Goal: Information Seeking & Learning: Learn about a topic

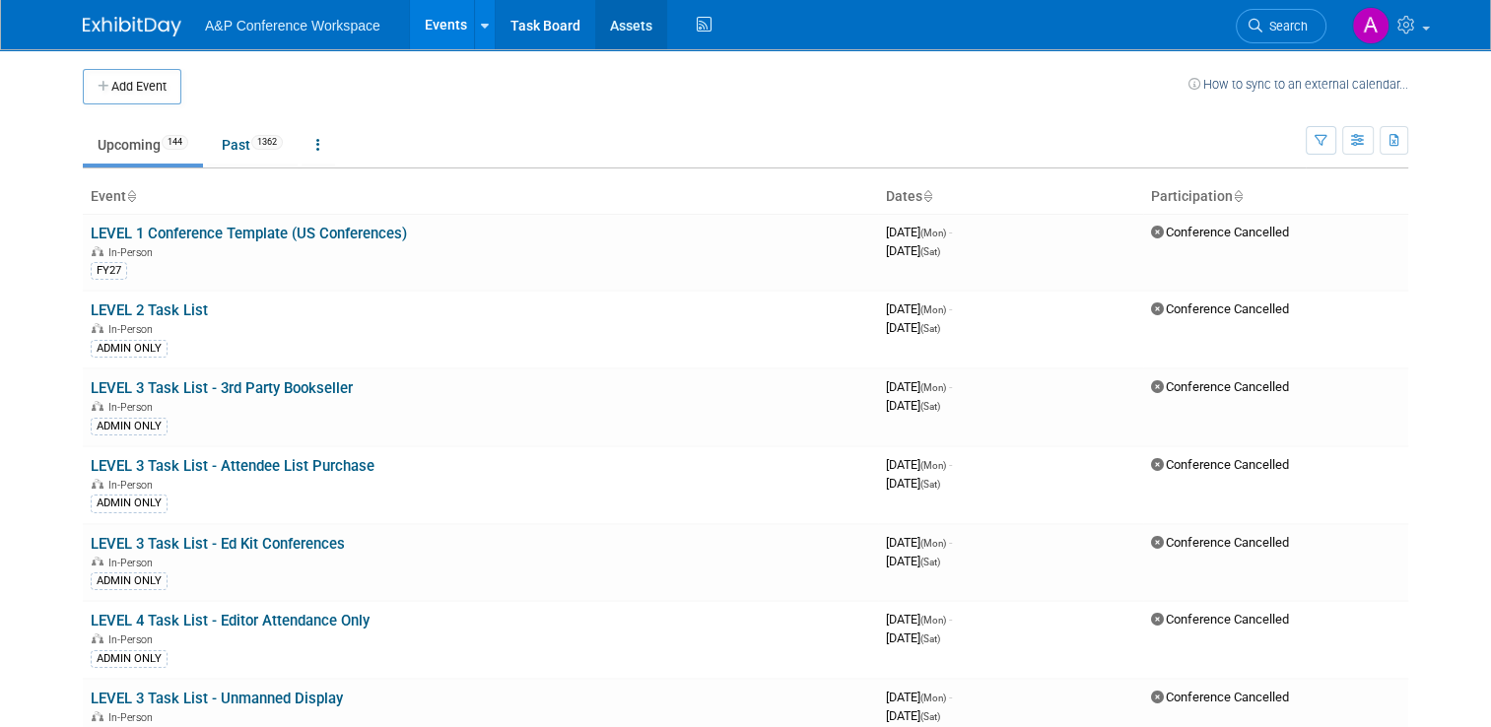
click at [641, 42] on link "Assets" at bounding box center [631, 24] width 72 height 49
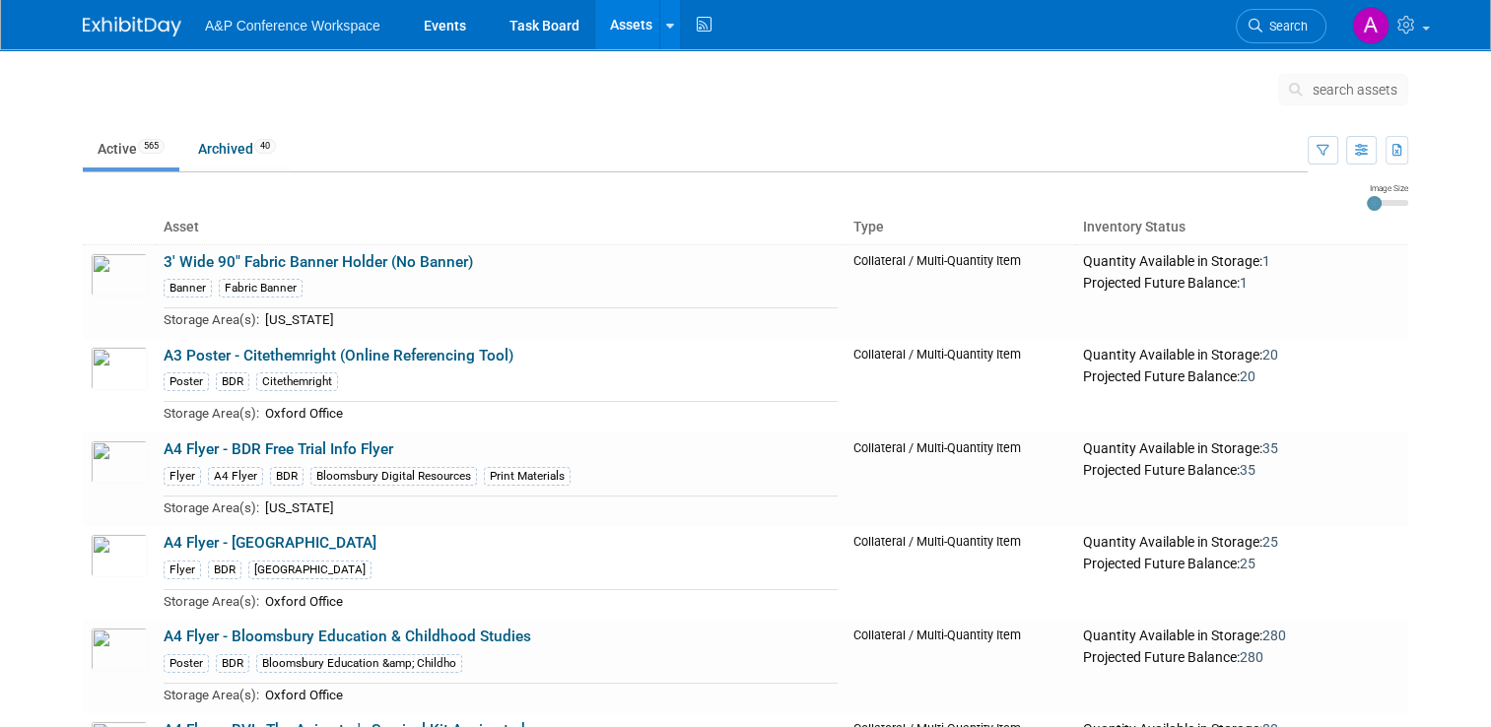
click at [1397, 97] on span "search assets" at bounding box center [1354, 90] width 85 height 16
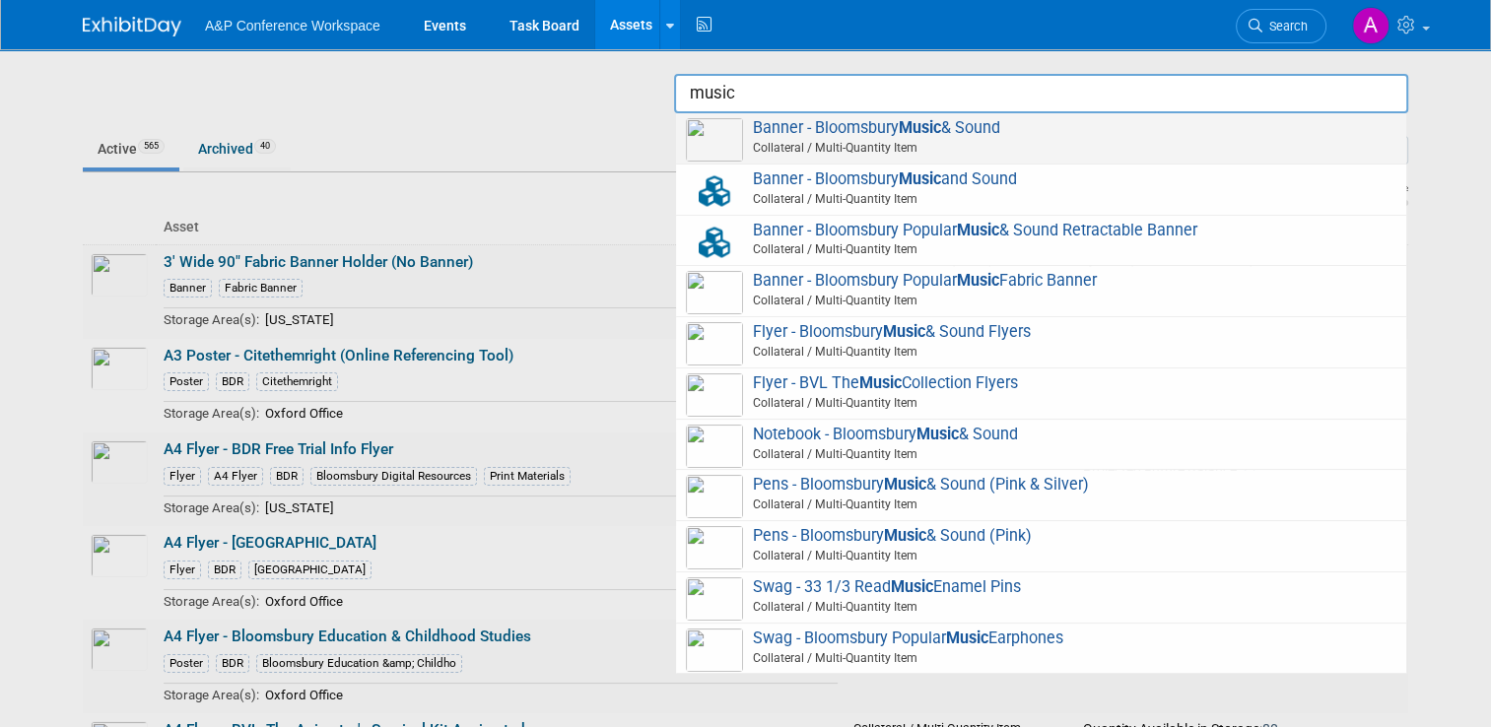
click at [1273, 124] on span "Banner - Bloomsbury Music & Sound Collateral / Multi-Quantity Item" at bounding box center [1041, 138] width 710 height 40
type input "Banner - Bloomsbury Music & Sound"
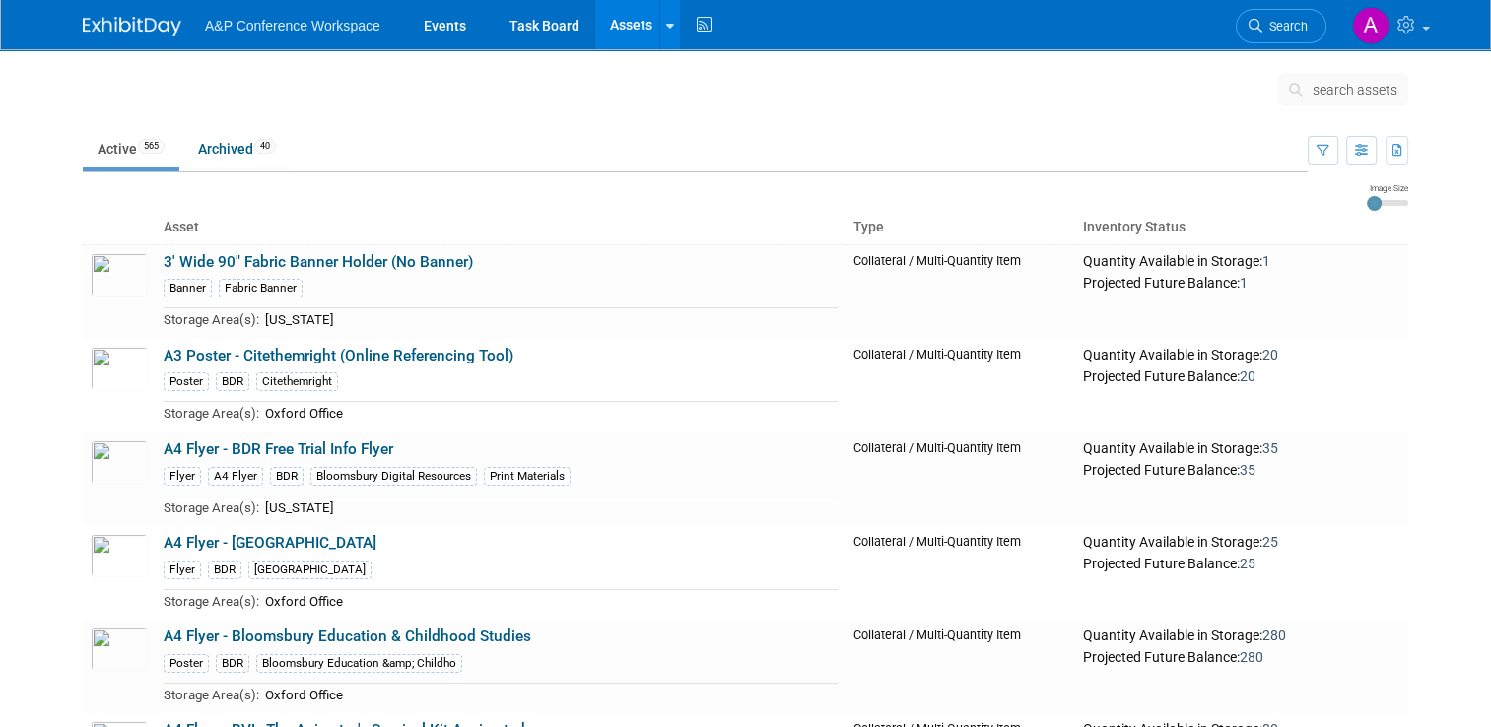
click at [1310, 89] on icon at bounding box center [1299, 90] width 21 height 14
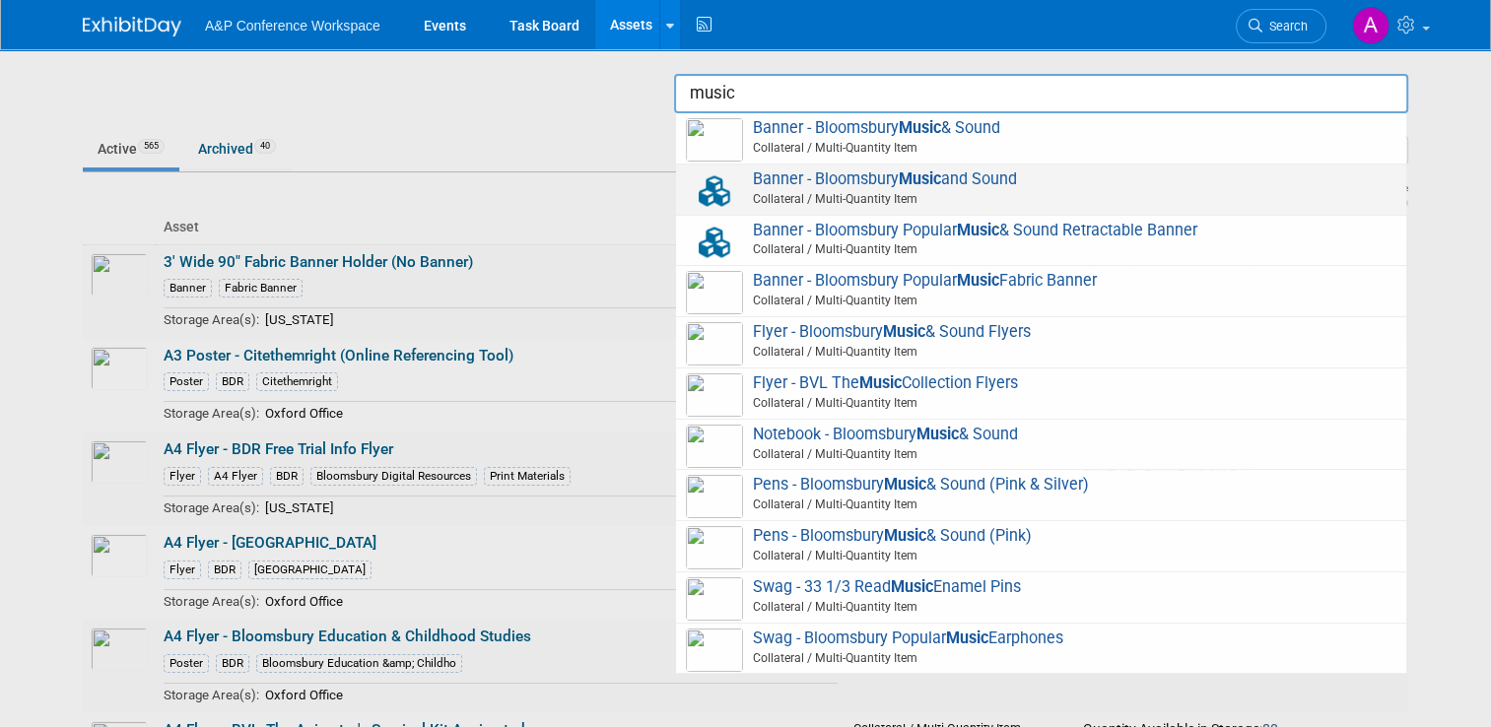
click at [850, 179] on span "Banner - Bloomsbury Music and Sound Collateral / Multi-Quantity Item" at bounding box center [1041, 189] width 710 height 40
type input "Banner - Bloomsbury Music and Sound"
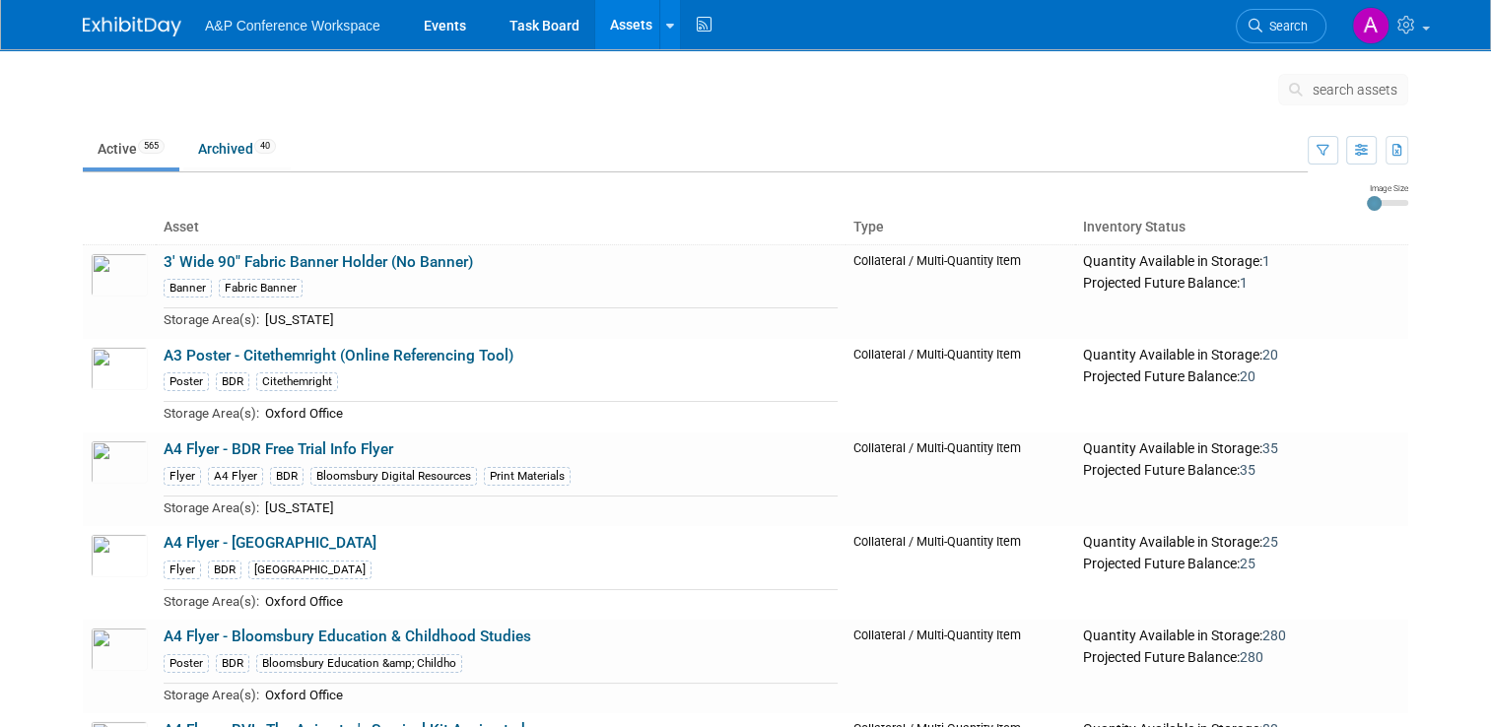
click at [1377, 99] on button "search assets" at bounding box center [1343, 90] width 130 height 32
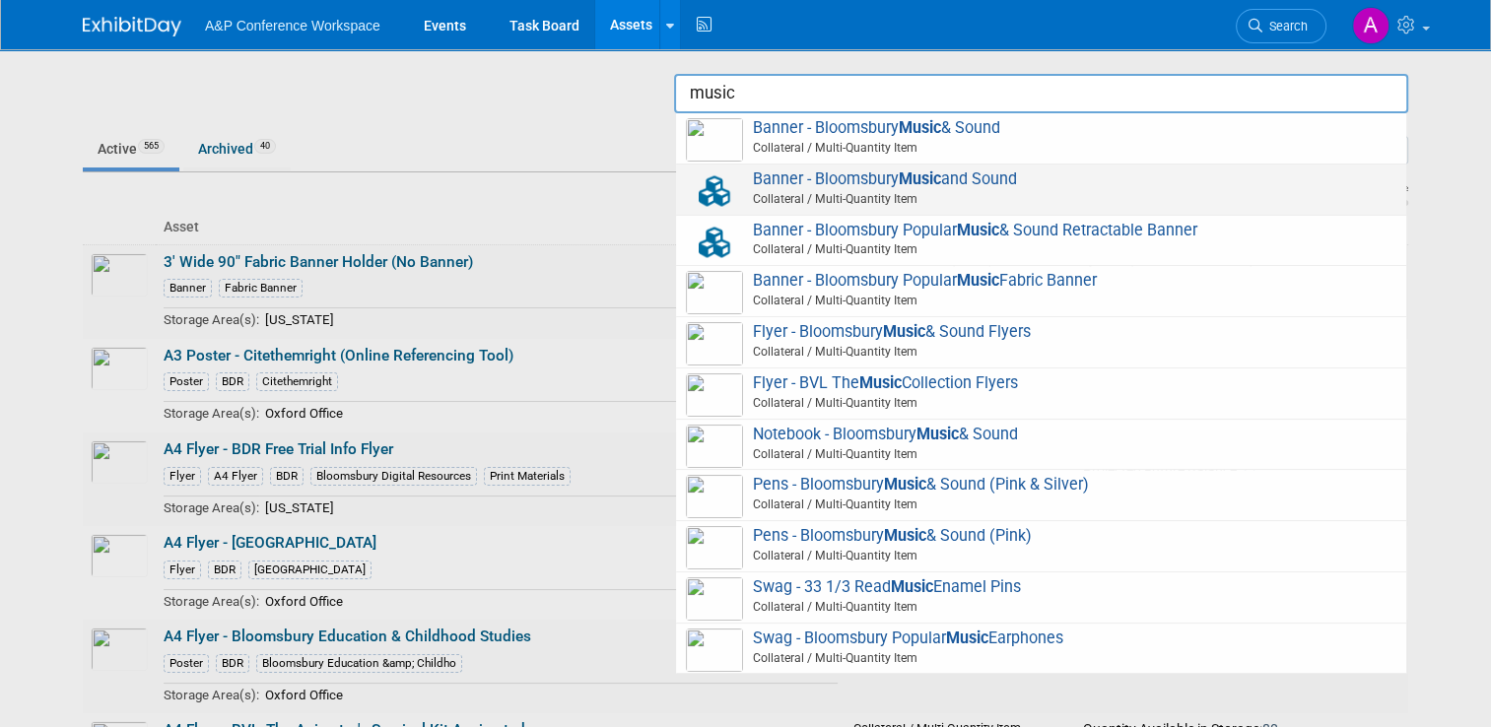
click at [941, 171] on strong "Music" at bounding box center [920, 178] width 42 height 19
type input "Banner - Bloomsbury Music and Sound"
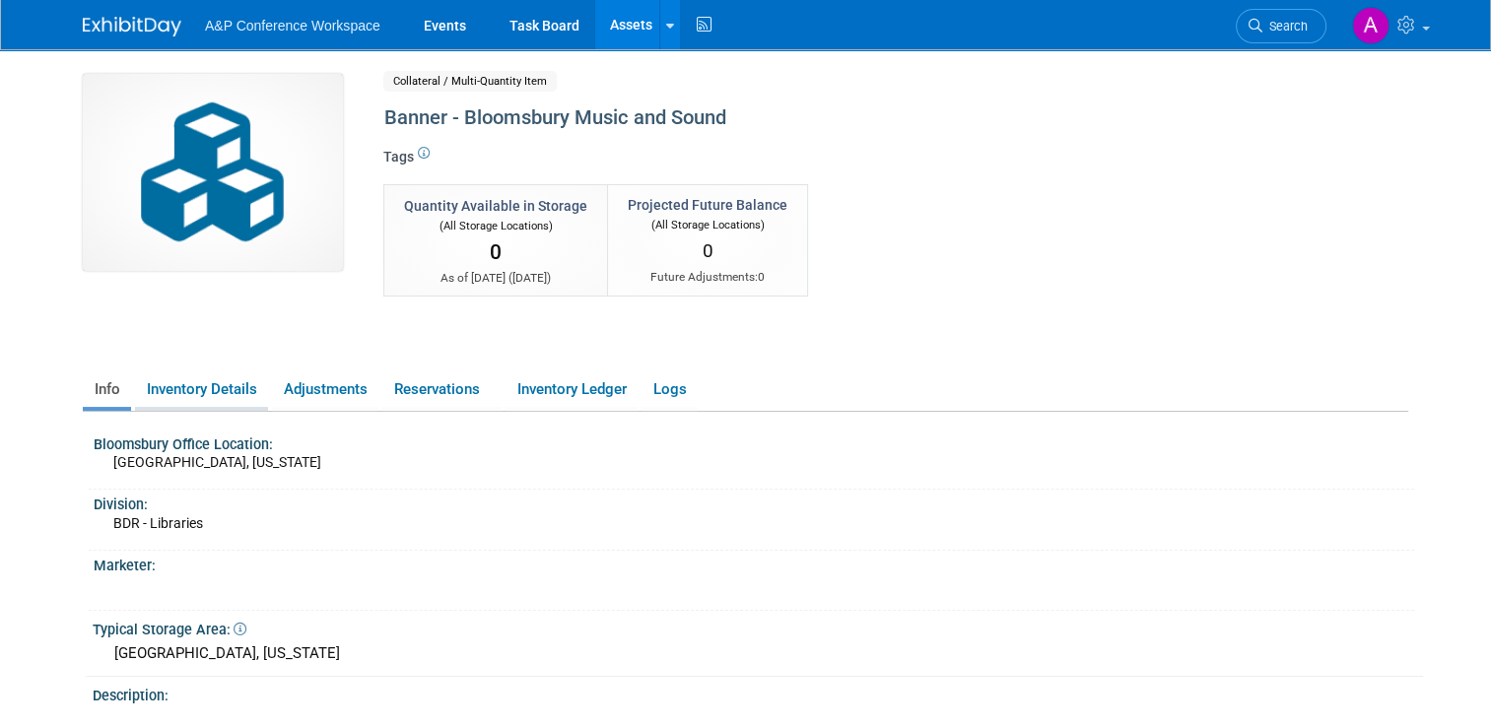
click at [221, 393] on link "Inventory Details" at bounding box center [201, 389] width 133 height 34
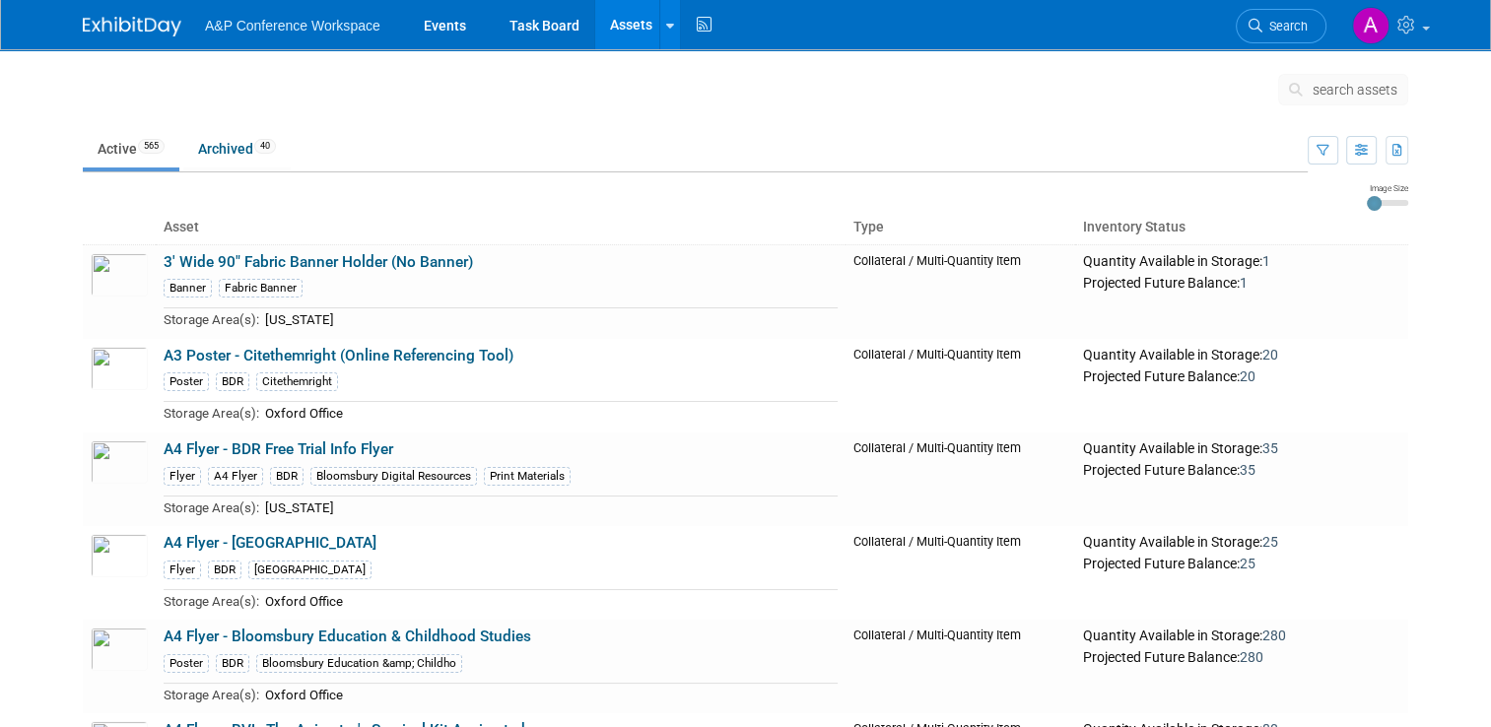
click at [1372, 87] on span "search assets" at bounding box center [1354, 90] width 85 height 16
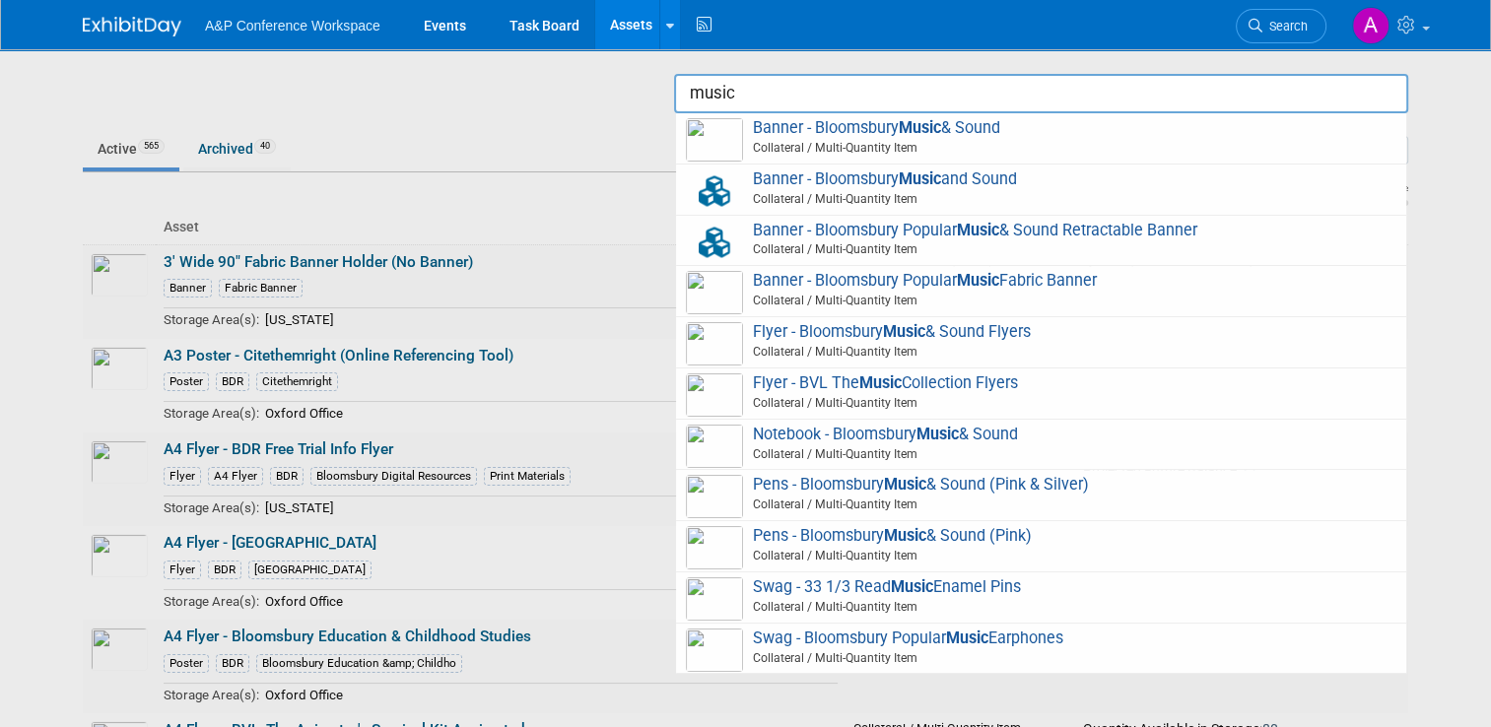
click at [1054, 229] on span "Banner - Bloomsbury Popular Music & Sound Retractable Banner Collateral / Multi…" at bounding box center [1041, 241] width 710 height 40
type input "Banner - Bloomsbury Popular Music & Sound Retractable Banner"
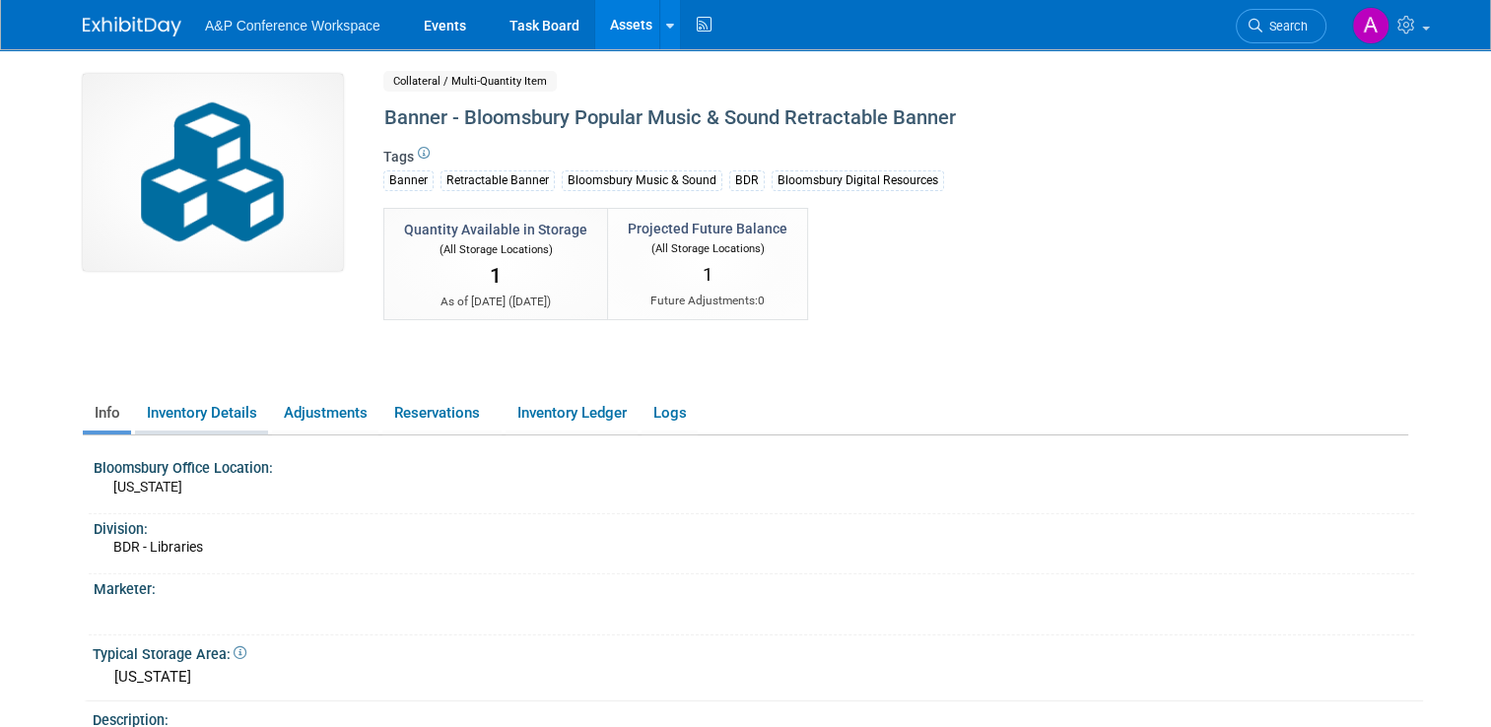
click at [233, 420] on link "Inventory Details" at bounding box center [201, 413] width 133 height 34
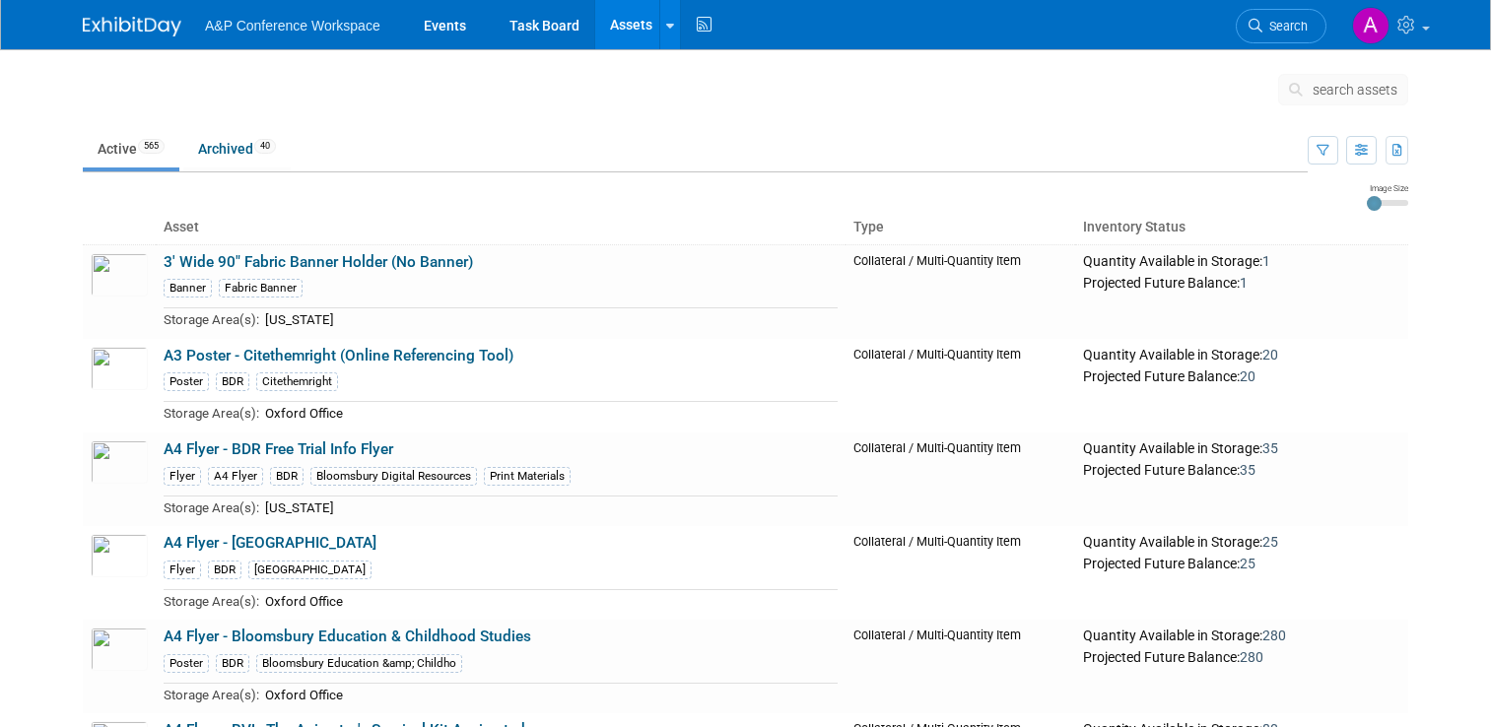
click at [1339, 100] on button "search assets" at bounding box center [1343, 90] width 130 height 32
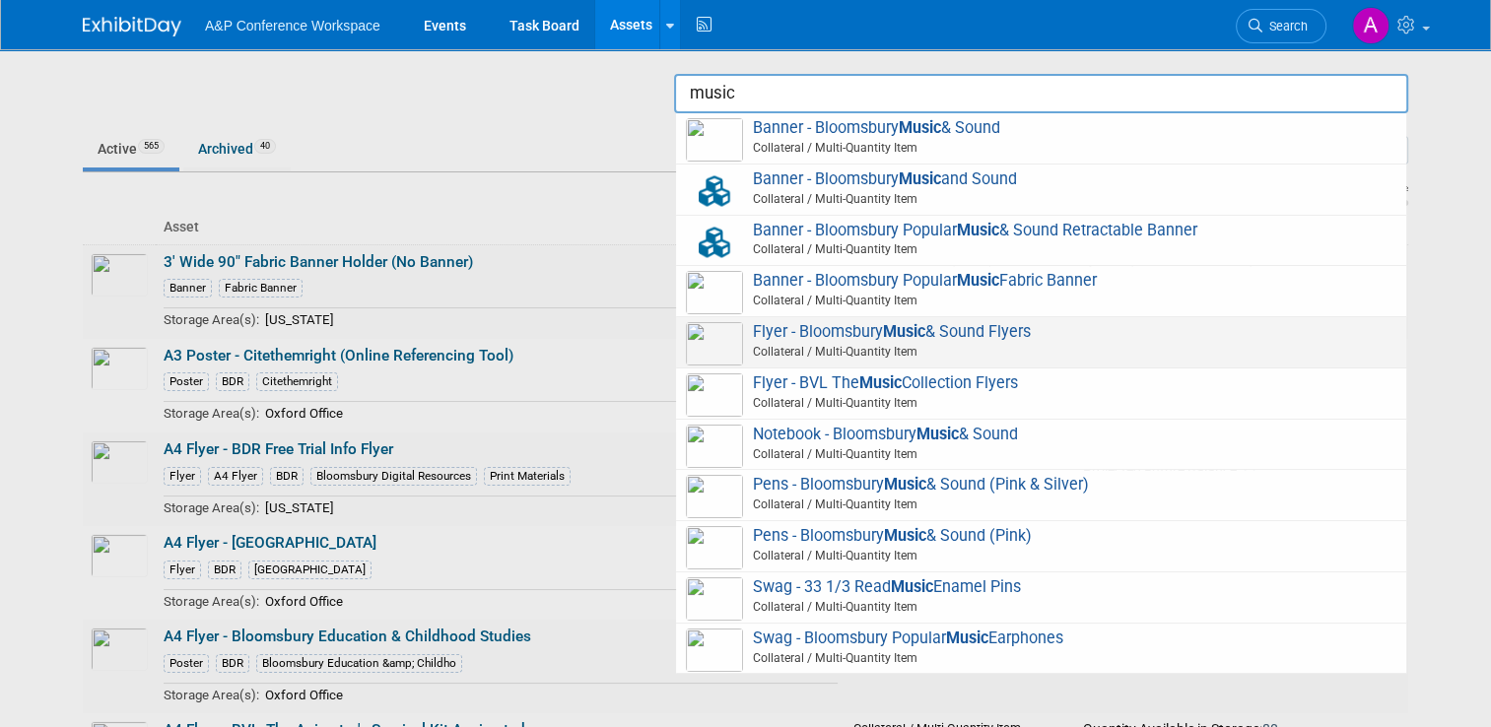
click at [1041, 330] on span "Flyer - Bloomsbury Music & Sound Flyers Collateral / Multi-Quantity Item" at bounding box center [1041, 342] width 710 height 40
type input "Flyer - Bloomsbury Music & Sound Flyers"
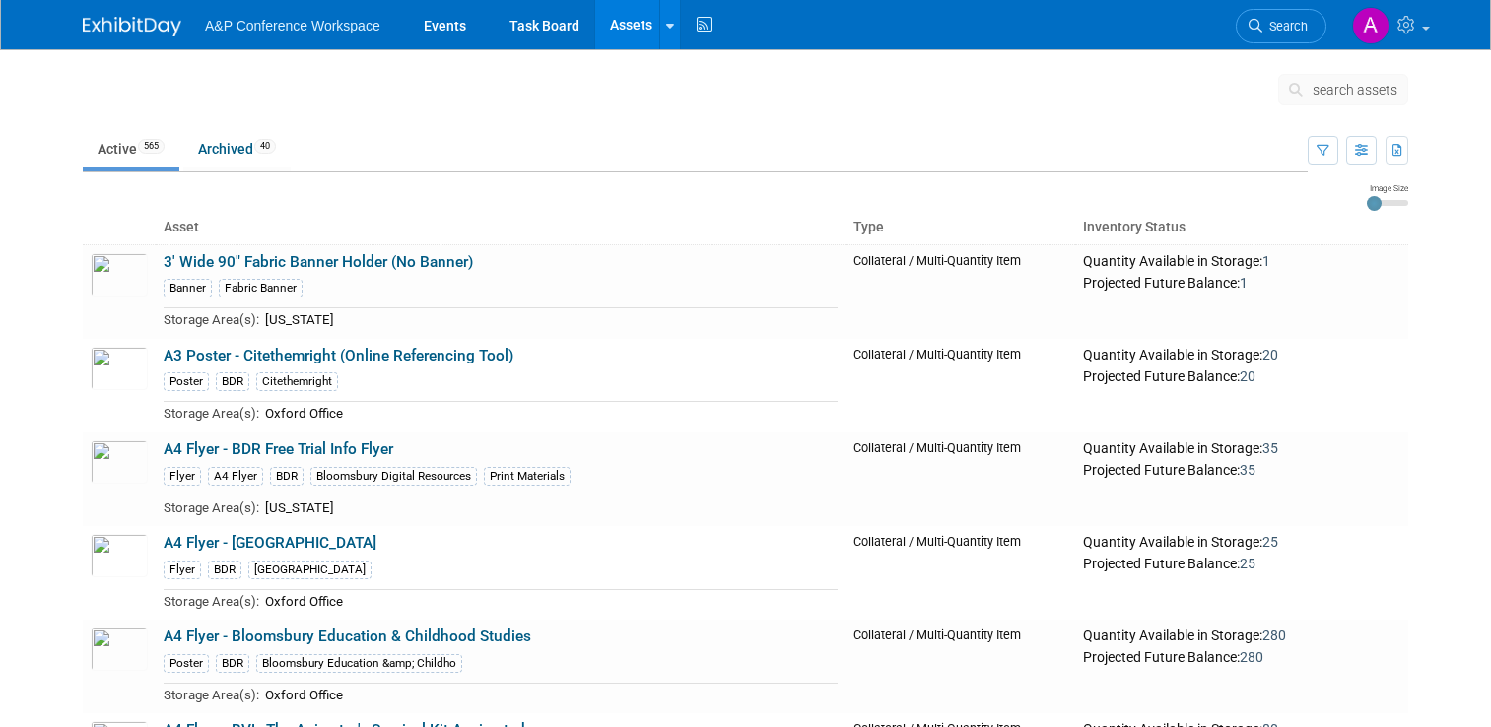
click at [1316, 93] on button "search assets" at bounding box center [1343, 90] width 130 height 32
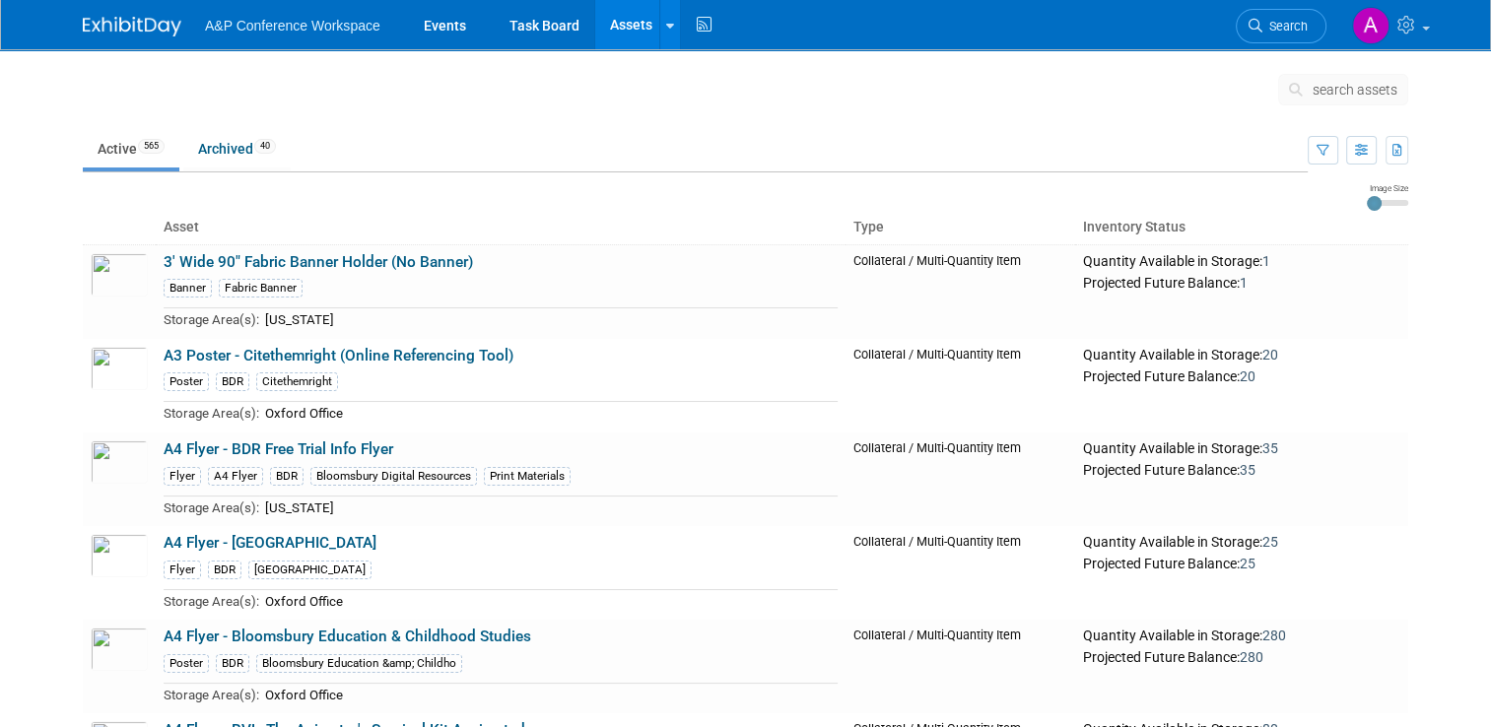
click at [1310, 90] on icon at bounding box center [1299, 90] width 21 height 14
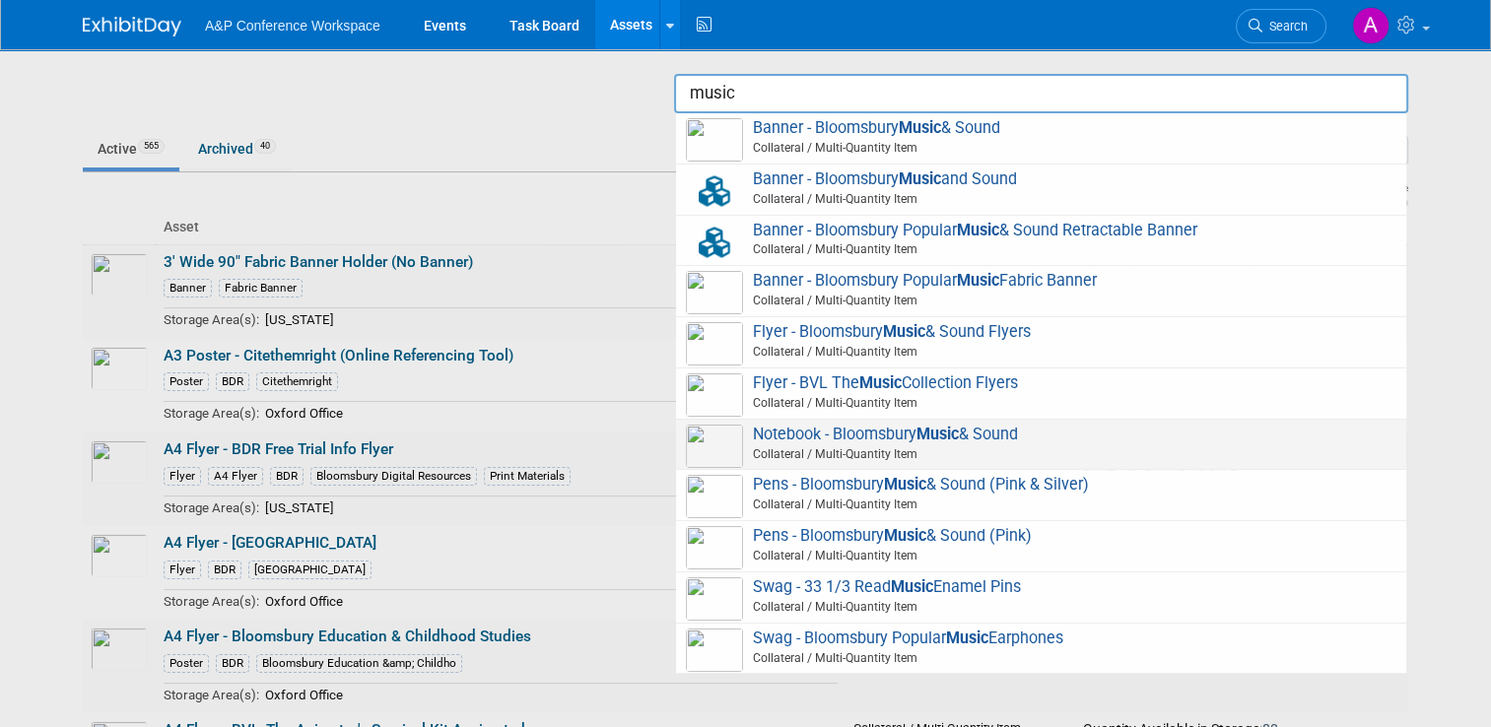
click at [1055, 425] on span "Notebook - Bloomsbury Music & Sound Collateral / Multi-Quantity Item" at bounding box center [1041, 445] width 710 height 40
type input "Notebook - Bloomsbury Music & Sound"
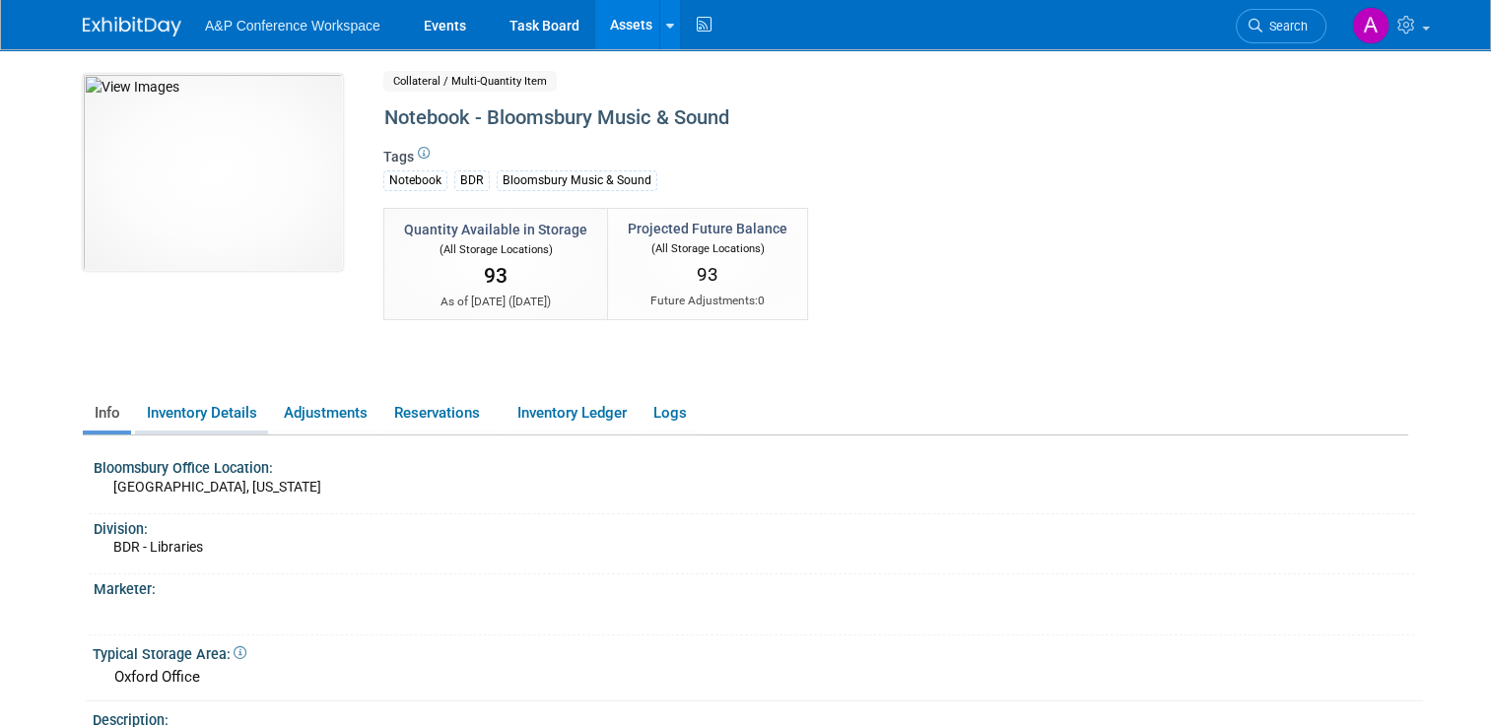
click at [240, 430] on li "Inventory Details" at bounding box center [201, 415] width 133 height 38
click at [232, 422] on link "Inventory Details" at bounding box center [201, 413] width 133 height 34
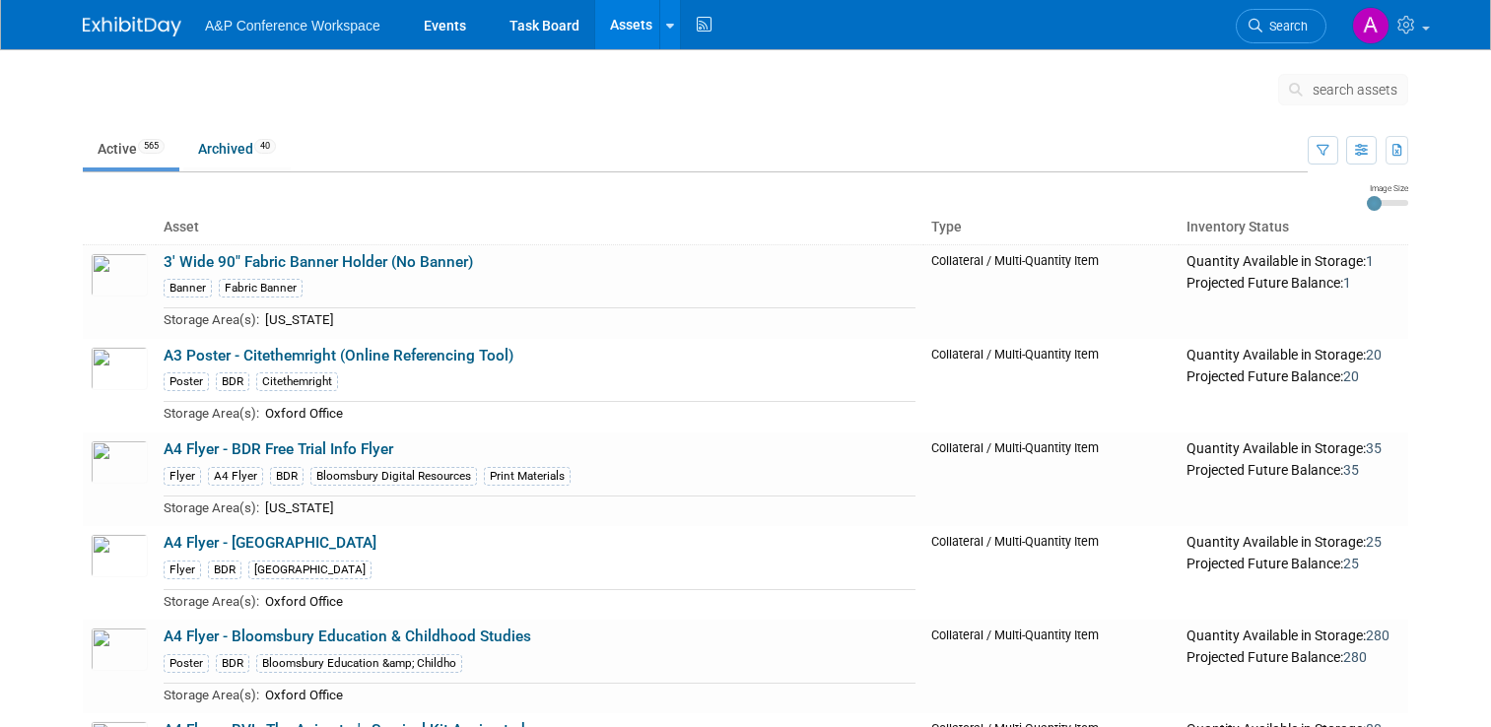
click at [1365, 86] on span "search assets" at bounding box center [1354, 90] width 85 height 16
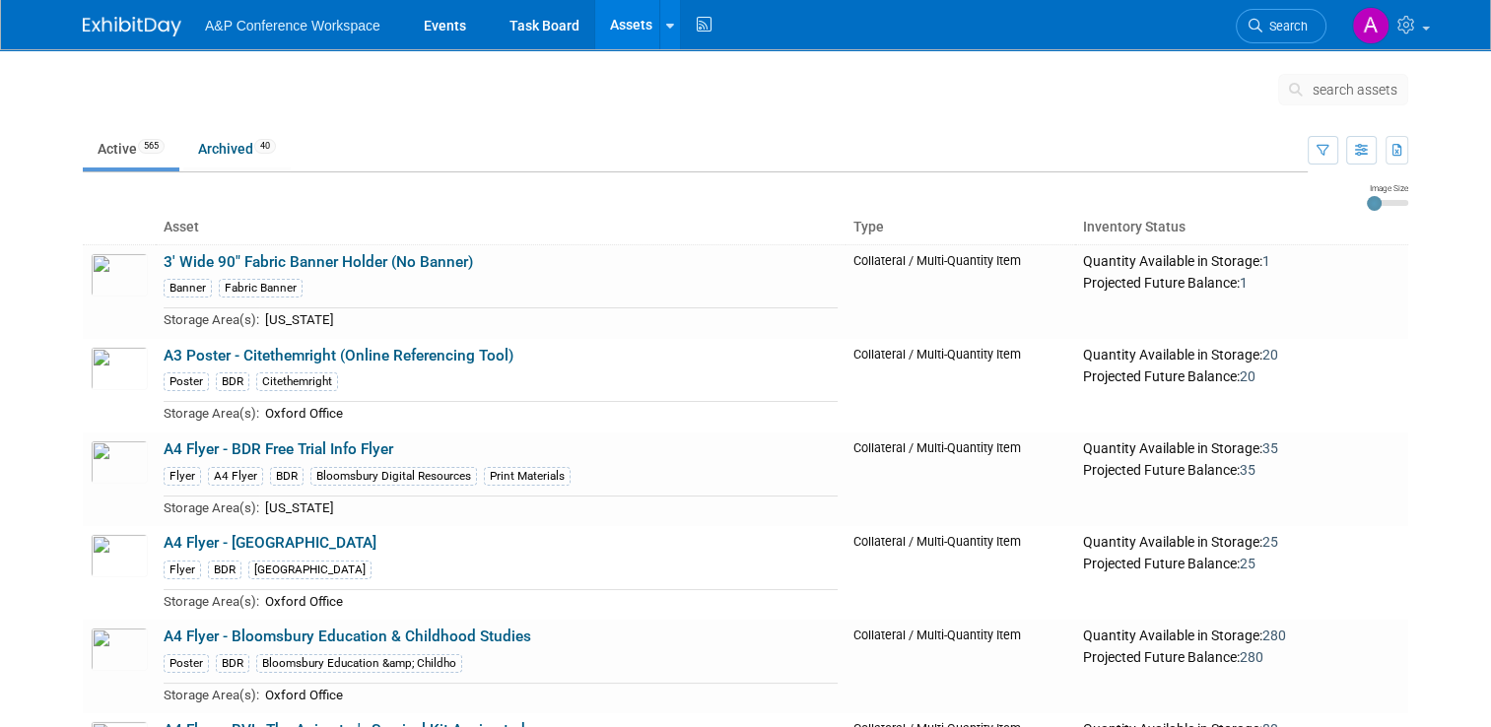
click at [1359, 85] on span "search assets" at bounding box center [1354, 90] width 85 height 16
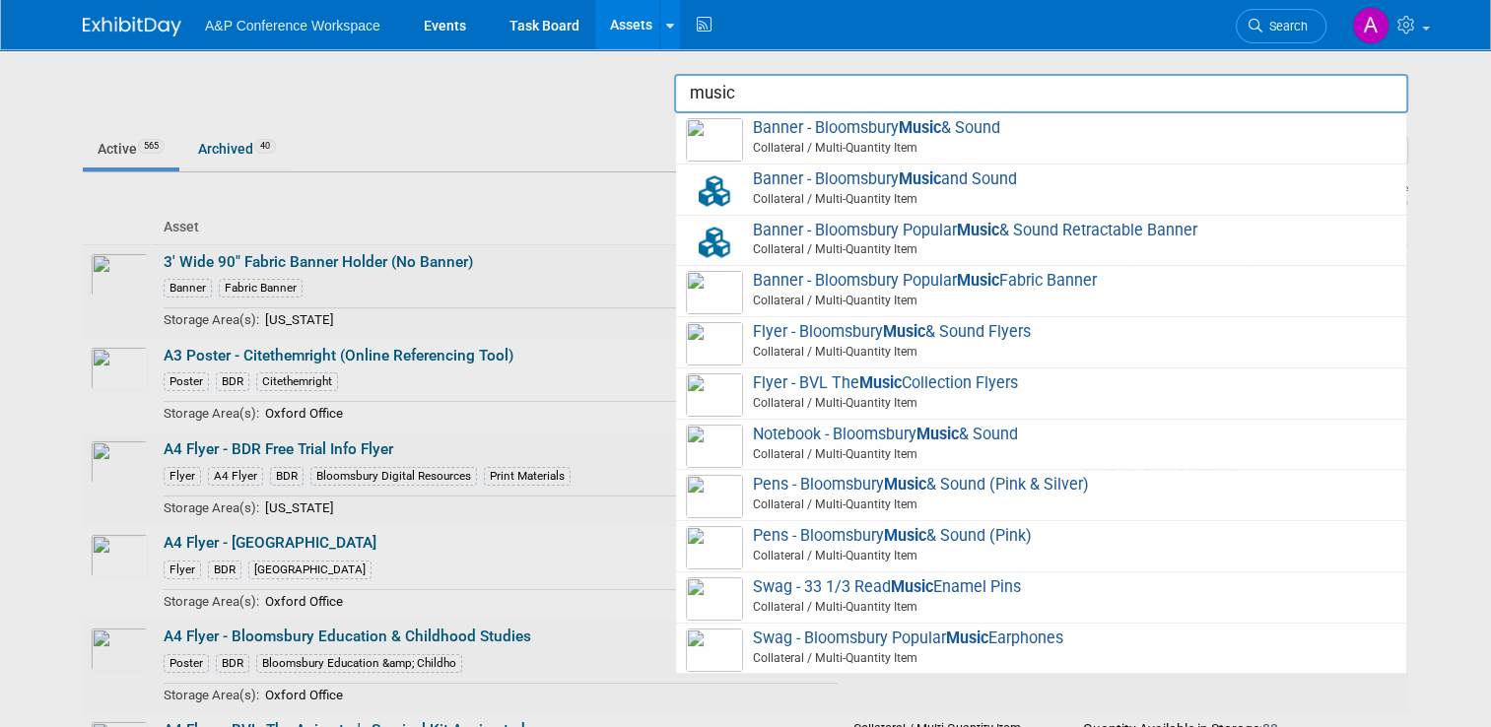
click at [1002, 484] on span "Pens - Bloomsbury Music & Sound (Pink & Silver) Collateral / Multi-Quantity Item" at bounding box center [1041, 495] width 710 height 40
type input "Pens - Bloomsbury Music & Sound (Pink & Silver)"
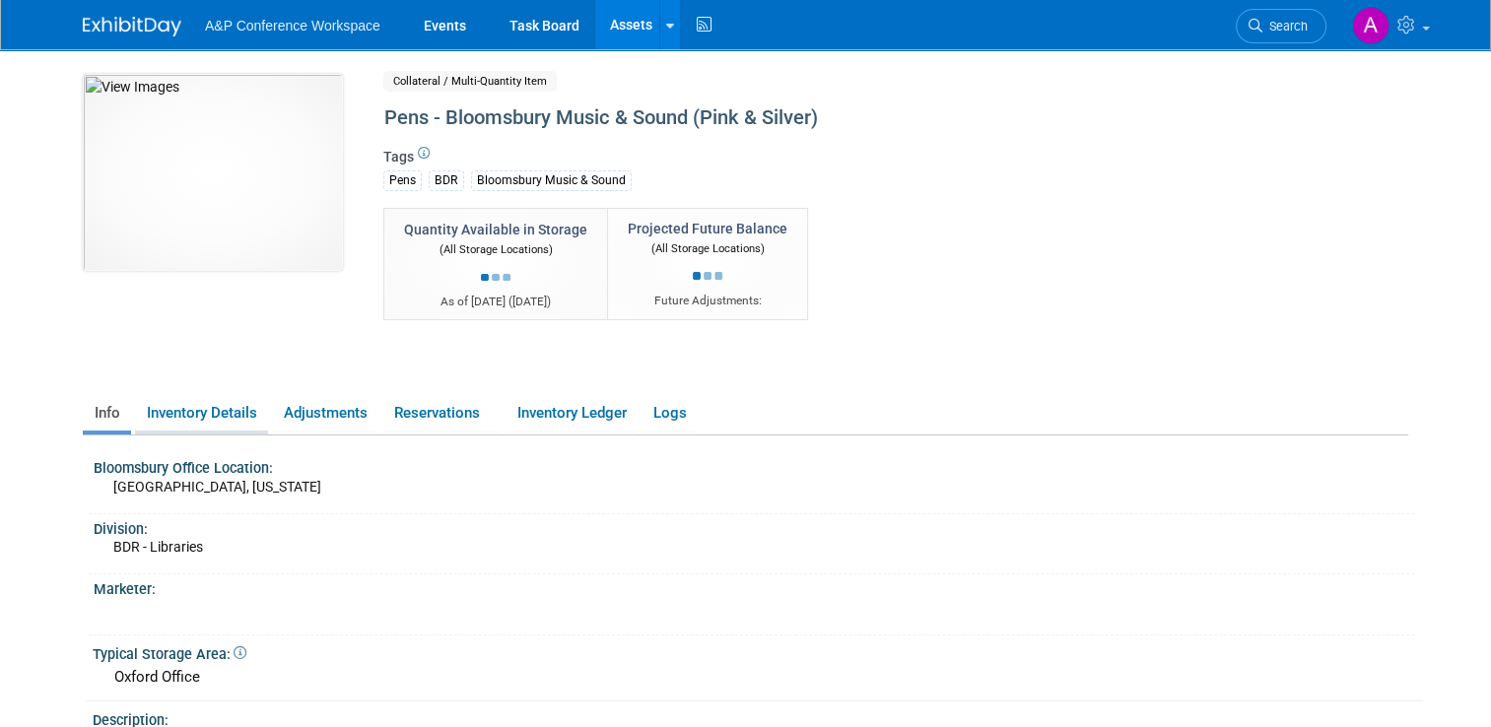
click at [226, 412] on link "Inventory Details" at bounding box center [201, 413] width 133 height 34
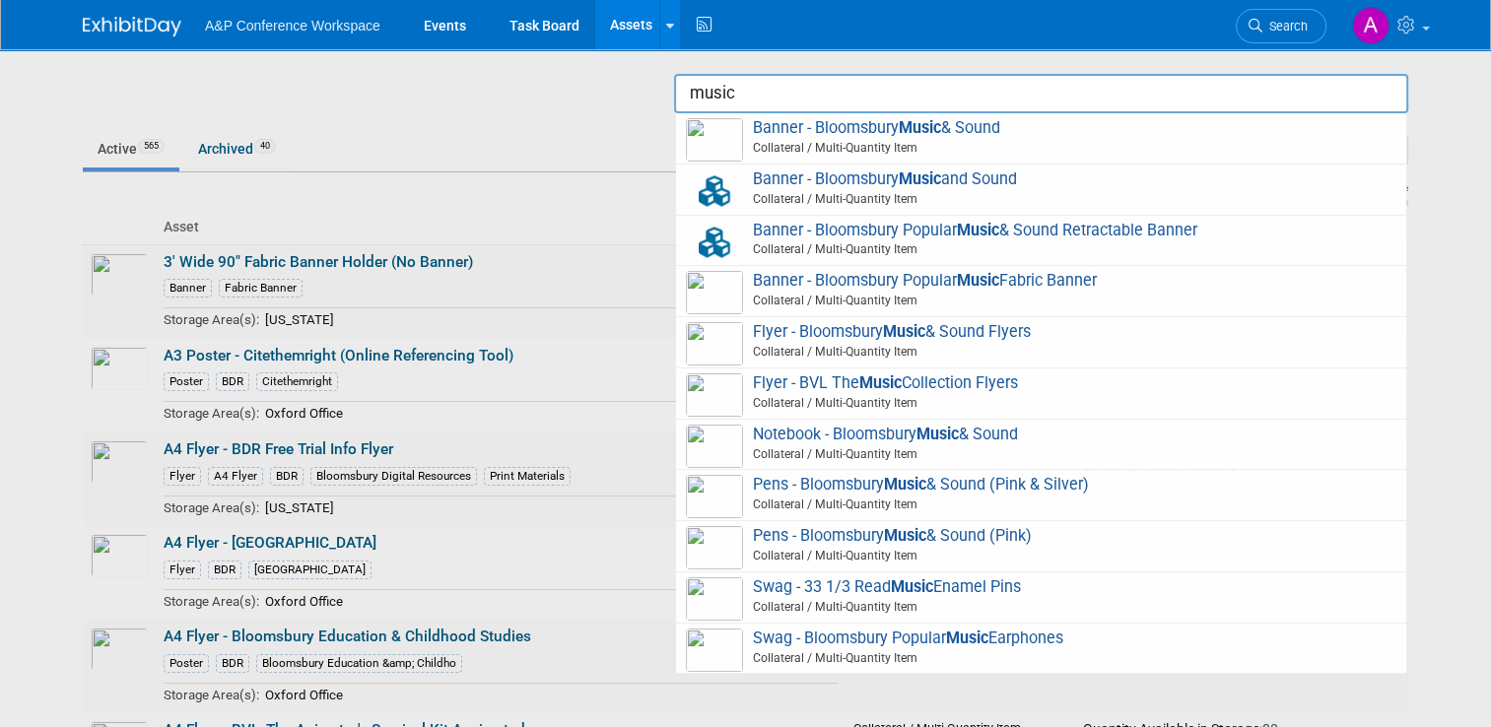
click at [1072, 547] on span "Collateral / Multi-Quantity Item" at bounding box center [1044, 556] width 705 height 18
type input "Pens - Bloomsbury Music & Sound (Pink)"
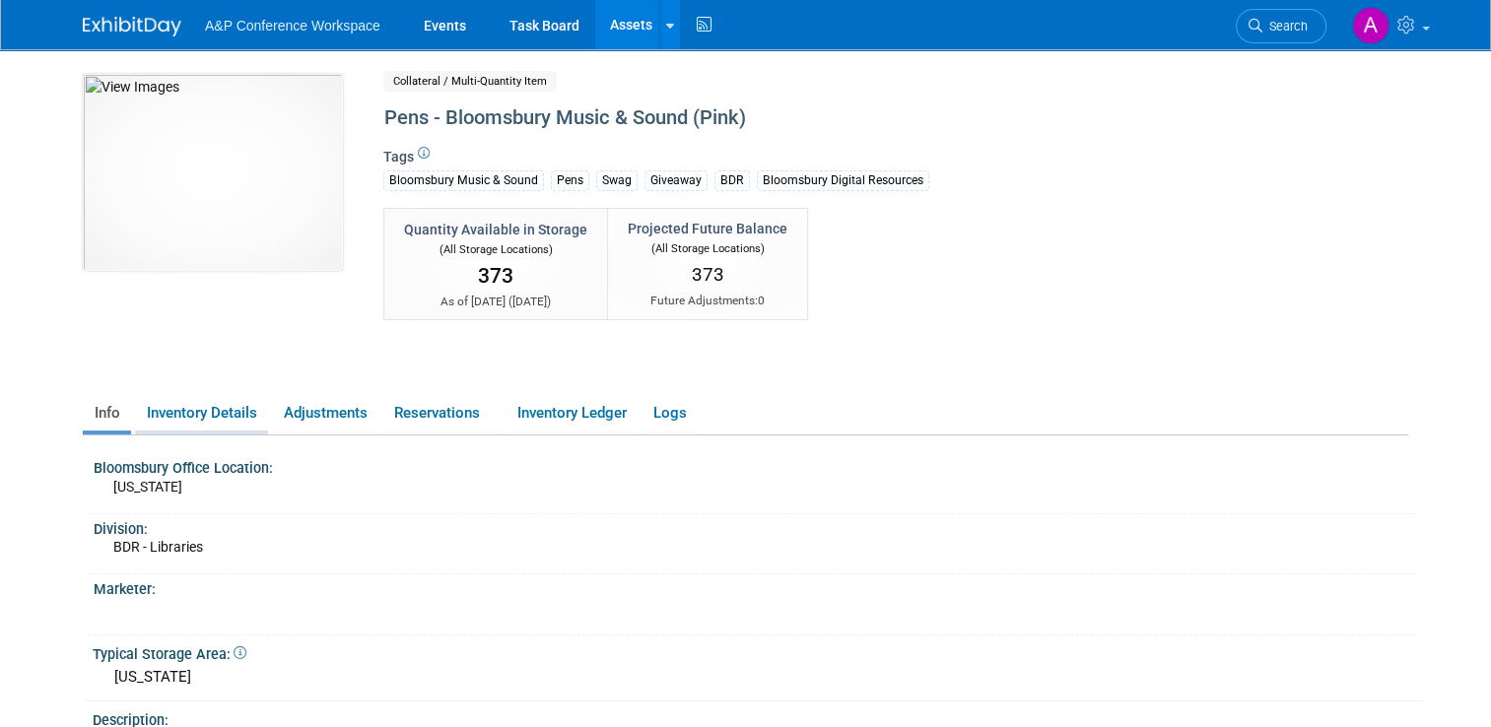
click at [217, 416] on link "Inventory Details" at bounding box center [201, 413] width 133 height 34
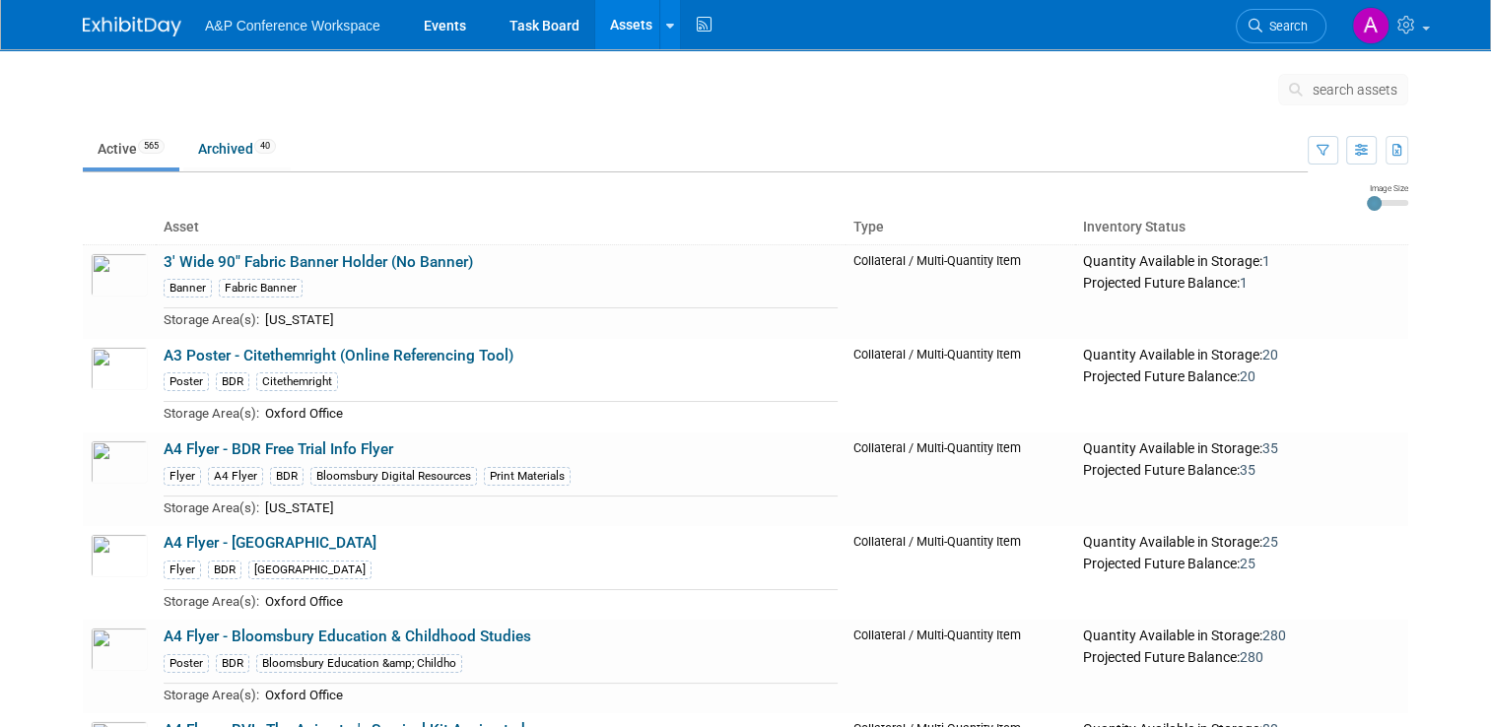
click at [1352, 93] on span "search assets" at bounding box center [1354, 90] width 85 height 16
click at [1346, 83] on span "search assets" at bounding box center [1354, 90] width 85 height 16
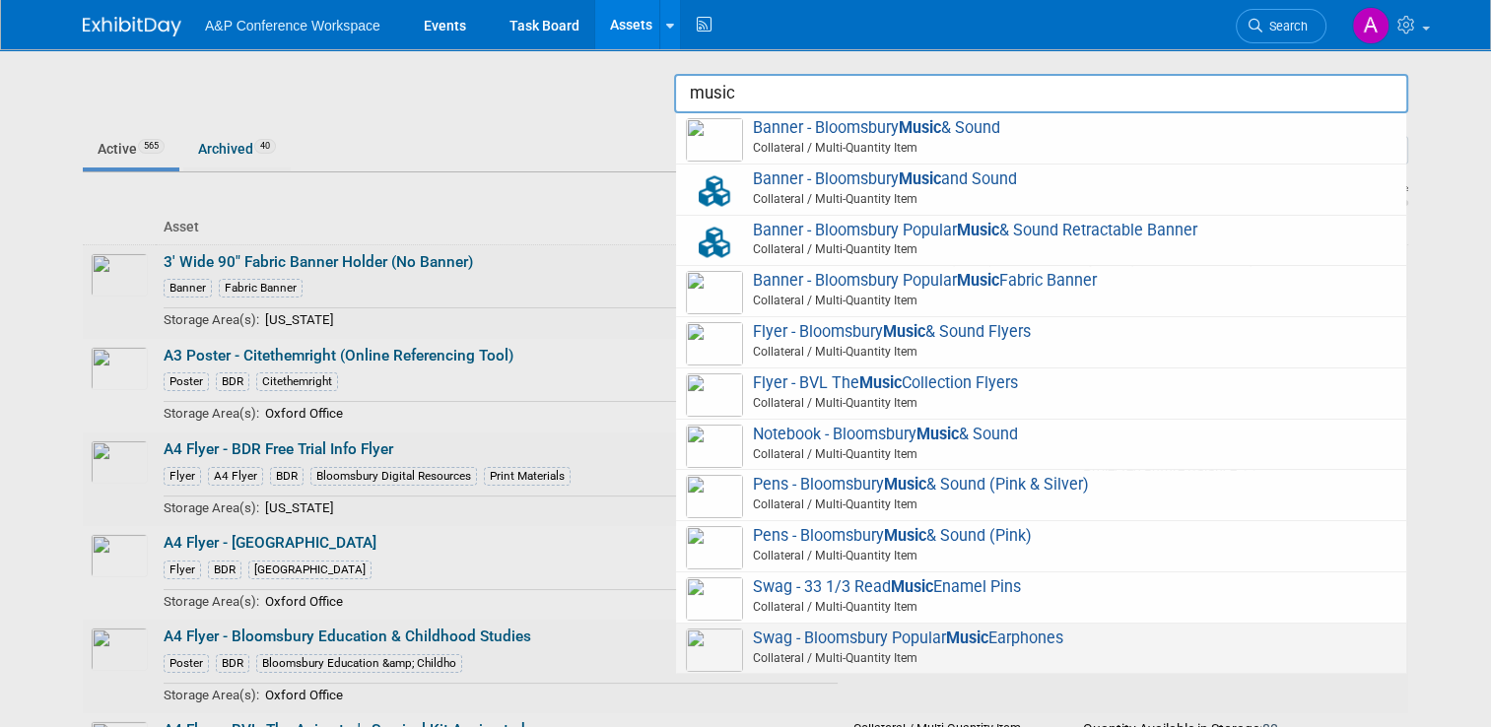
click at [859, 637] on span "Swag - Bloomsbury Popular Music Earphones Collateral / Multi-Quantity Item" at bounding box center [1041, 649] width 710 height 40
type input "Swag - Bloomsbury Popular Music Earphones"
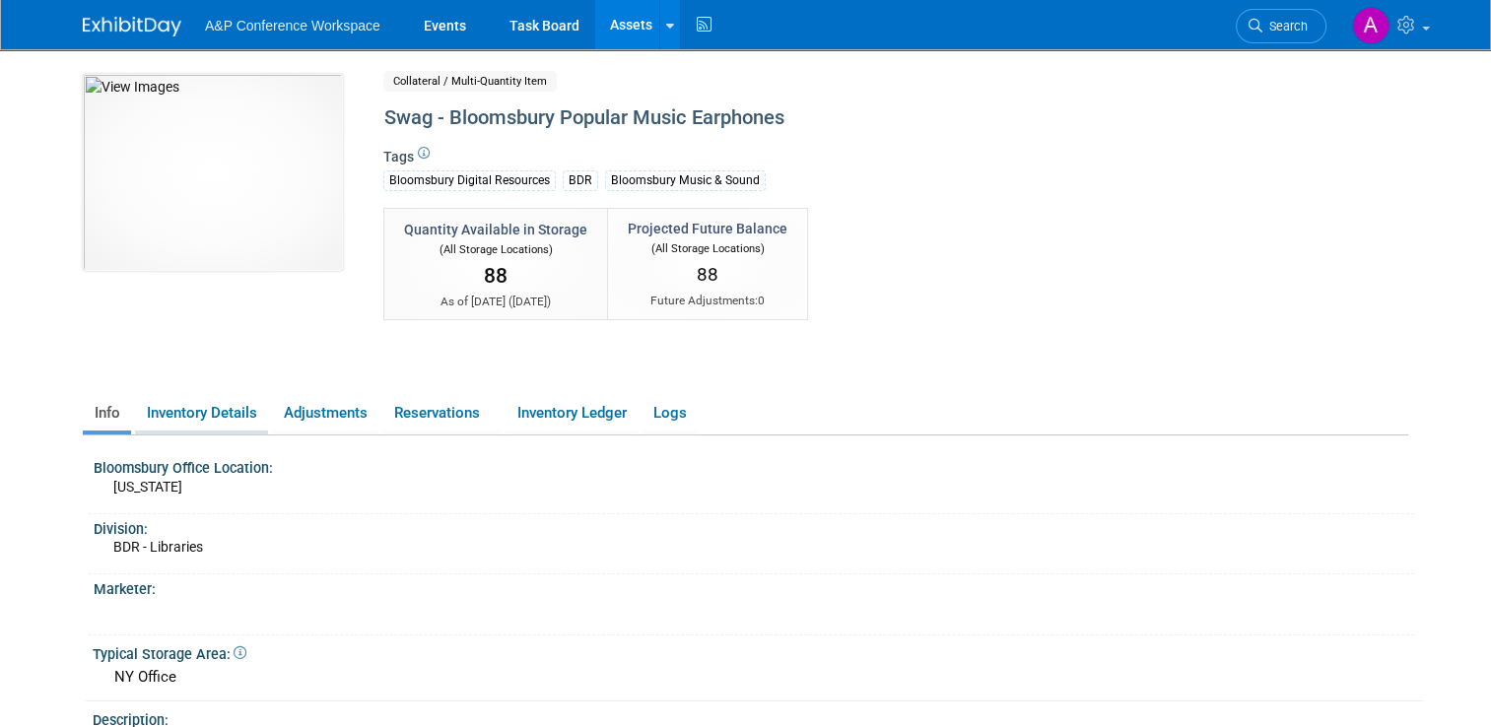
click at [191, 404] on link "Inventory Details" at bounding box center [201, 413] width 133 height 34
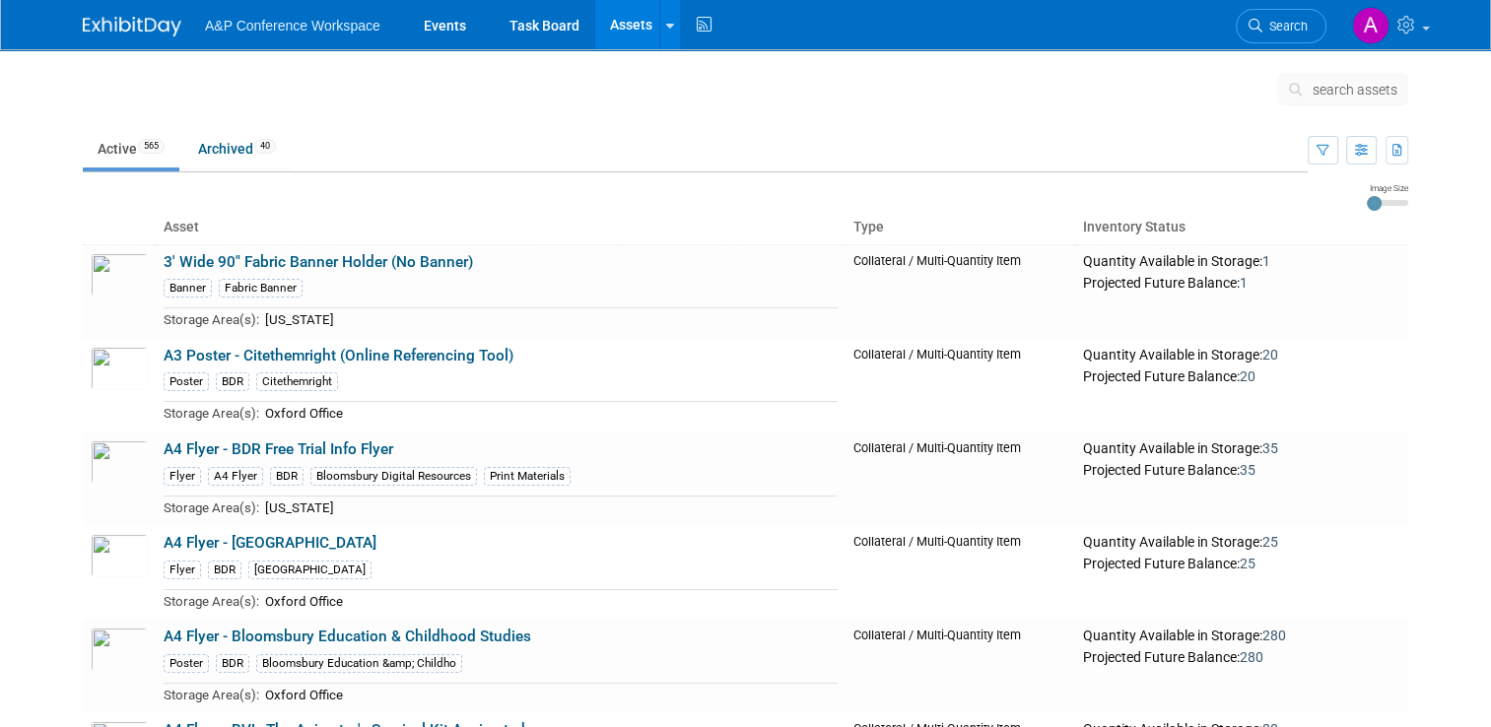
click at [1369, 99] on button "search assets" at bounding box center [1343, 90] width 130 height 32
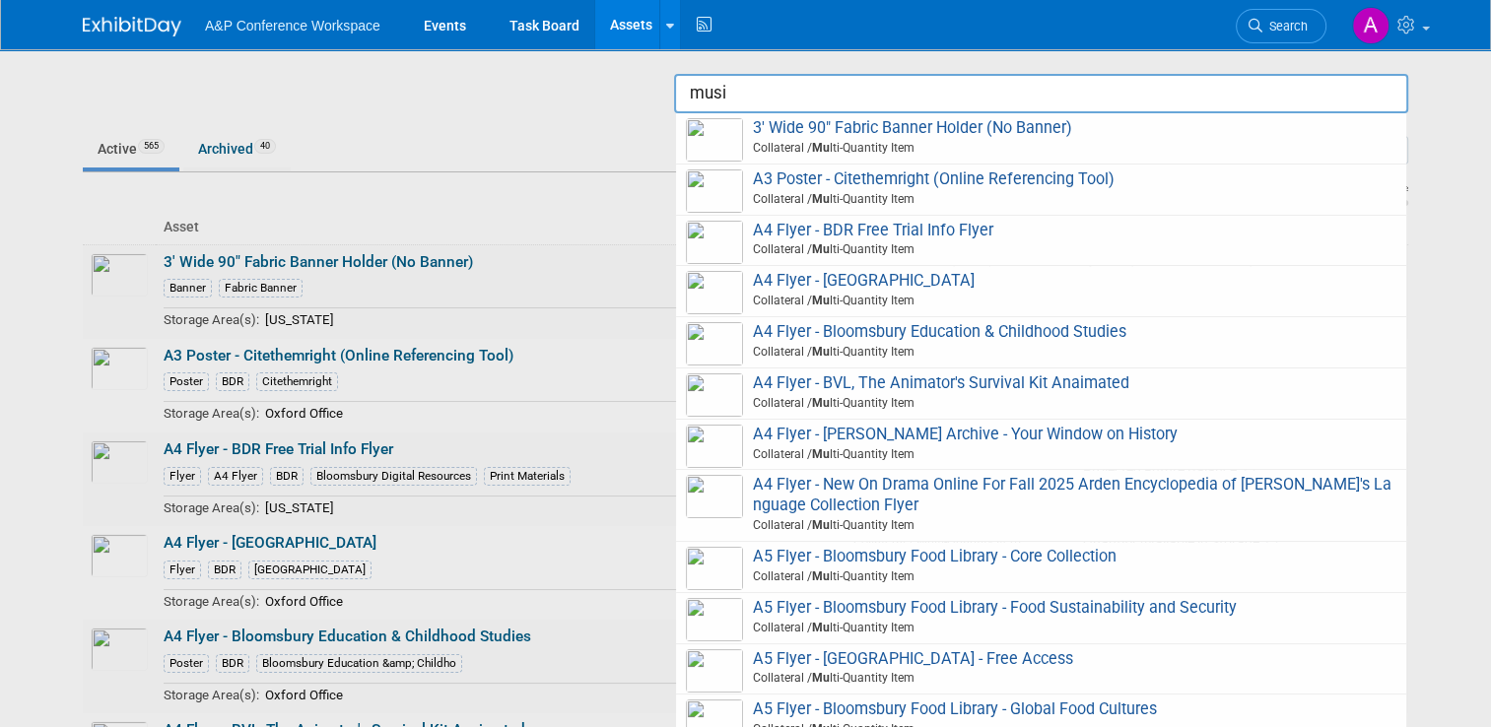
type input "music"
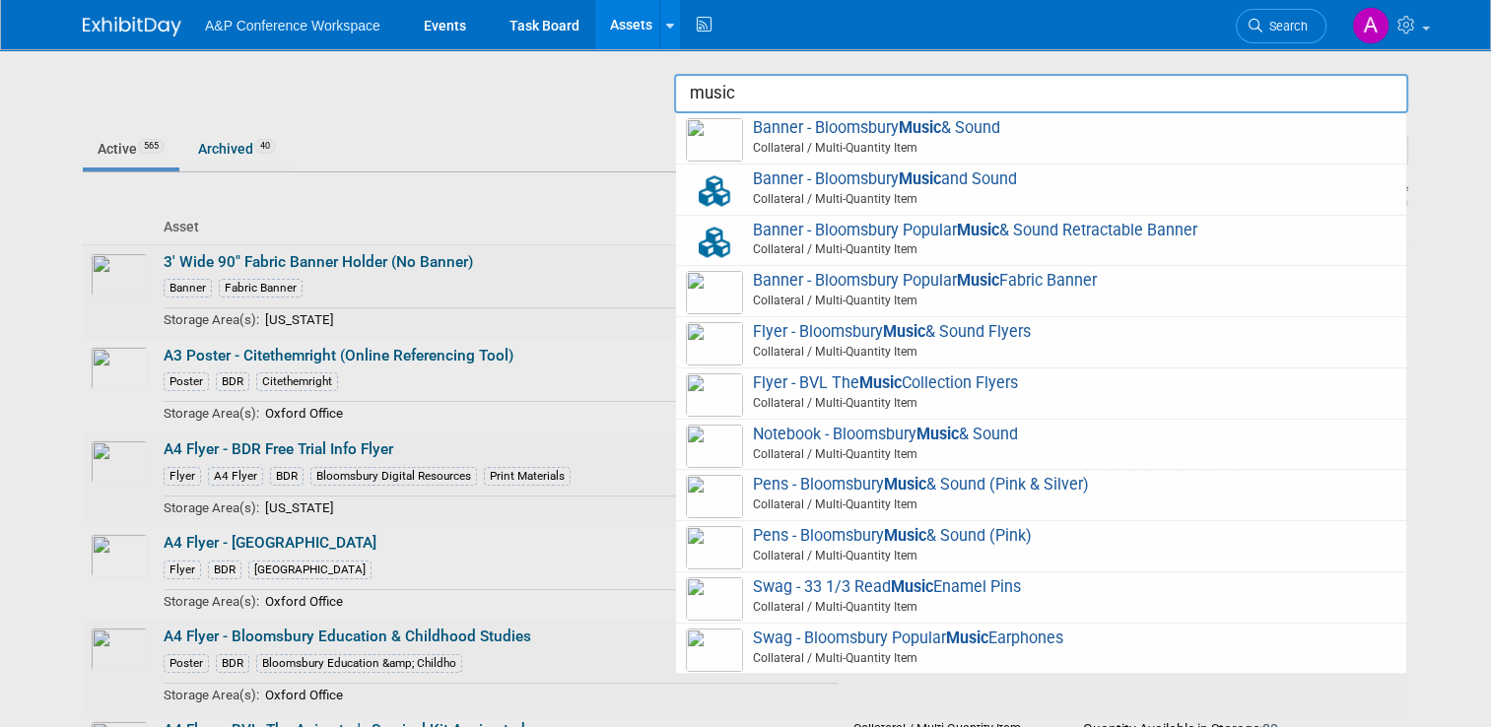
drag, startPoint x: 786, startPoint y: 90, endPoint x: 672, endPoint y: 108, distance: 115.8
click at [672, 108] on body "A&P Conference Workspace Events Task Board Assets Search Assets Storage Locatio…" at bounding box center [745, 363] width 1491 height 727
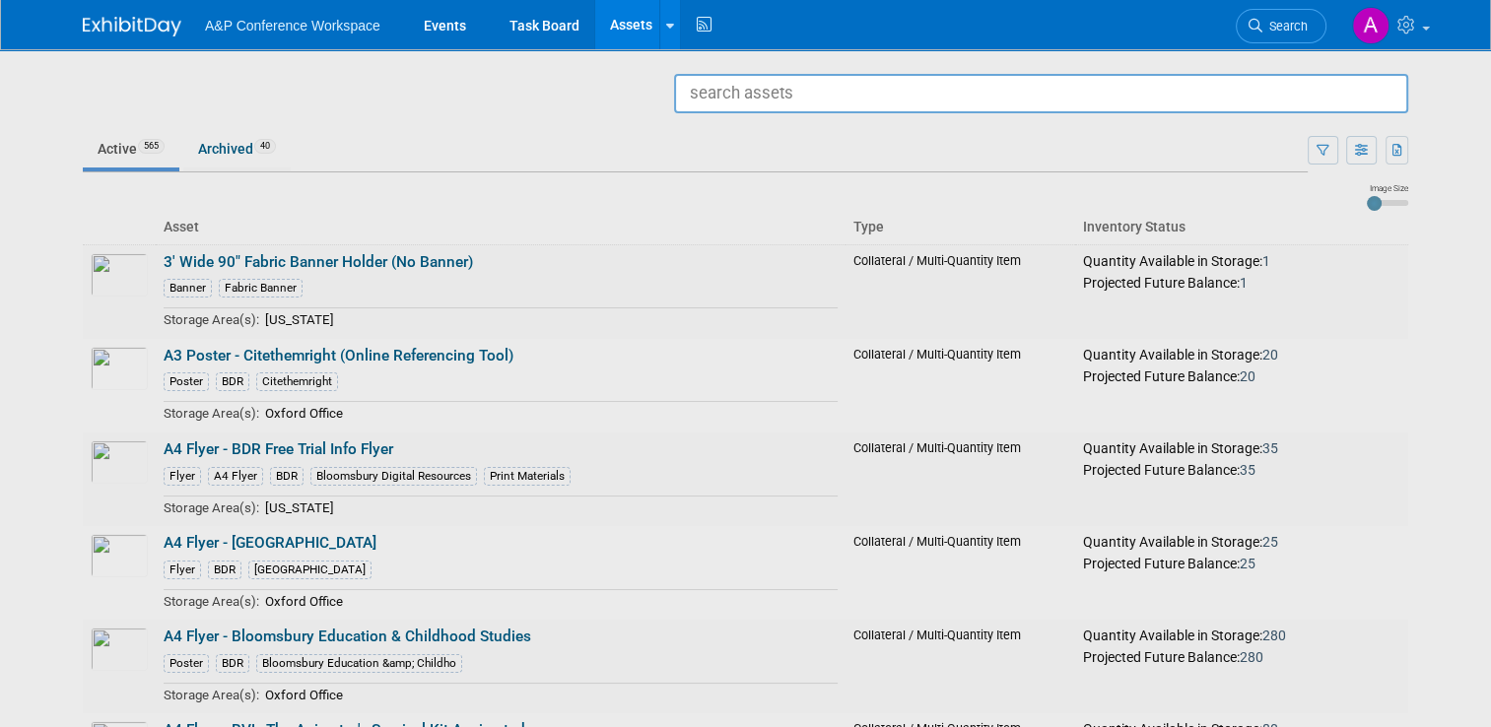
click at [746, 120] on div at bounding box center [746, 363] width 0 height 727
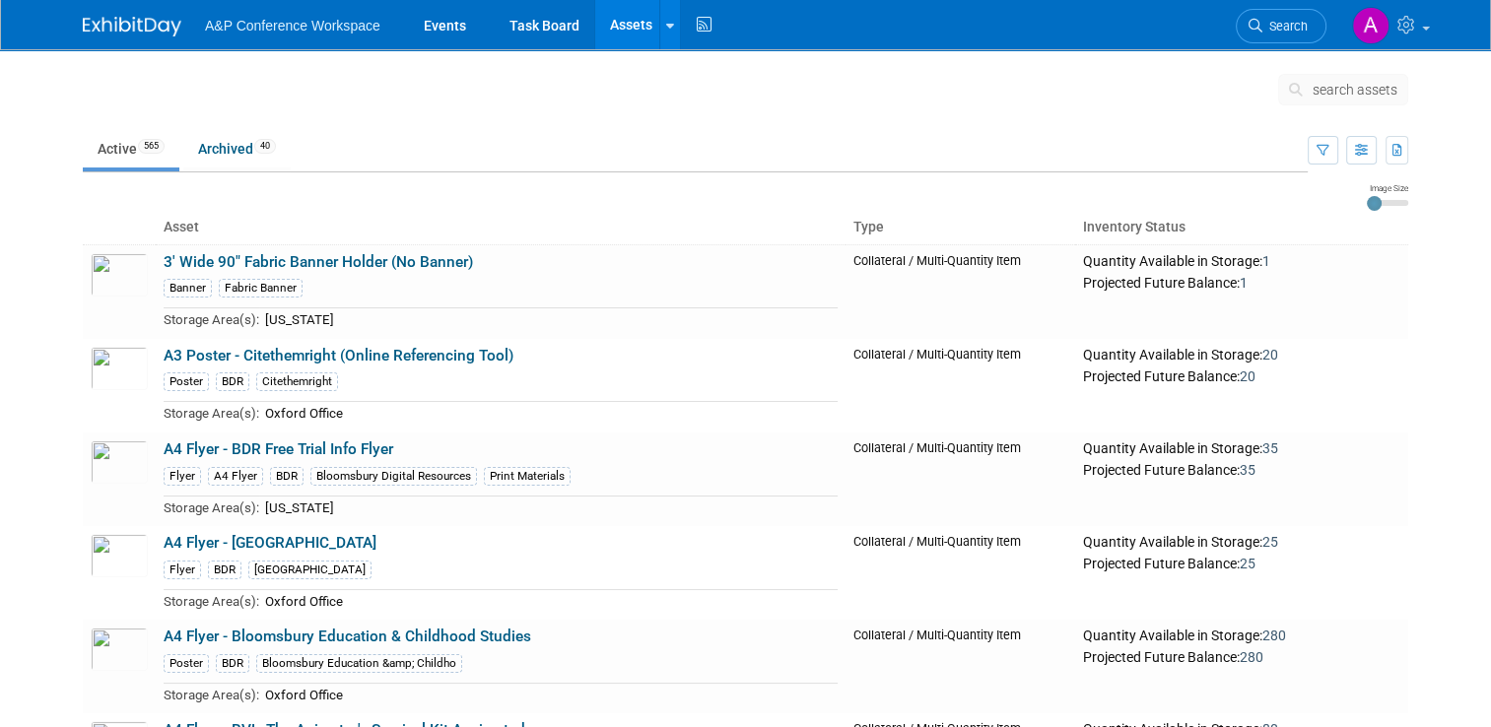
click at [1392, 95] on span "search assets" at bounding box center [1354, 90] width 85 height 16
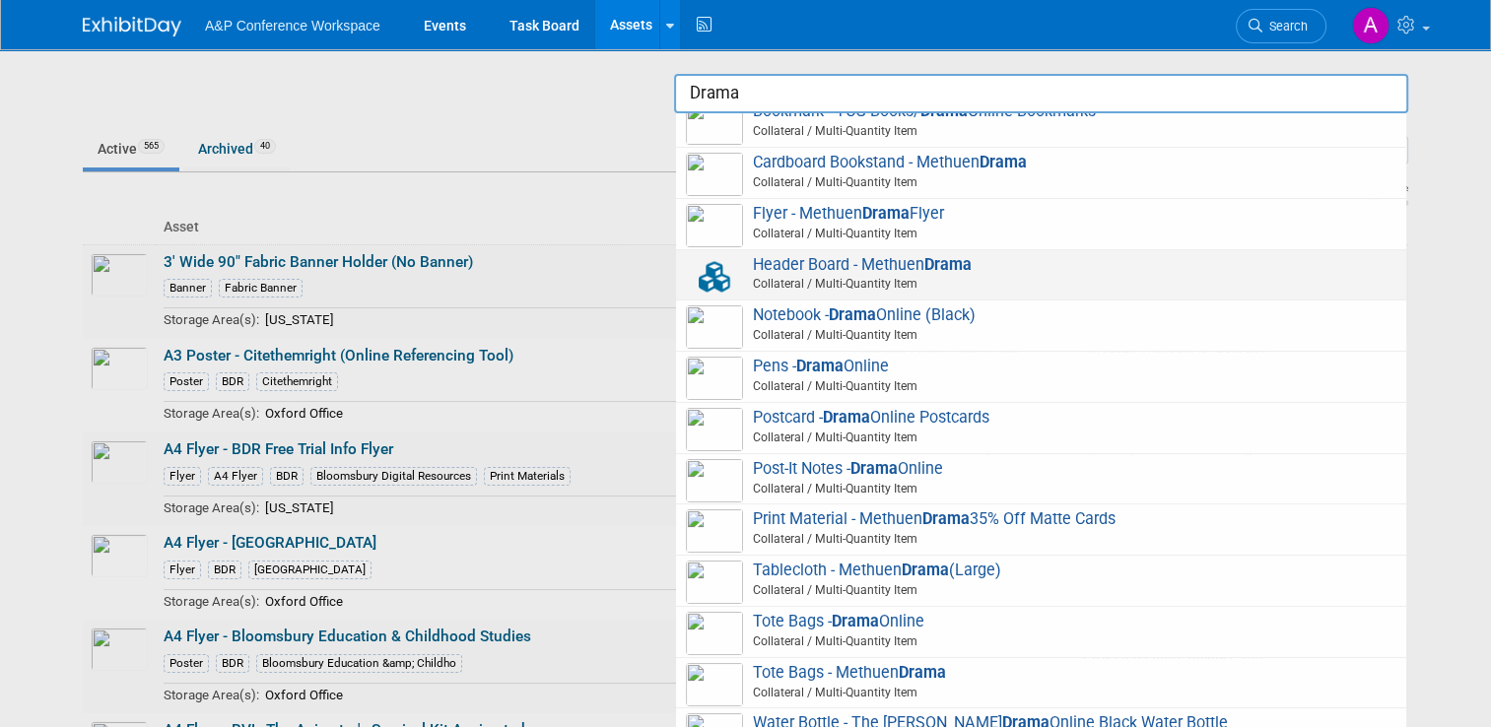
scroll to position [437, 0]
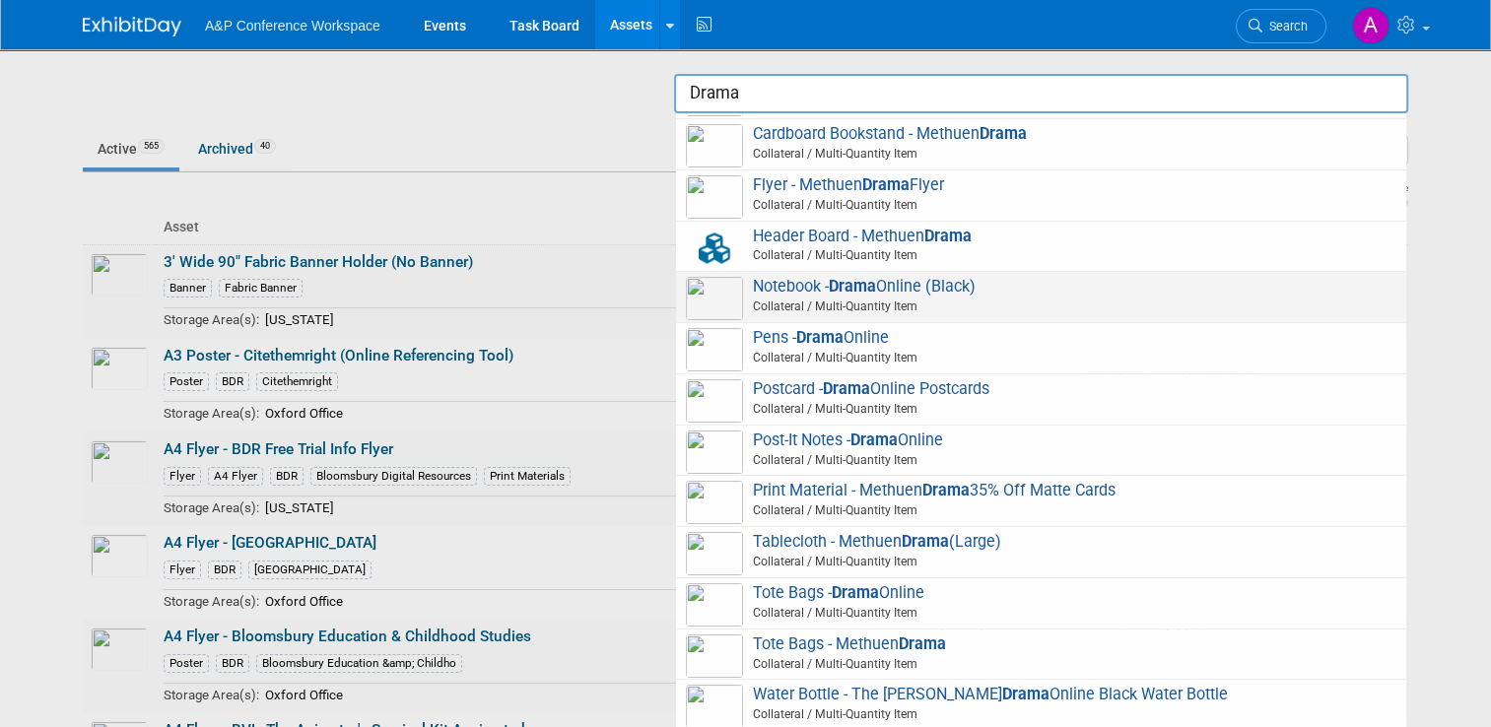
click at [811, 311] on span "Collateral / Multi-Quantity Item" at bounding box center [1044, 307] width 705 height 18
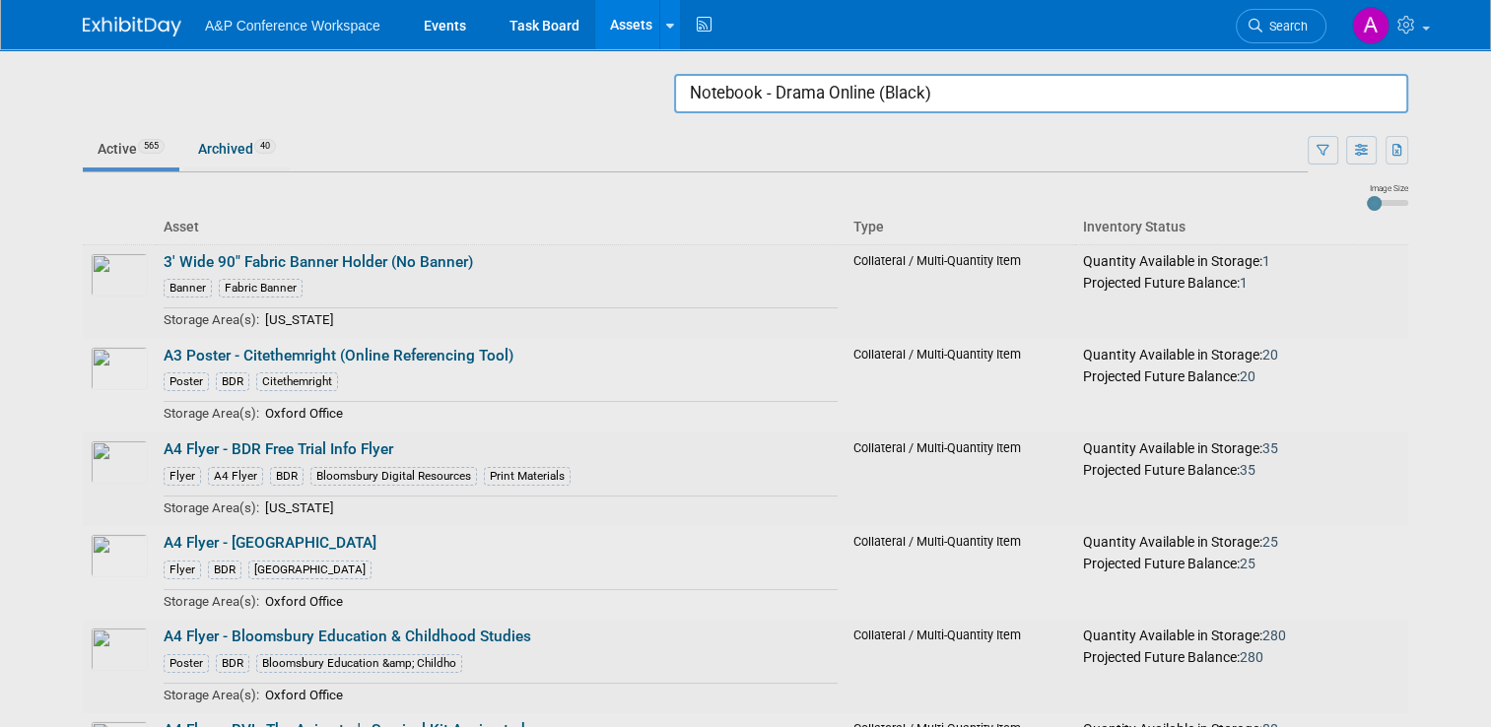
click at [970, 97] on input "Notebook - Drama Online (Black)" at bounding box center [1041, 93] width 734 height 39
drag, startPoint x: 639, startPoint y: 95, endPoint x: 603, endPoint y: 92, distance: 36.6
click at [603, 92] on body "A&P Conference Workspace Events Task Board Assets Search Assets Storage Locatio…" at bounding box center [745, 363] width 1491 height 727
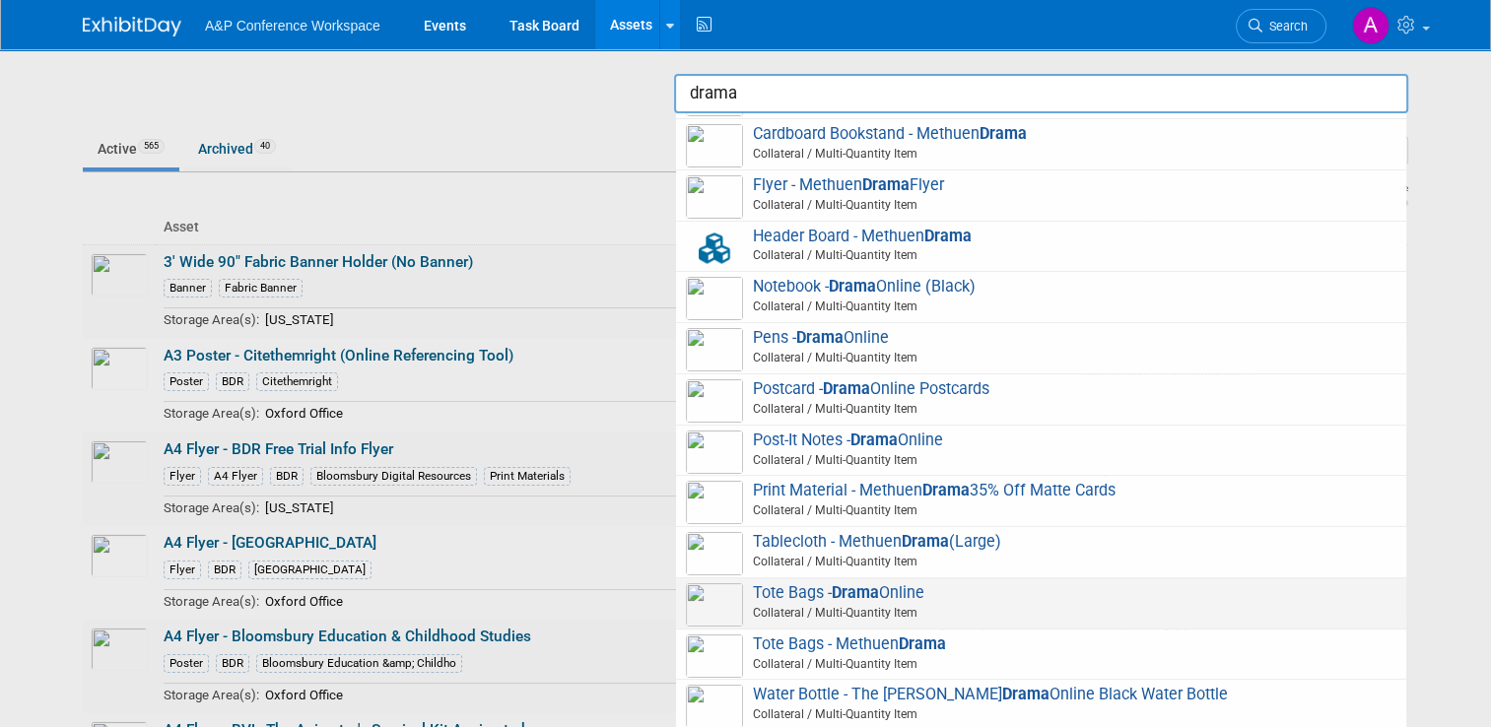
click at [874, 600] on strong "Drama" at bounding box center [855, 592] width 47 height 19
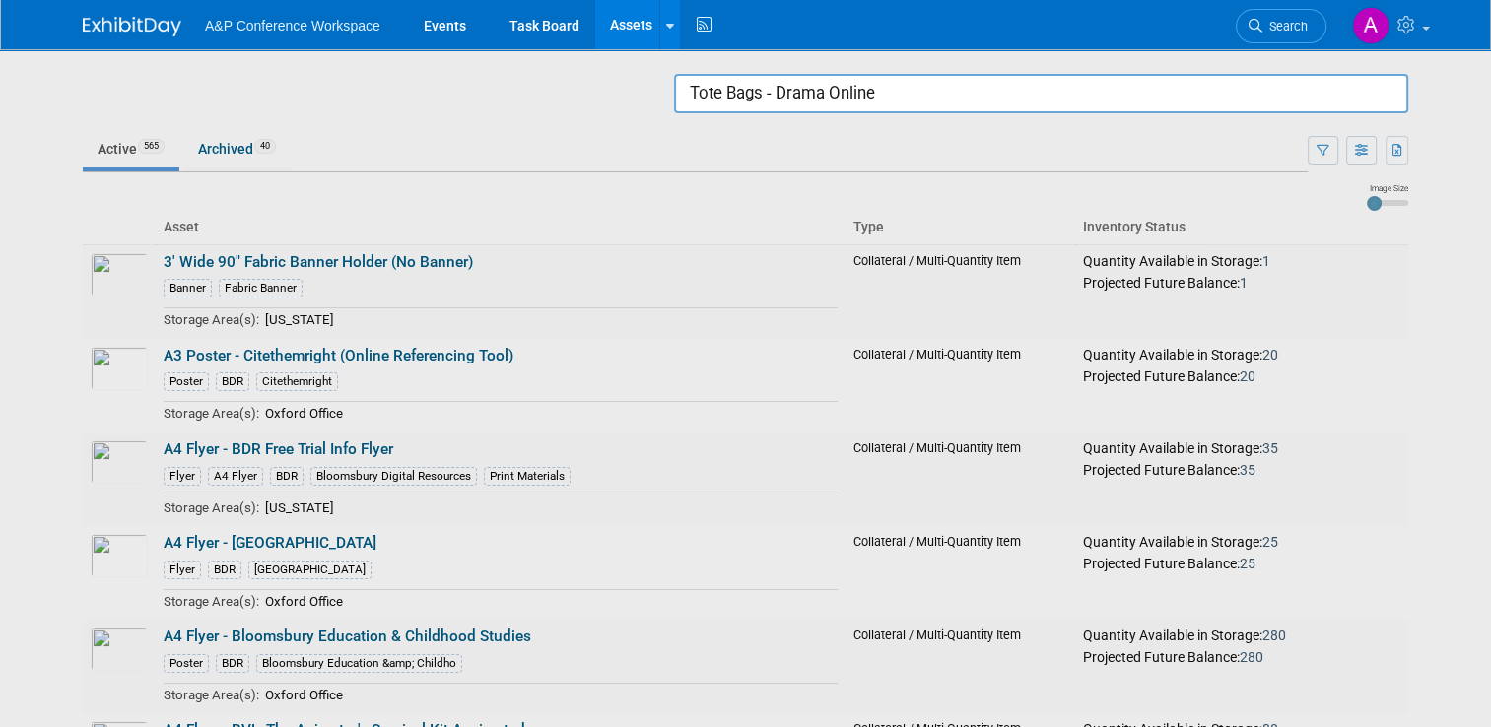
drag, startPoint x: 1003, startPoint y: 97, endPoint x: 457, endPoint y: 97, distance: 545.9
click at [457, 97] on body "A&P Conference Workspace Events Task Board Assets Search Assets Storage Locatio…" at bounding box center [745, 363] width 1491 height 727
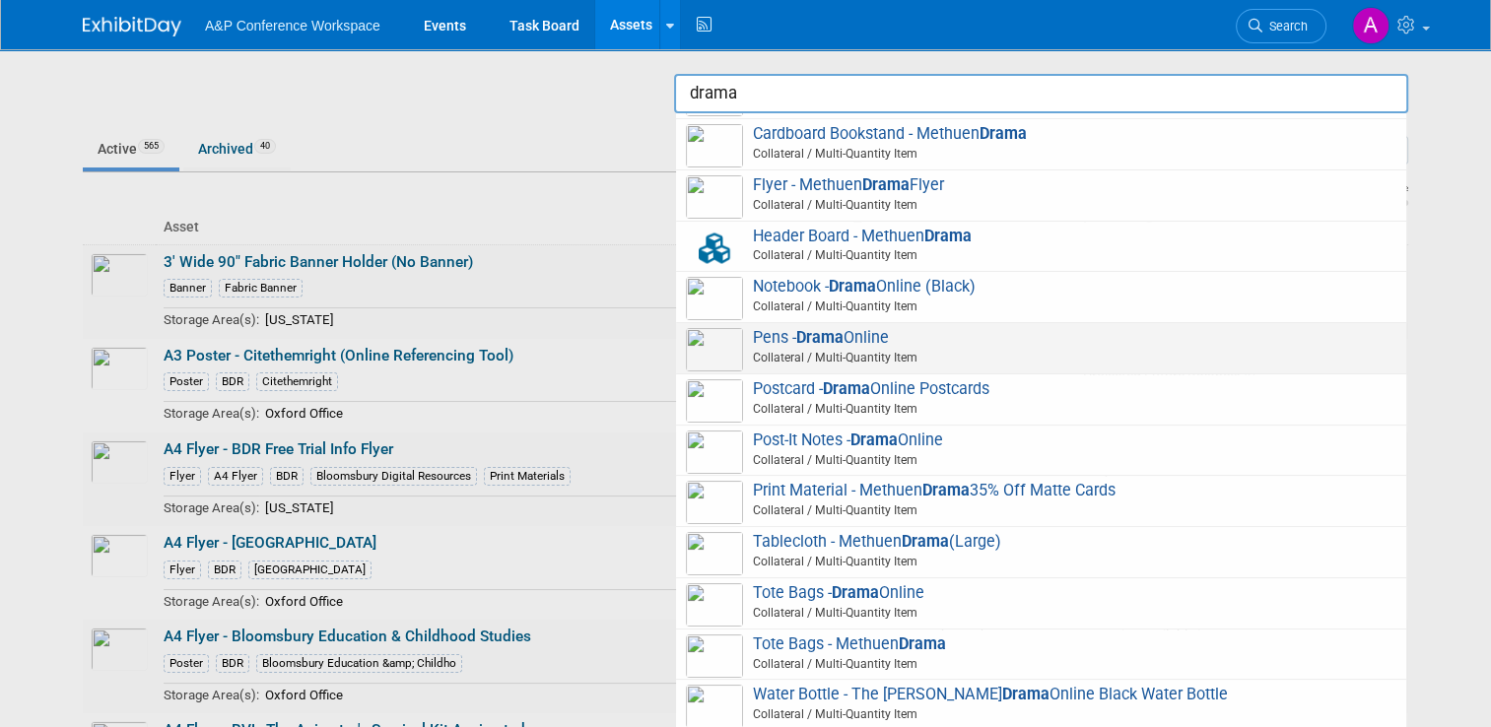
click at [958, 341] on span "Pens - Drama Online Collateral / Multi-Quantity Item" at bounding box center [1041, 348] width 710 height 40
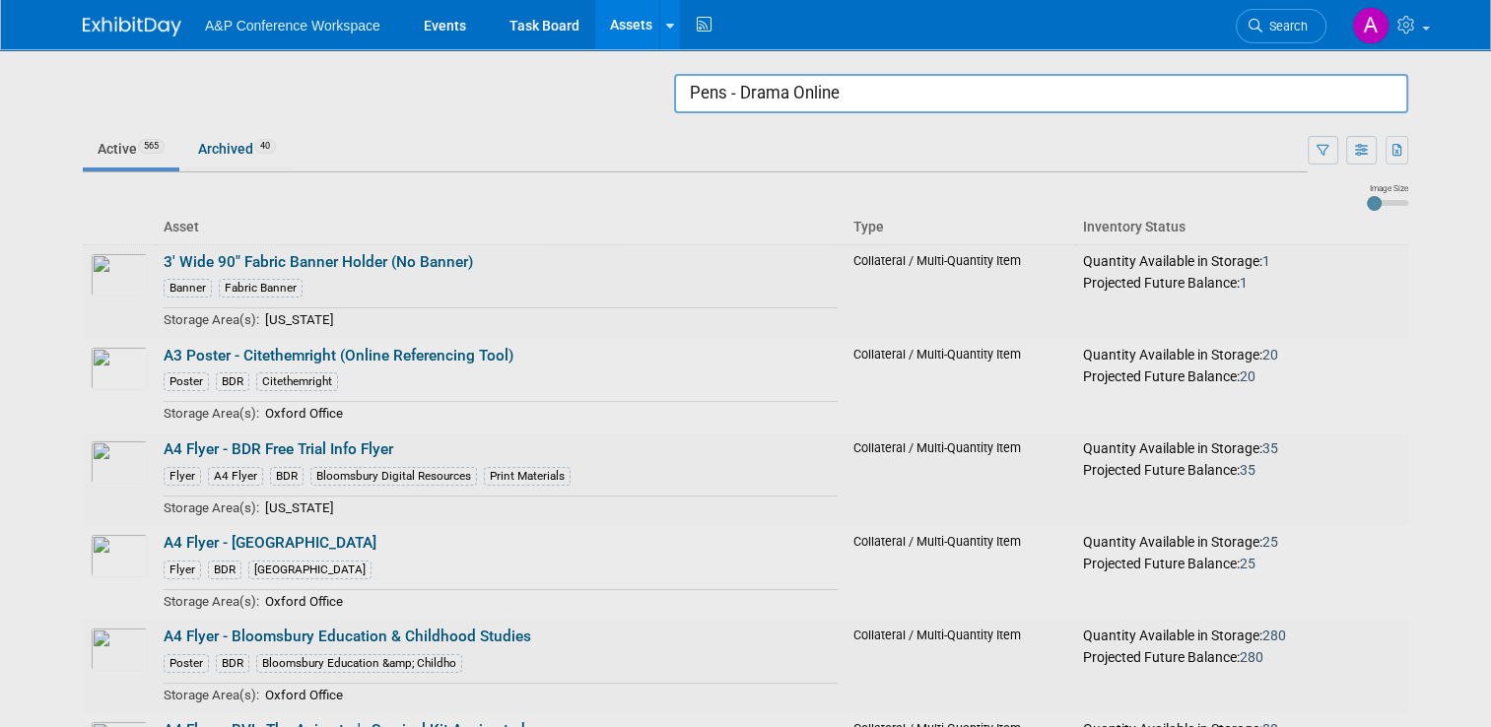
drag, startPoint x: 1123, startPoint y: 112, endPoint x: 548, endPoint y: 115, distance: 575.4
click at [548, 115] on body "A&P Conference Workspace Events Task Board Assets Search Assets Storage Locatio…" at bounding box center [745, 363] width 1491 height 727
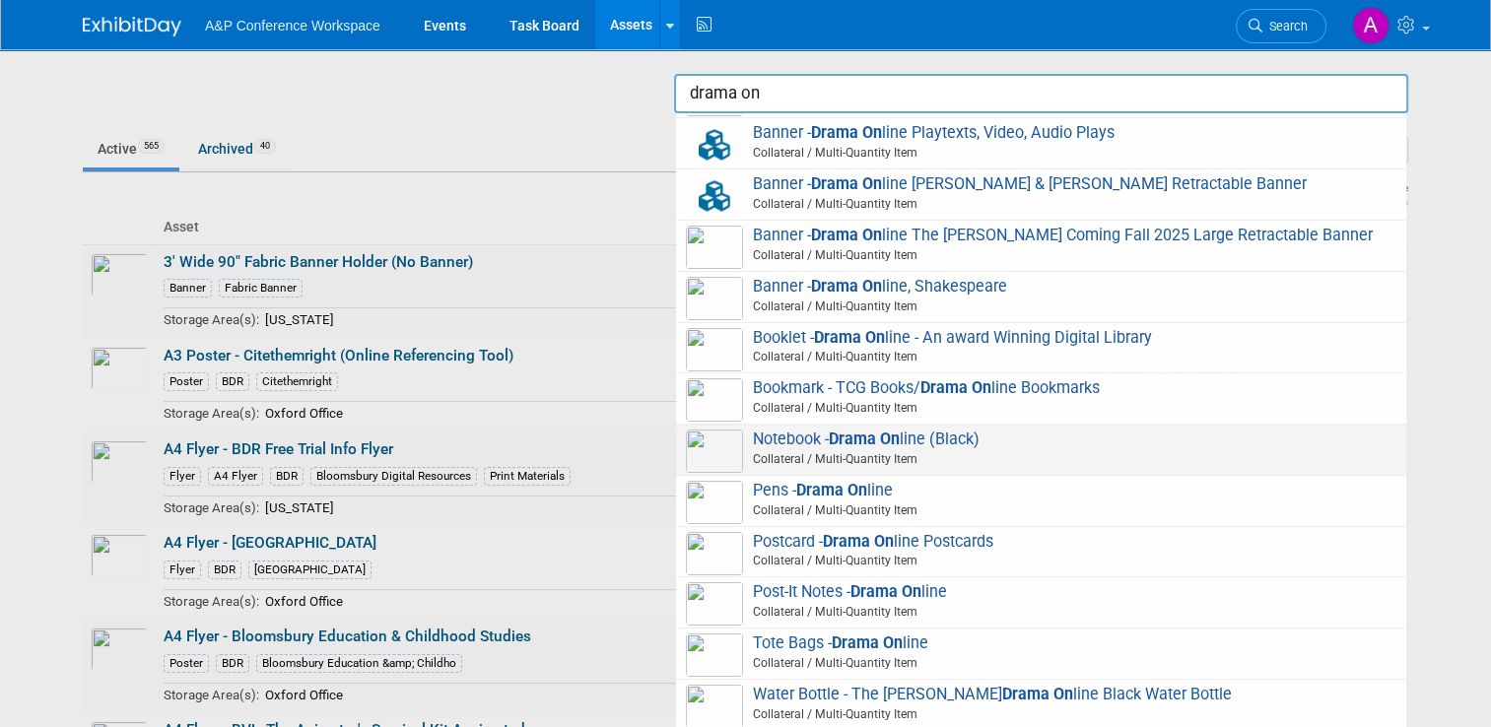
scroll to position [134, 0]
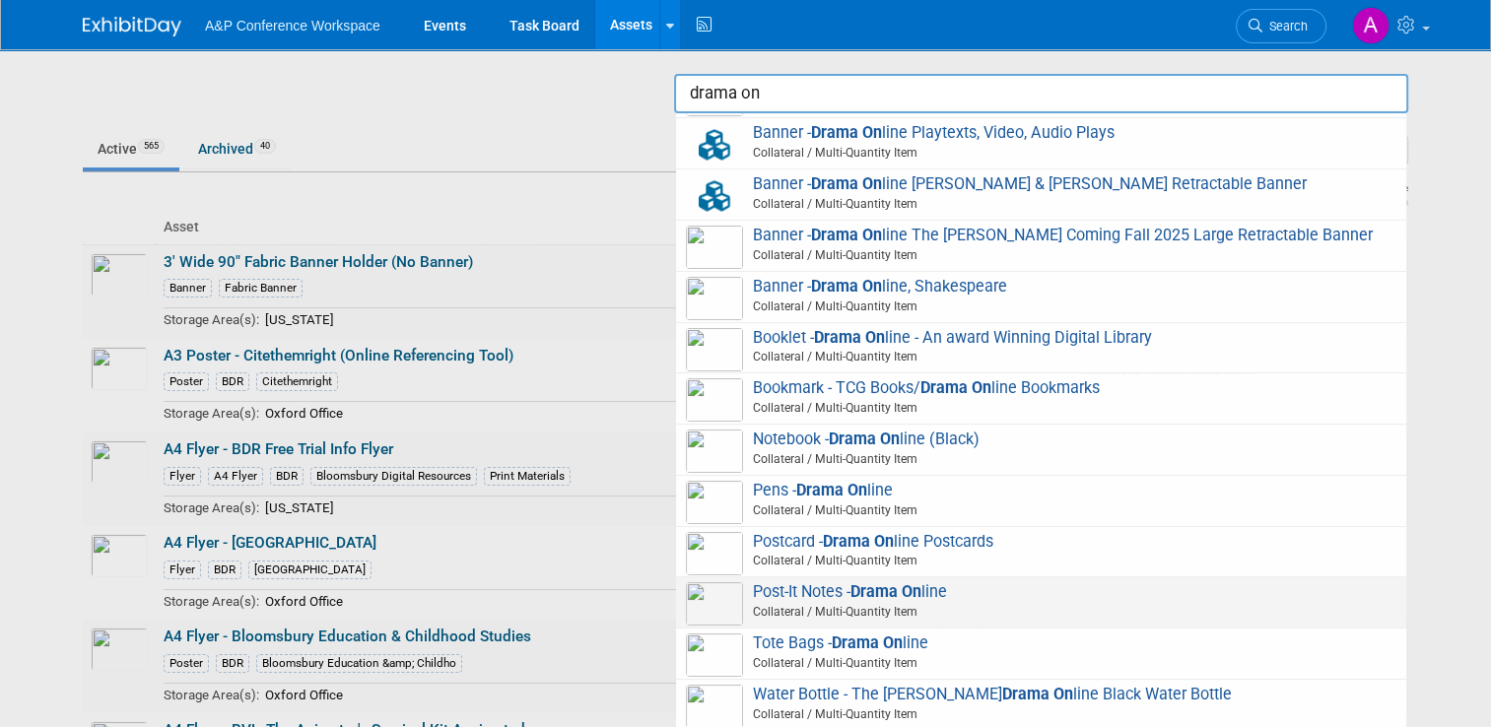
click at [903, 586] on strong "Drama On" at bounding box center [885, 591] width 71 height 19
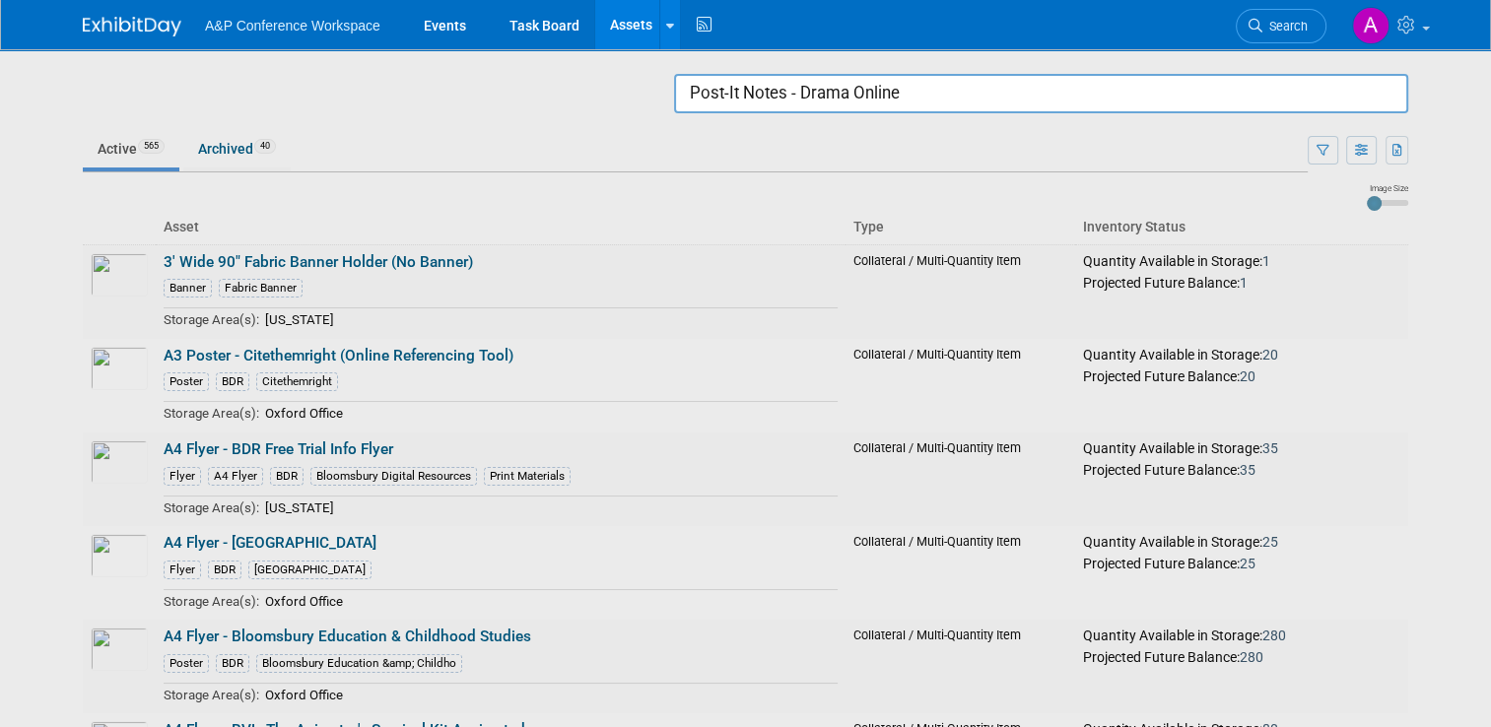
drag, startPoint x: 812, startPoint y: 89, endPoint x: 406, endPoint y: 89, distance: 406.0
click at [406, 89] on body "A&P Conference Workspace Events Task Board Assets Search Assets Storage Locatio…" at bounding box center [745, 363] width 1491 height 727
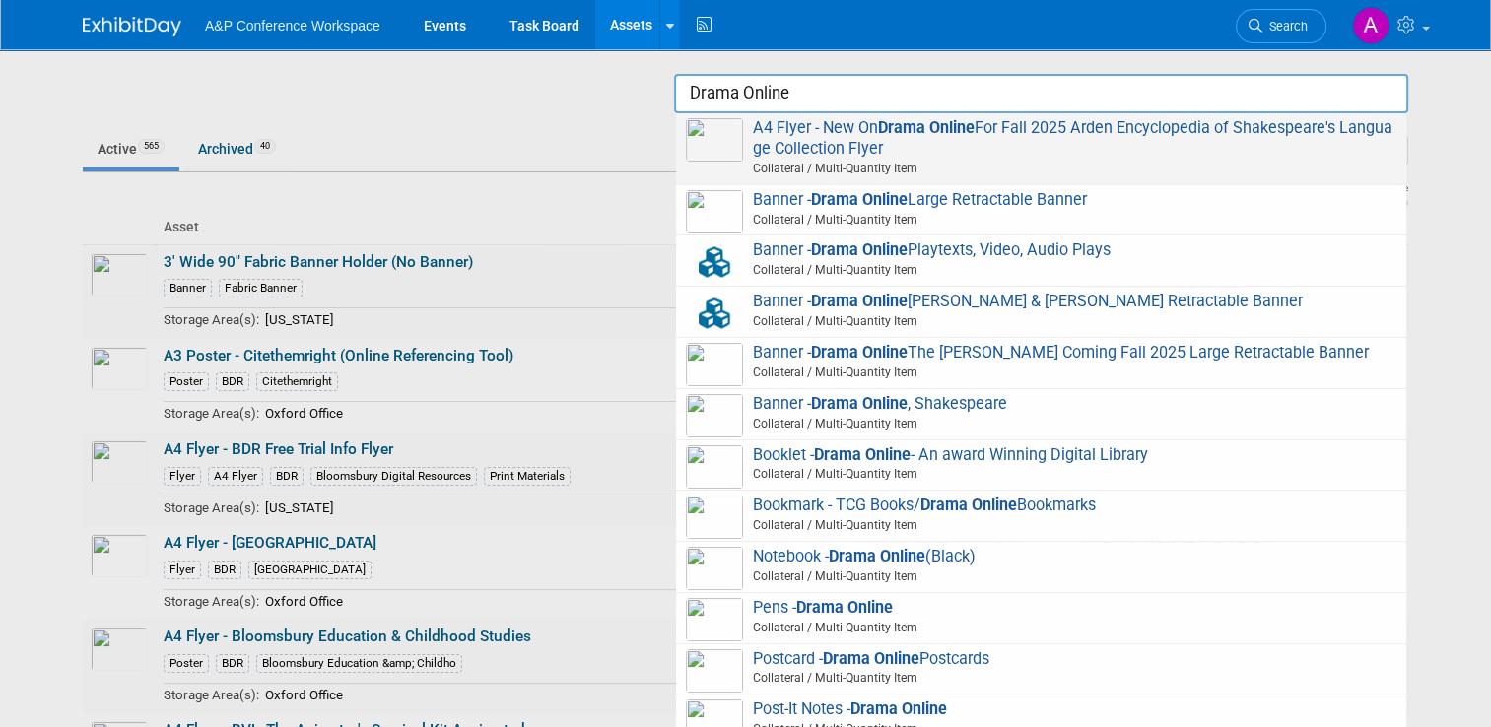
click at [1048, 157] on span "A4 Flyer - New On Drama Online For Fall 2025 Arden Encyclopedia of Shakespeare'…" at bounding box center [1041, 148] width 710 height 61
type input "A4 Flyer - New On Drama Online For Fall 2025 Arden Encyclopedia of Shakespeare&…"
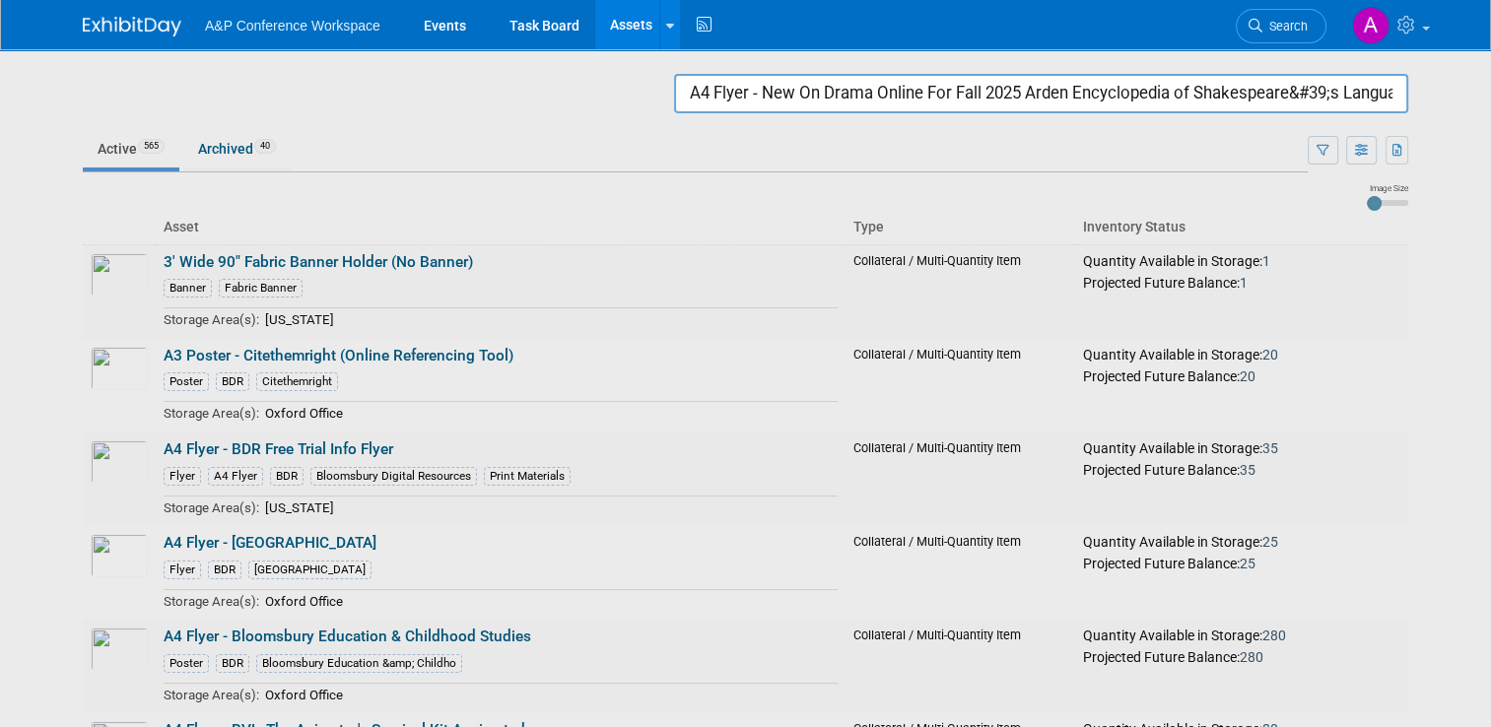
click at [772, 93] on input "A4 Flyer - New On Drama Online For Fall 2025 Arden Encyclopedia of Shakespeare&…" at bounding box center [1041, 93] width 734 height 39
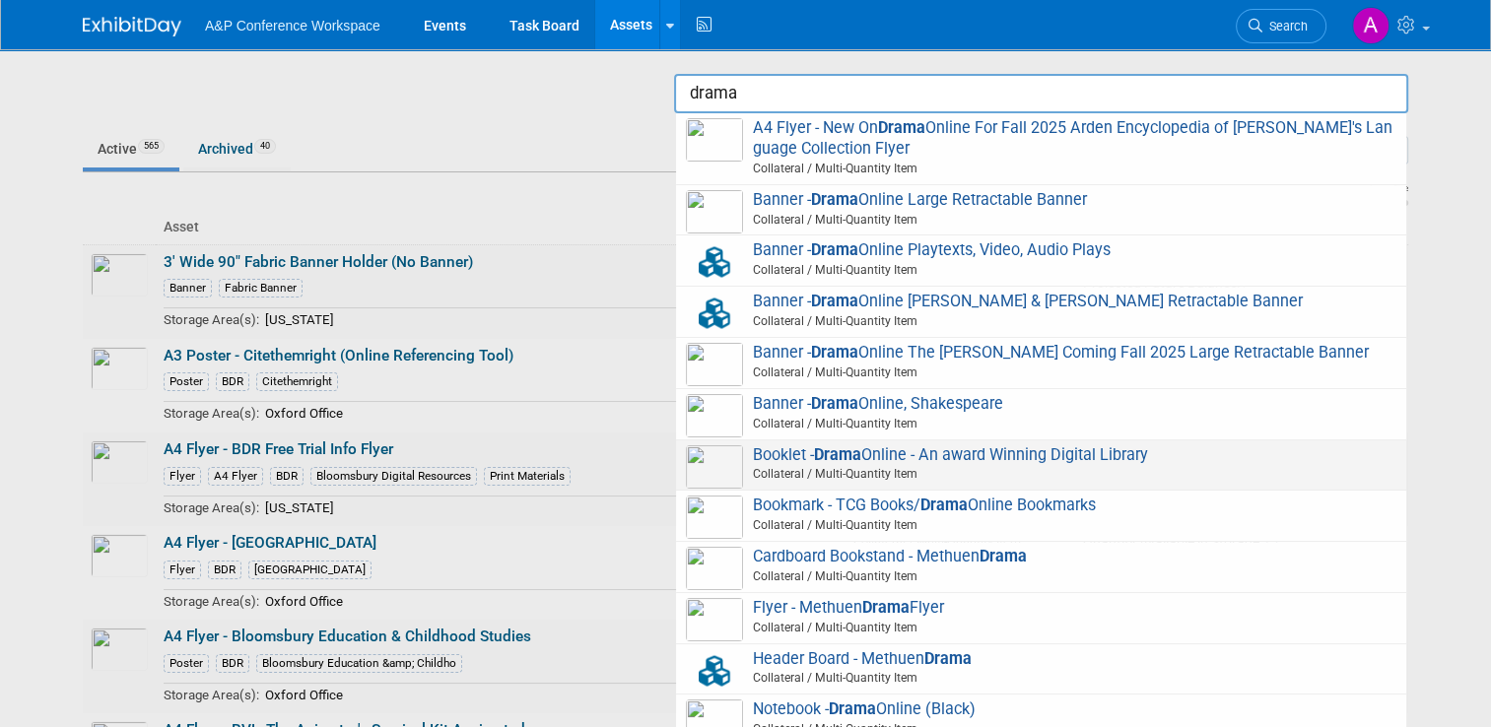
click at [828, 481] on span "Booklet - Drama Online - An award Winning Digital Library Collateral / Multi-Qu…" at bounding box center [1041, 465] width 710 height 40
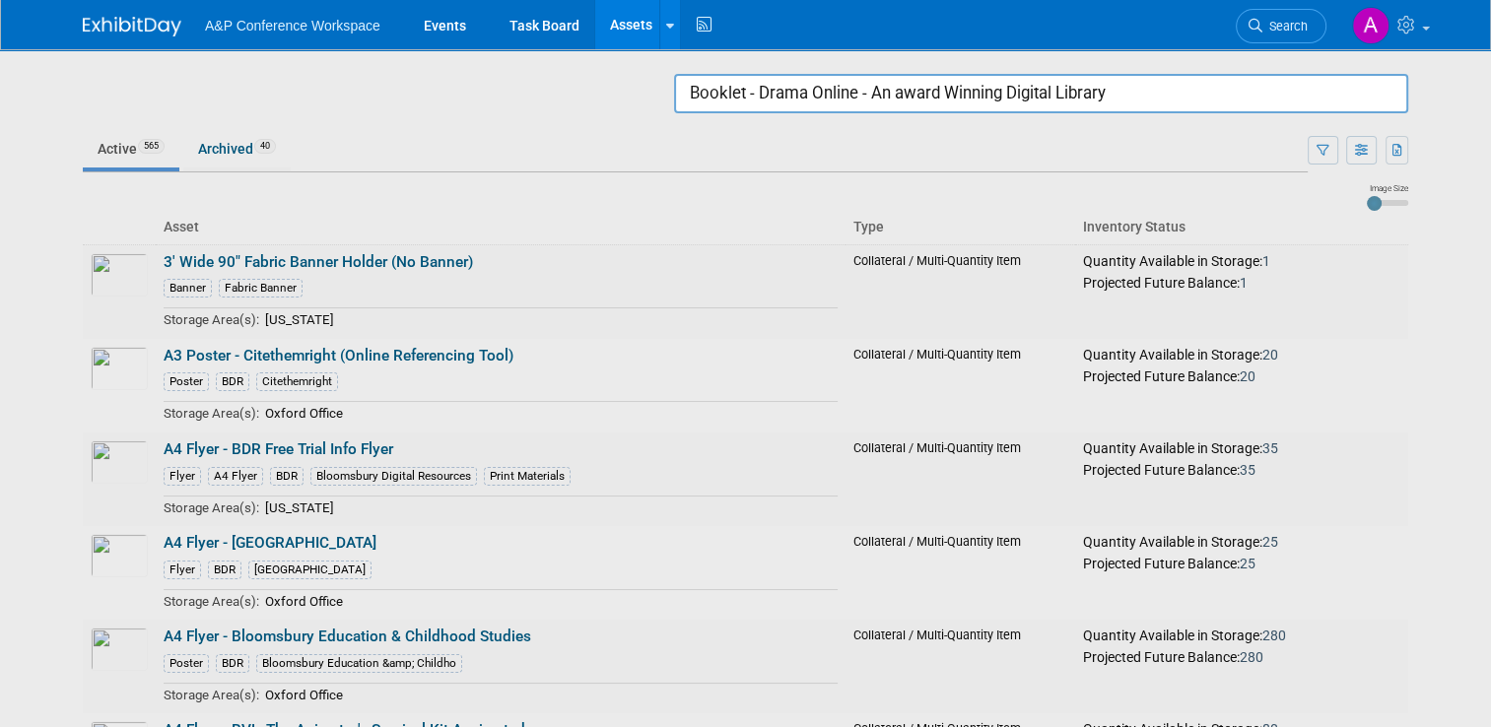
drag, startPoint x: 1143, startPoint y: 81, endPoint x: 560, endPoint y: 86, distance: 583.3
click at [571, 86] on body "A&P Conference Workspace Events Task Board Assets Search Assets Storage Locatio…" at bounding box center [745, 363] width 1491 height 727
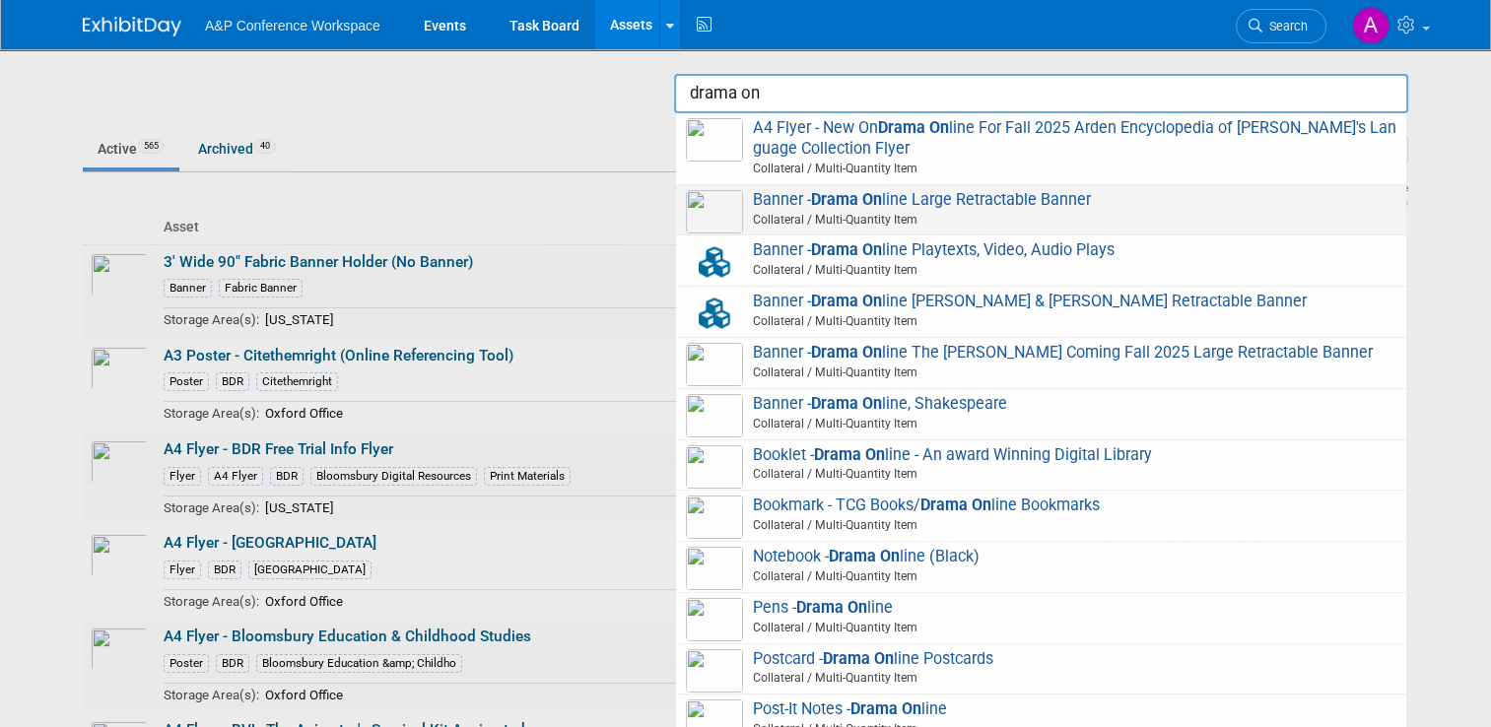
click at [990, 211] on span "Collateral / Multi-Quantity Item" at bounding box center [1044, 220] width 705 height 18
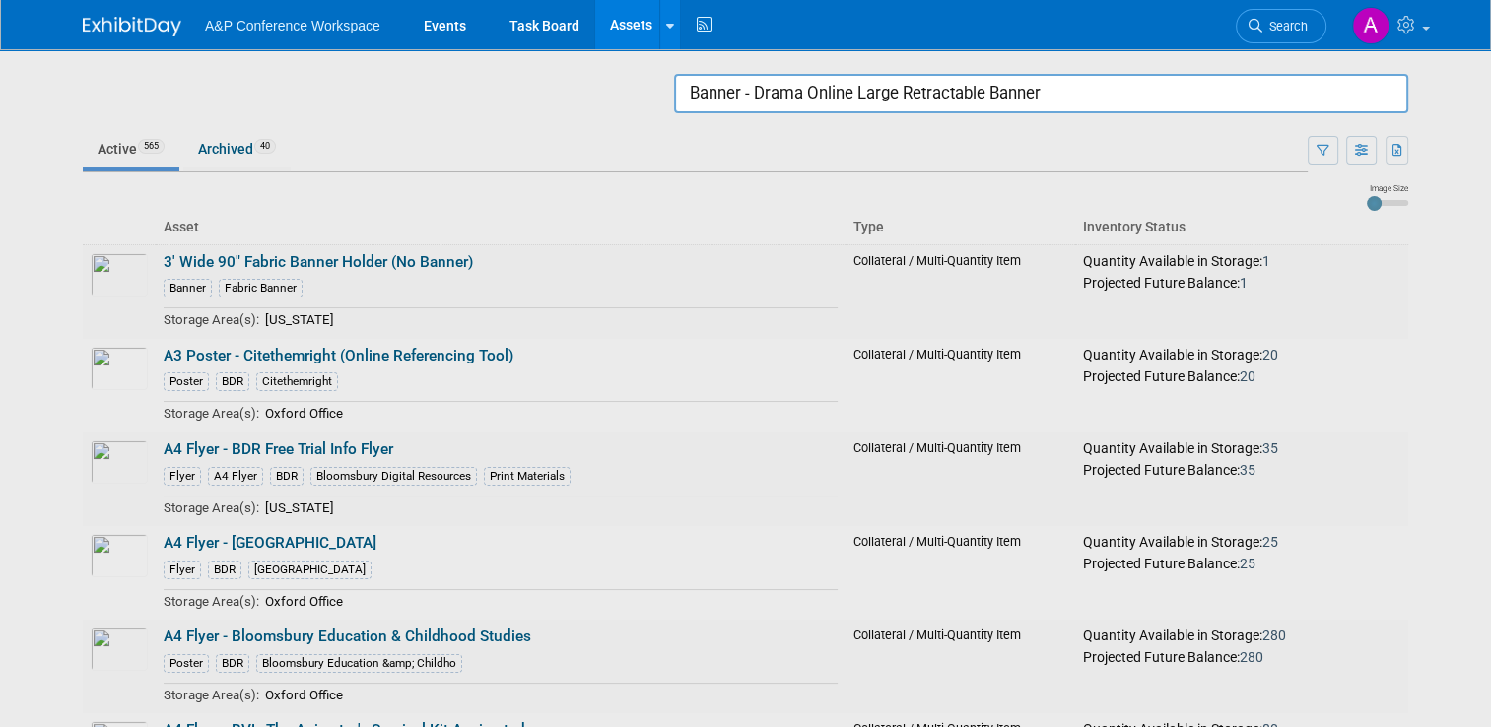
drag, startPoint x: 1100, startPoint y: 89, endPoint x: 572, endPoint y: 77, distance: 527.3
click at [573, 77] on body "A&P Conference Workspace Events Task Board Assets Search Assets Storage Locatio…" at bounding box center [745, 363] width 1491 height 727
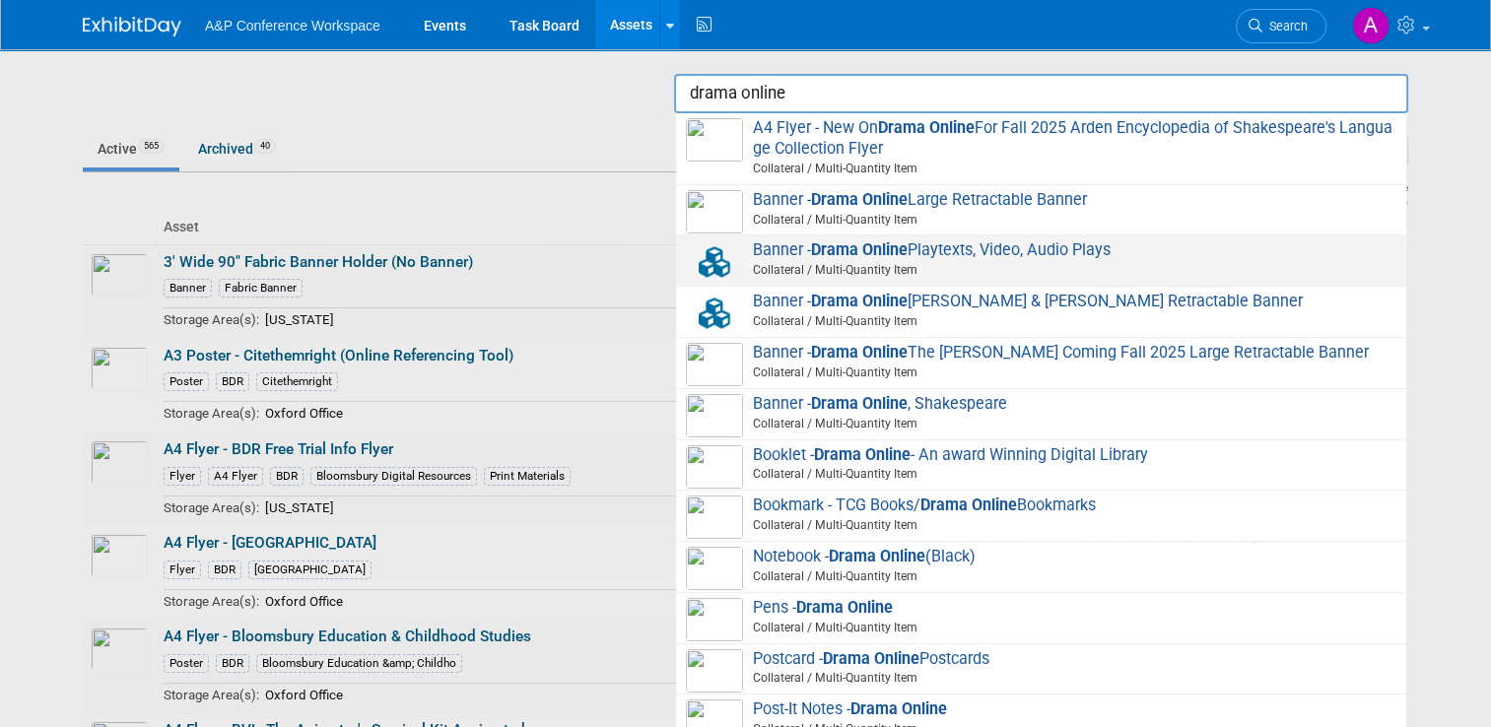
click at [834, 251] on strong "Drama Online" at bounding box center [859, 249] width 97 height 19
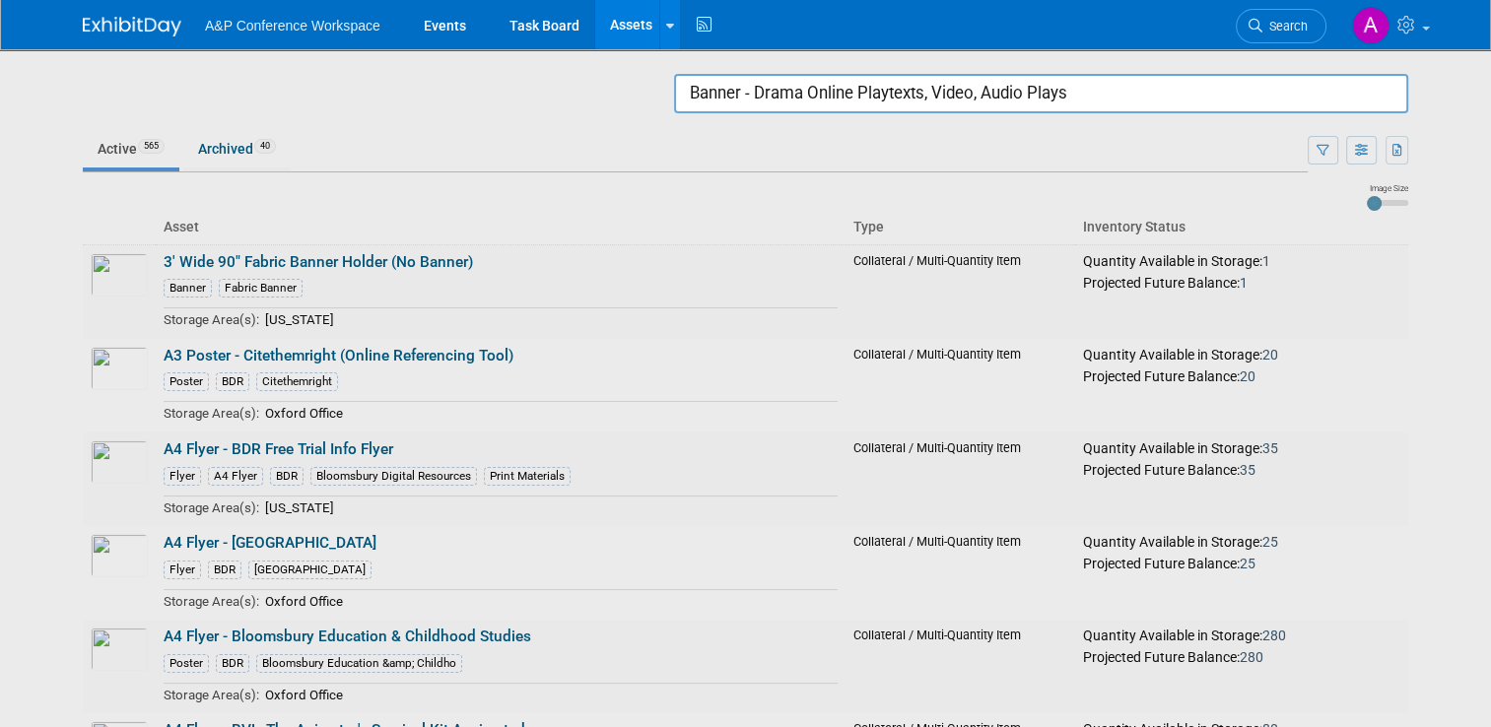
drag, startPoint x: 1155, startPoint y: 96, endPoint x: 491, endPoint y: 100, distance: 664.1
click at [504, 98] on body "A&P Conference Workspace Events Task Board Assets Search Assets Storage Locatio…" at bounding box center [745, 363] width 1491 height 727
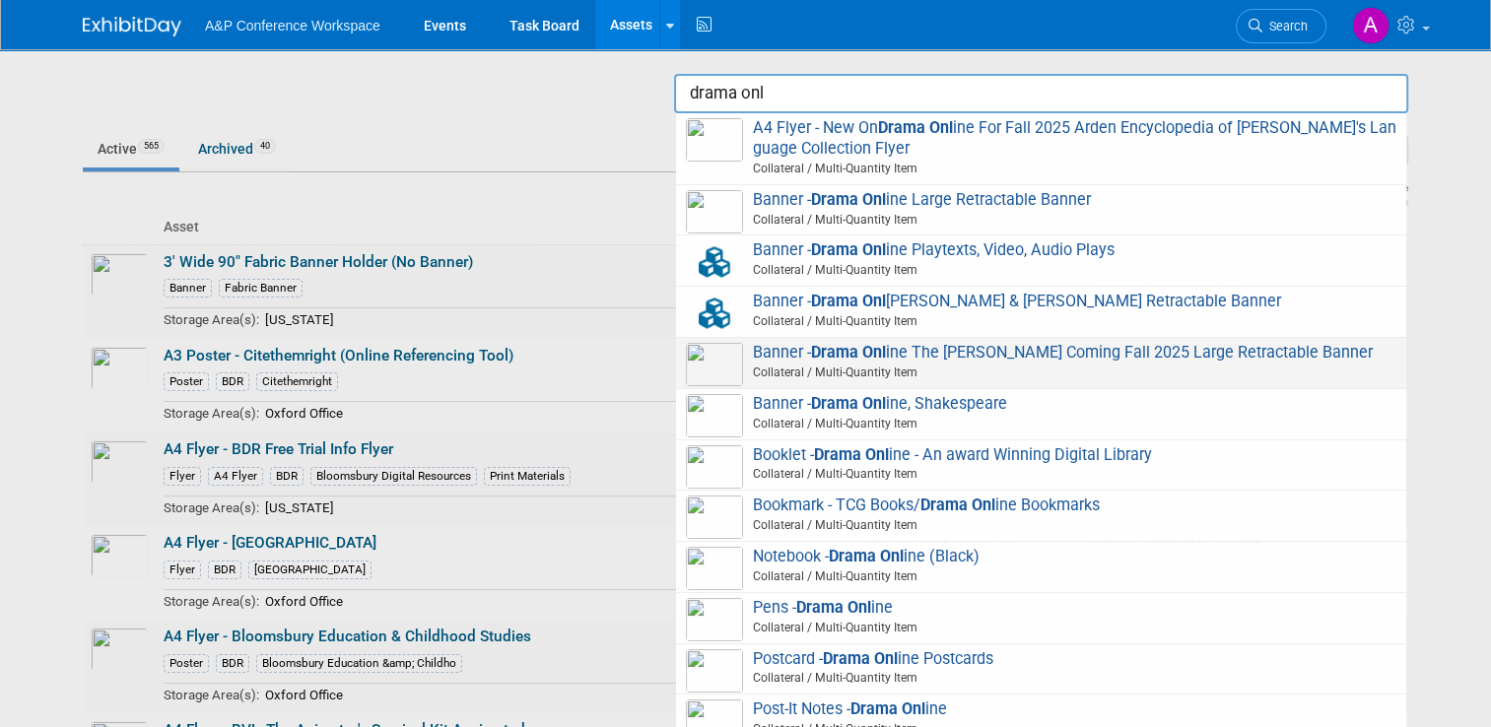
click at [884, 364] on span "Banner - Drama Onl ine The Arden Shakespeare Coming Fall 2025 Large Retractable…" at bounding box center [1041, 363] width 710 height 40
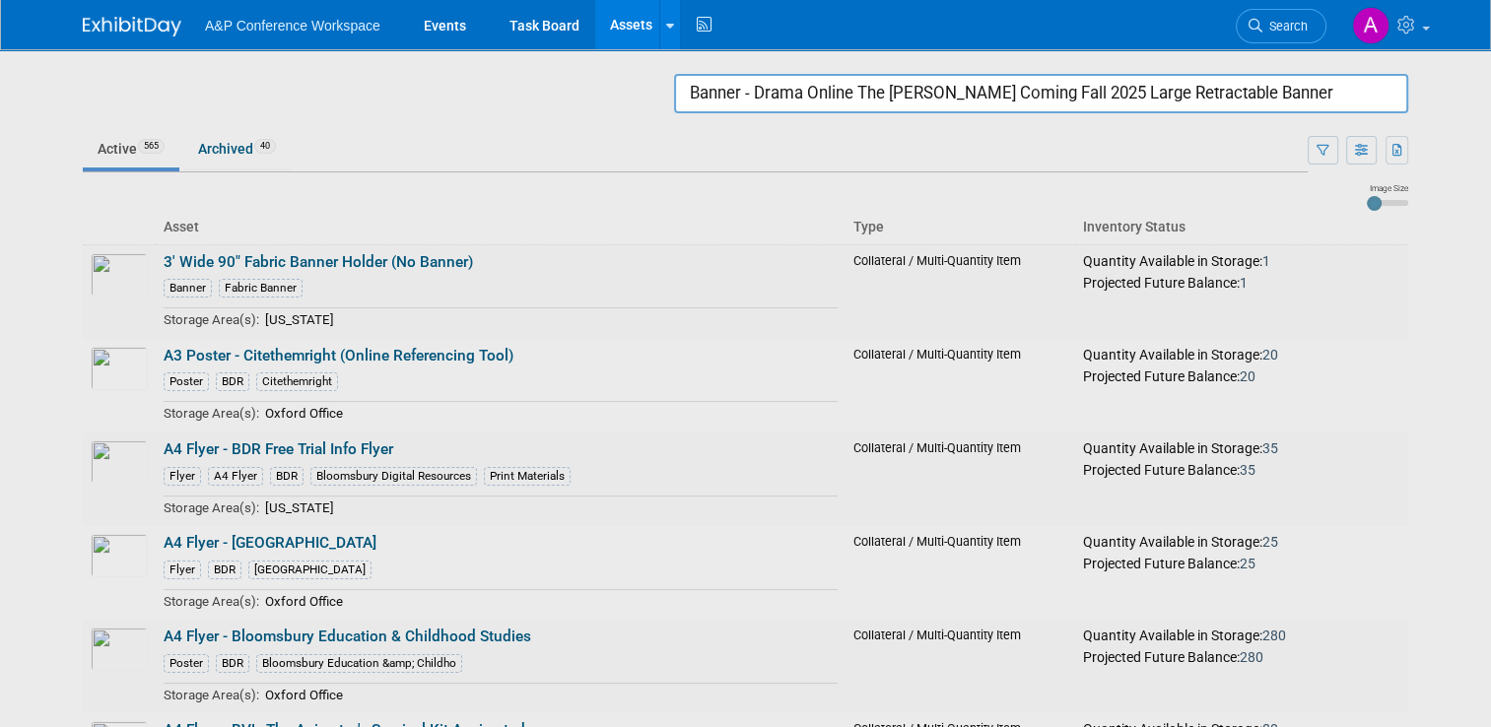
click at [921, 102] on input "Banner - Drama Online The Arden Shakespeare Coming Fall 2025 Large Retractable …" at bounding box center [1041, 93] width 734 height 39
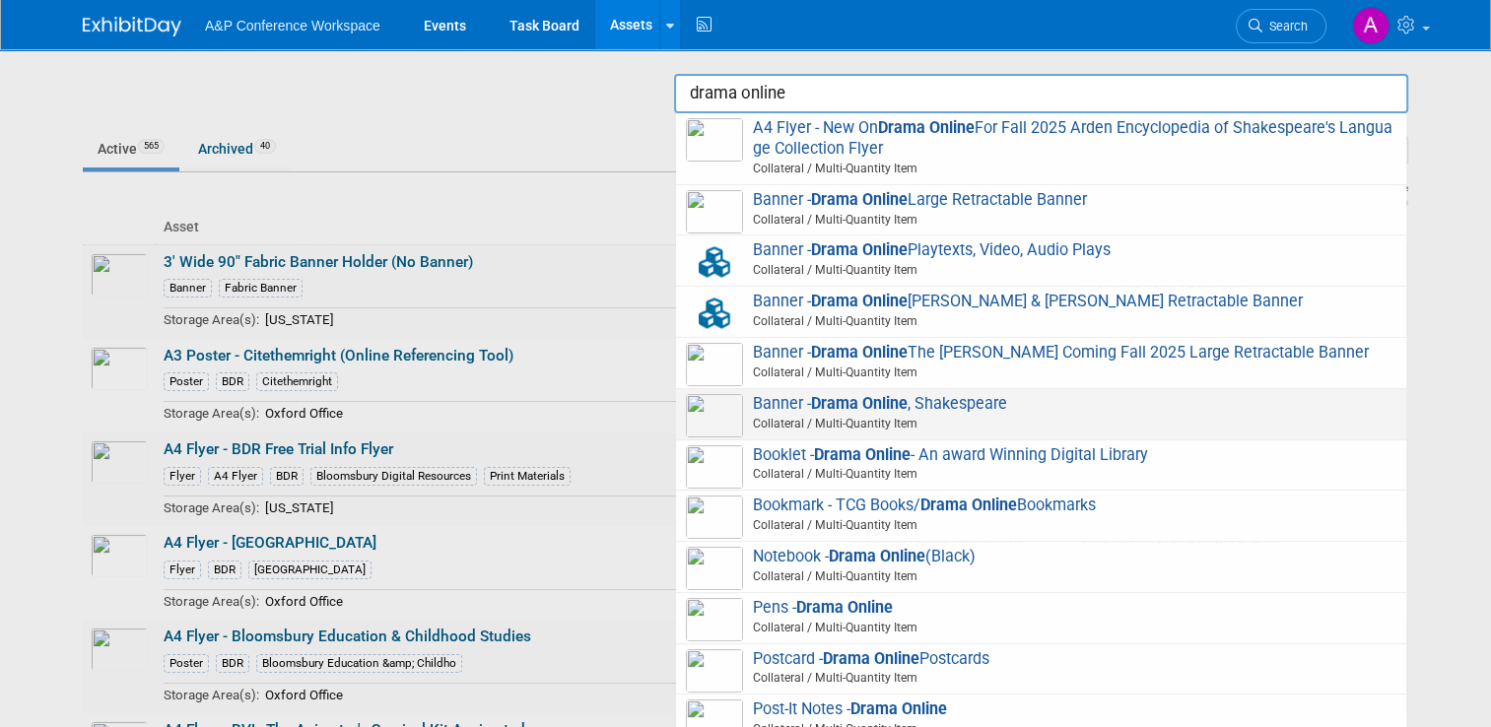
click at [934, 420] on span "Banner - Drama Online , Shakespeare Collateral / Multi-Quantity Item" at bounding box center [1041, 414] width 710 height 40
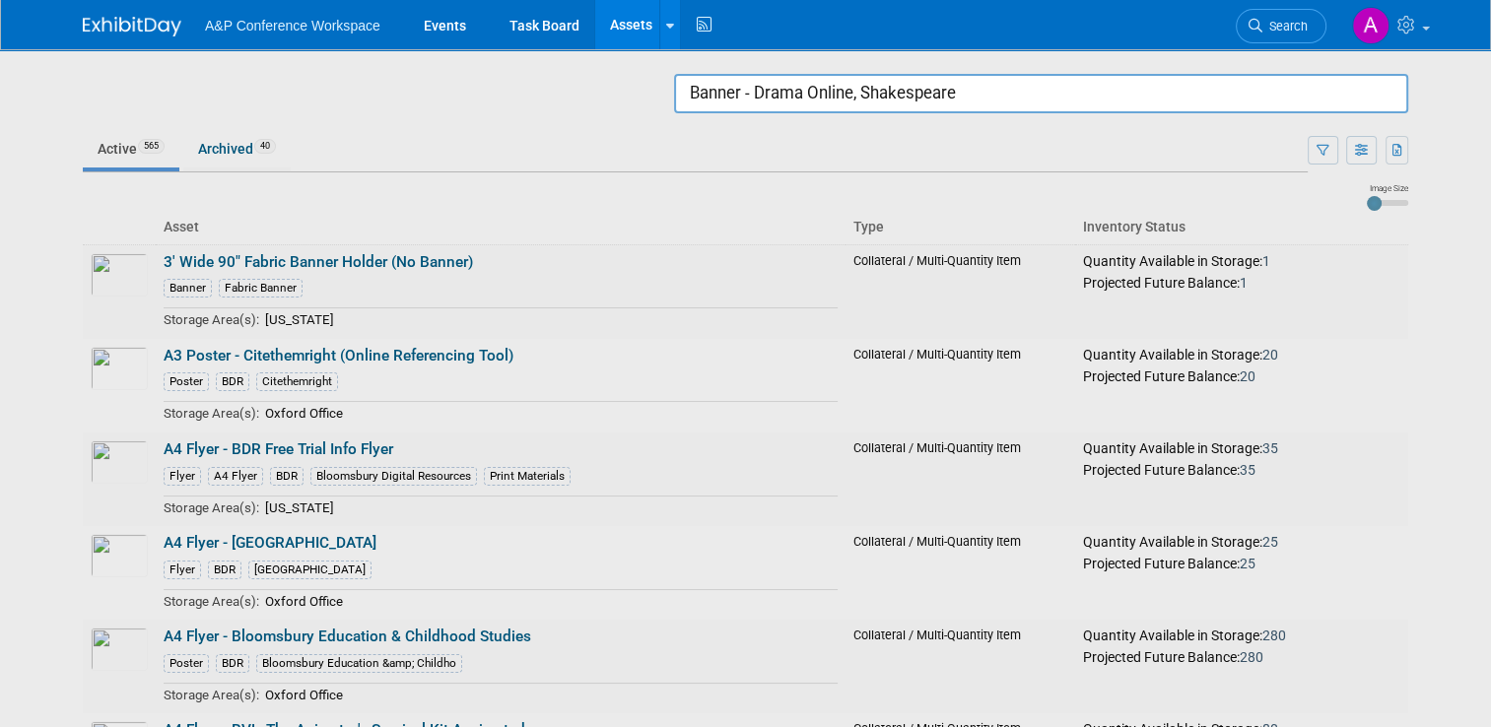
click at [1052, 101] on input "Banner - Drama Online, Shakespeare" at bounding box center [1041, 93] width 734 height 39
drag, startPoint x: 1037, startPoint y: 106, endPoint x: 511, endPoint y: 108, distance: 525.2
click at [511, 108] on body "A&P Conference Workspace Events Task Board Assets Search Assets Storage Locatio…" at bounding box center [745, 363] width 1491 height 727
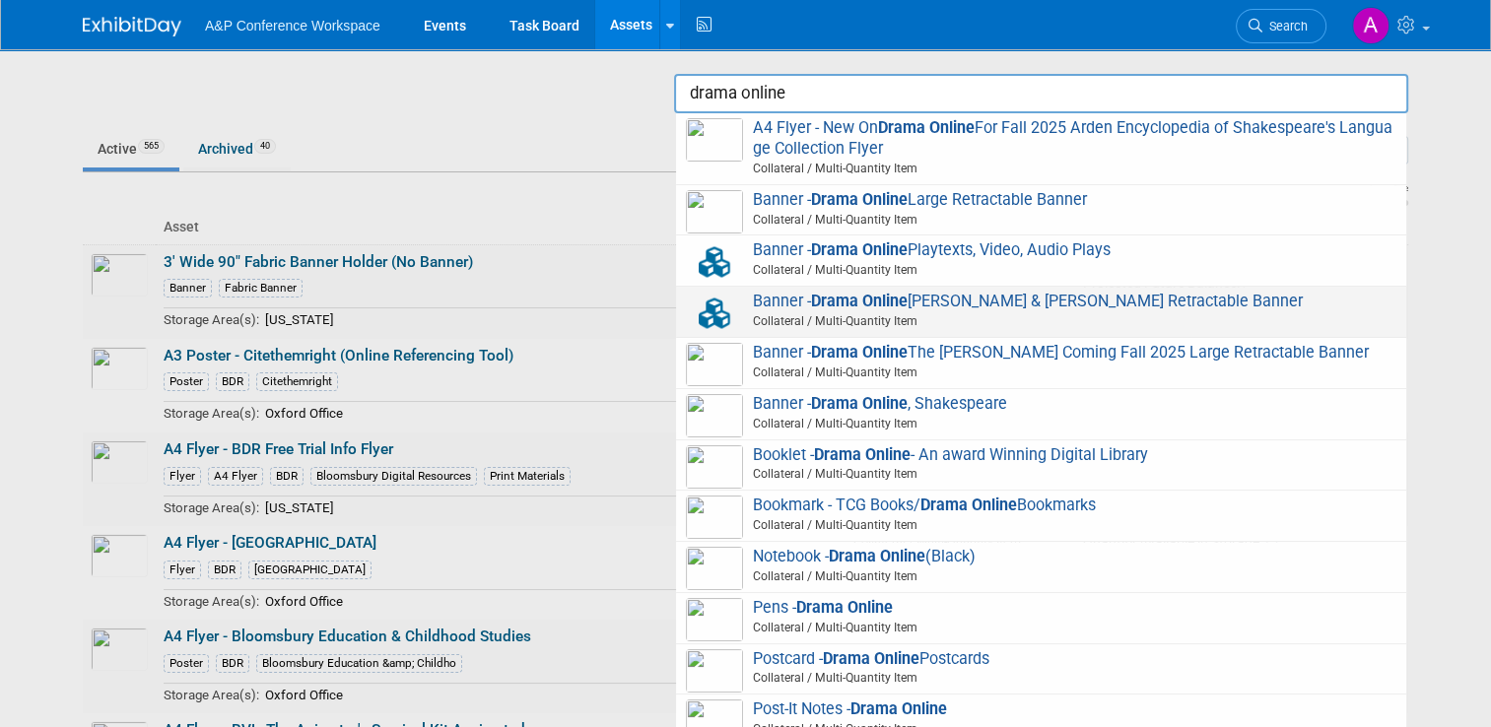
click at [938, 307] on span "Banner - Drama Online Romeo & Juliet Retractable Banner Collateral / Multi-Quan…" at bounding box center [1041, 312] width 710 height 40
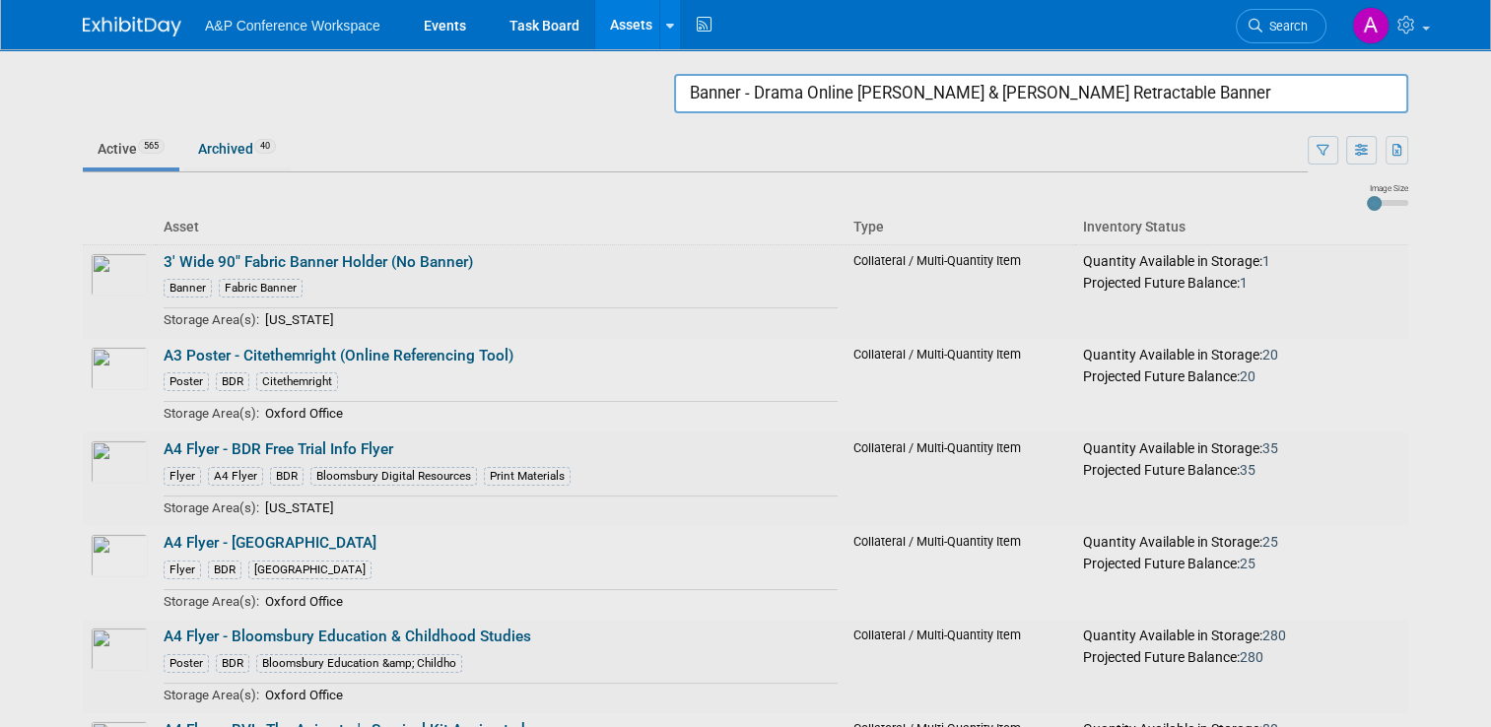
click at [1029, 107] on input "Banner - Drama Online Romeo & Juliet Retractable Banner" at bounding box center [1041, 93] width 734 height 39
drag, startPoint x: 1002, startPoint y: 93, endPoint x: 651, endPoint y: 103, distance: 350.9
click at [651, 103] on body "A&P Conference Workspace Events Task Board Assets Search Assets Storage Locatio…" at bounding box center [745, 363] width 1491 height 727
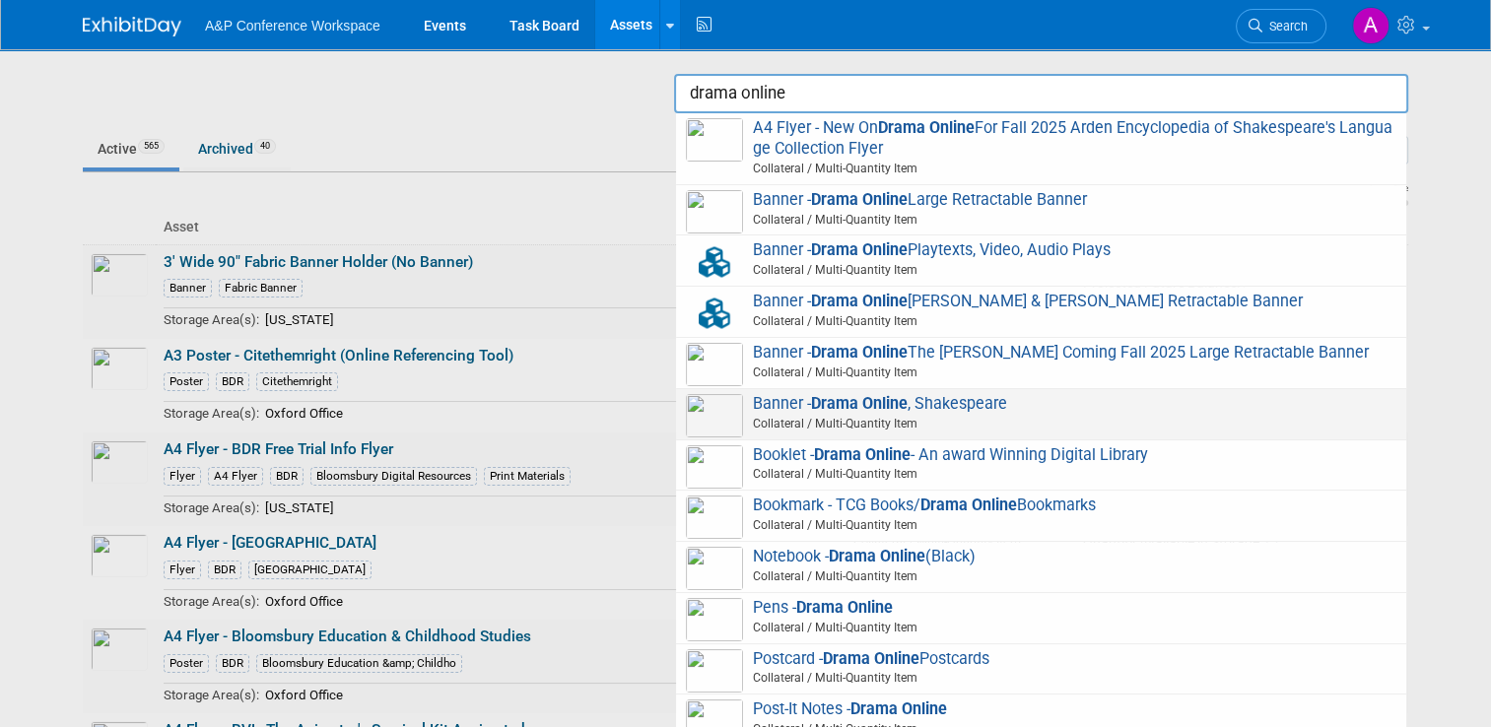
click at [851, 413] on strong "Drama Online" at bounding box center [859, 403] width 97 height 19
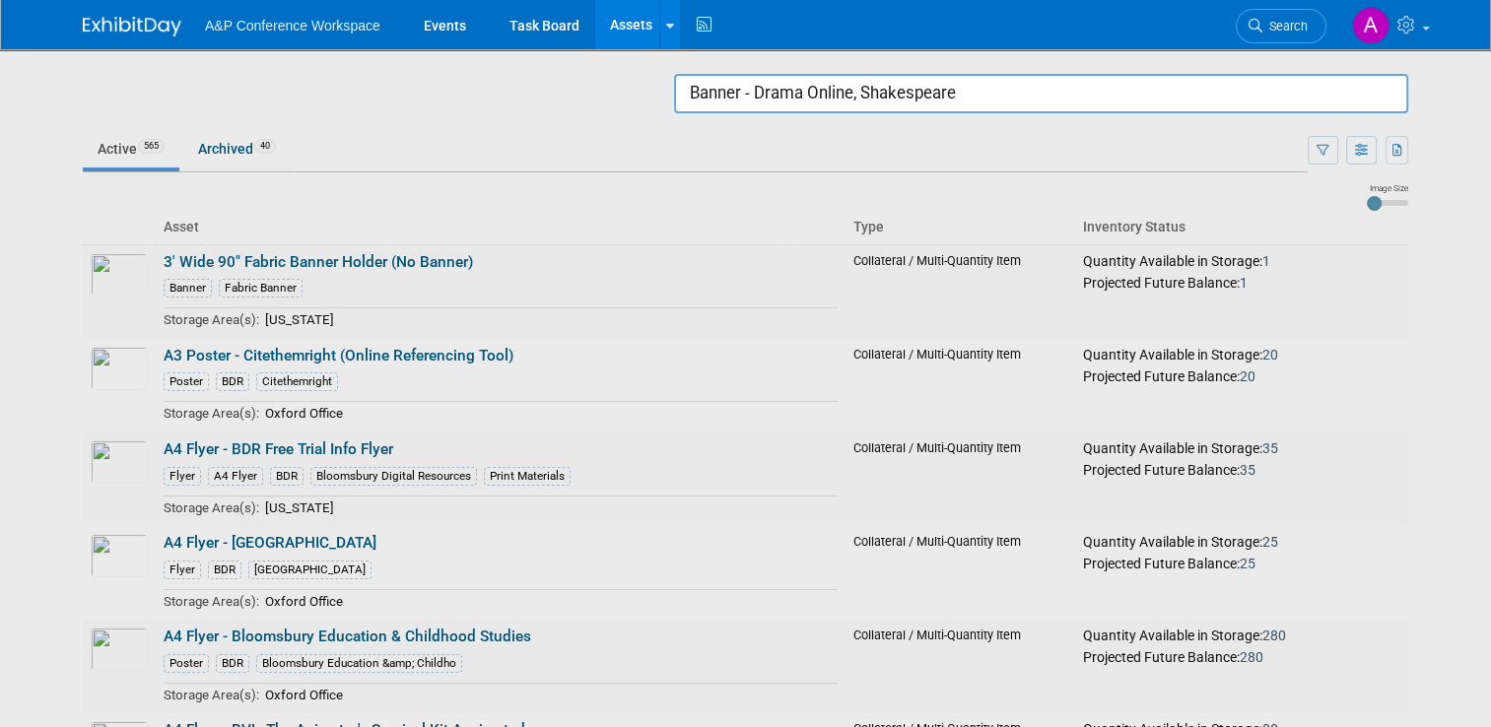
drag, startPoint x: 990, startPoint y: 92, endPoint x: 464, endPoint y: 95, distance: 526.2
click at [464, 95] on body "A&P Conference Workspace Events Task Board Assets Search Assets Storage Locatio…" at bounding box center [745, 363] width 1491 height 727
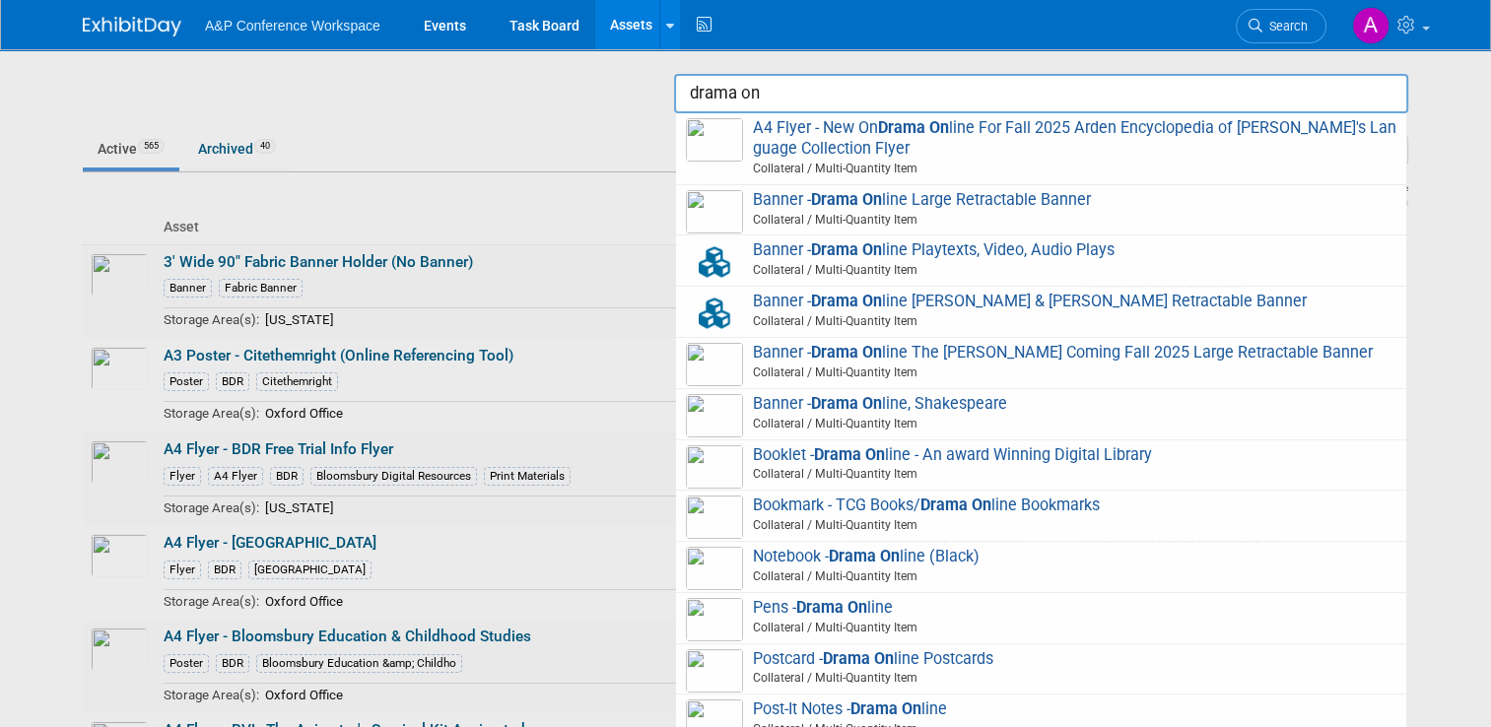
click at [1049, 266] on span "Collateral / Multi-Quantity Item" at bounding box center [1044, 270] width 705 height 18
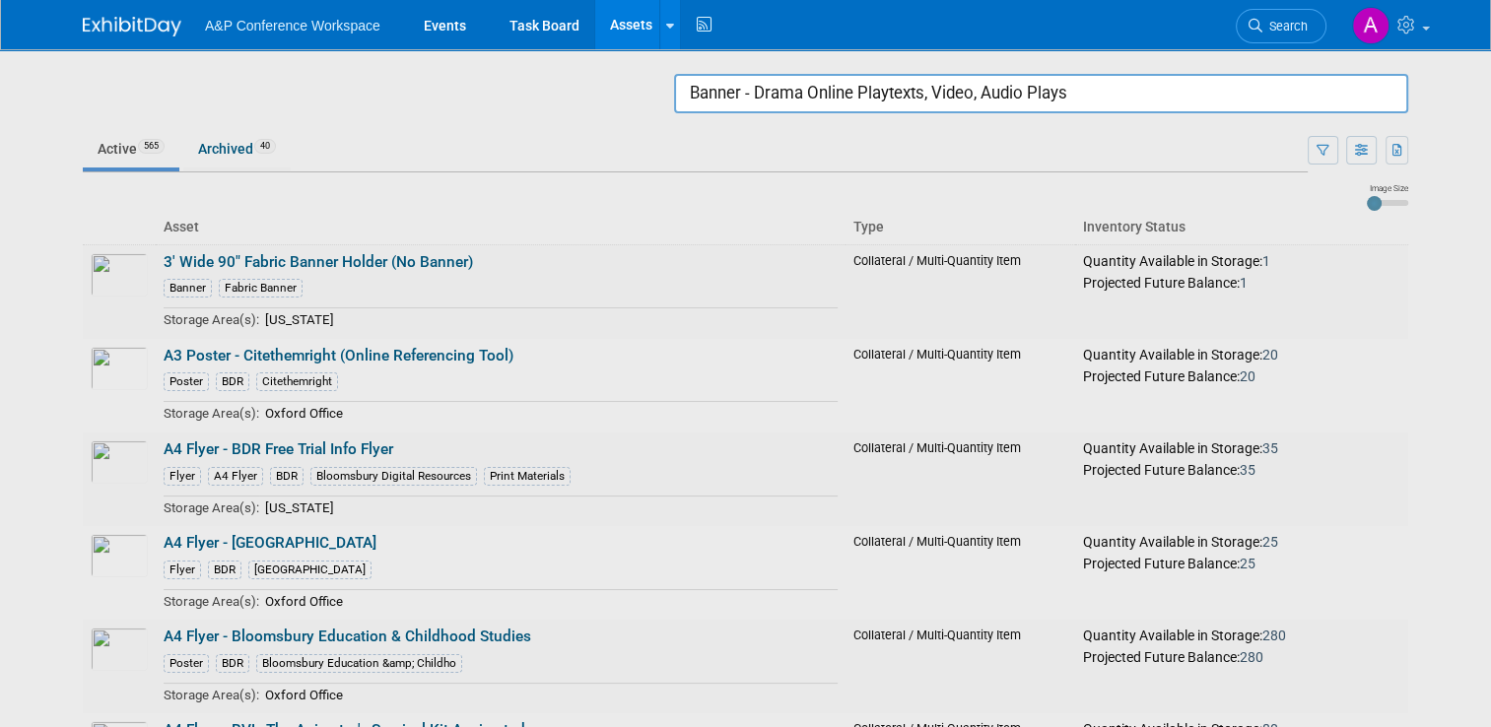
drag, startPoint x: 1121, startPoint y: 77, endPoint x: 642, endPoint y: 79, distance: 478.9
click at [645, 79] on body "A&P Conference Workspace Events Task Board Assets Search Assets Storage Locatio…" at bounding box center [745, 363] width 1491 height 727
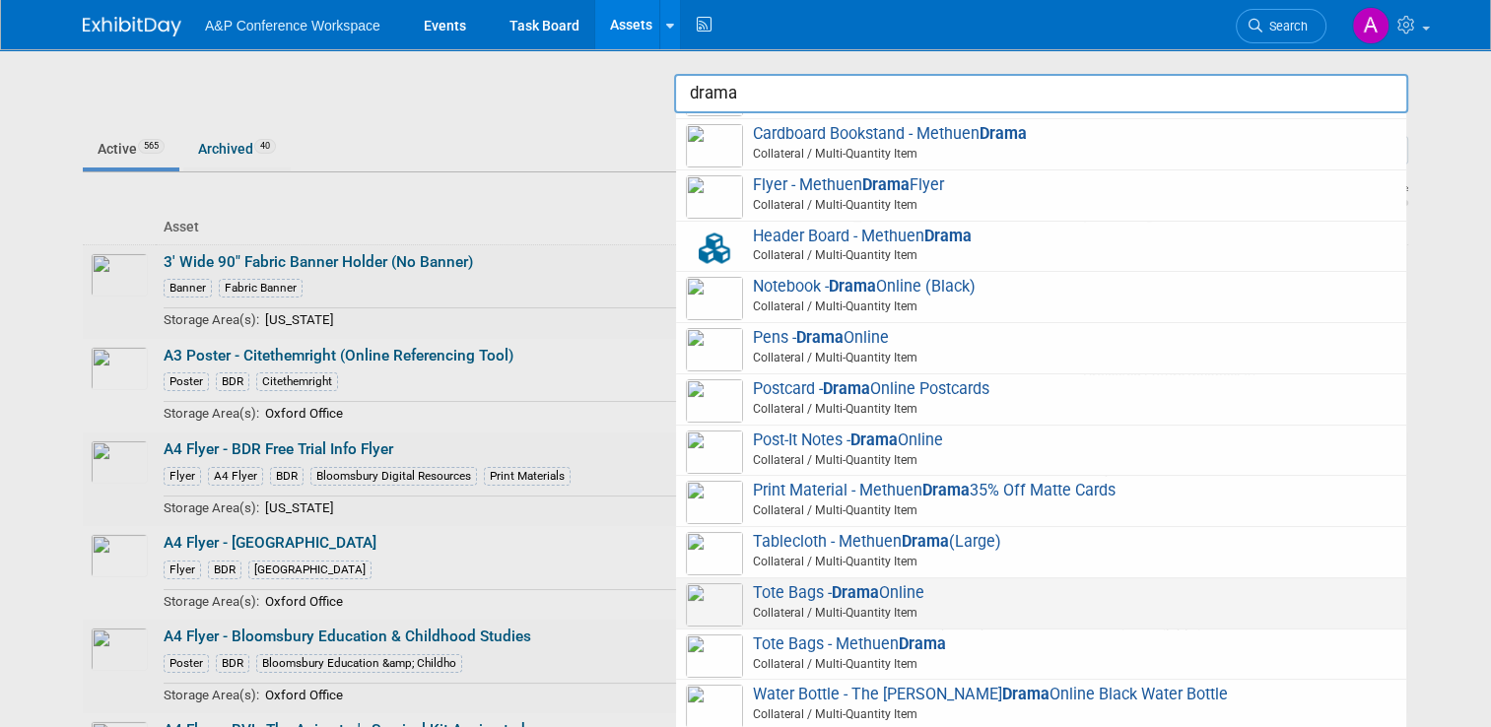
scroll to position [437, 0]
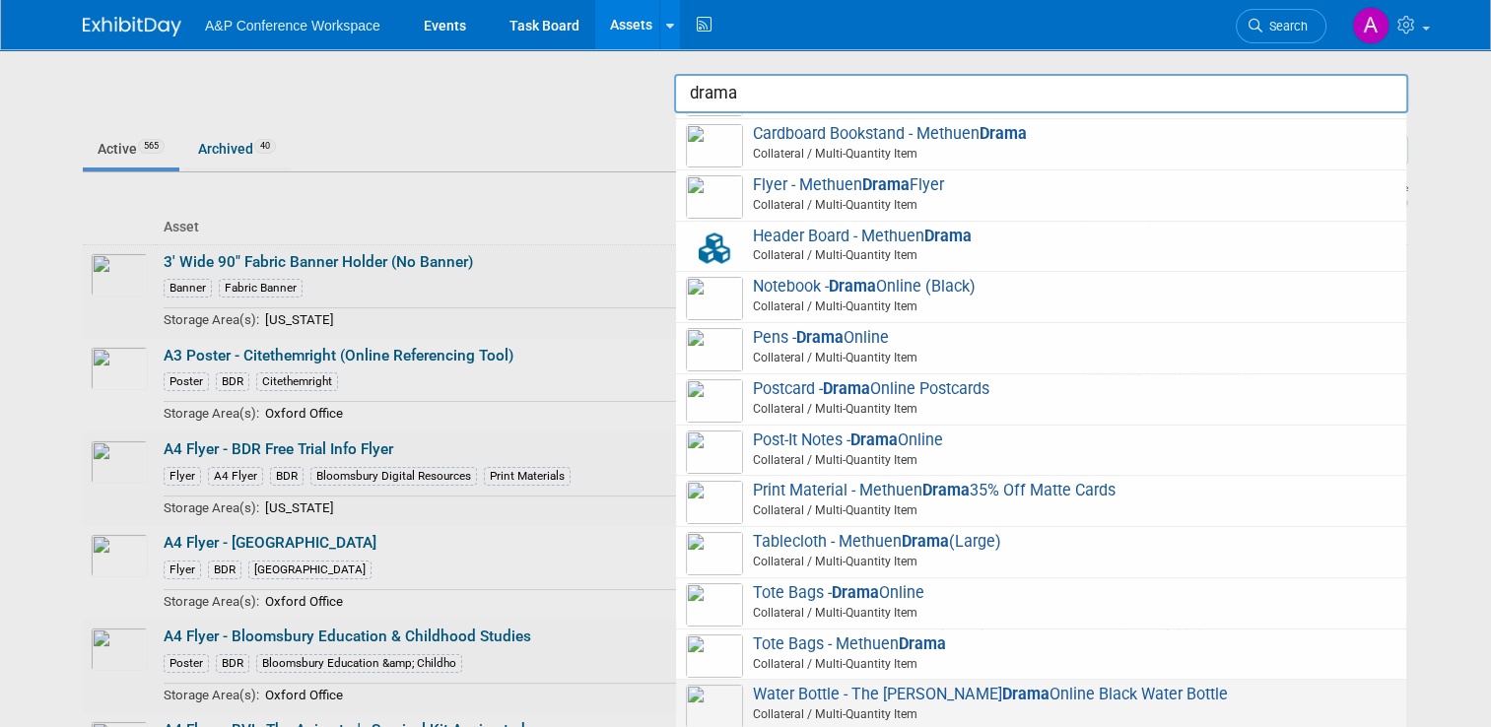
click at [986, 700] on span "Water Bottle - The Arden Shakespeare Drama Online Black Water Bottle Collateral…" at bounding box center [1041, 705] width 710 height 40
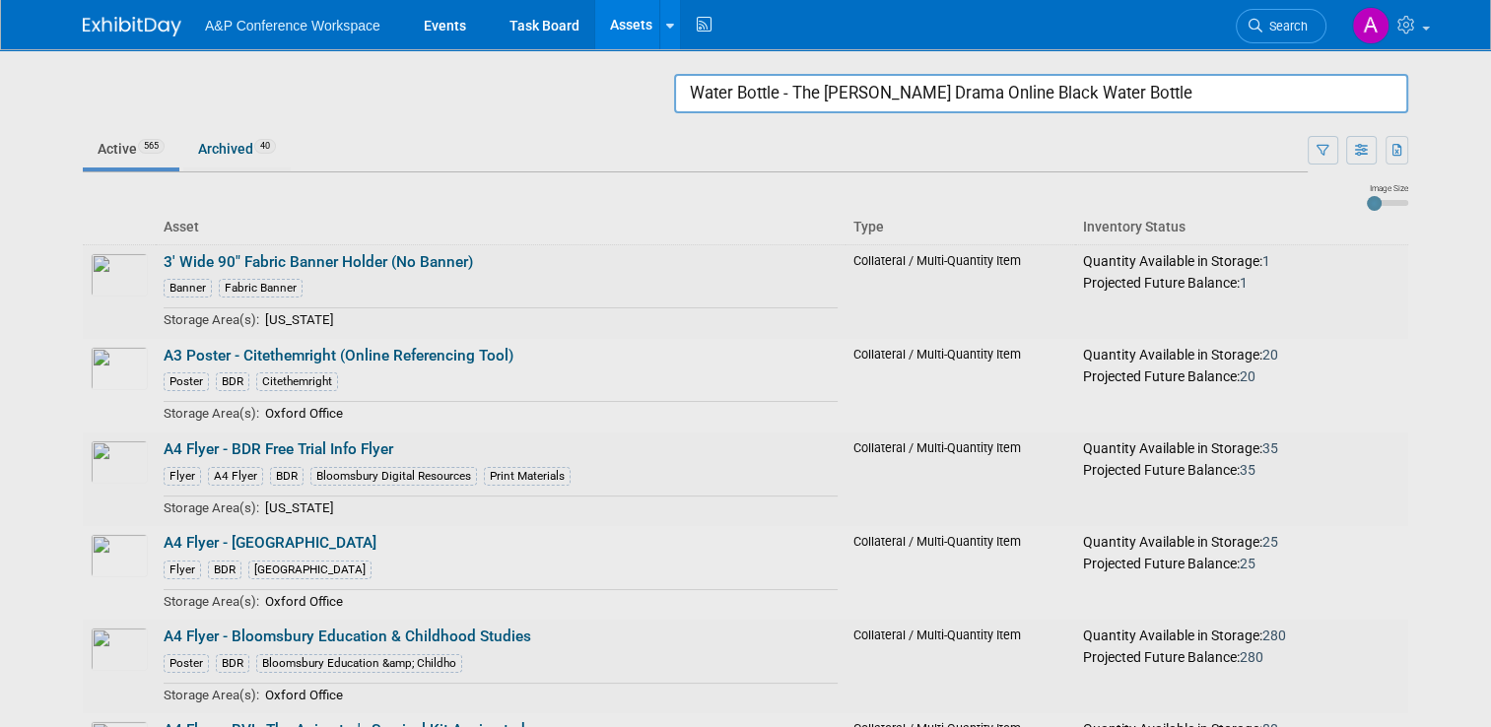
drag, startPoint x: 1272, startPoint y: 97, endPoint x: 680, endPoint y: 89, distance: 592.2
click at [680, 89] on body "A&P Conference Workspace Events Task Board Assets Search Assets Storage Locatio…" at bounding box center [745, 363] width 1491 height 727
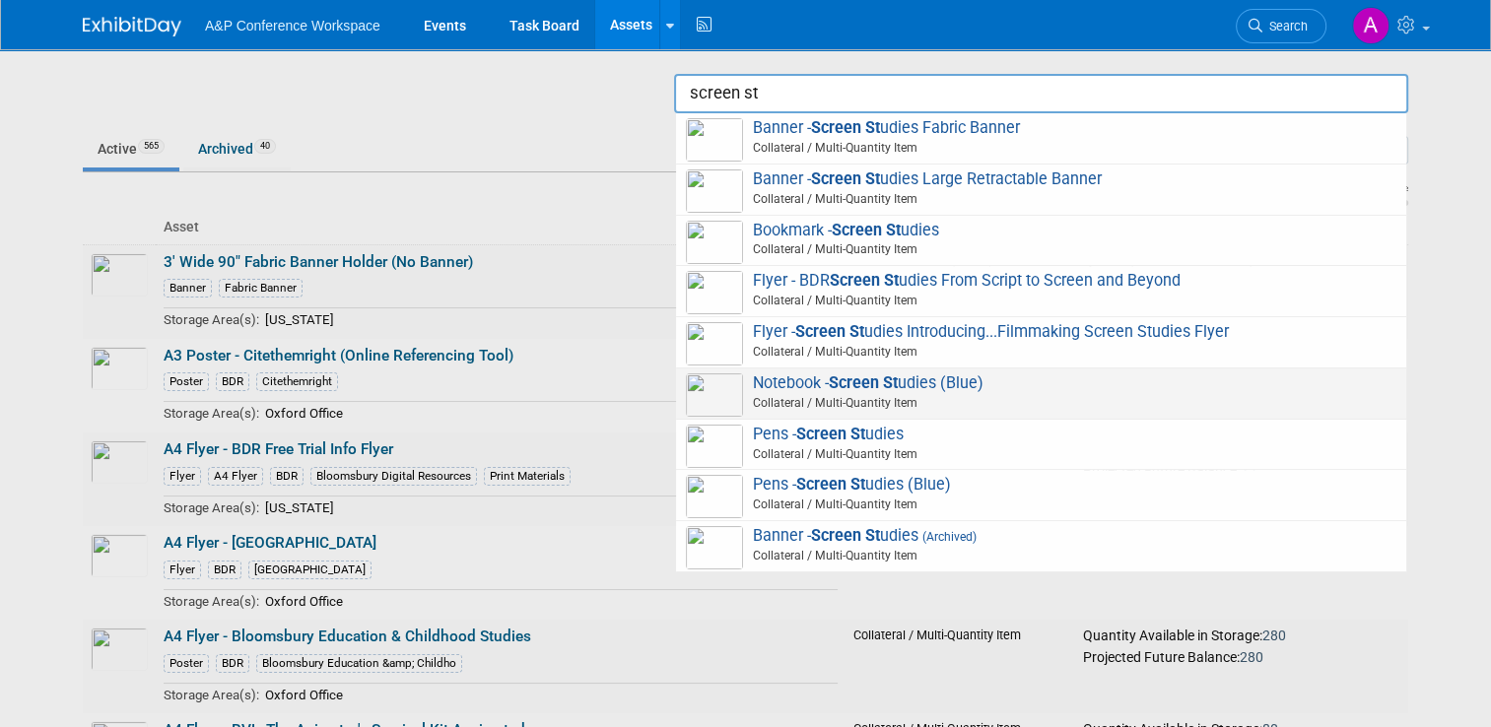
click at [847, 373] on span "Notebook - Screen St udies (Blue) Collateral / Multi-Quantity Item" at bounding box center [1041, 393] width 710 height 40
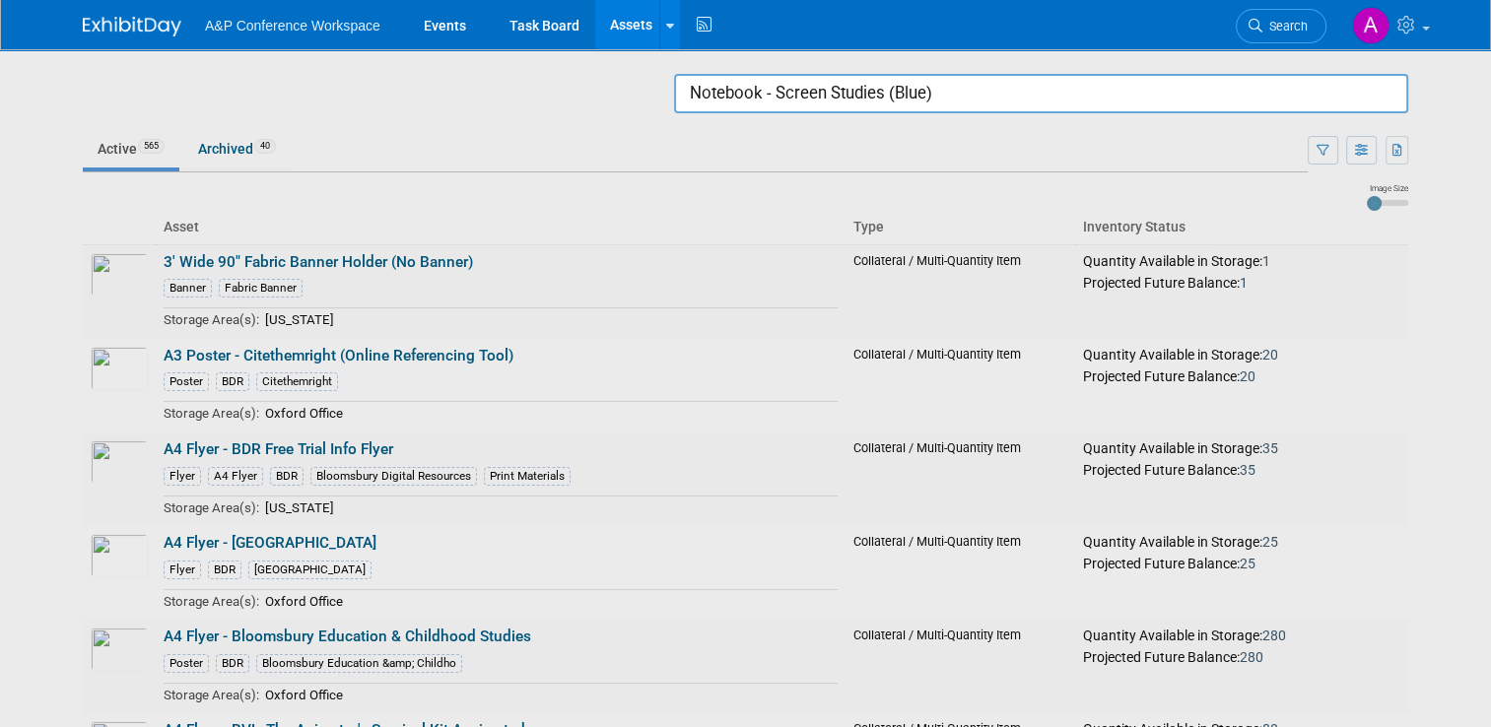
drag, startPoint x: 995, startPoint y: 82, endPoint x: 592, endPoint y: 84, distance: 403.0
click at [581, 82] on body "A&P Conference Workspace Events Task Board Assets Search Assets Storage Locatio…" at bounding box center [745, 363] width 1491 height 727
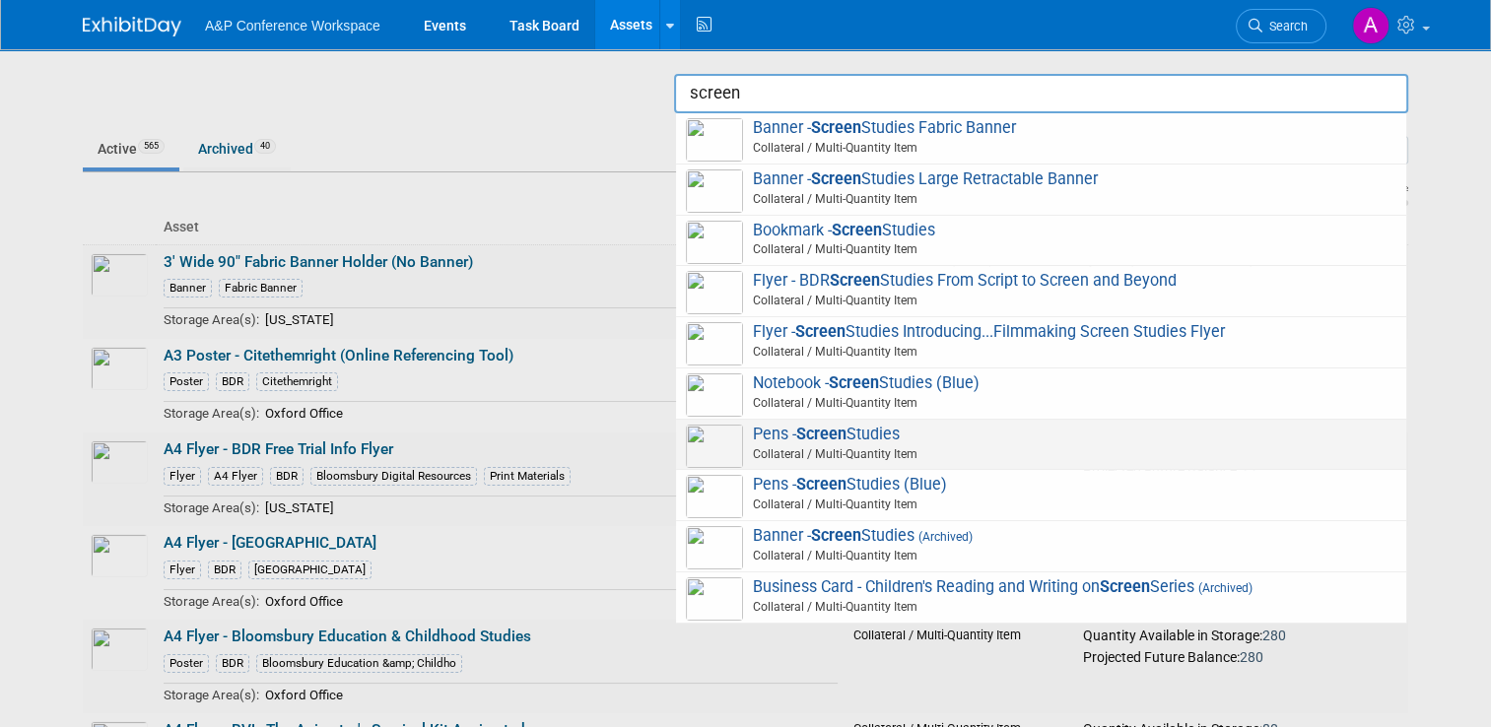
click at [904, 447] on span "Collateral / Multi-Quantity Item" at bounding box center [1044, 454] width 705 height 18
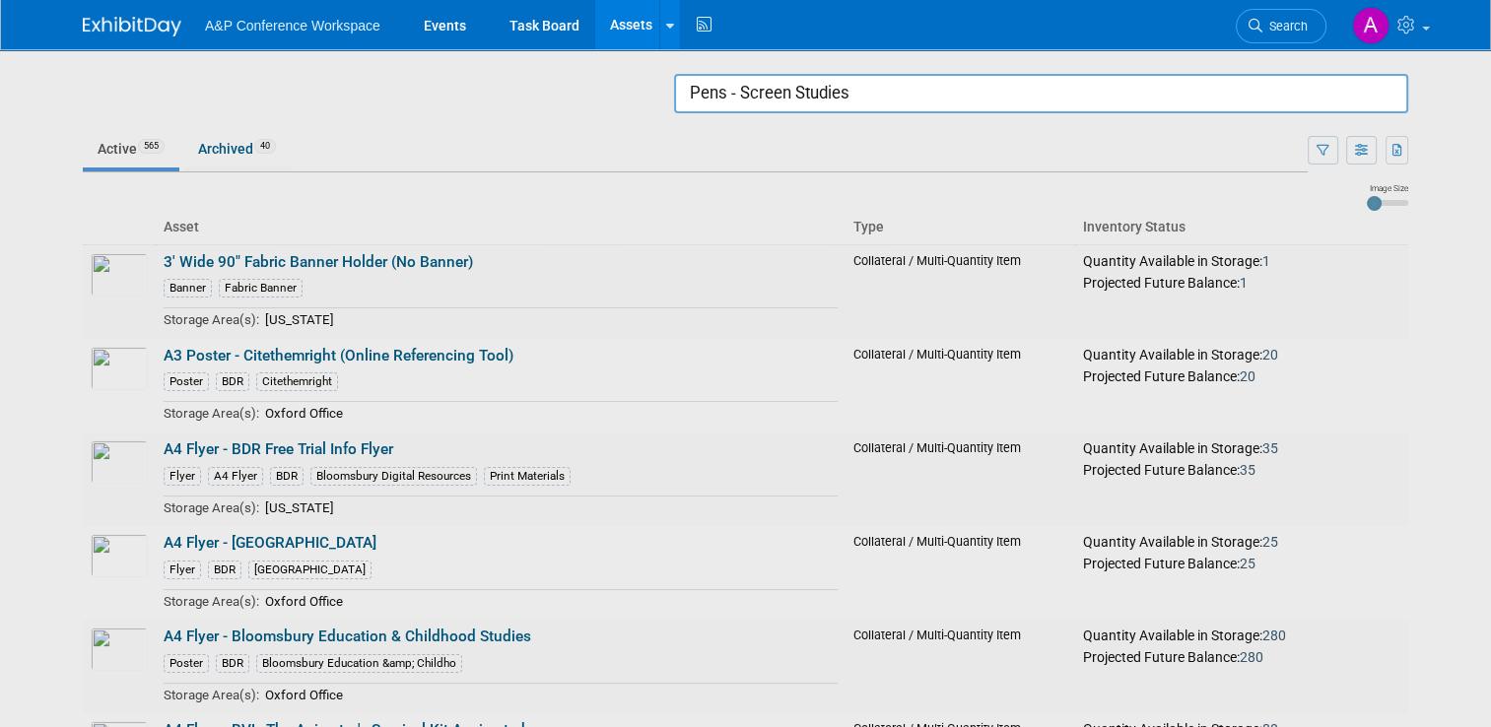
click at [963, 99] on input "Pens - Screen Studies" at bounding box center [1041, 93] width 734 height 39
drag, startPoint x: 653, startPoint y: 79, endPoint x: 570, endPoint y: 76, distance: 83.8
click at [570, 76] on body "A&P Conference Workspace Events Task Board Assets Search Assets Storage Locatio…" at bounding box center [745, 363] width 1491 height 727
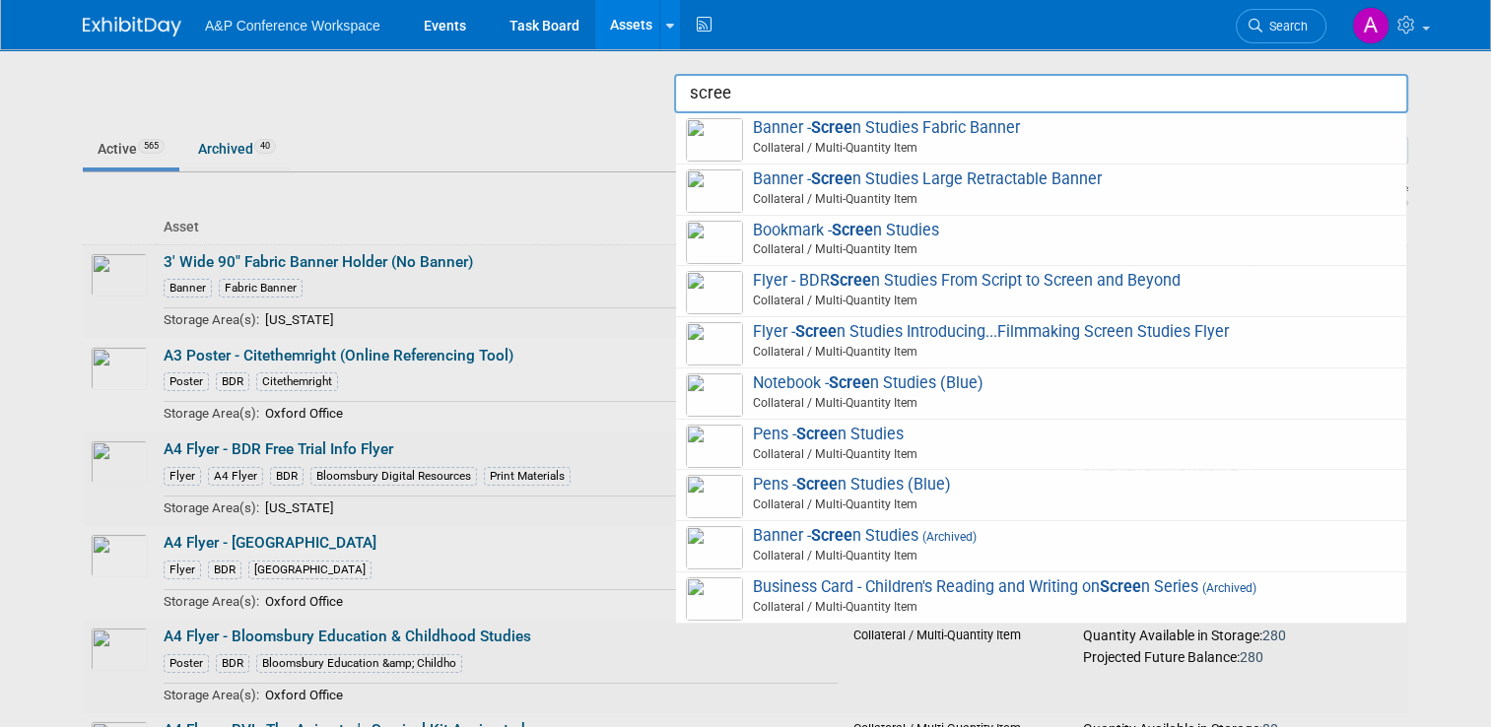
click at [881, 496] on span "Collateral / Multi-Quantity Item" at bounding box center [1044, 505] width 705 height 18
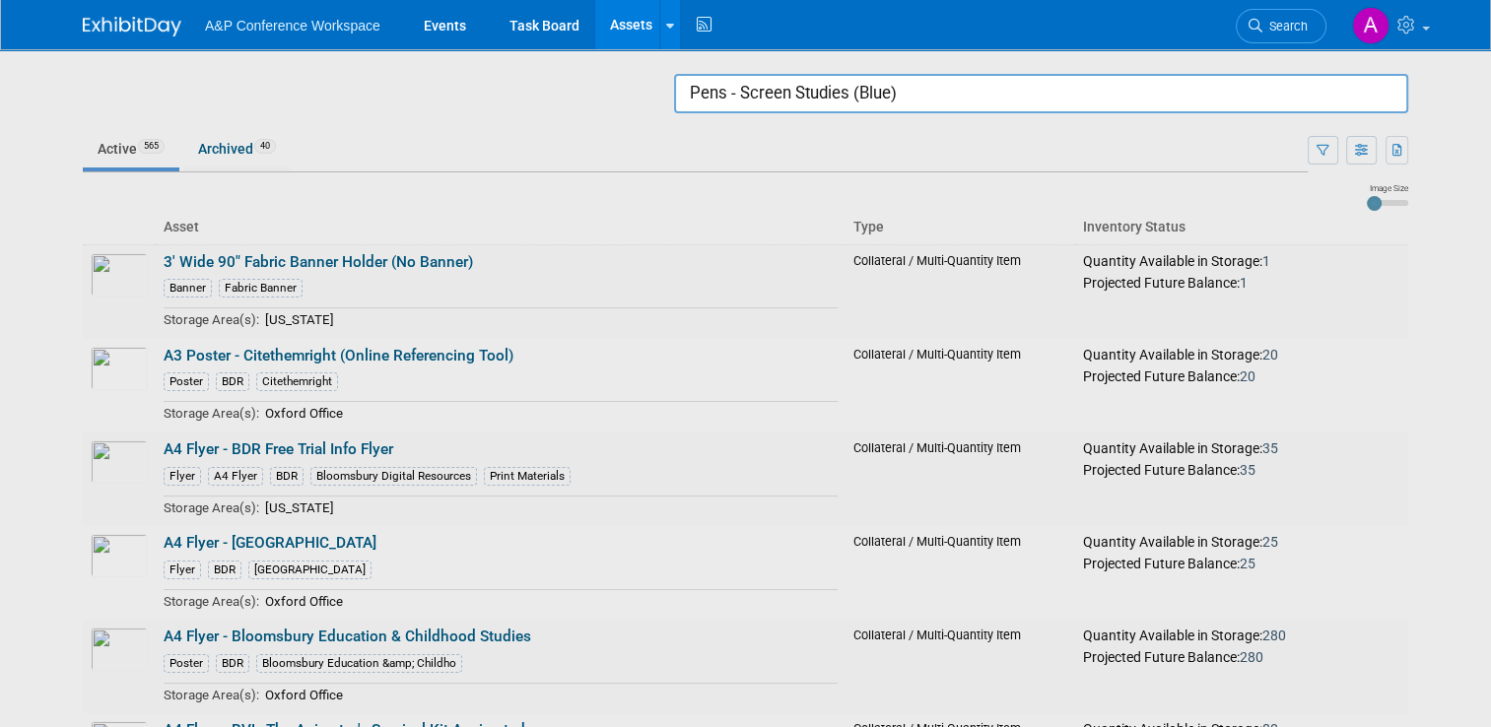
drag, startPoint x: 940, startPoint y: 74, endPoint x: 603, endPoint y: 105, distance: 338.5
click at [603, 105] on body "A&P Conference Workspace Events Task Board Assets Search Assets Storage Locatio…" at bounding box center [745, 363] width 1491 height 727
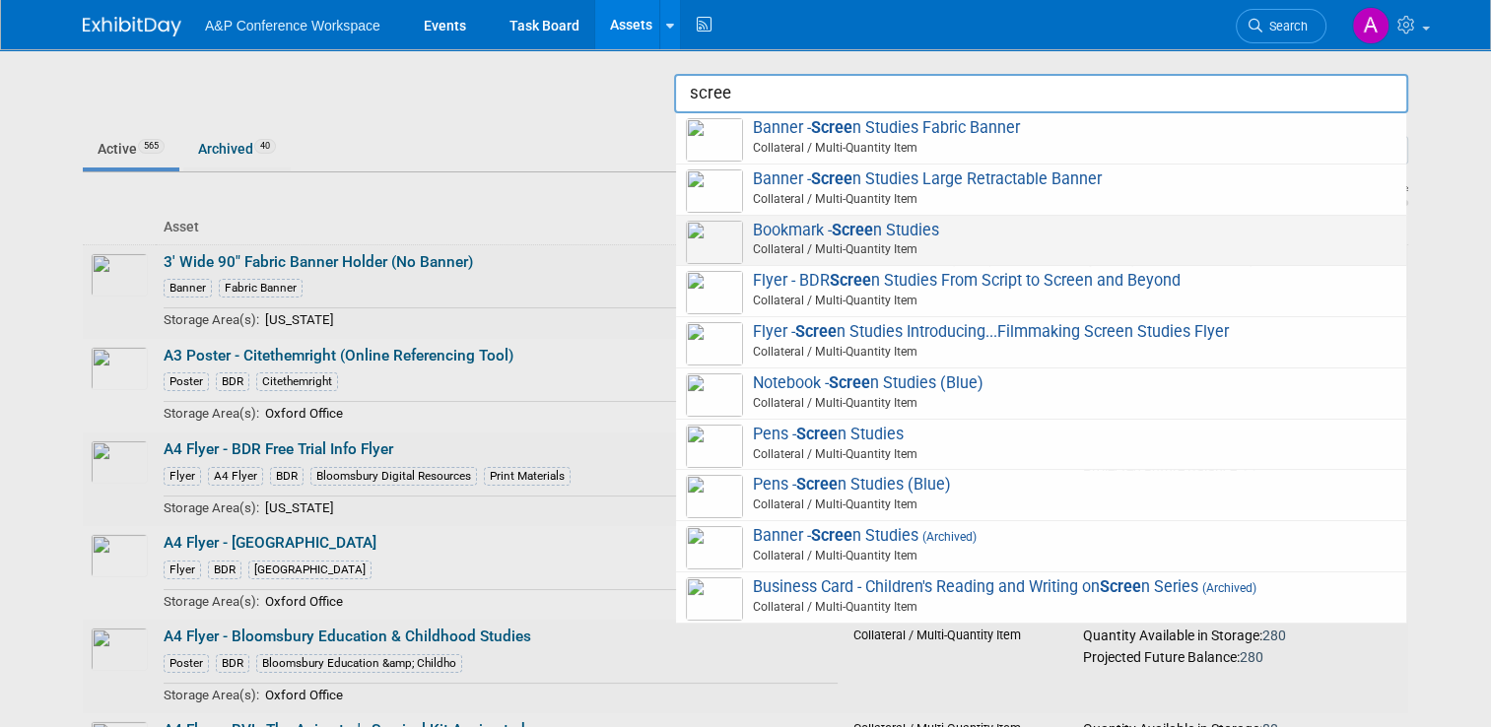
click at [895, 237] on span "Bookmark - Scree n Studies Collateral / Multi-Quantity Item" at bounding box center [1041, 241] width 710 height 40
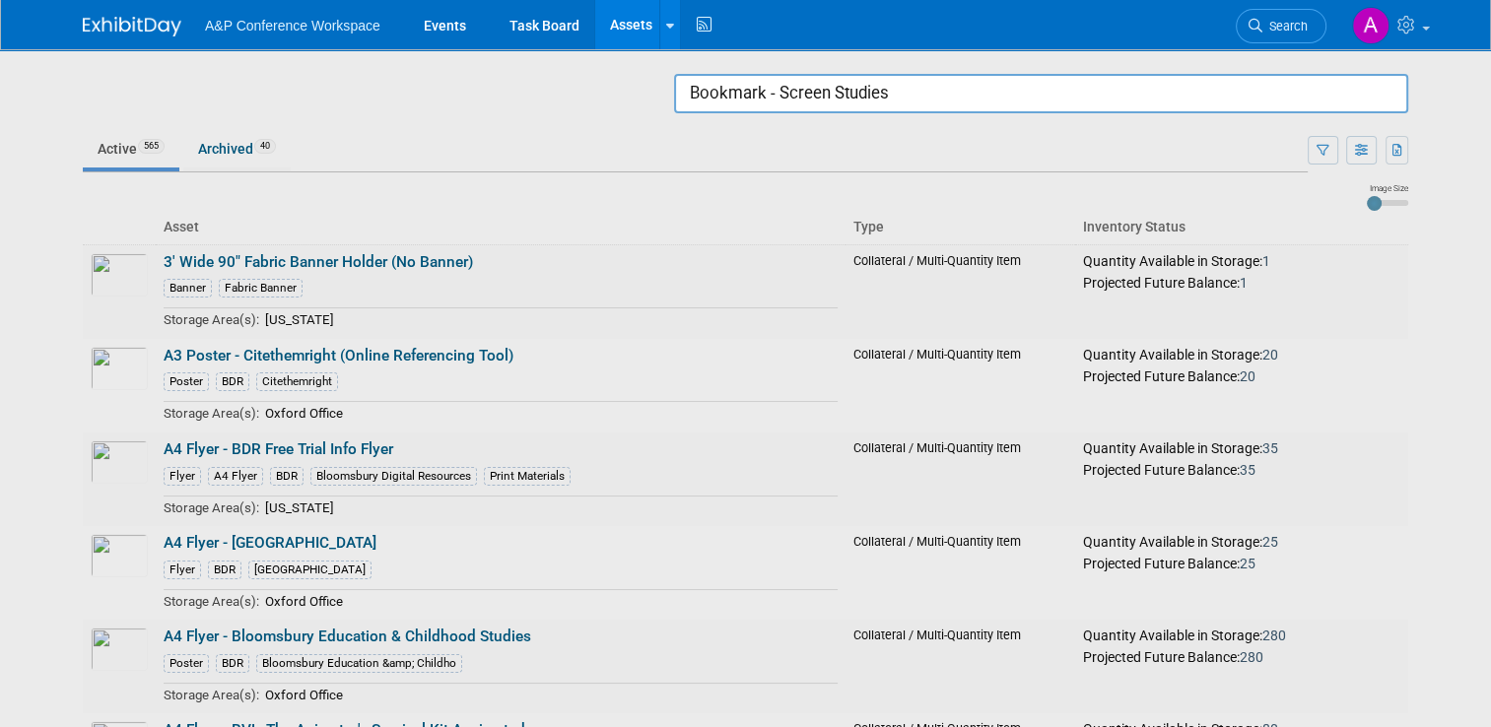
drag, startPoint x: 997, startPoint y: 89, endPoint x: 477, endPoint y: 69, distance: 520.6
click at [477, 69] on body "A&P Conference Workspace Events Task Board Assets Search Assets Storage Locatio…" at bounding box center [745, 363] width 1491 height 727
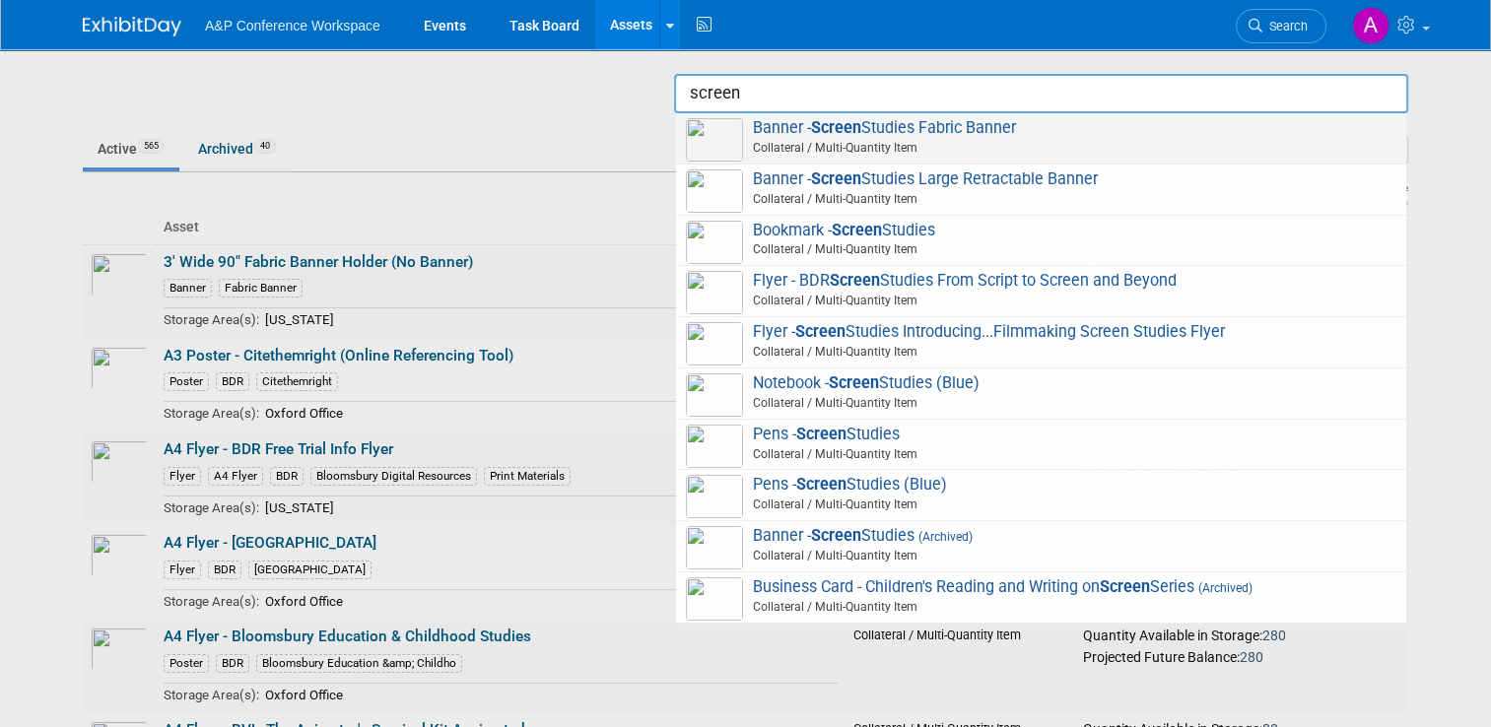
click at [990, 137] on span "Banner - Screen Studies Fabric Banner Collateral / Multi-Quantity Item" at bounding box center [1041, 138] width 710 height 40
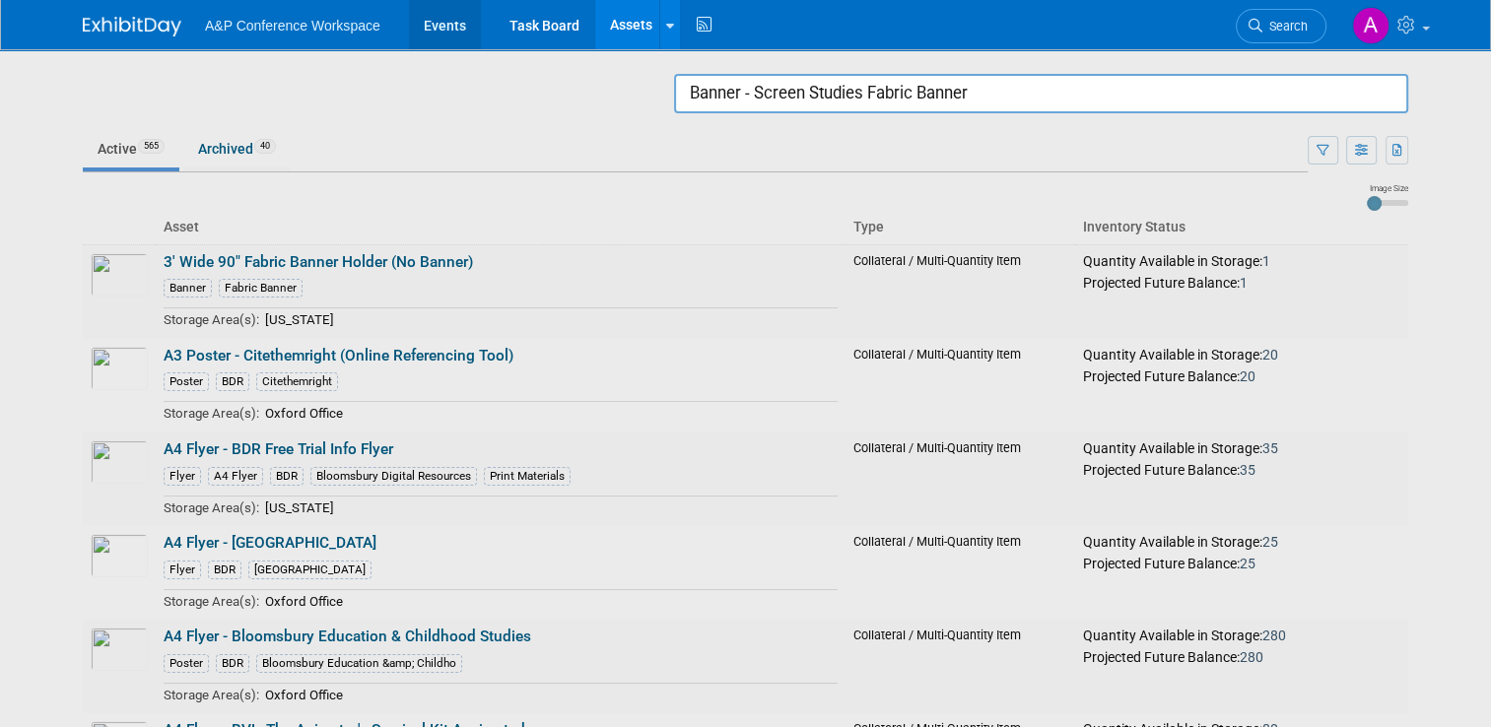
drag, startPoint x: 1243, startPoint y: 79, endPoint x: 422, endPoint y: 15, distance: 824.3
click at [422, 15] on body "A&P Conference Workspace Events Task Board Assets Search Assets Storage Locatio…" at bounding box center [745, 363] width 1491 height 727
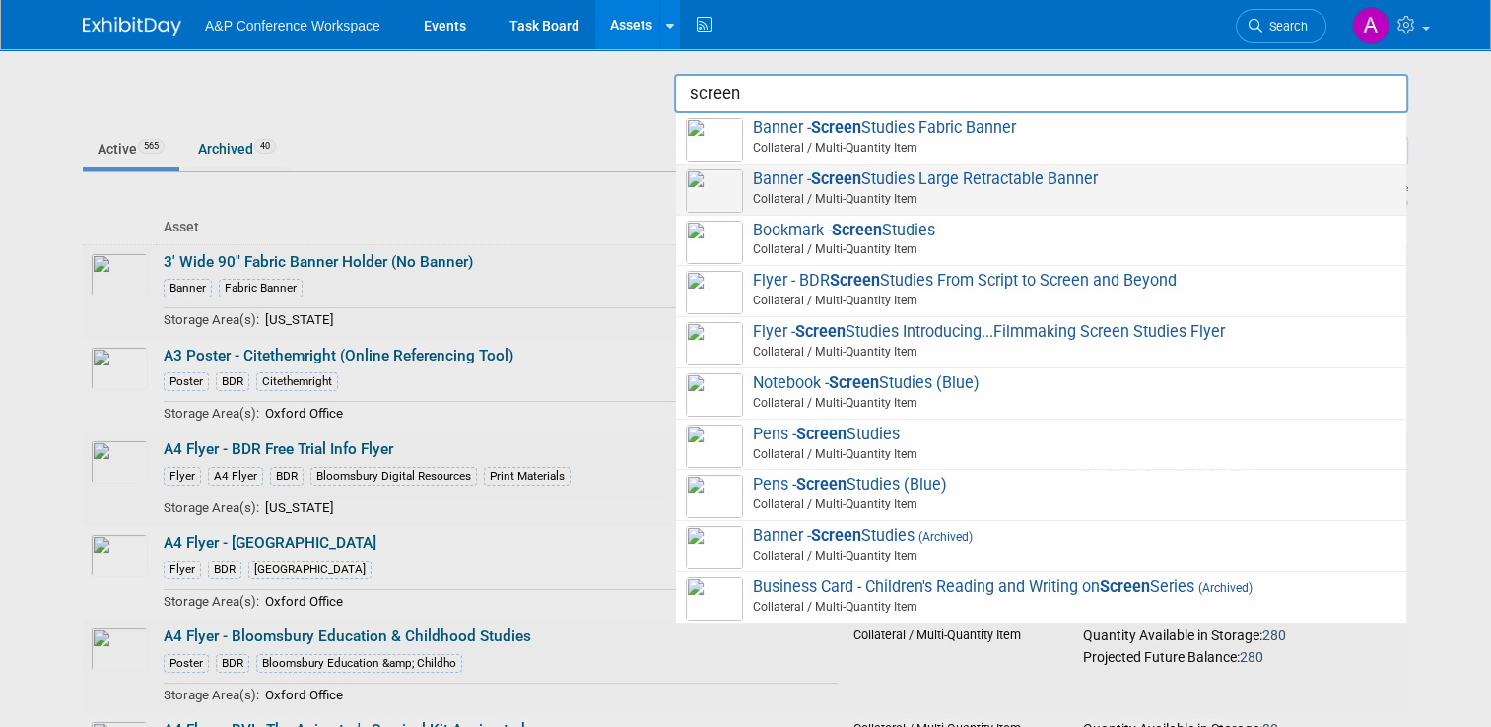
click at [794, 176] on span "Banner - Screen Studies Large Retractable Banner Collateral / Multi-Quantity It…" at bounding box center [1041, 189] width 710 height 40
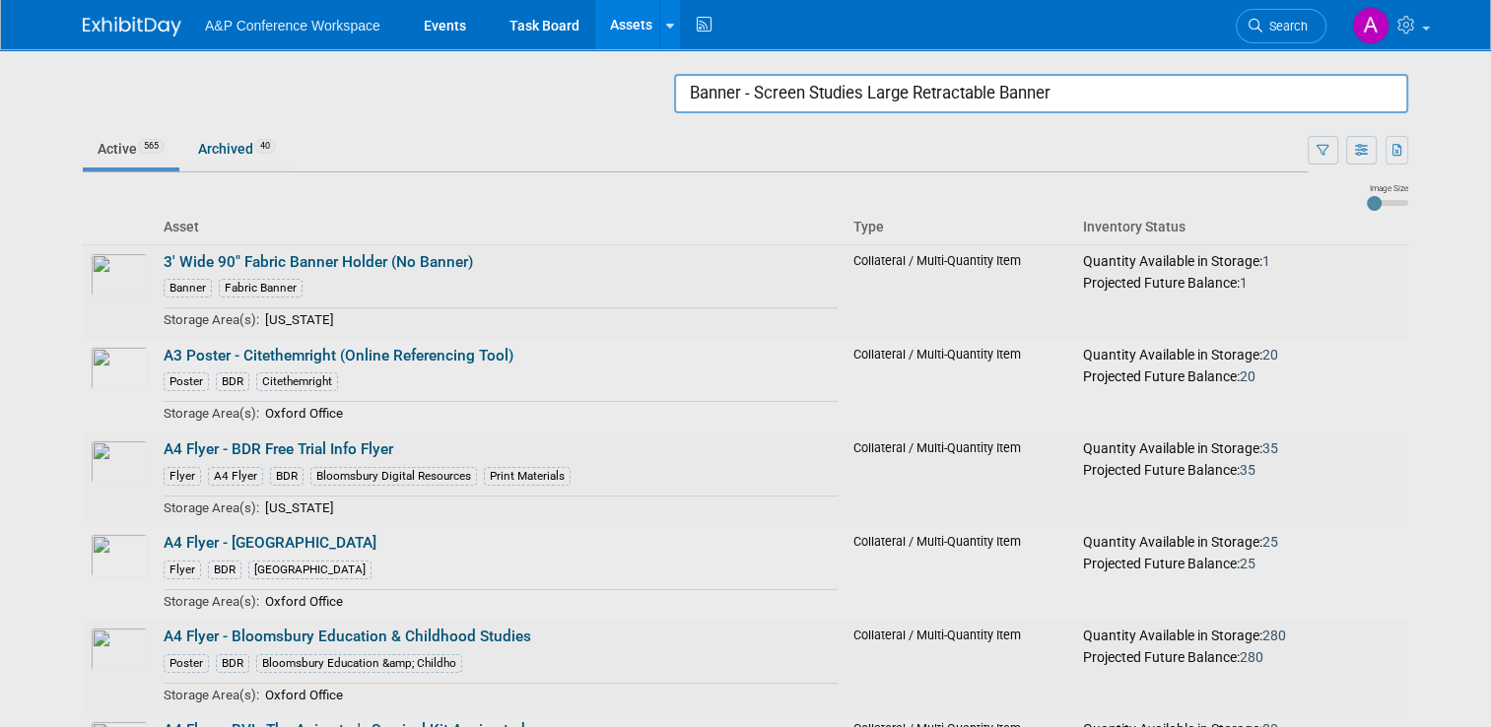
click at [1130, 93] on input "Banner - Screen Studies Large Retractable Banner" at bounding box center [1041, 93] width 734 height 39
drag, startPoint x: 1131, startPoint y: 93, endPoint x: 674, endPoint y: 94, distance: 457.2
click at [674, 94] on body "A&P Conference Workspace Events Task Board Assets Search Assets Storage Locatio…" at bounding box center [745, 363] width 1491 height 727
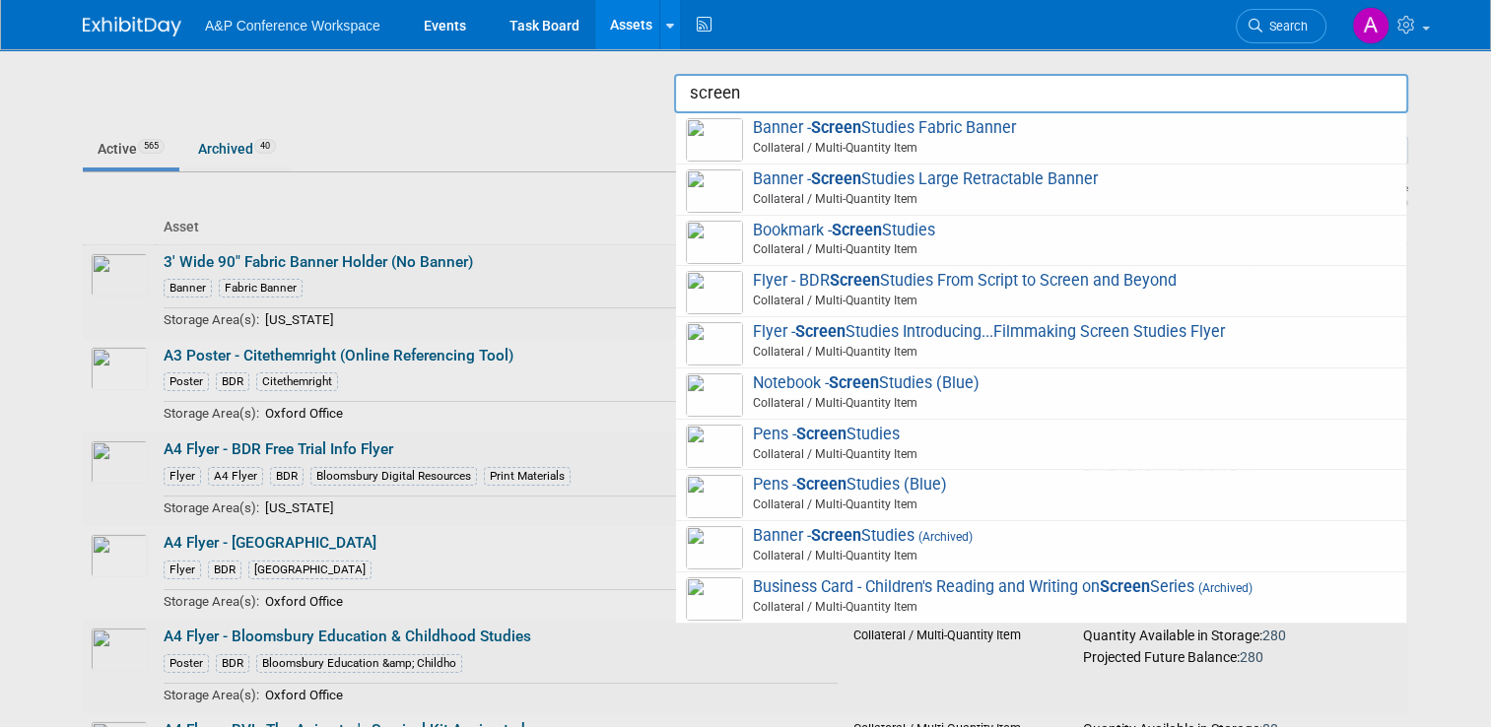
click at [864, 279] on strong "Screen" at bounding box center [855, 280] width 50 height 19
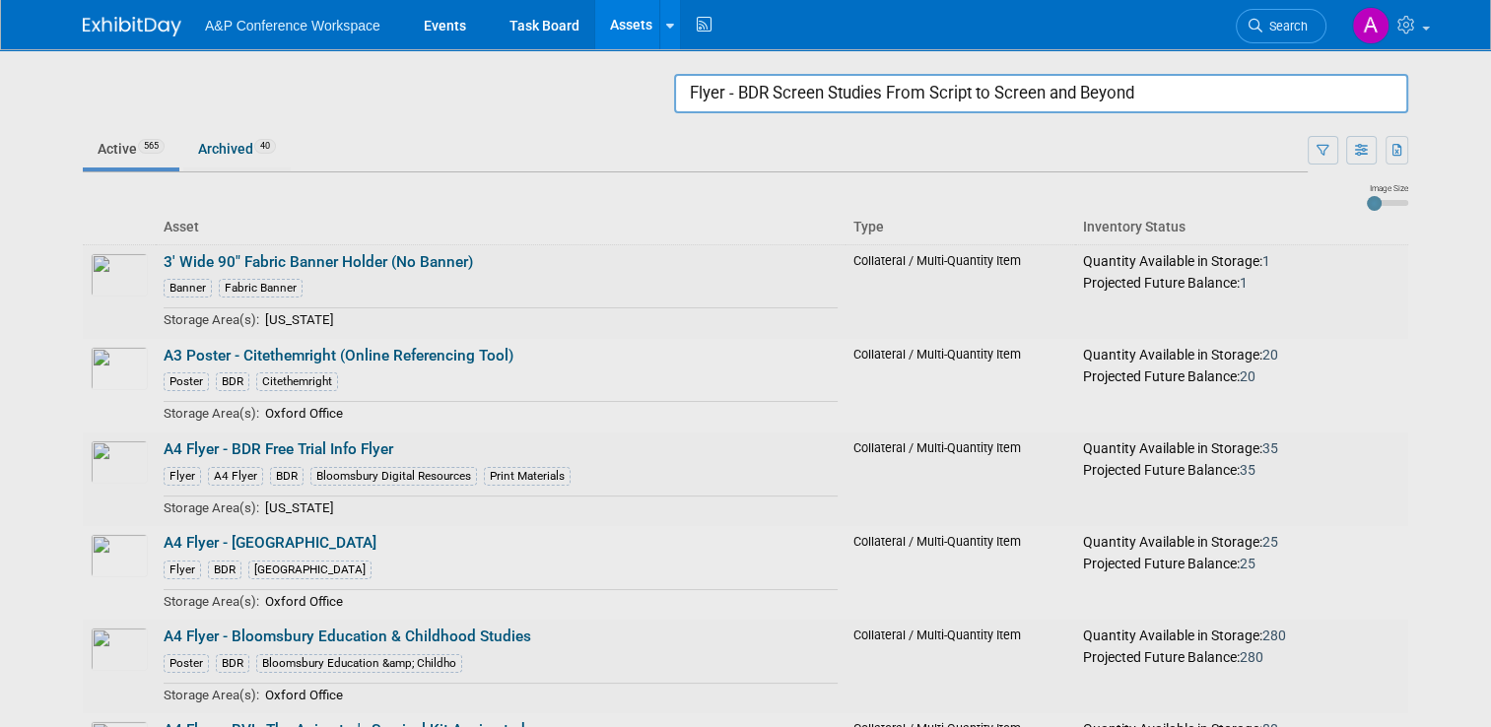
drag, startPoint x: 1196, startPoint y: 92, endPoint x: 650, endPoint y: 91, distance: 545.9
click at [650, 91] on body "A&P Conference Workspace Events Task Board Assets Search Assets Storage Locatio…" at bounding box center [745, 363] width 1491 height 727
paste input "Bloomsbury Video Library"
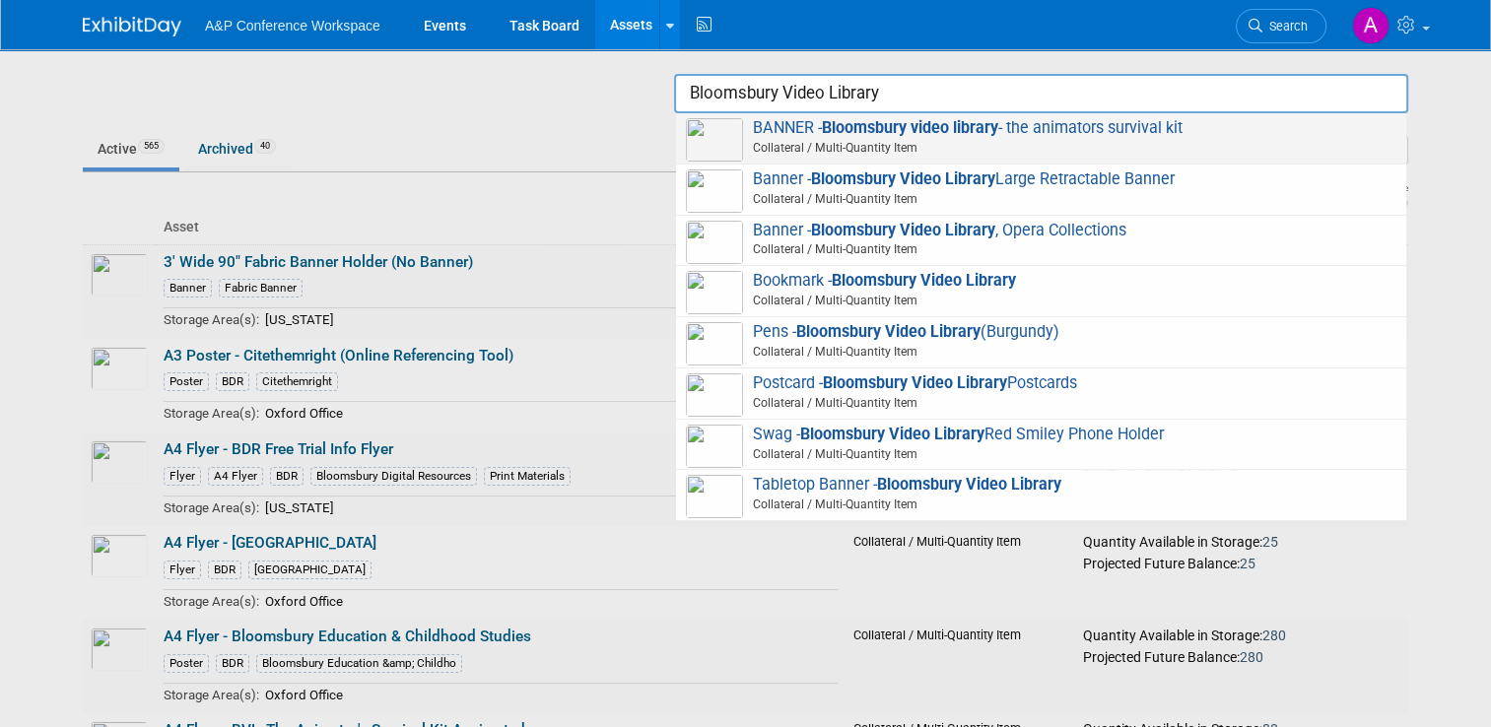
click at [779, 119] on span "BANNER - Bloomsbury video library - the animators survival kit Collateral / Mul…" at bounding box center [1041, 138] width 710 height 40
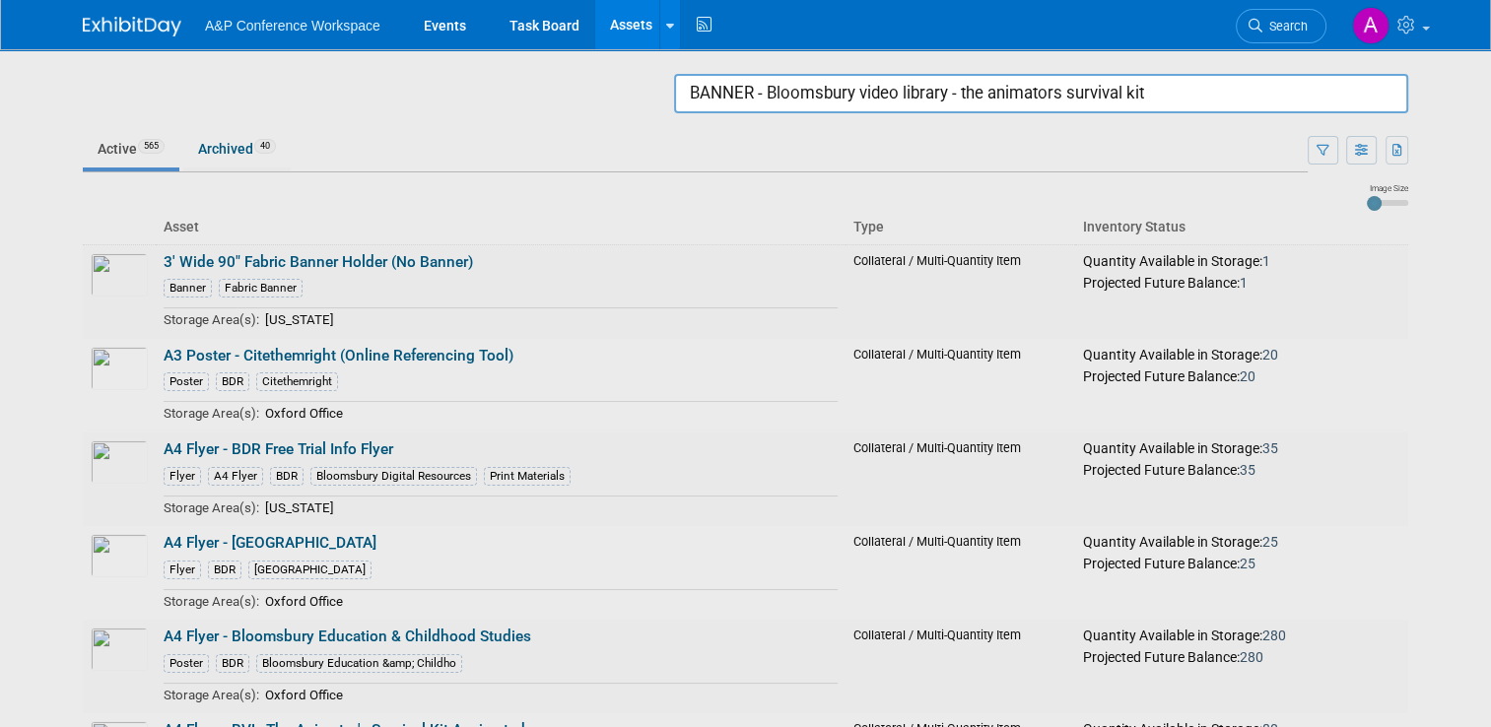
drag, startPoint x: 1226, startPoint y: 105, endPoint x: 501, endPoint y: 63, distance: 726.4
click at [501, 63] on body "A&P Conference Workspace Events Task Board Assets Search Assets Storage Locatio…" at bounding box center [745, 363] width 1491 height 727
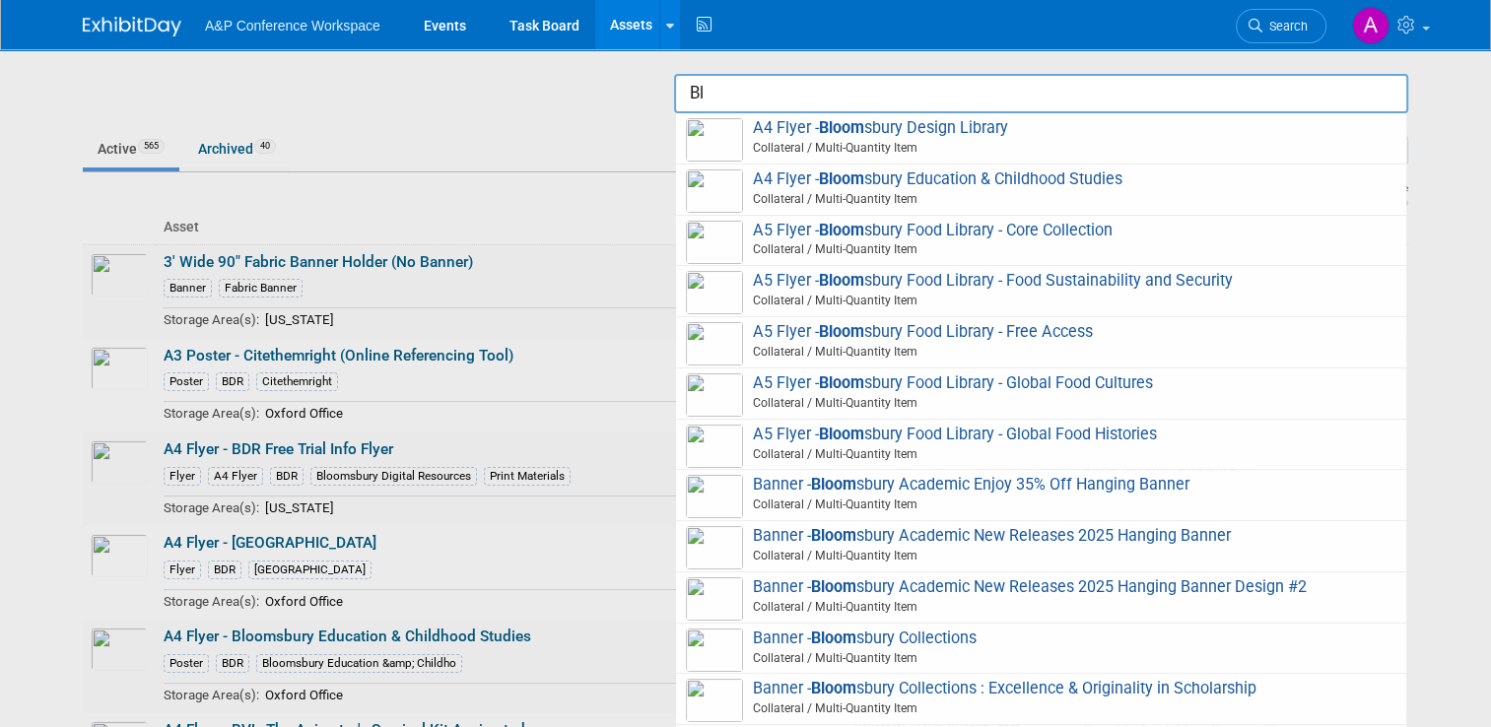
type input "B"
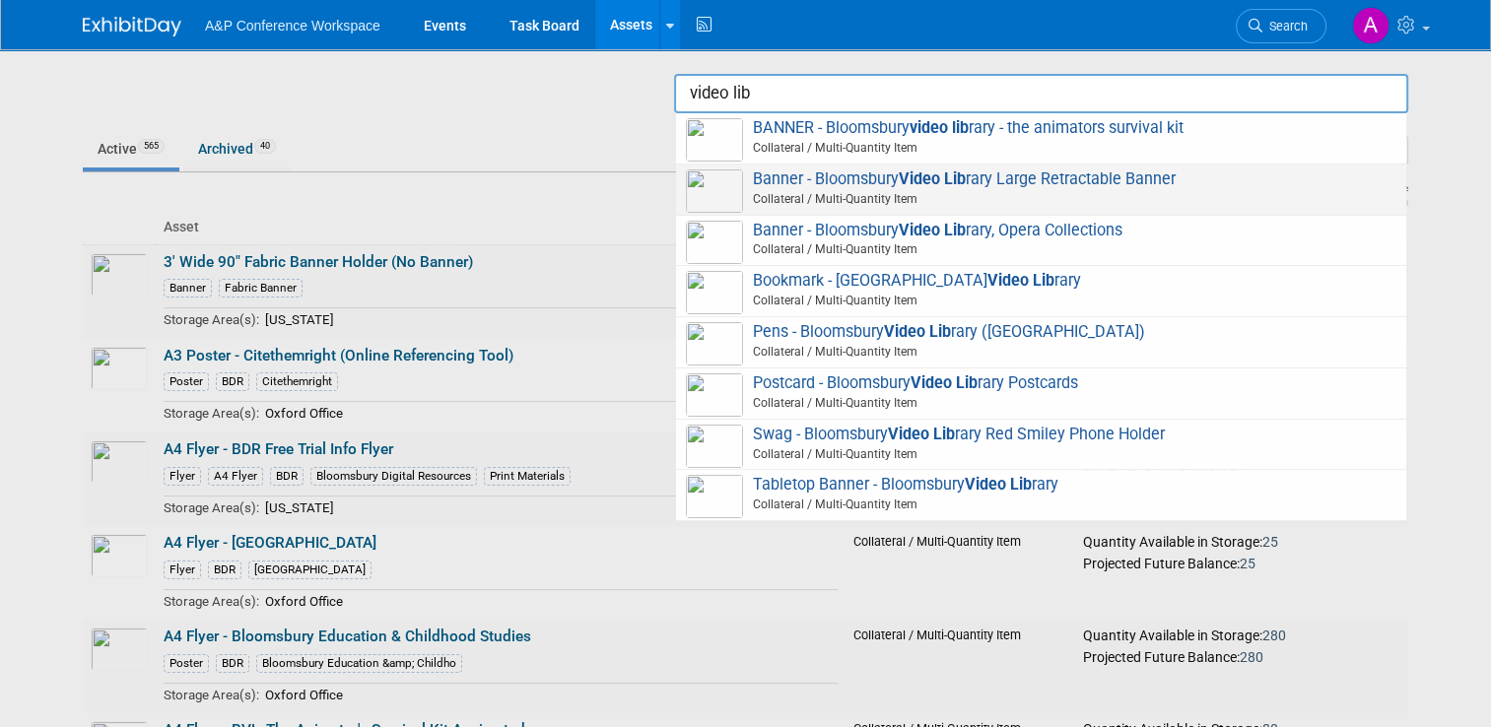
click at [851, 197] on span "Collateral / Multi-Quantity Item" at bounding box center [1044, 199] width 705 height 18
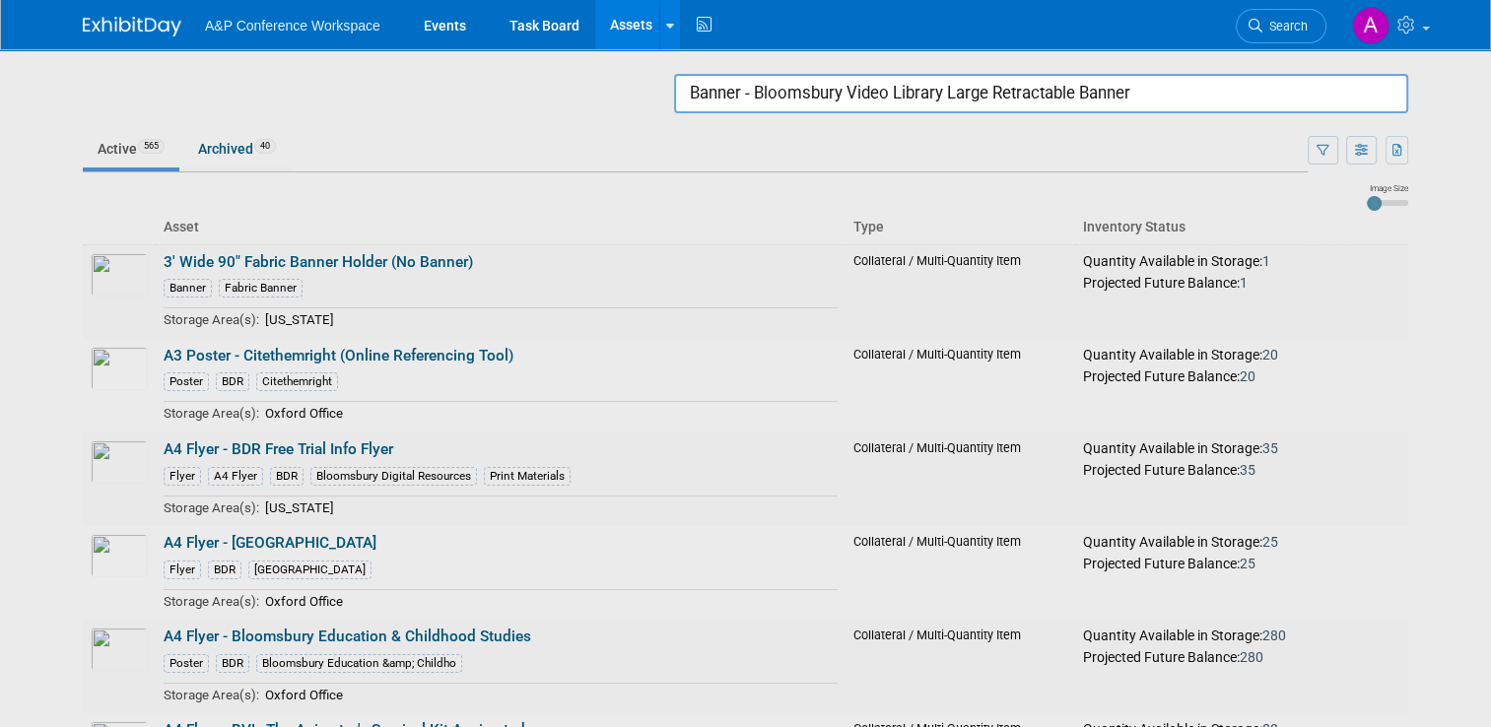
drag, startPoint x: 1205, startPoint y: 89, endPoint x: 960, endPoint y: 104, distance: 245.9
click at [962, 103] on input "Banner - Bloomsbury Video Library Large Retractable Banner" at bounding box center [1041, 93] width 734 height 39
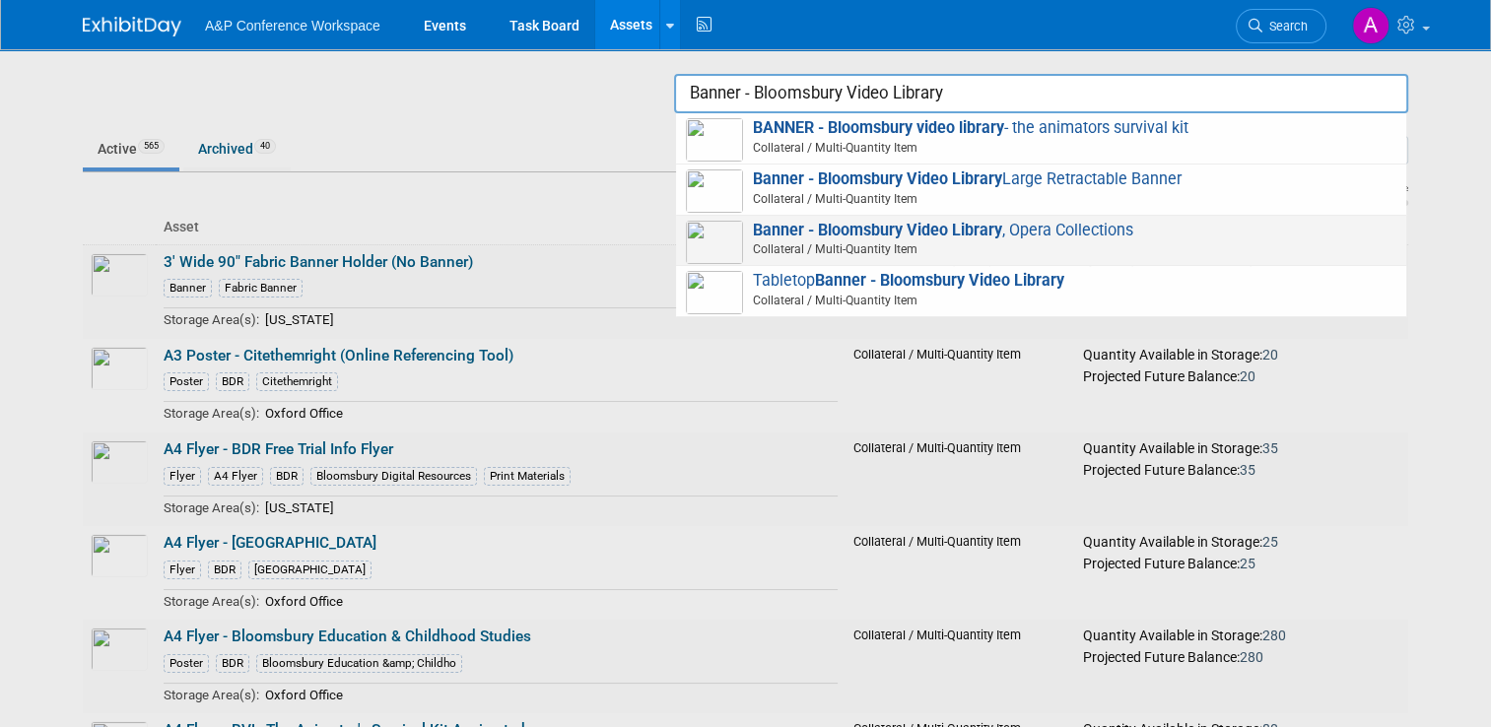
click at [800, 238] on span "Banner - Bloomsbury Video Library , Opera Collections Collateral / Multi-Quanti…" at bounding box center [1041, 241] width 710 height 40
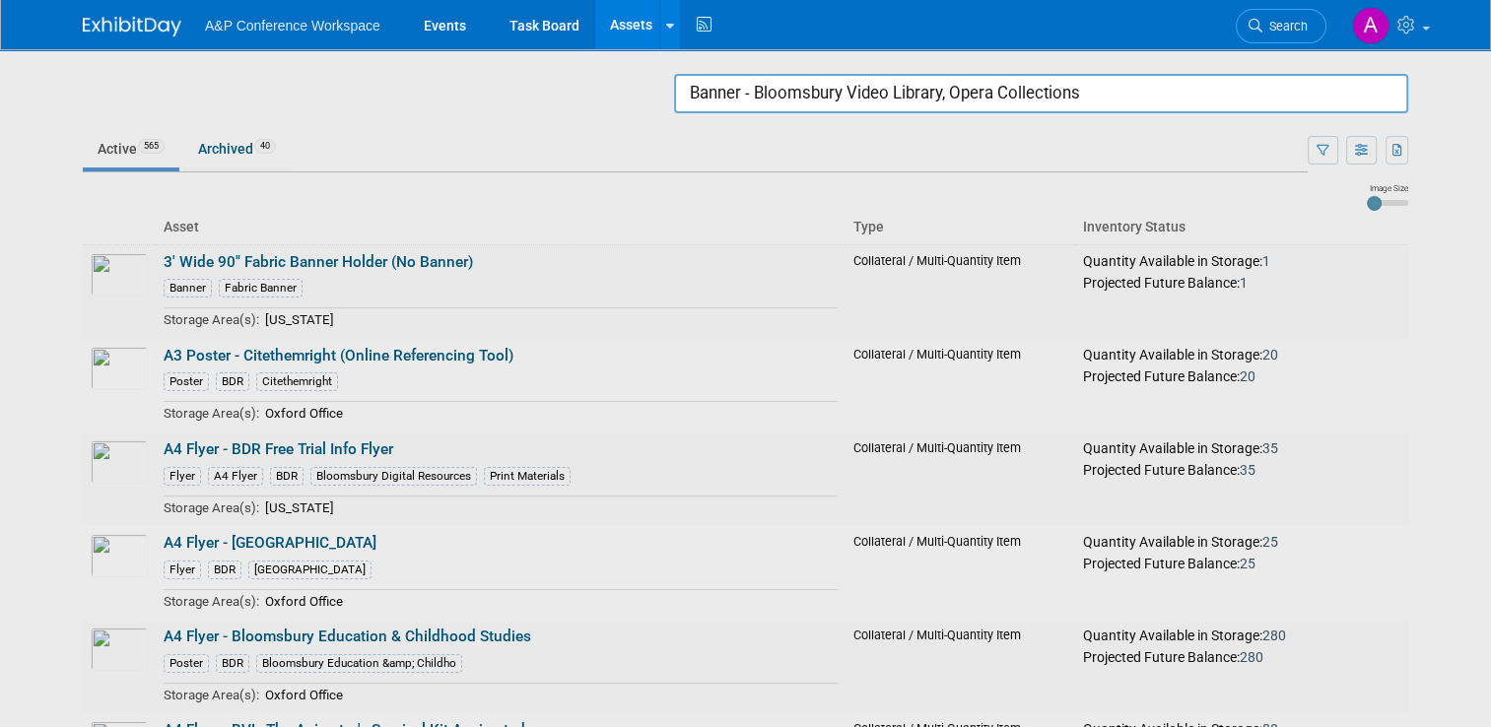
drag, startPoint x: 1114, startPoint y: 89, endPoint x: 952, endPoint y: 91, distance: 162.6
click at [952, 91] on input "Banner - Bloomsbury Video Library, Opera Collections" at bounding box center [1041, 93] width 734 height 39
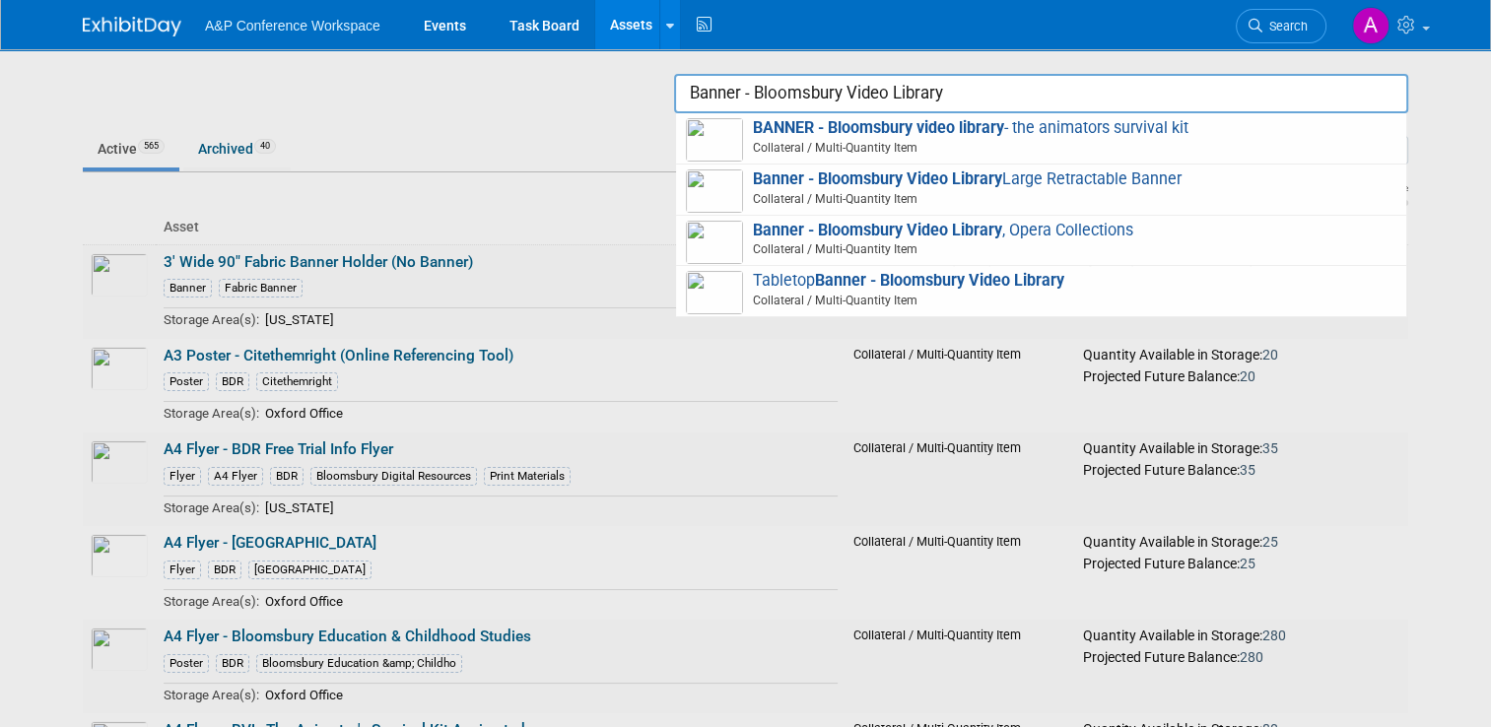
click at [911, 271] on strong "Banner - Bloomsbury Video Library" at bounding box center [939, 280] width 249 height 19
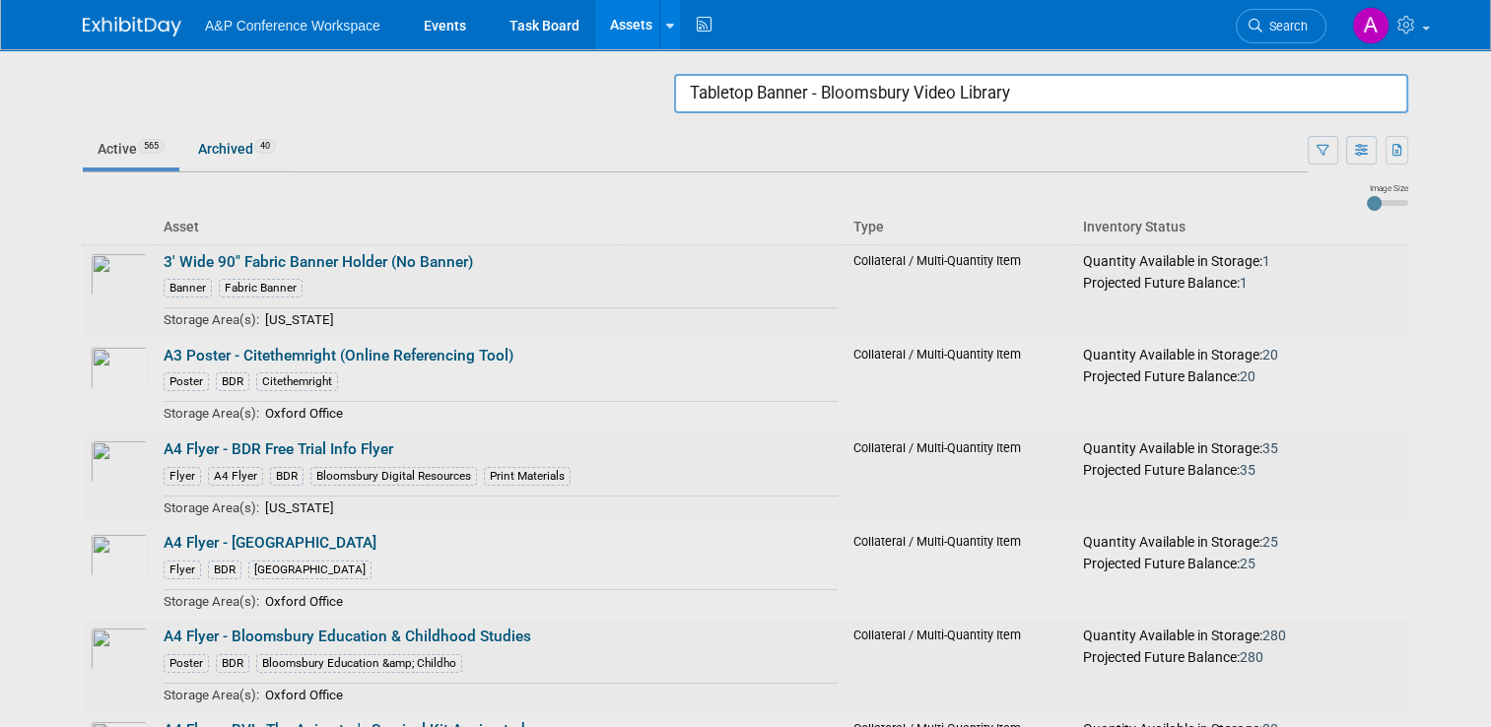
drag, startPoint x: 771, startPoint y: 92, endPoint x: 542, endPoint y: 102, distance: 228.9
click at [542, 102] on body "A&P Conference Workspace Events Task Board Assets Search Assets Storage Locatio…" at bounding box center [745, 363] width 1491 height 727
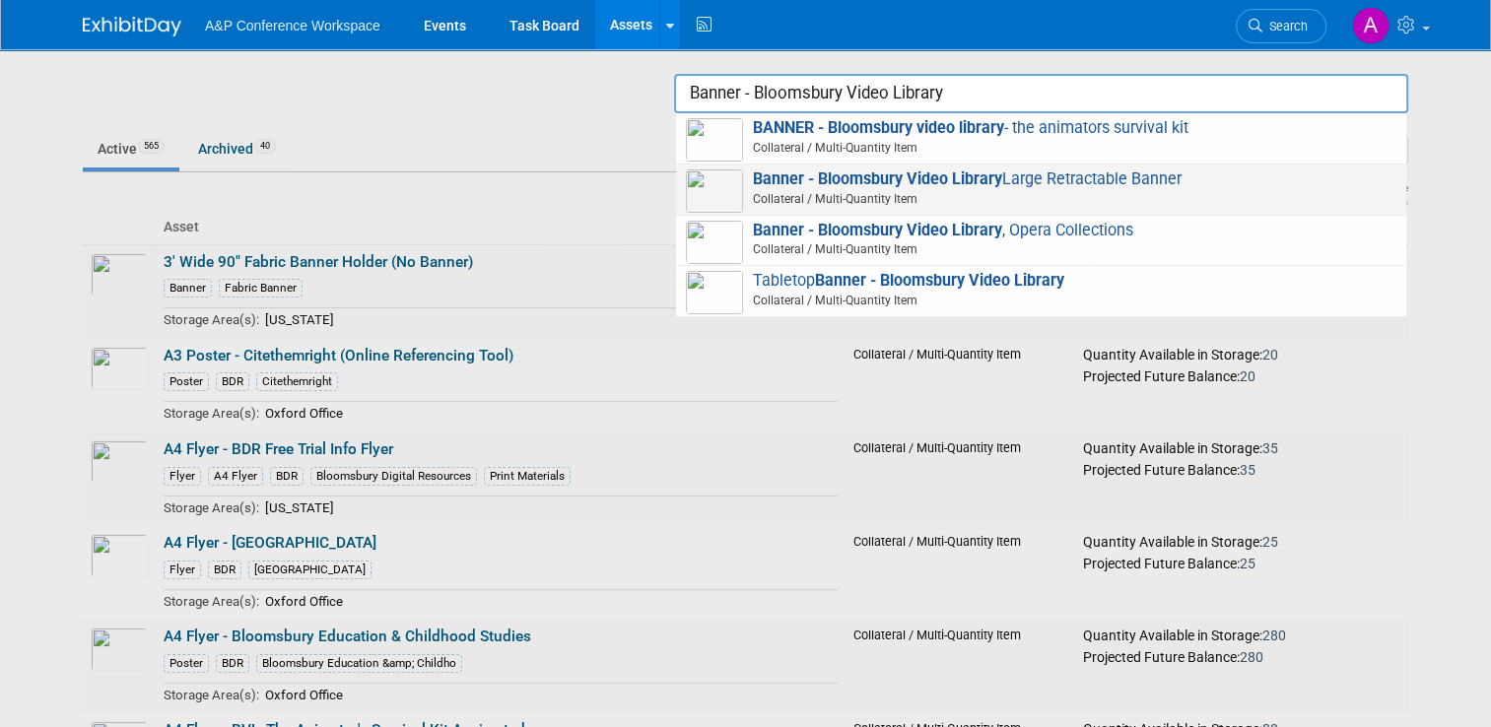
click at [773, 183] on strong "Banner - Bloomsbury Video Library" at bounding box center [877, 178] width 249 height 19
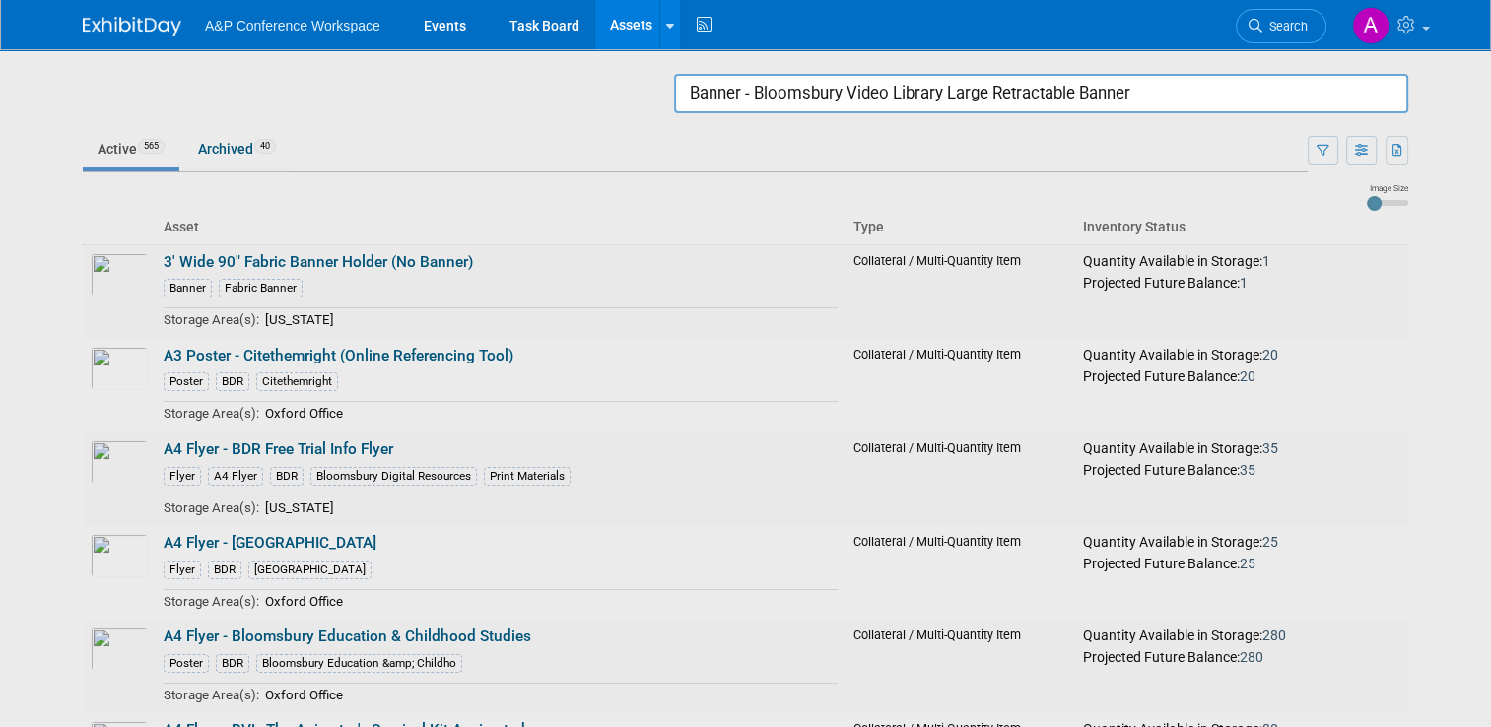
drag, startPoint x: 1165, startPoint y: 89, endPoint x: 958, endPoint y: 101, distance: 207.3
click at [958, 101] on input "Banner - Bloomsbury Video Library Large Retractable Banner" at bounding box center [1041, 93] width 734 height 39
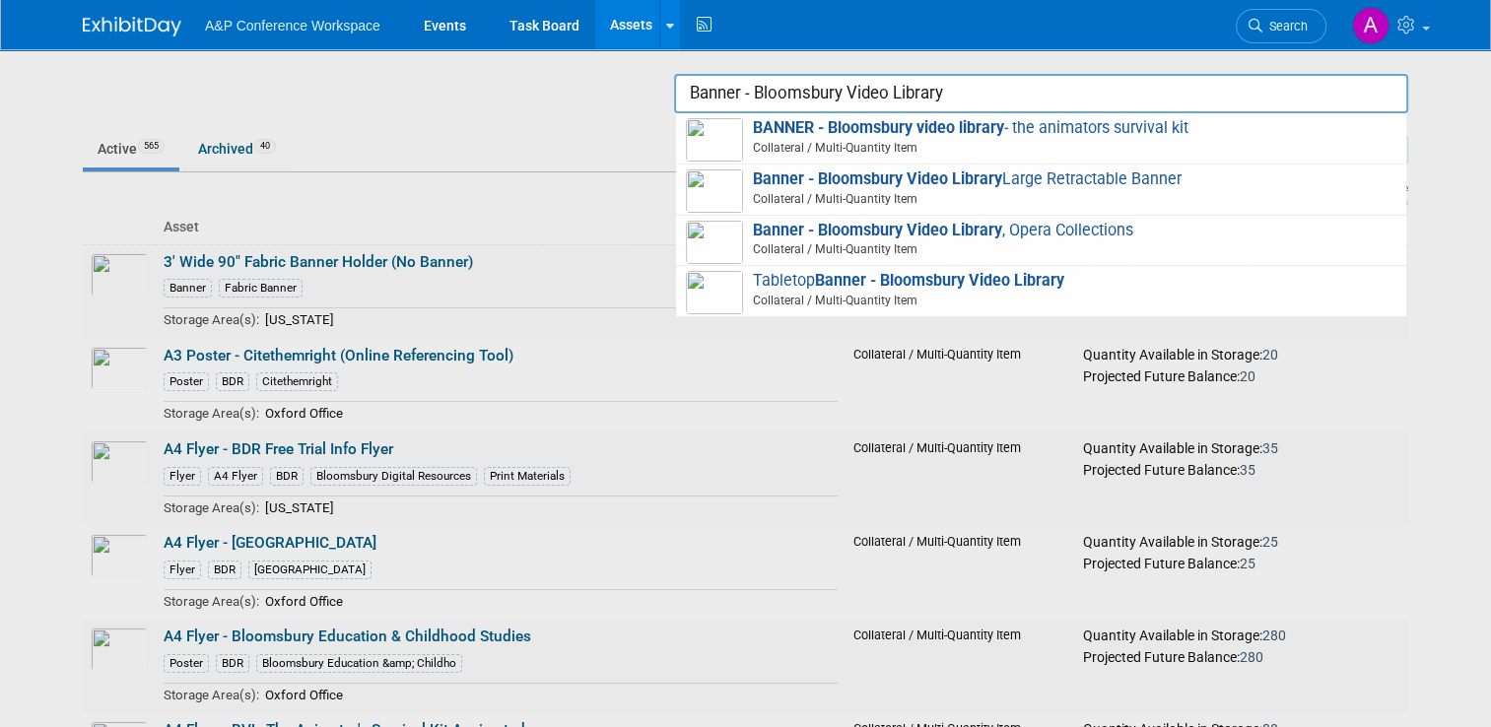
drag, startPoint x: 766, startPoint y: 89, endPoint x: 579, endPoint y: 77, distance: 186.6
click at [579, 77] on body "A&P Conference Workspace Events Task Board Assets Search Assets Storage Locatio…" at bounding box center [745, 363] width 1491 height 727
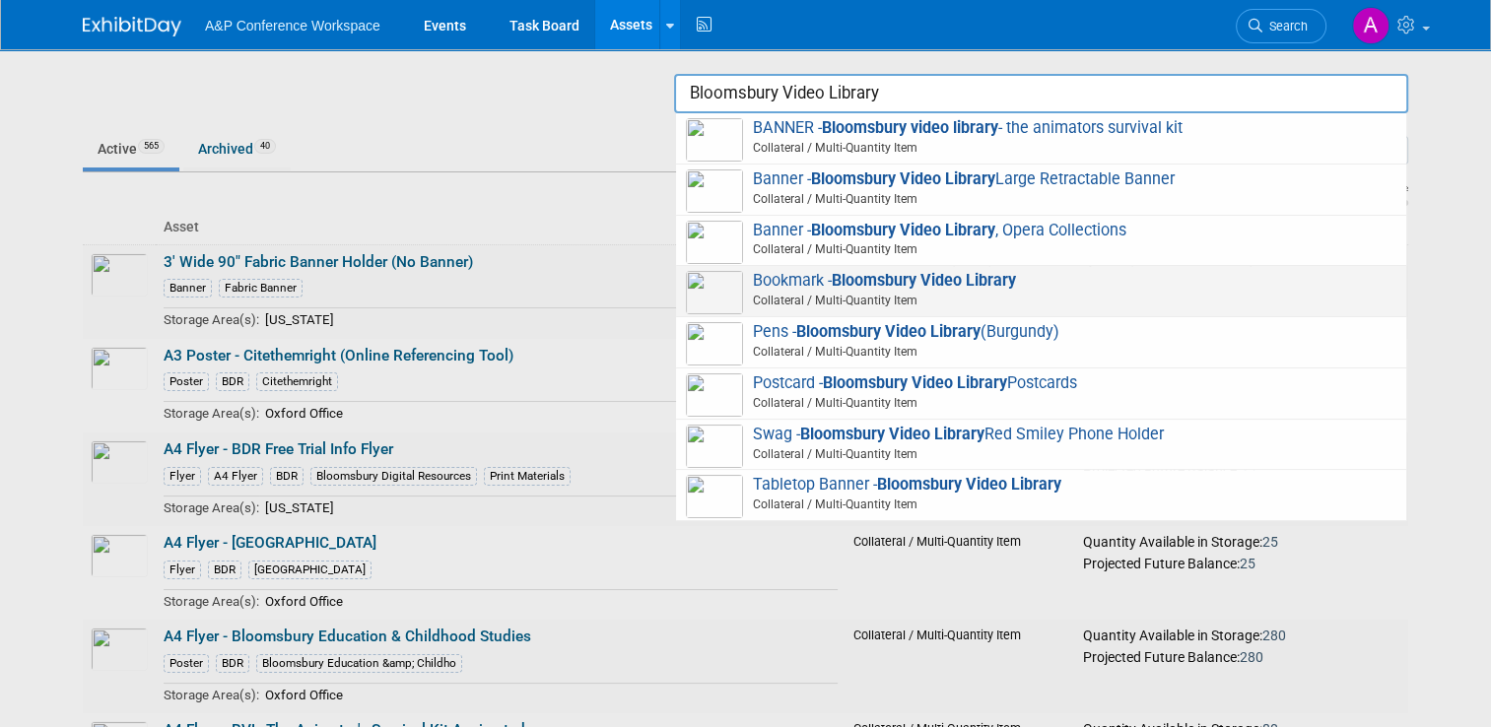
click at [929, 281] on strong "Bloomsbury Video Library" at bounding box center [924, 280] width 184 height 19
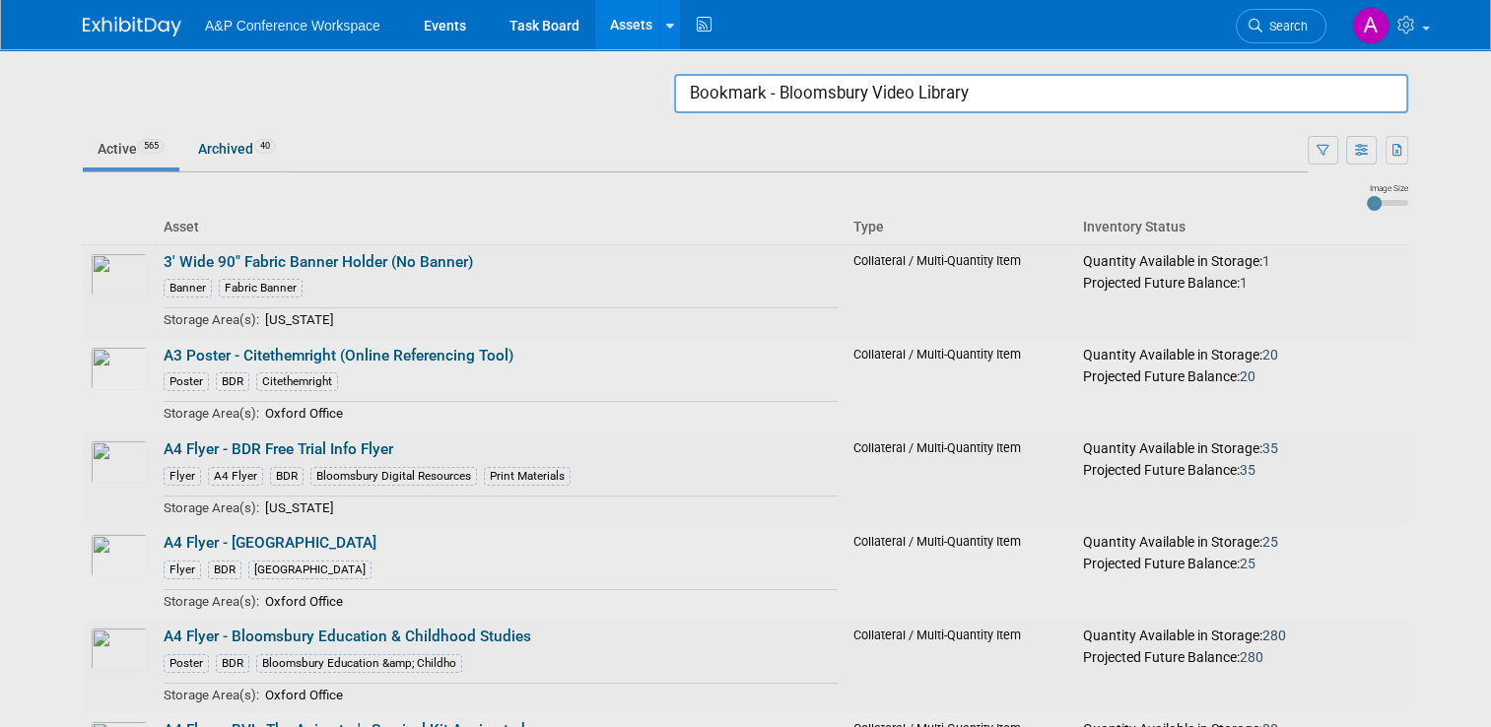
drag, startPoint x: 791, startPoint y: 97, endPoint x: 651, endPoint y: 101, distance: 140.0
click at [651, 101] on body "A&P Conference Workspace Events Task Board Assets Search Assets Storage Locatio…" at bounding box center [745, 363] width 1491 height 727
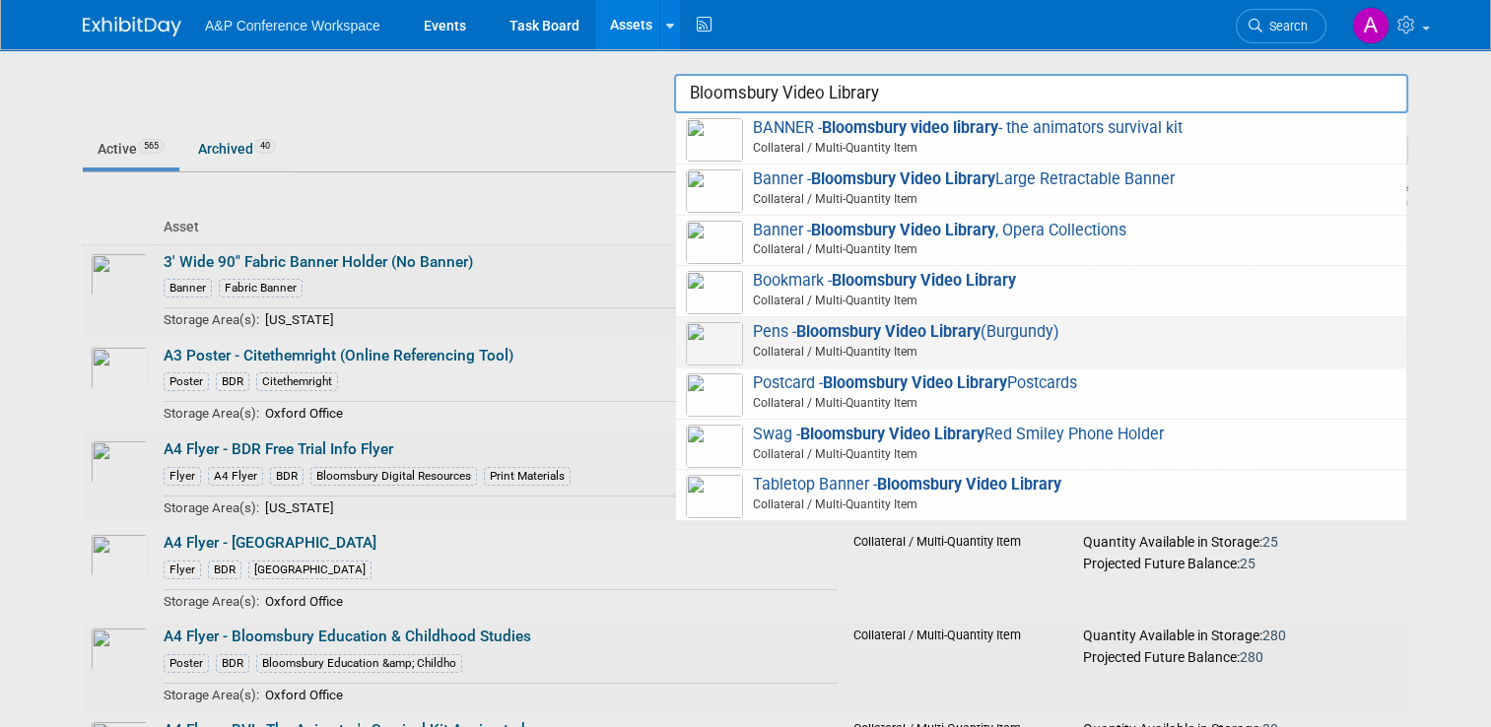
click at [1030, 327] on span "Pens - Bloomsbury Video Library (Burgundy) Collateral / Multi-Quantity Item" at bounding box center [1041, 342] width 710 height 40
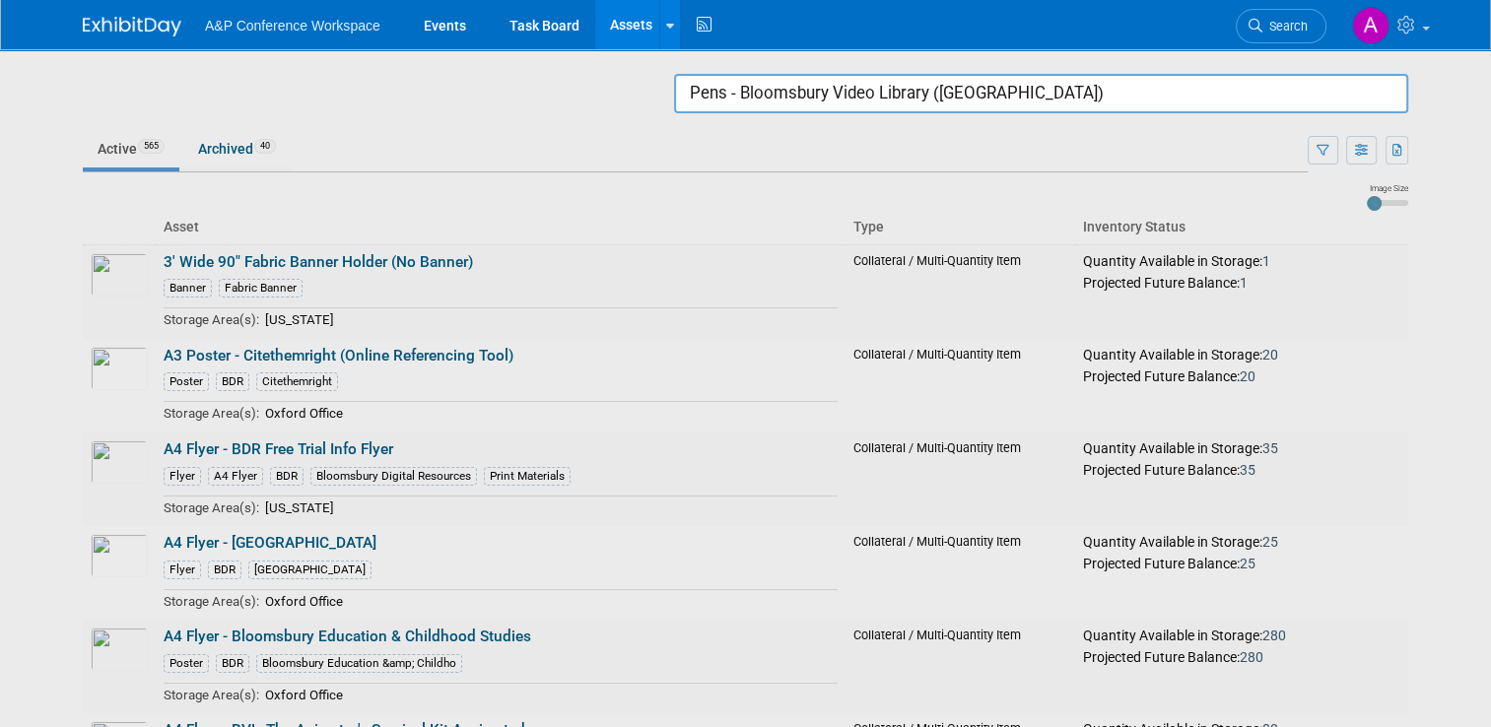
drag, startPoint x: 1080, startPoint y: 102, endPoint x: 937, endPoint y: 108, distance: 143.0
click at [937, 108] on input "Pens - Bloomsbury Video Library ([GEOGRAPHIC_DATA])" at bounding box center [1041, 93] width 734 height 39
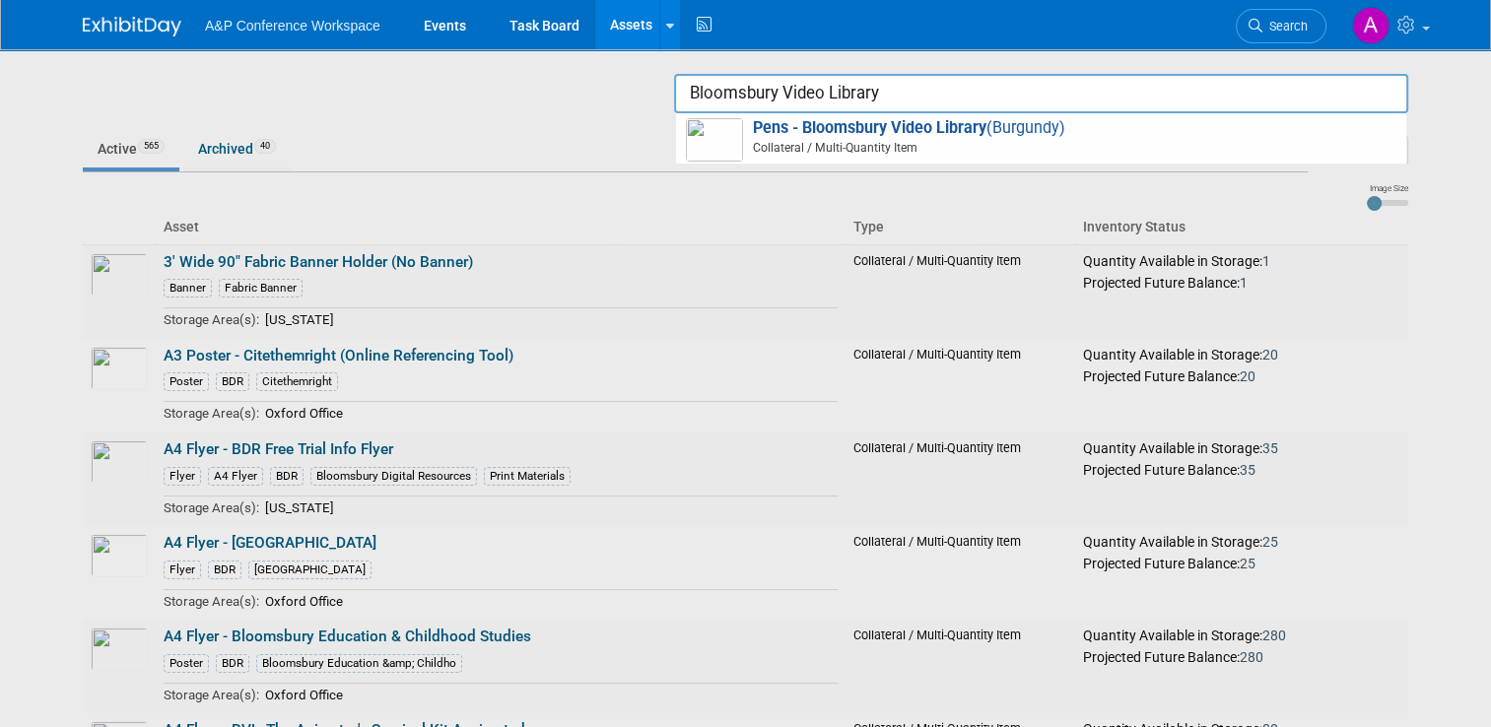
drag, startPoint x: 751, startPoint y: 89, endPoint x: 631, endPoint y: 97, distance: 120.5
click at [631, 97] on body "A&P Conference Workspace Events Task Board Assets Search Assets Storage Locatio…" at bounding box center [745, 363] width 1491 height 727
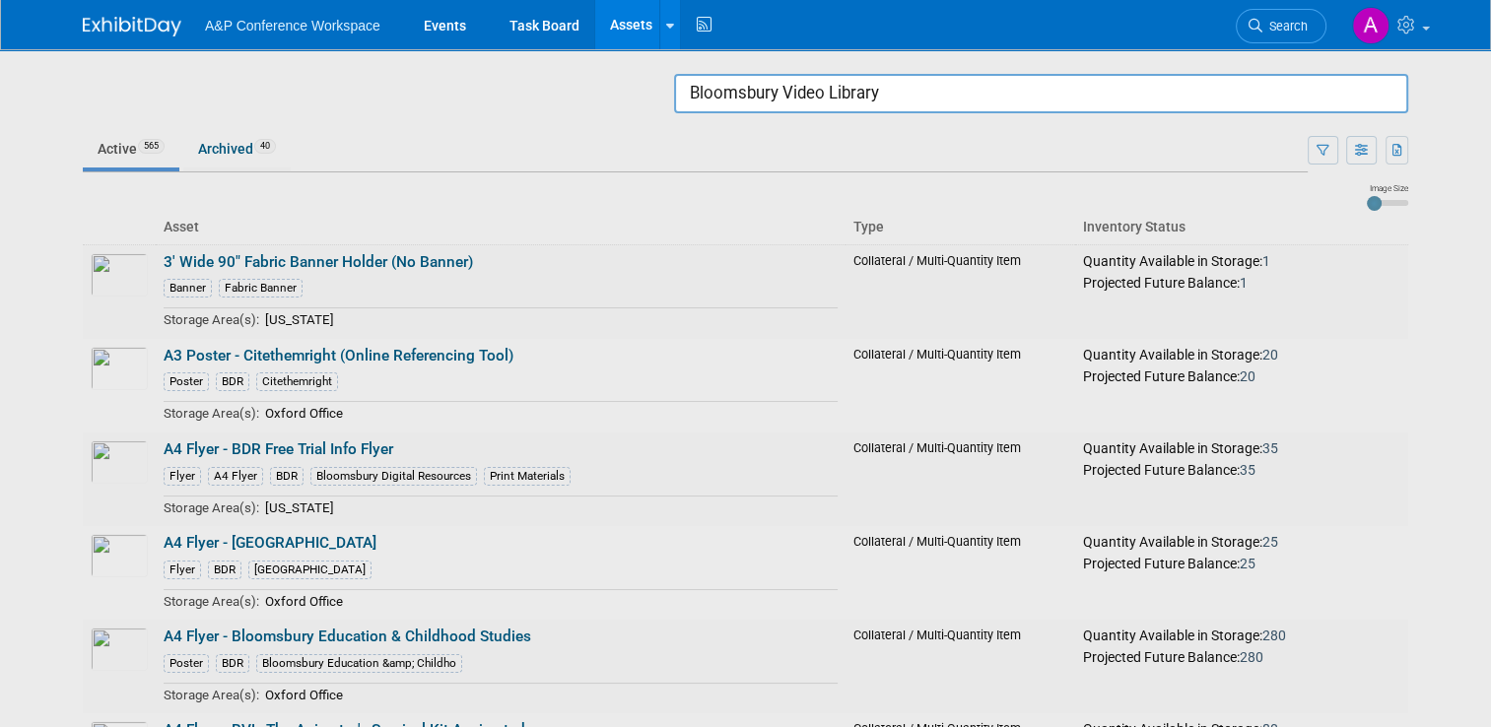
click at [918, 97] on input "Bloomsbury Video Library" at bounding box center [1041, 93] width 734 height 39
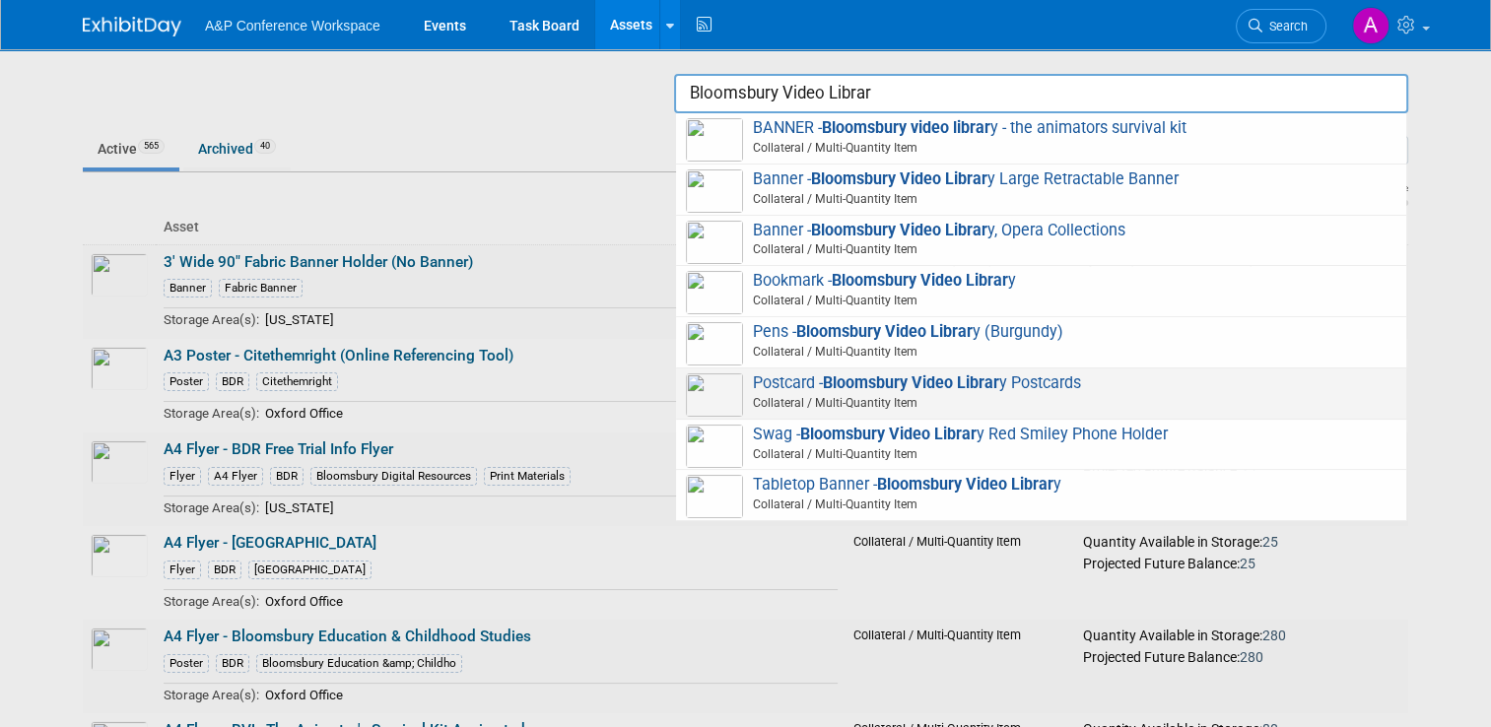
click at [896, 386] on strong "Bloomsbury Video Librar" at bounding box center [911, 382] width 176 height 19
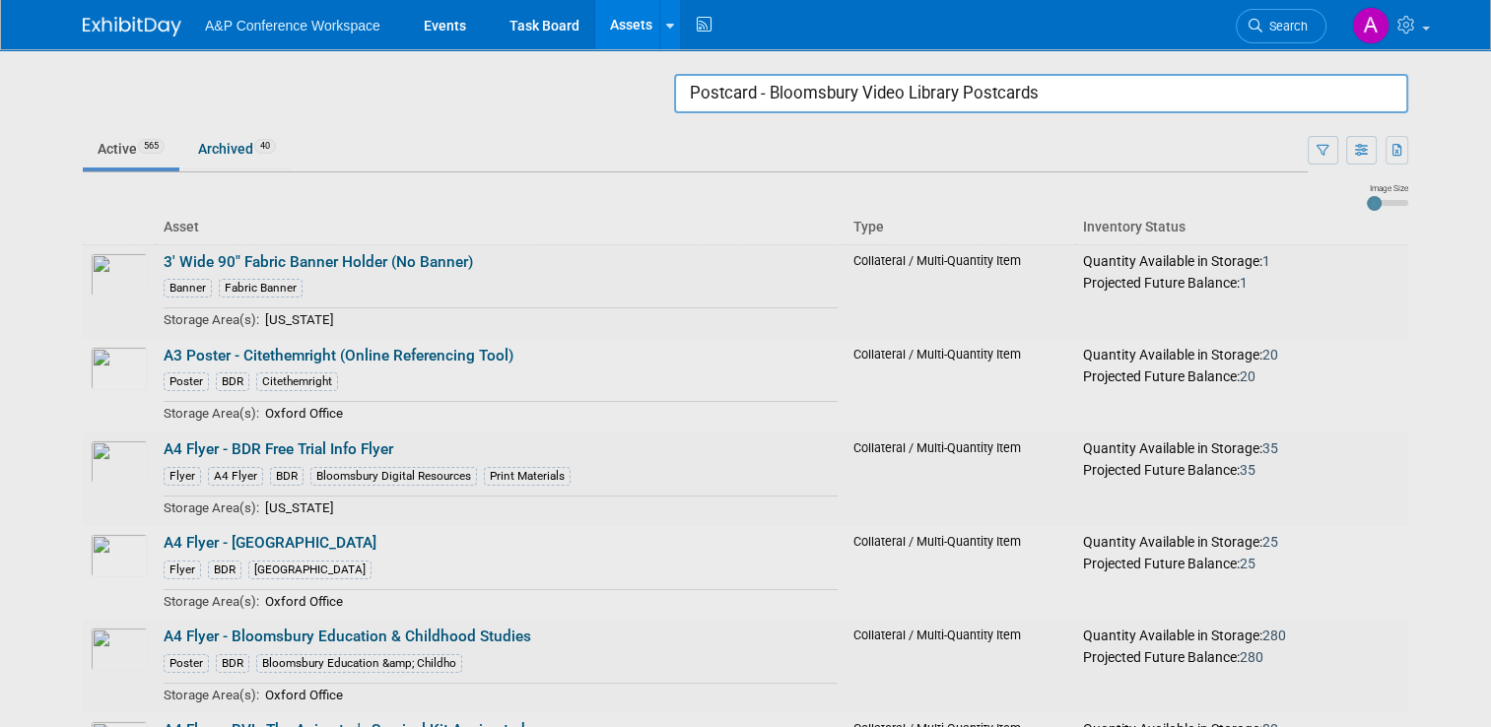
drag, startPoint x: 780, startPoint y: 97, endPoint x: 560, endPoint y: 96, distance: 220.7
click at [560, 96] on body "A&P Conference Workspace Events Task Board Assets Search Assets Storage Locatio…" at bounding box center [745, 363] width 1491 height 727
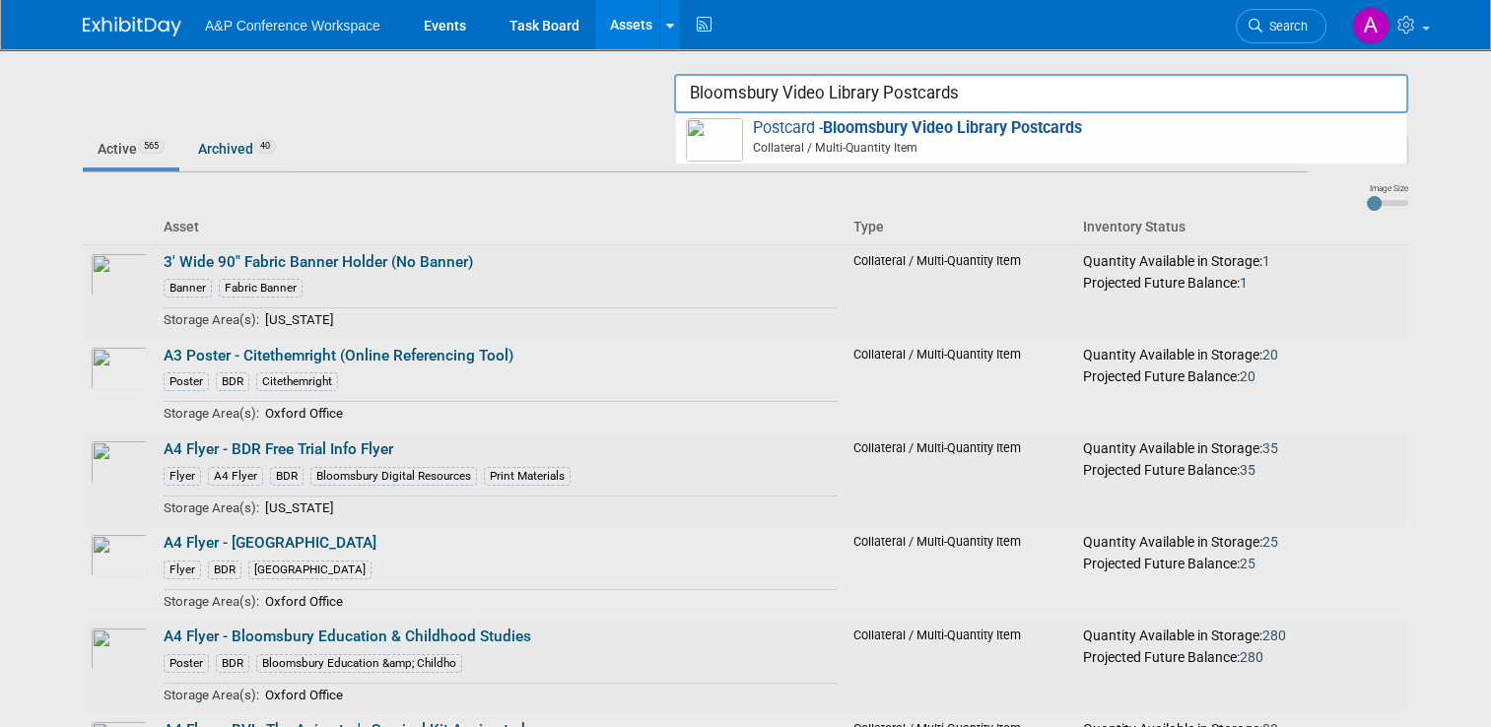
drag, startPoint x: 1090, startPoint y: 86, endPoint x: 891, endPoint y: 80, distance: 199.1
click at [891, 80] on input "Bloomsbury Video Library Postcards" at bounding box center [1041, 93] width 734 height 39
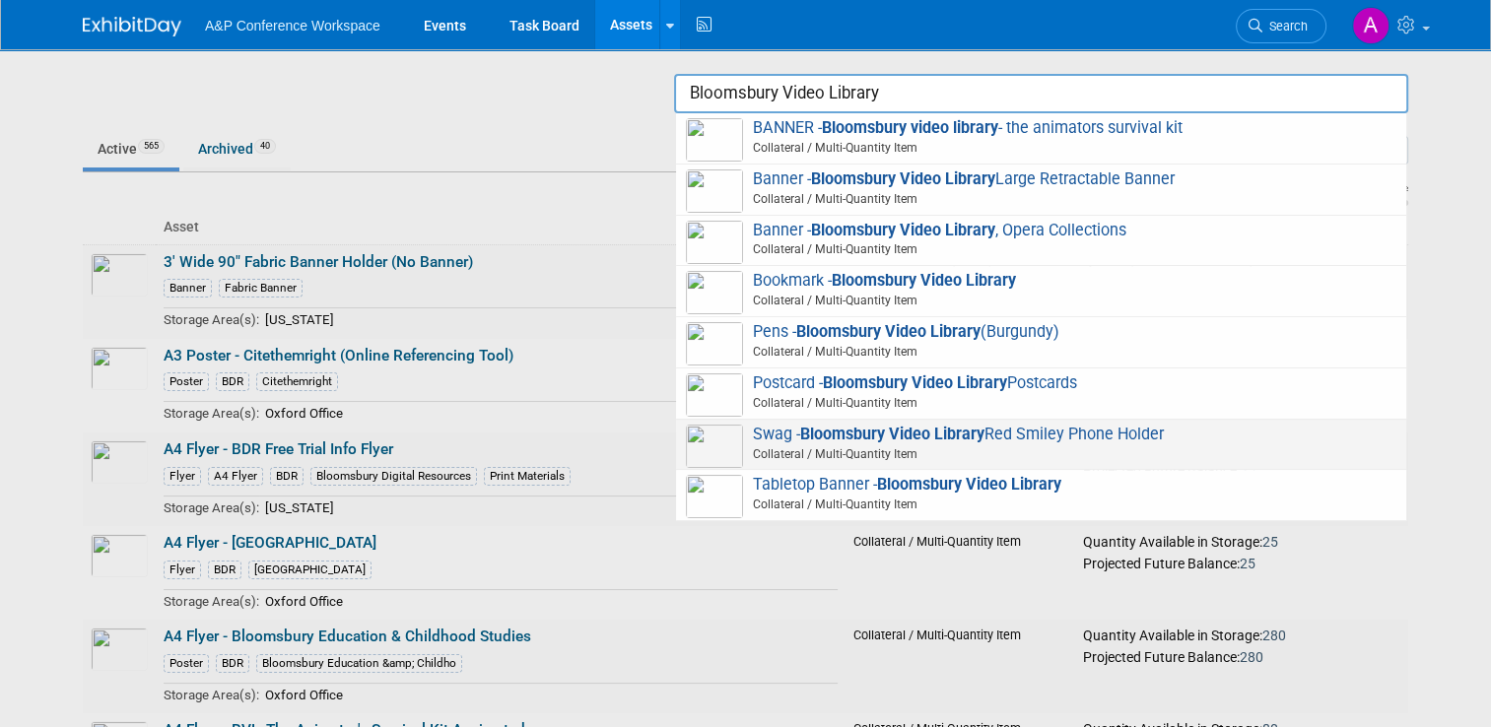
click at [865, 439] on strong "Bloomsbury Video Library" at bounding box center [892, 434] width 184 height 19
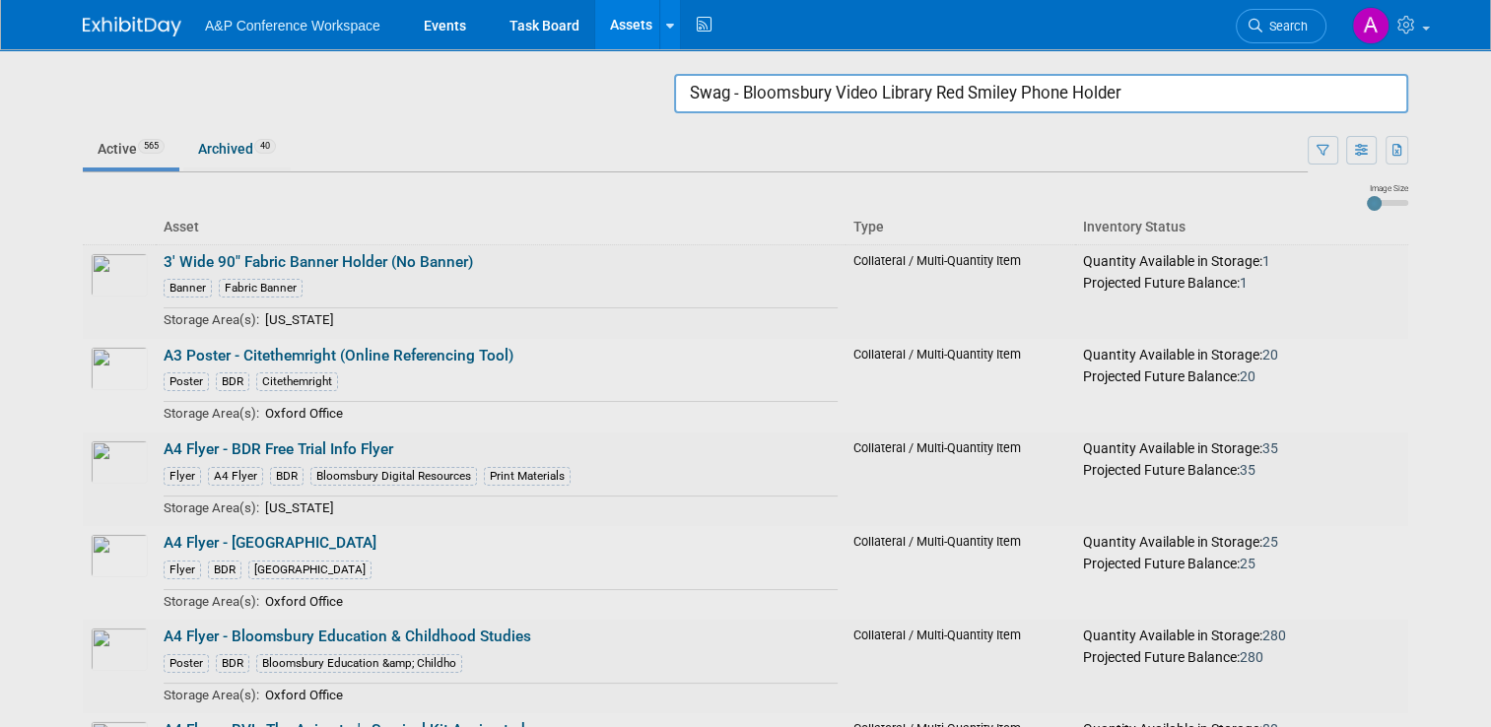
drag, startPoint x: 1146, startPoint y: 91, endPoint x: 461, endPoint y: 81, distance: 684.9
click at [479, 81] on body "A&P Conference Workspace Events Task Board Assets Search Assets Storage Locatio…" at bounding box center [745, 363] width 1491 height 727
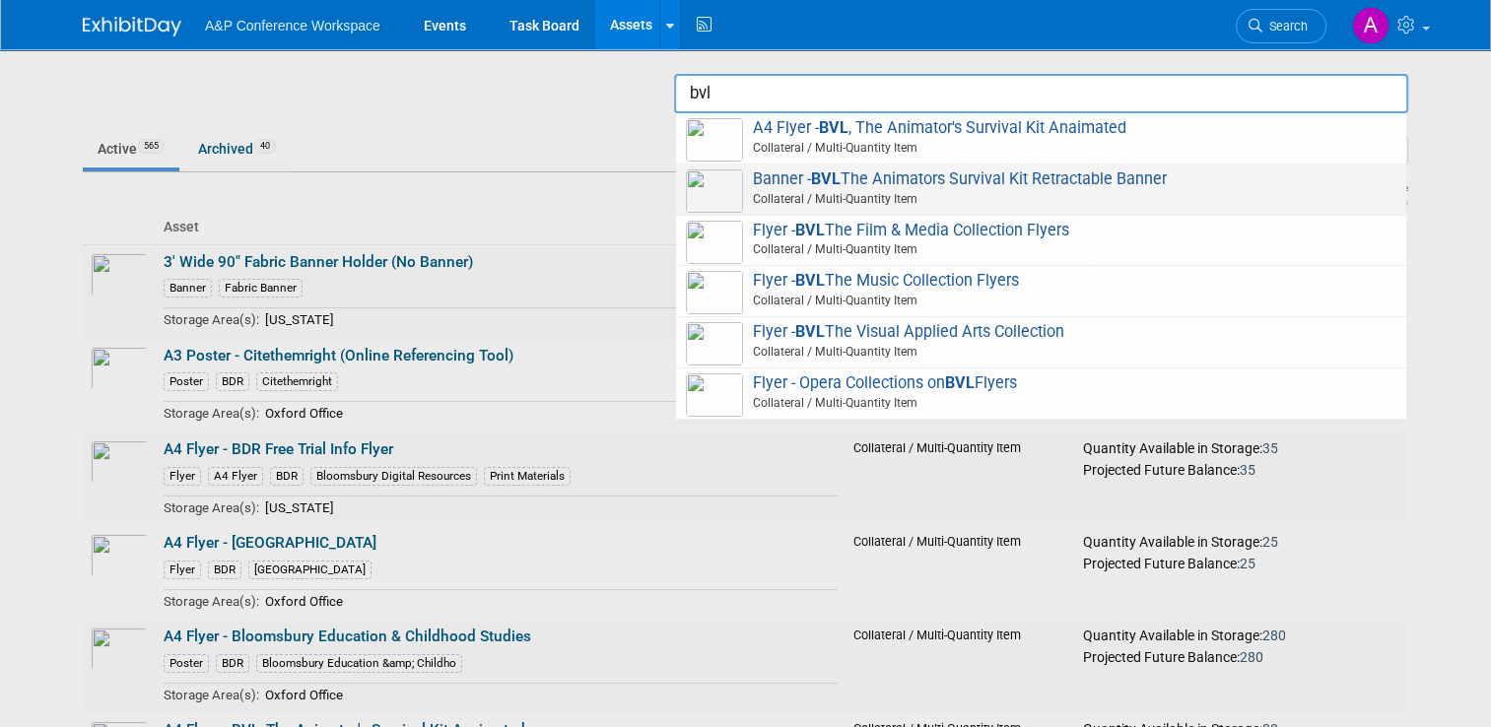
click at [1048, 179] on span "Banner - BVL The Animators Survival Kit Retractable Banner Collateral / Multi-Q…" at bounding box center [1041, 189] width 710 height 40
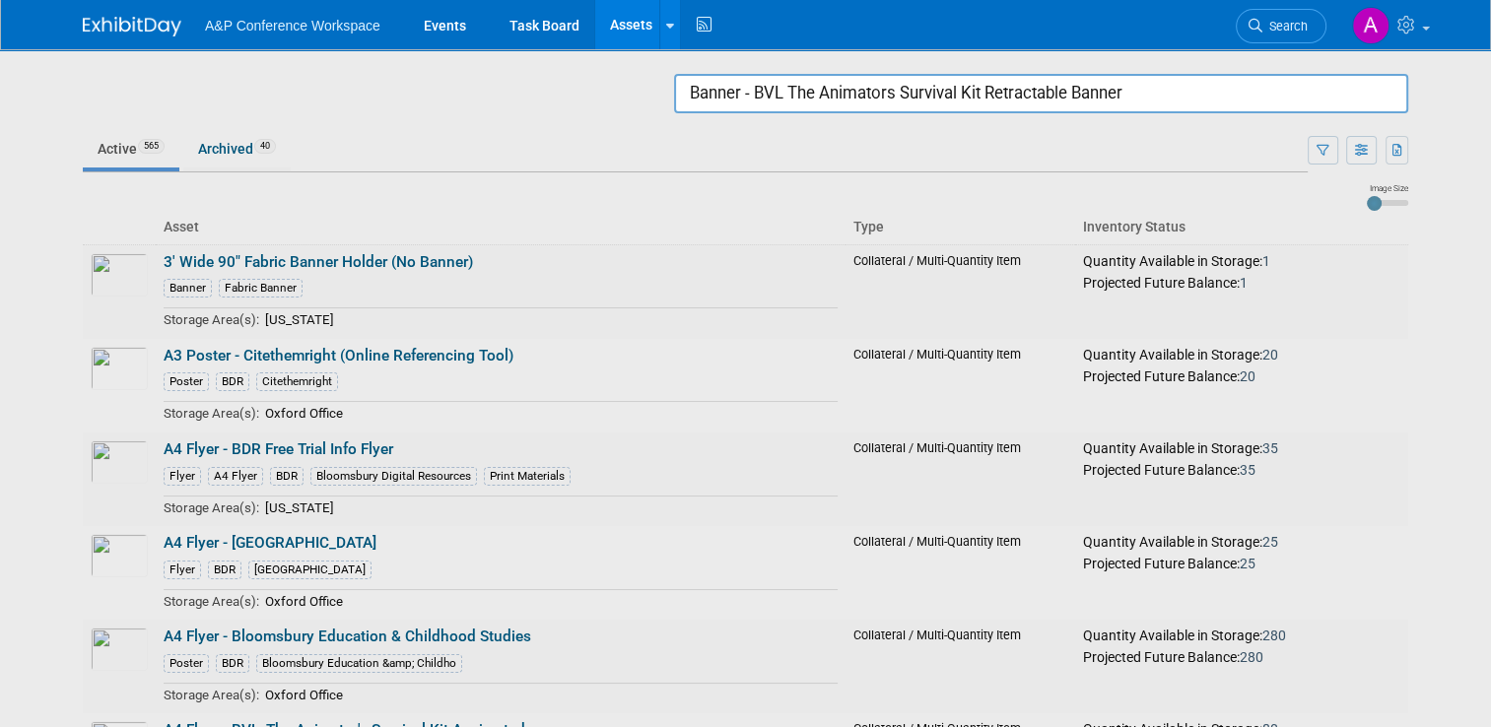
drag, startPoint x: 1171, startPoint y: 82, endPoint x: 570, endPoint y: 101, distance: 601.3
click at [576, 101] on body "A&P Conference Workspace Events Task Board Assets Search Assets Storage Locatio…" at bounding box center [745, 363] width 1491 height 727
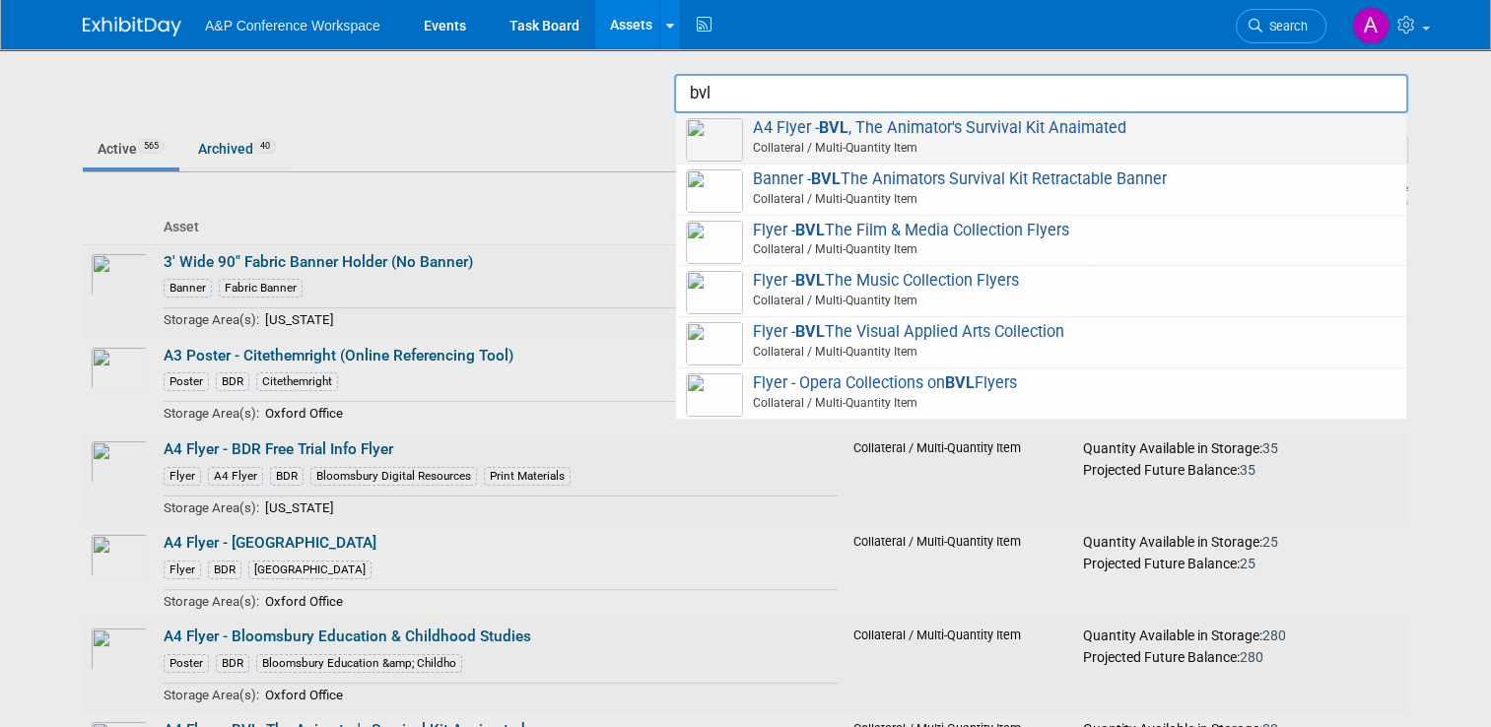
click at [1058, 141] on span "Collateral / Multi-Quantity Item" at bounding box center [1044, 148] width 705 height 18
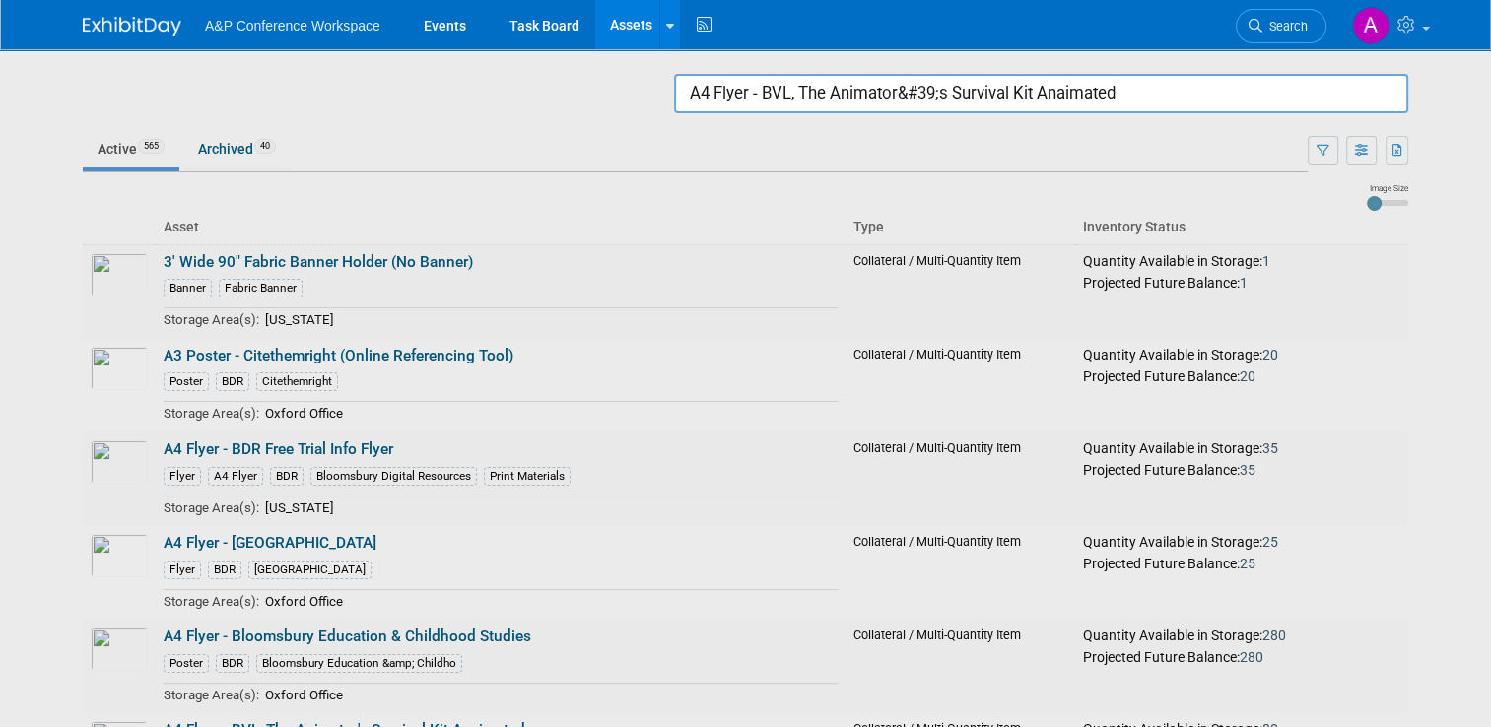
drag, startPoint x: 1163, startPoint y: 89, endPoint x: 483, endPoint y: 81, distance: 679.9
click at [483, 81] on body "A&P Conference Workspace Events Task Board Assets Search Assets Storage Locatio…" at bounding box center [745, 363] width 1491 height 727
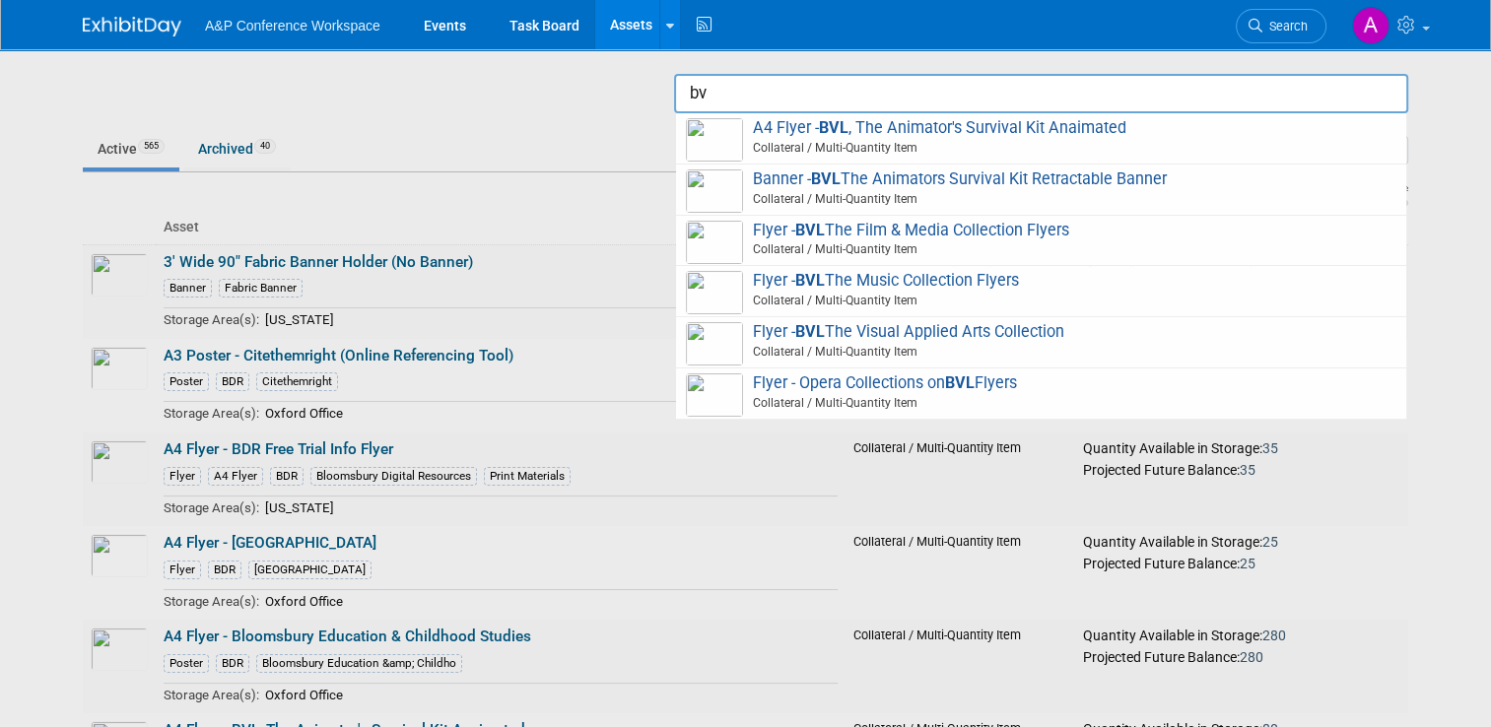
type input "b"
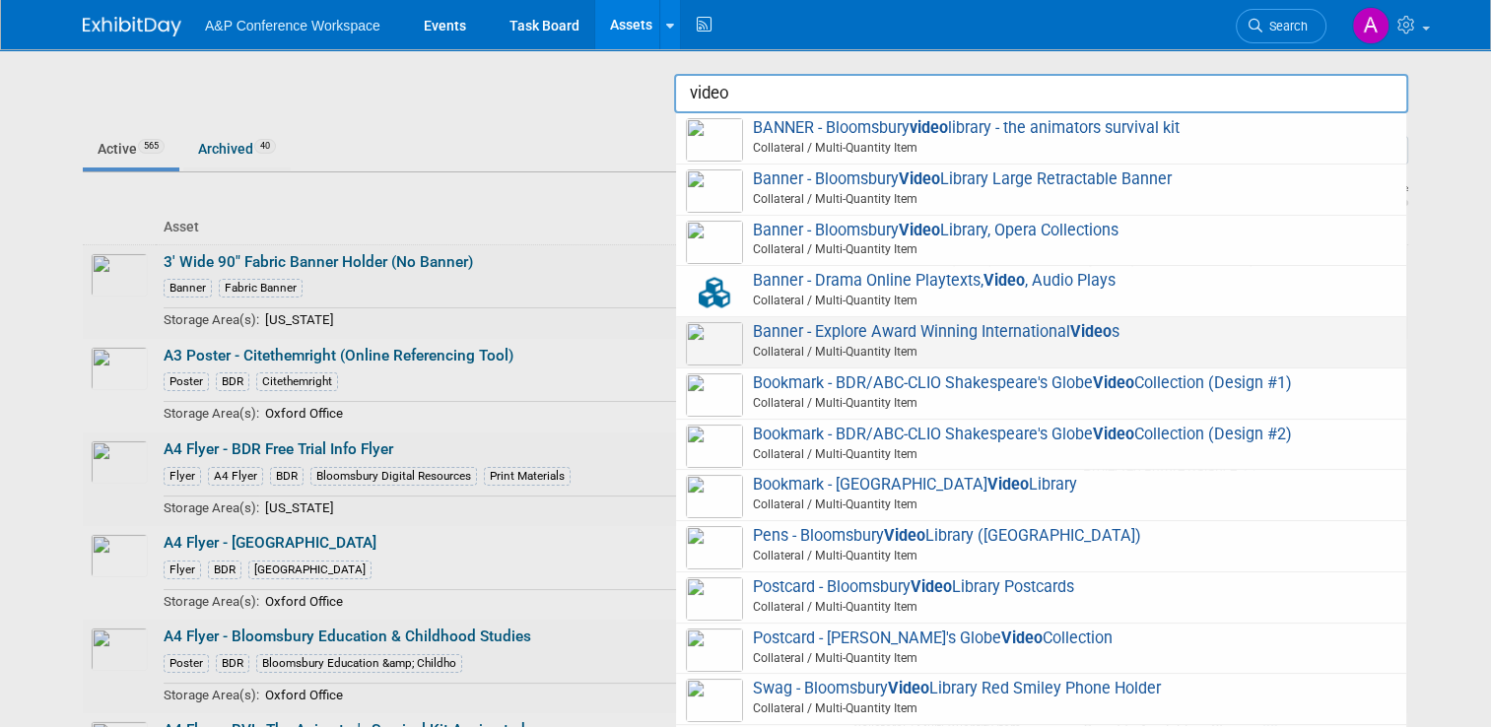
click at [980, 330] on span "Banner - Explore Award Winning International Video s Collateral / Multi-Quantit…" at bounding box center [1041, 342] width 710 height 40
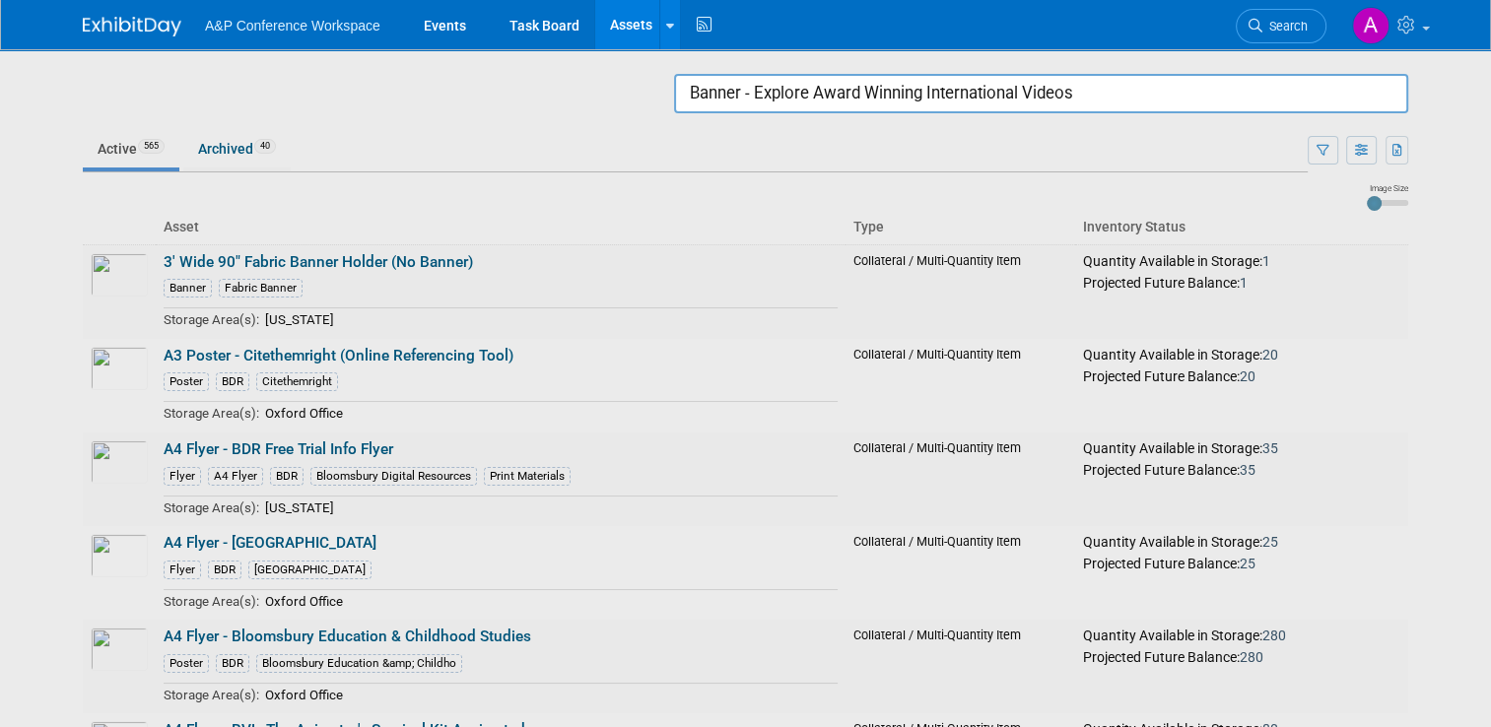
drag, startPoint x: 1118, startPoint y: 86, endPoint x: 457, endPoint y: 73, distance: 661.3
click at [457, 73] on body "A&P Conference Workspace Events Task Board Assets Search Assets Storage Locatio…" at bounding box center [745, 363] width 1491 height 727
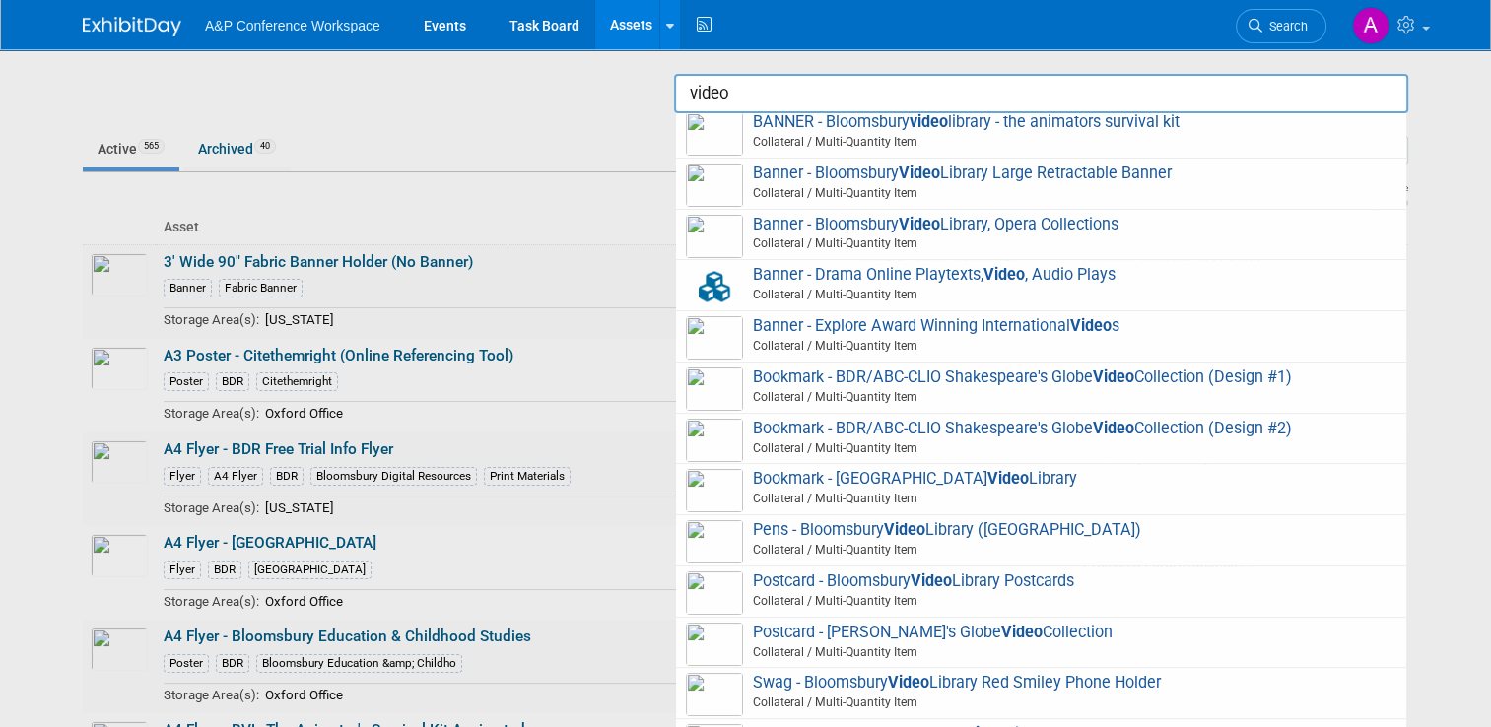
scroll to position [0, 0]
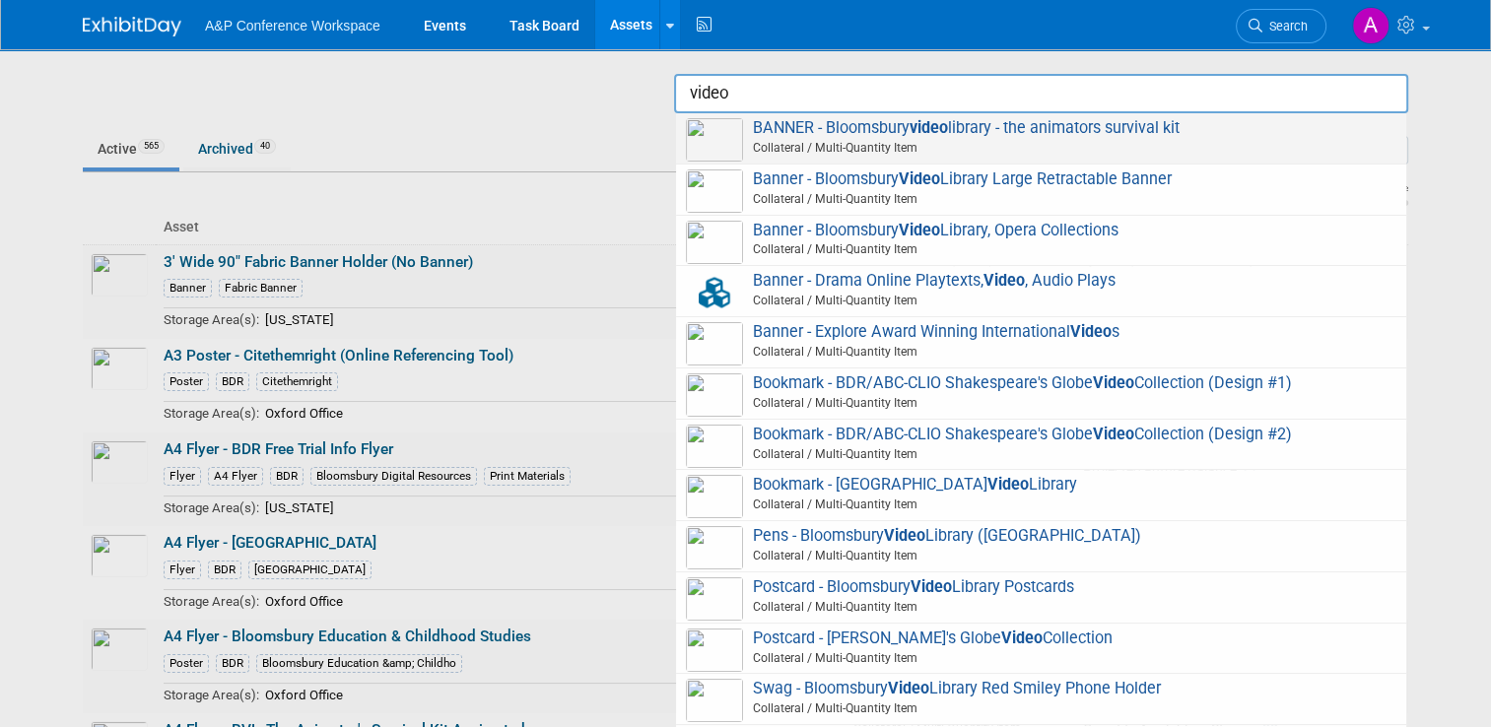
click at [961, 142] on span "Collateral / Multi-Quantity Item" at bounding box center [1044, 148] width 705 height 18
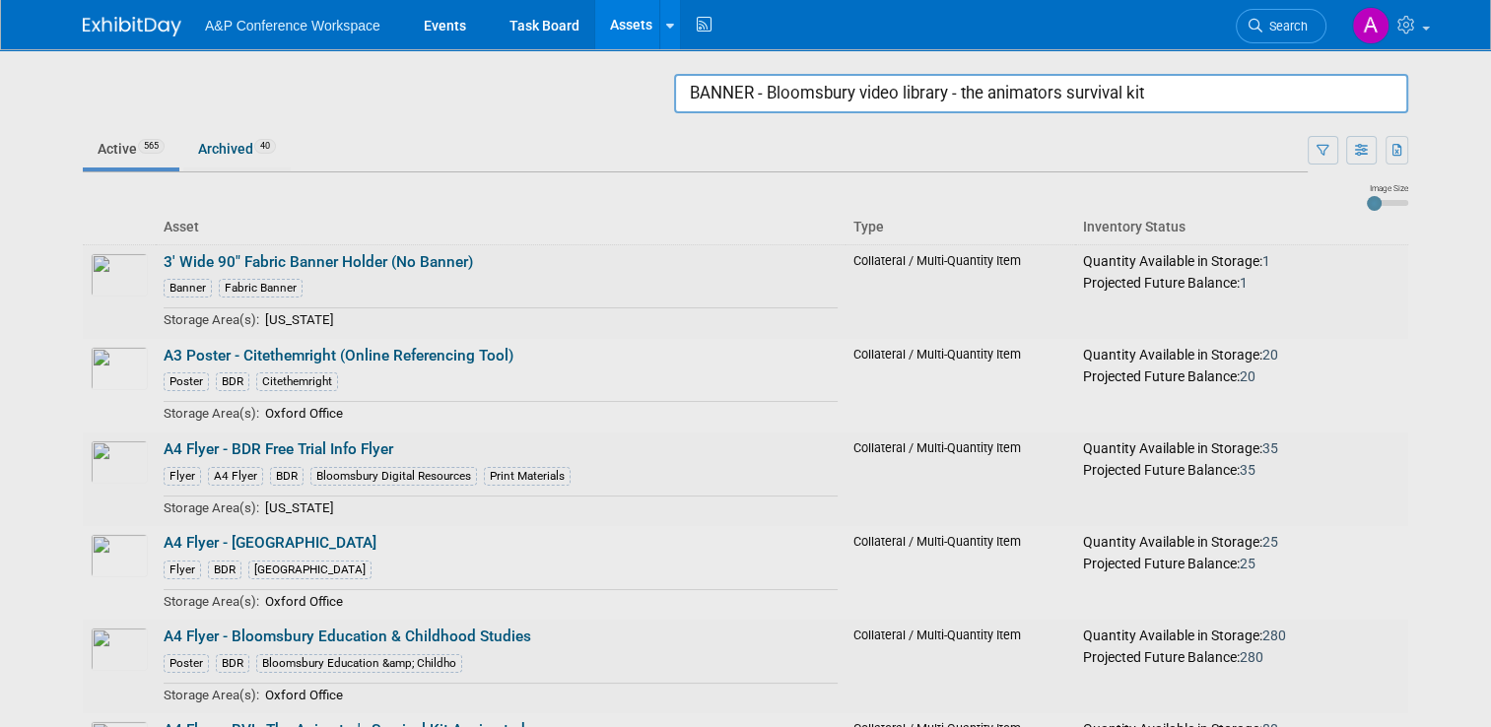
drag, startPoint x: 1180, startPoint y: 94, endPoint x: 595, endPoint y: 65, distance: 586.0
click at [595, 65] on body "A&P Conference Workspace Events Task Board Assets Search Assets Storage Locatio…" at bounding box center [745, 363] width 1491 height 727
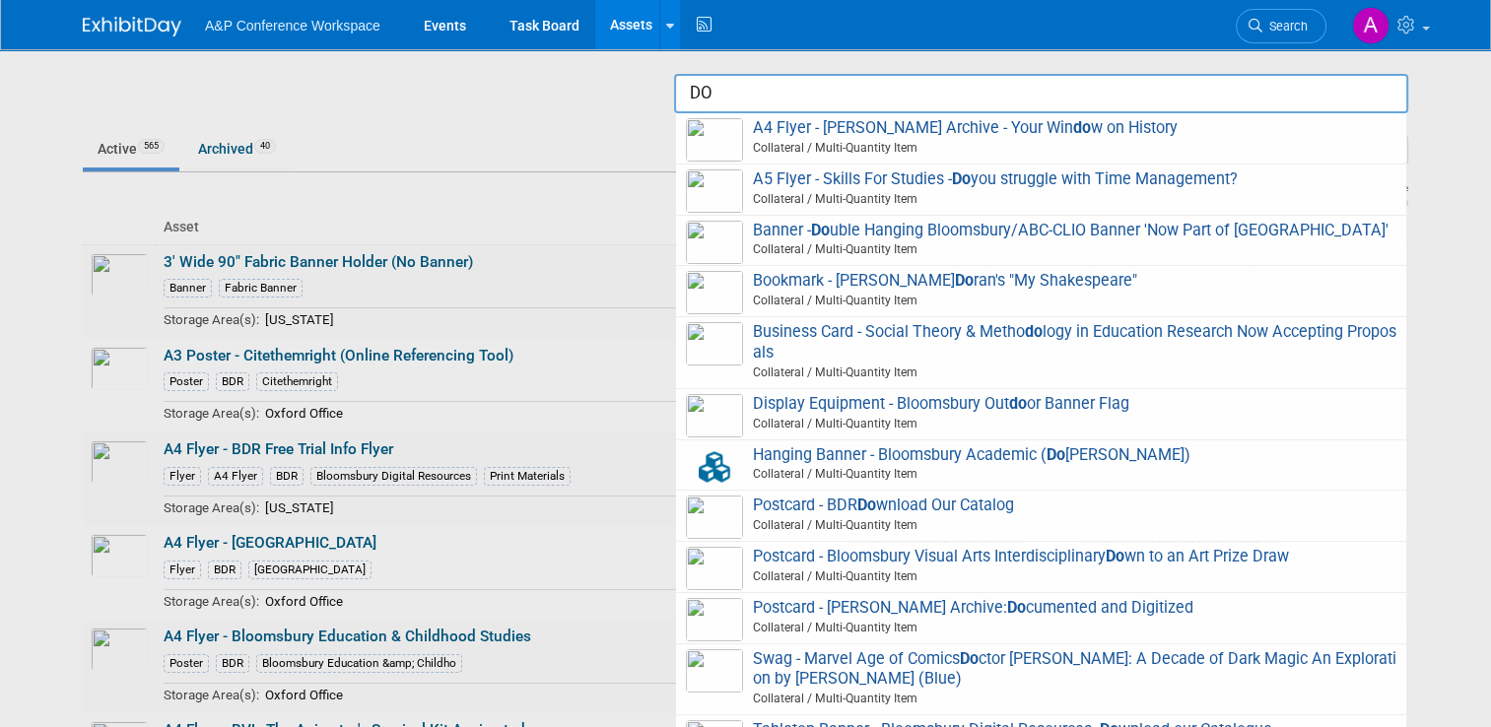
type input "D"
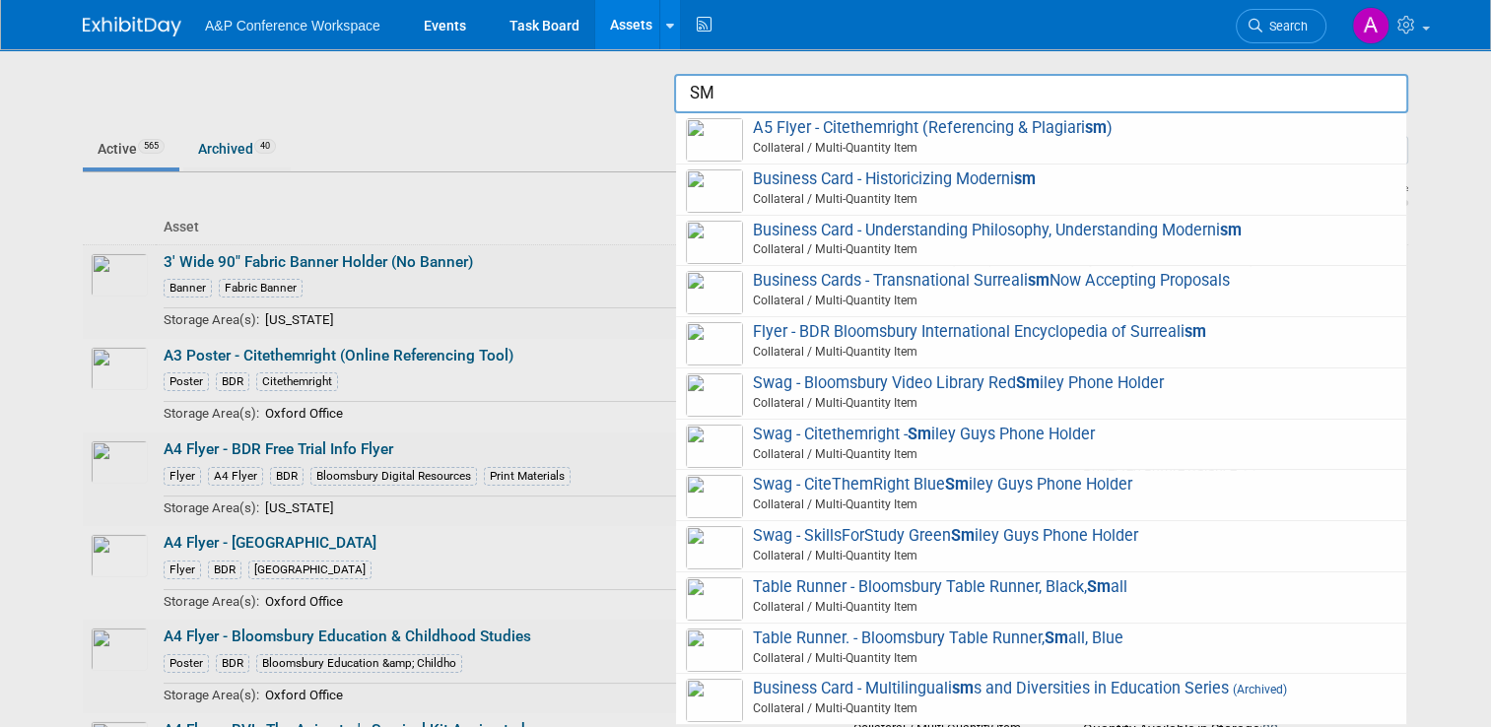
type input "S"
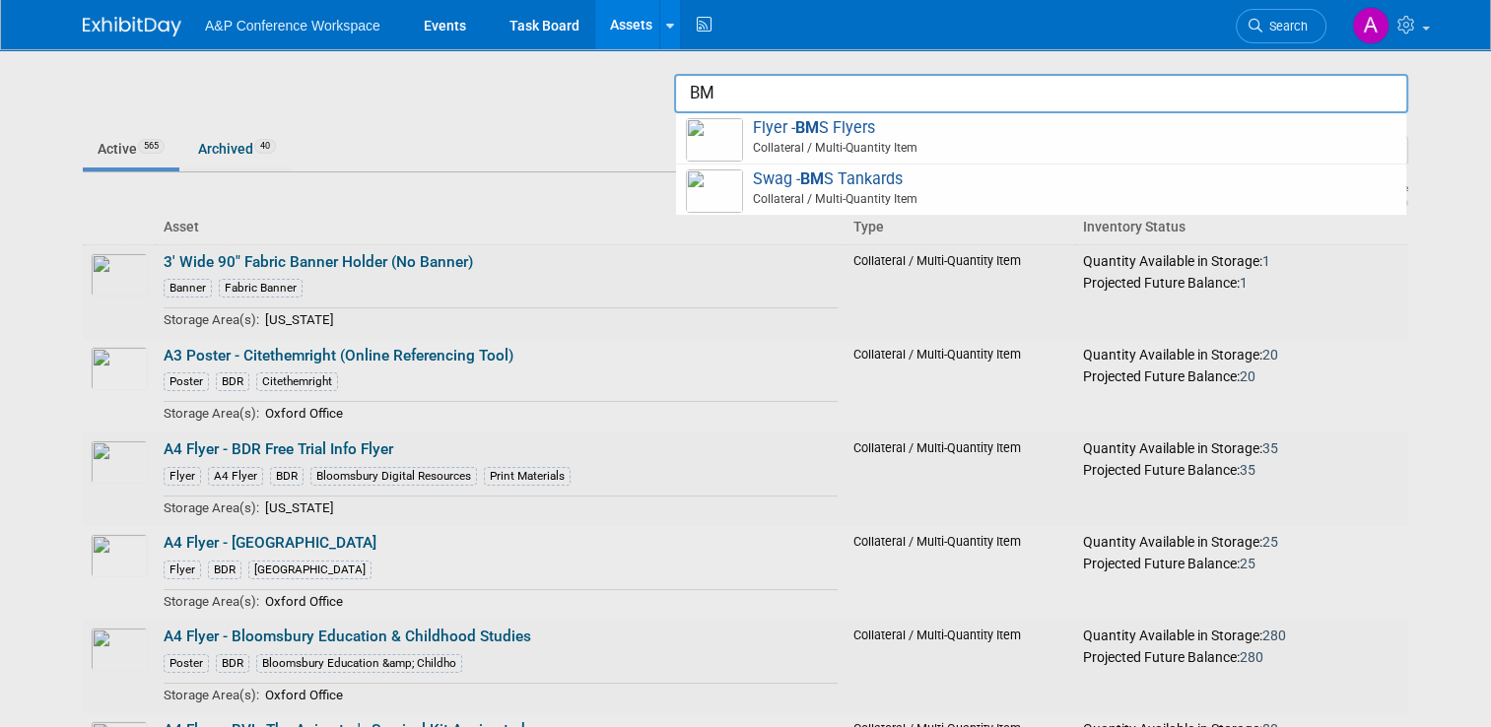
type input "B"
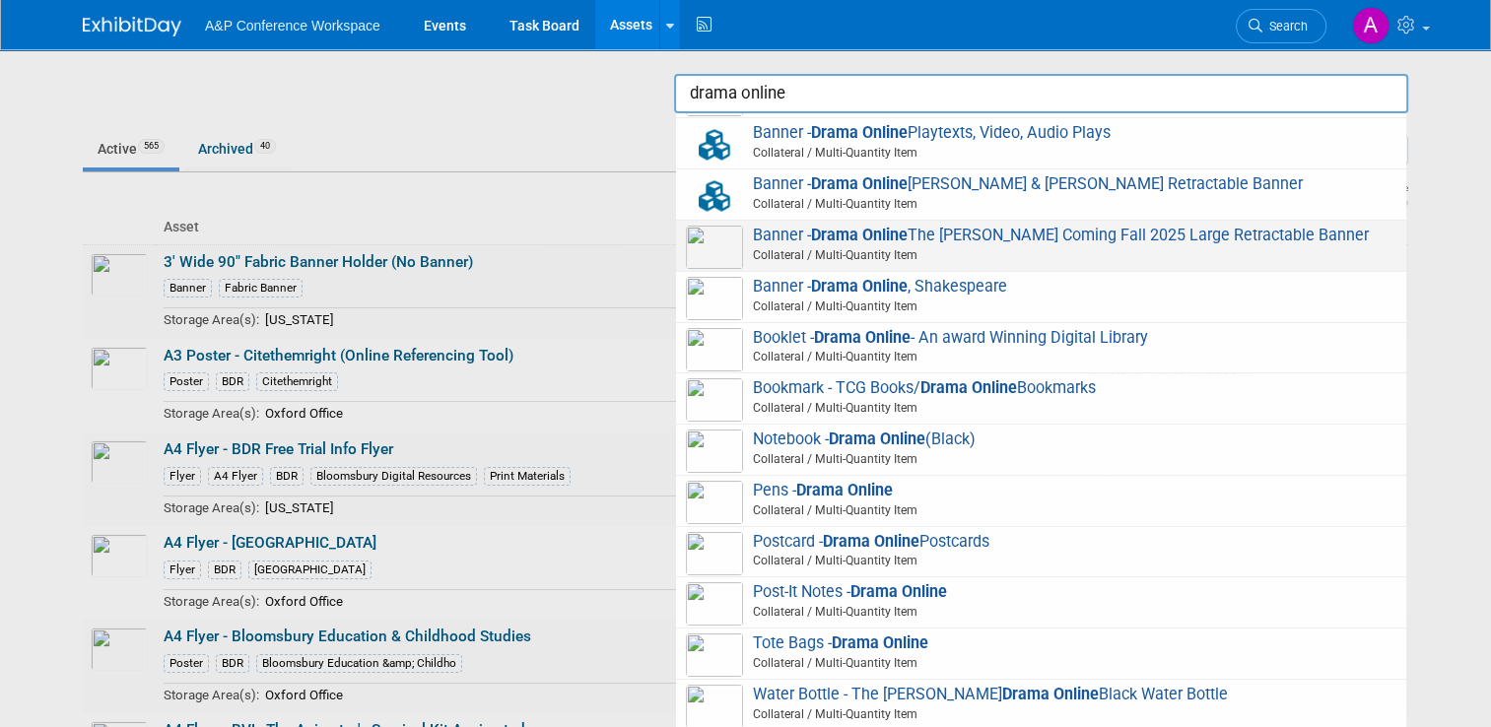
scroll to position [134, 0]
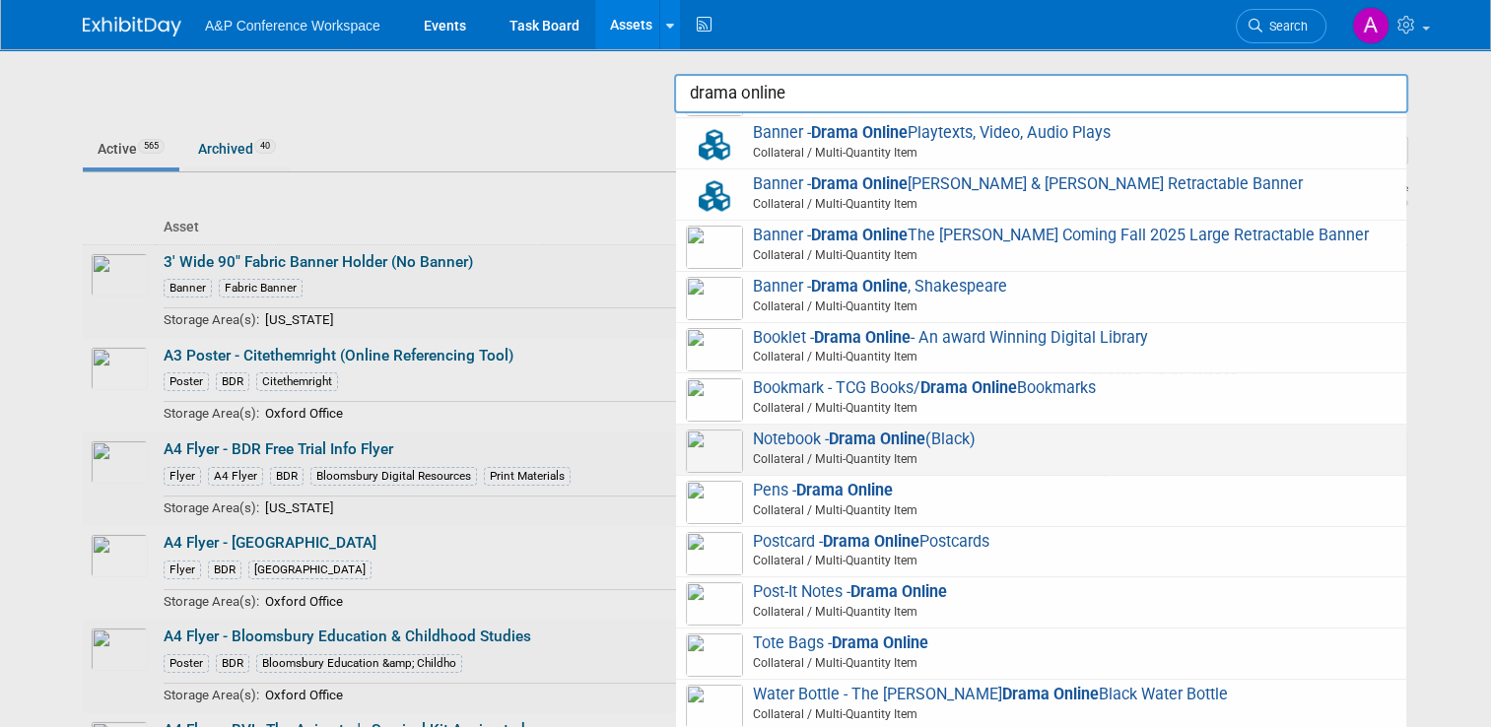
click at [879, 436] on strong "Drama Online" at bounding box center [877, 439] width 97 height 19
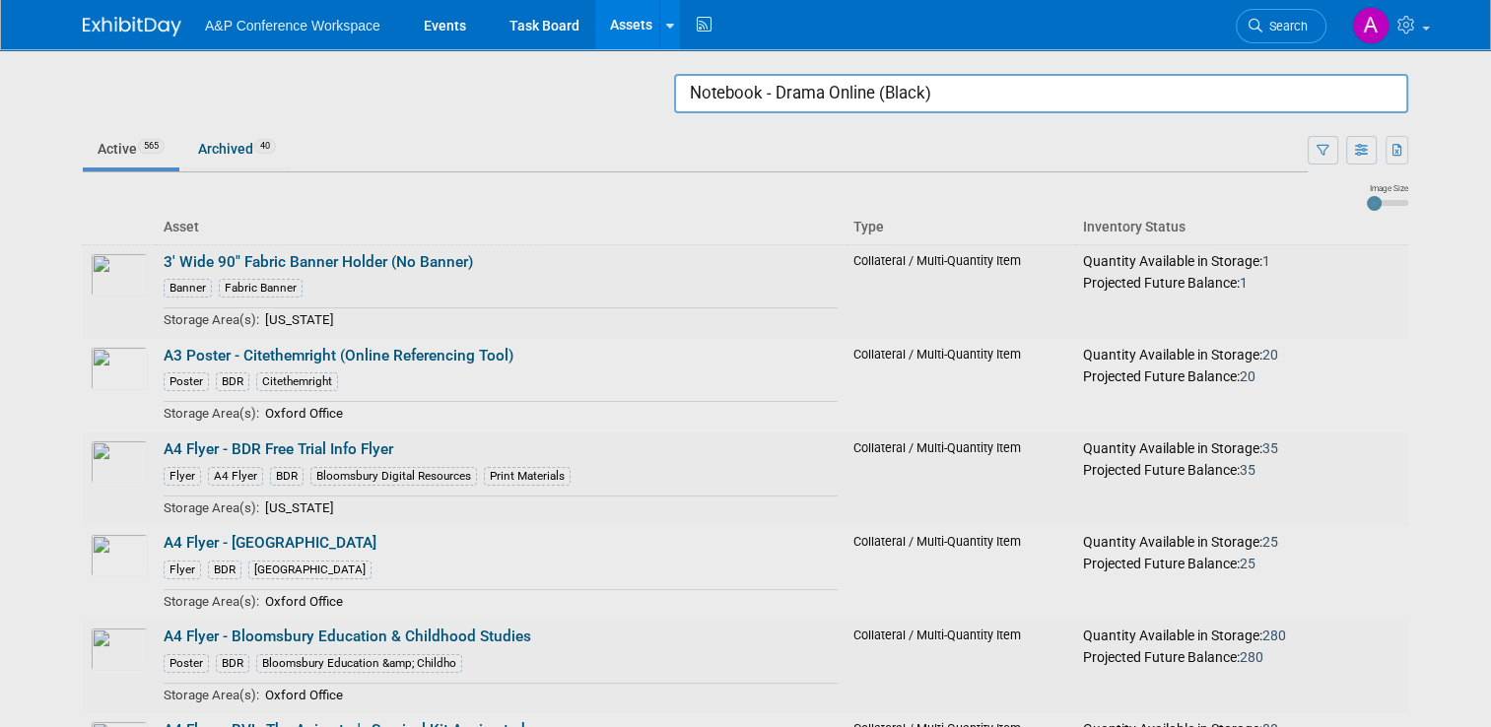
drag, startPoint x: 768, startPoint y: 82, endPoint x: 572, endPoint y: 81, distance: 195.1
click at [572, 81] on body "A&P Conference Workspace Events Task Board Assets Search Assets Storage Locatio…" at bounding box center [745, 363] width 1491 height 727
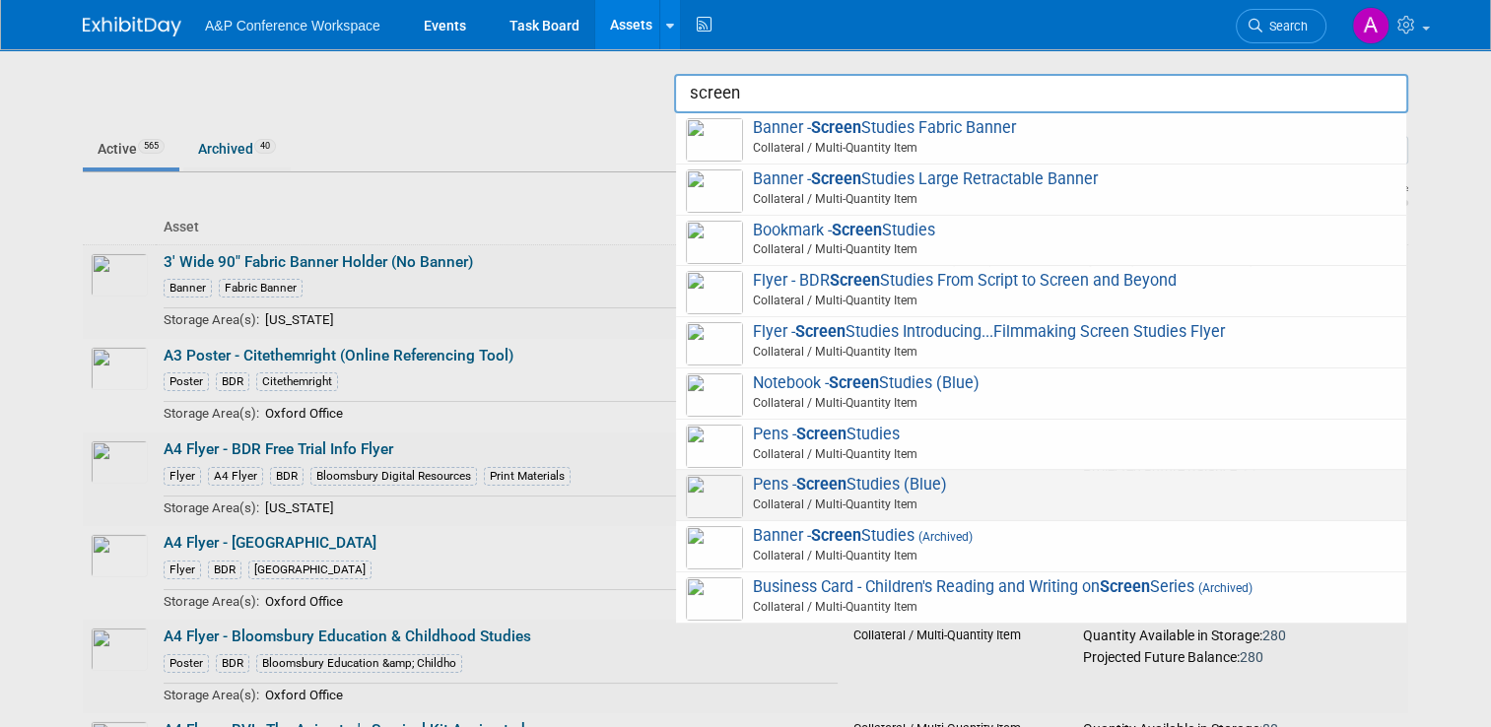
drag, startPoint x: 1068, startPoint y: 492, endPoint x: 1105, endPoint y: 479, distance: 38.6
click at [1068, 489] on span "Pens - Screen Studies (Blue) Collateral / Multi-Quantity Item" at bounding box center [1041, 495] width 710 height 40
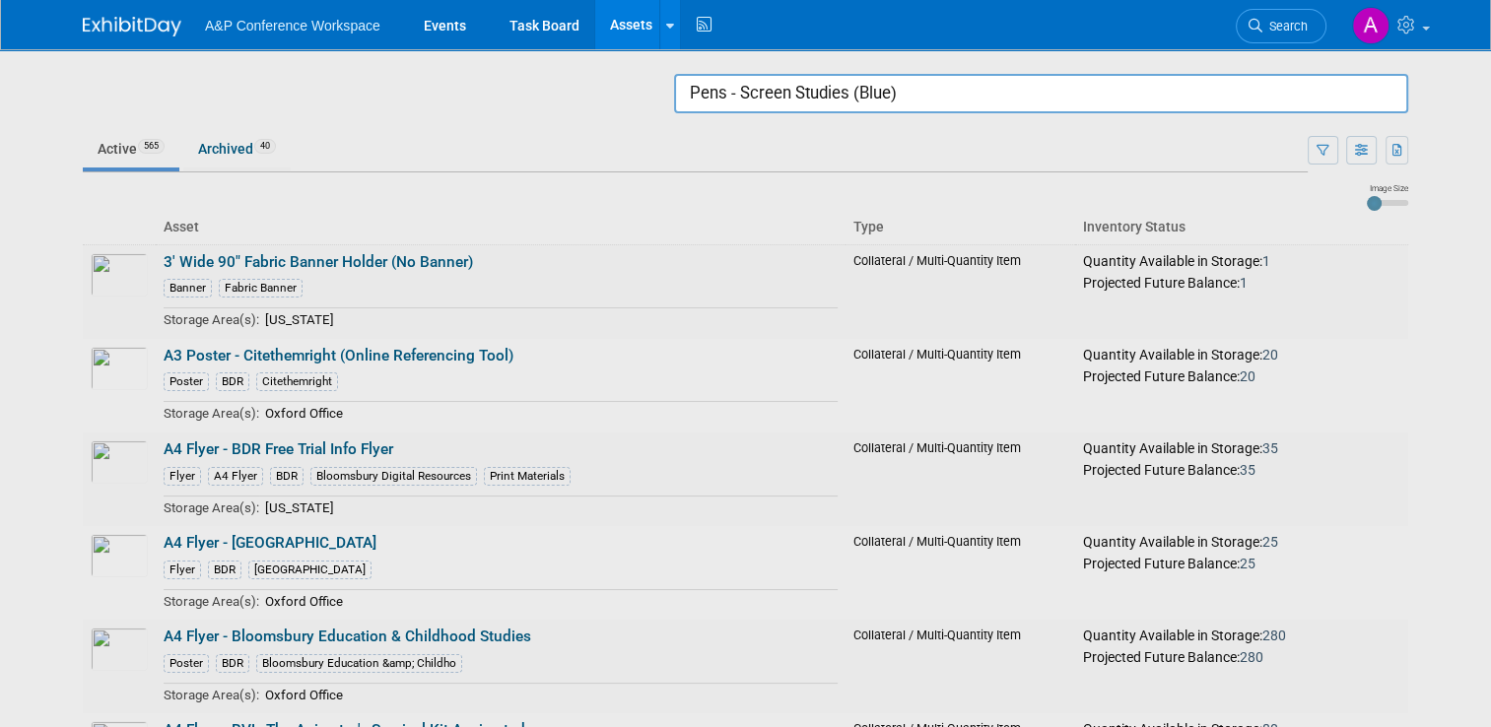
drag, startPoint x: 834, startPoint y: 110, endPoint x: 566, endPoint y: 109, distance: 268.0
click at [569, 107] on body "A&P Conference Workspace Events Task Board Assets Search Assets Storage Locatio…" at bounding box center [745, 363] width 1491 height 727
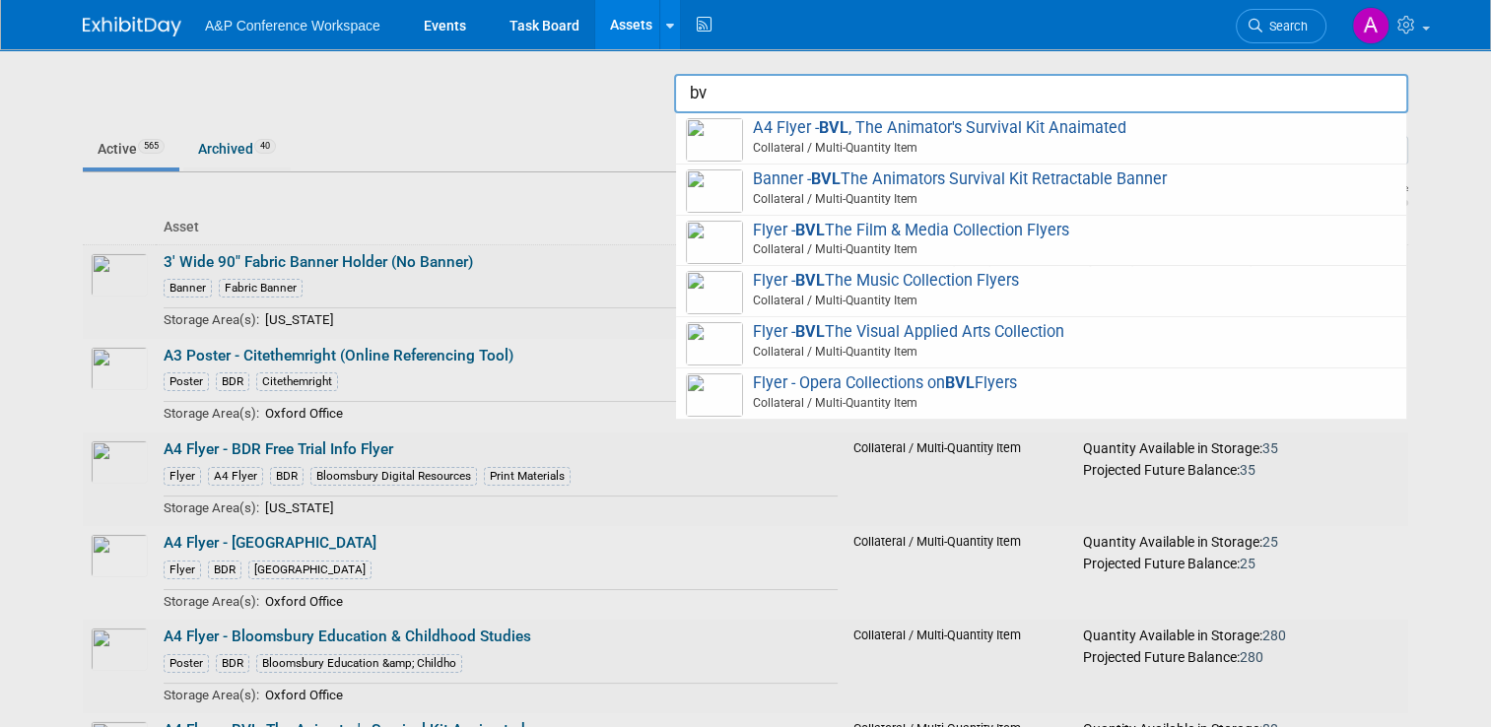
type input "b"
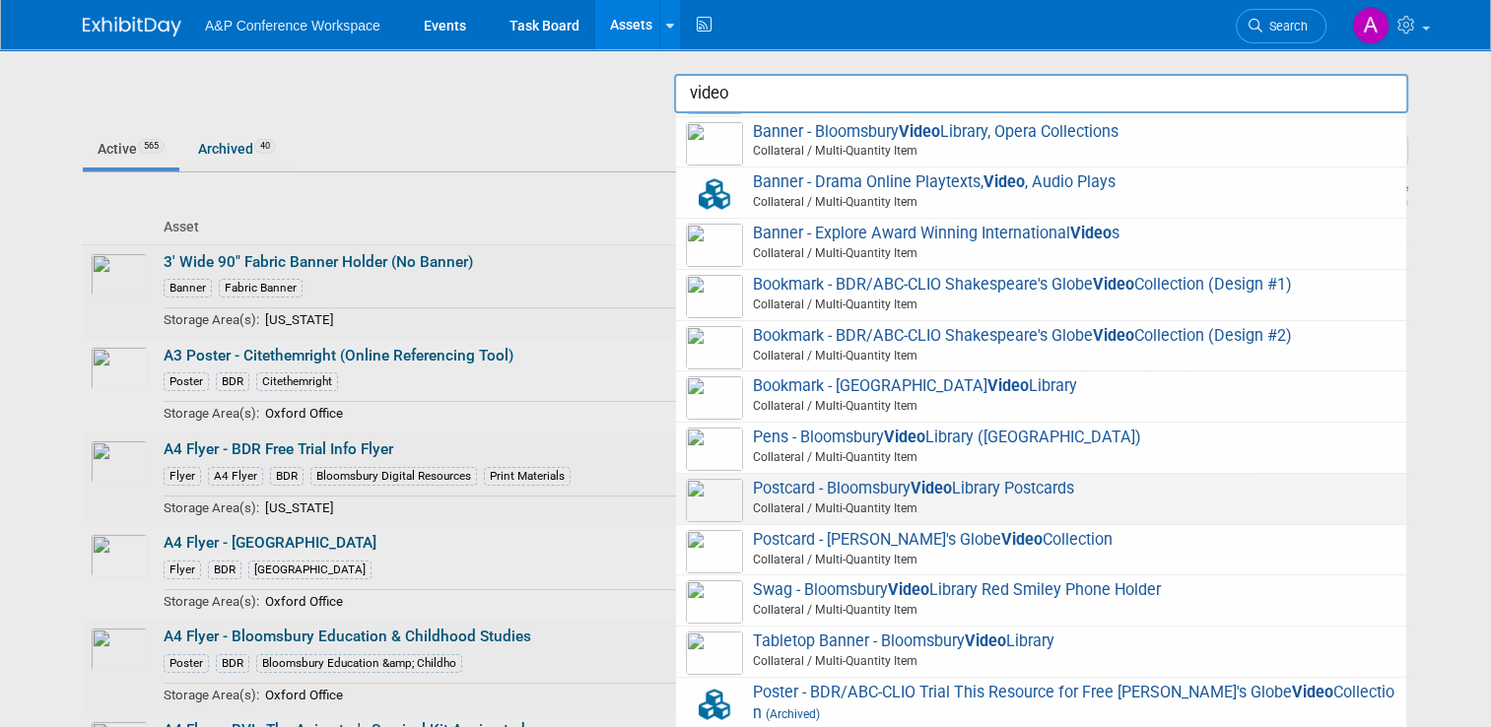
scroll to position [113, 0]
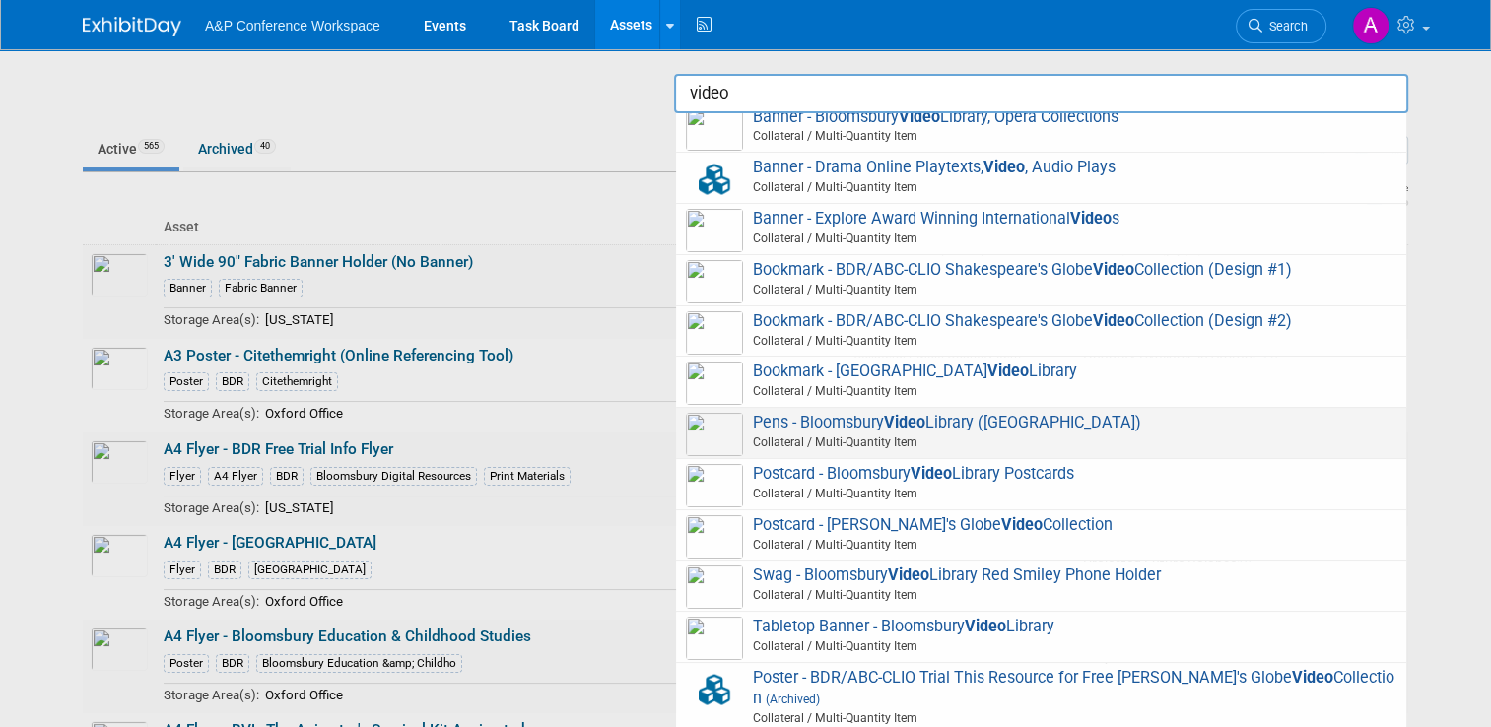
click at [894, 434] on span "Collateral / Multi-Quantity Item" at bounding box center [1044, 443] width 705 height 18
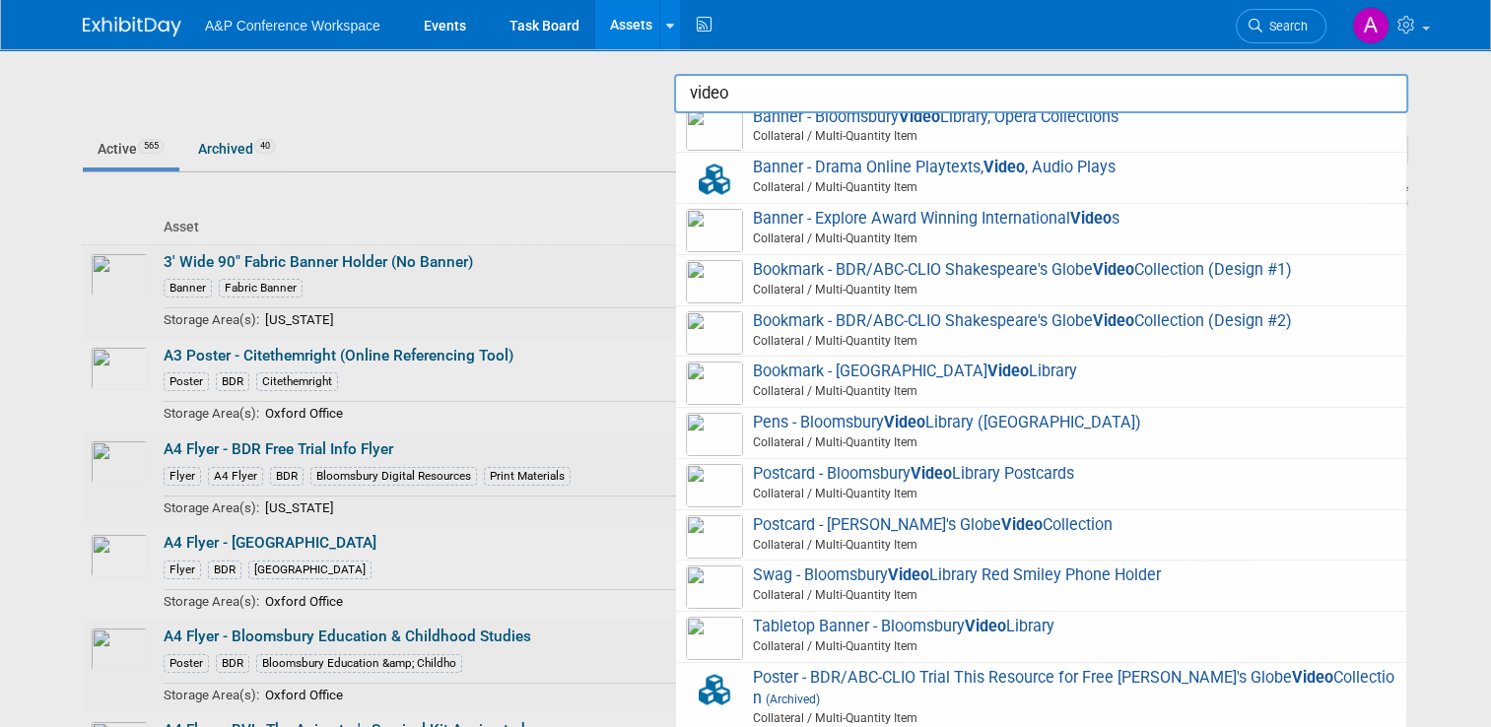
type input "Pens - Bloomsbury Video Library ([GEOGRAPHIC_DATA])"
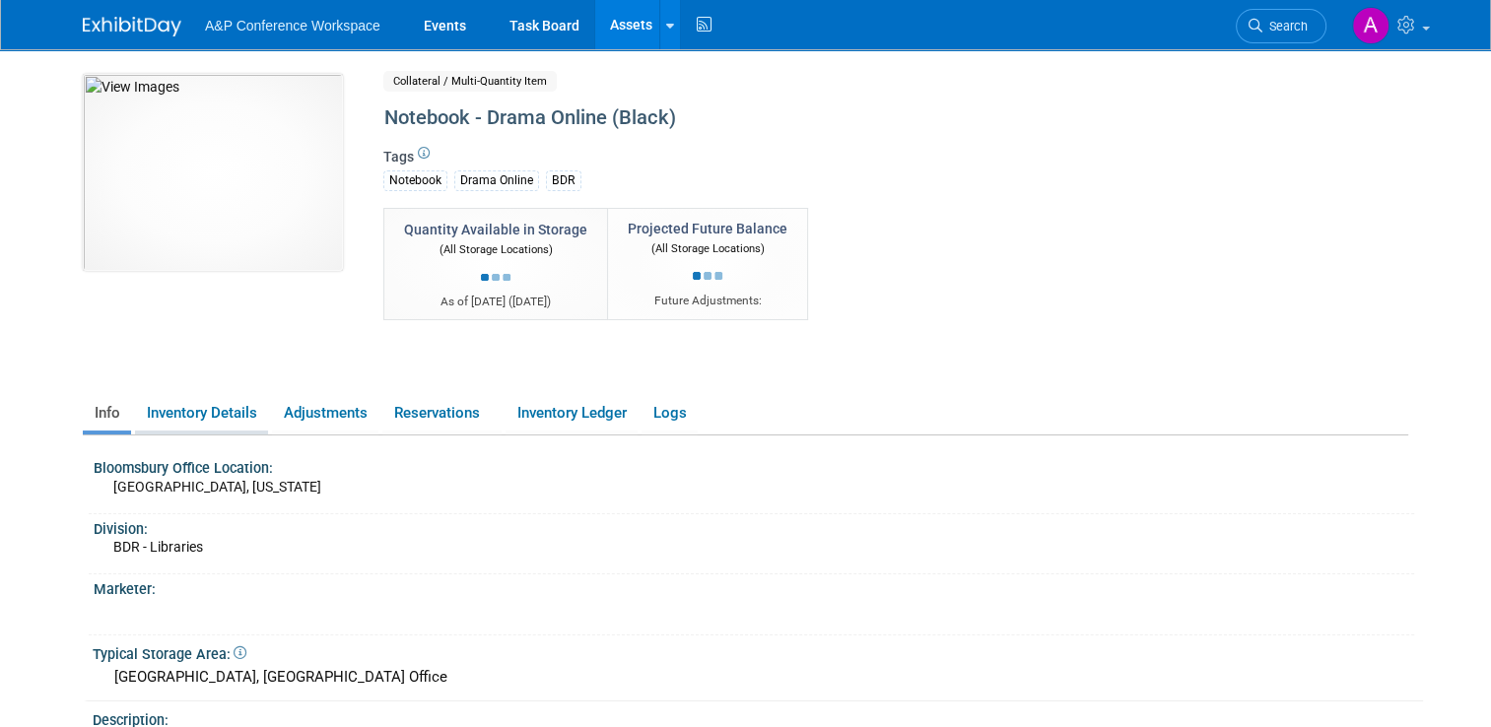
click at [193, 412] on link "Inventory Details" at bounding box center [201, 413] width 133 height 34
click at [207, 409] on link "Inventory Details" at bounding box center [201, 413] width 133 height 34
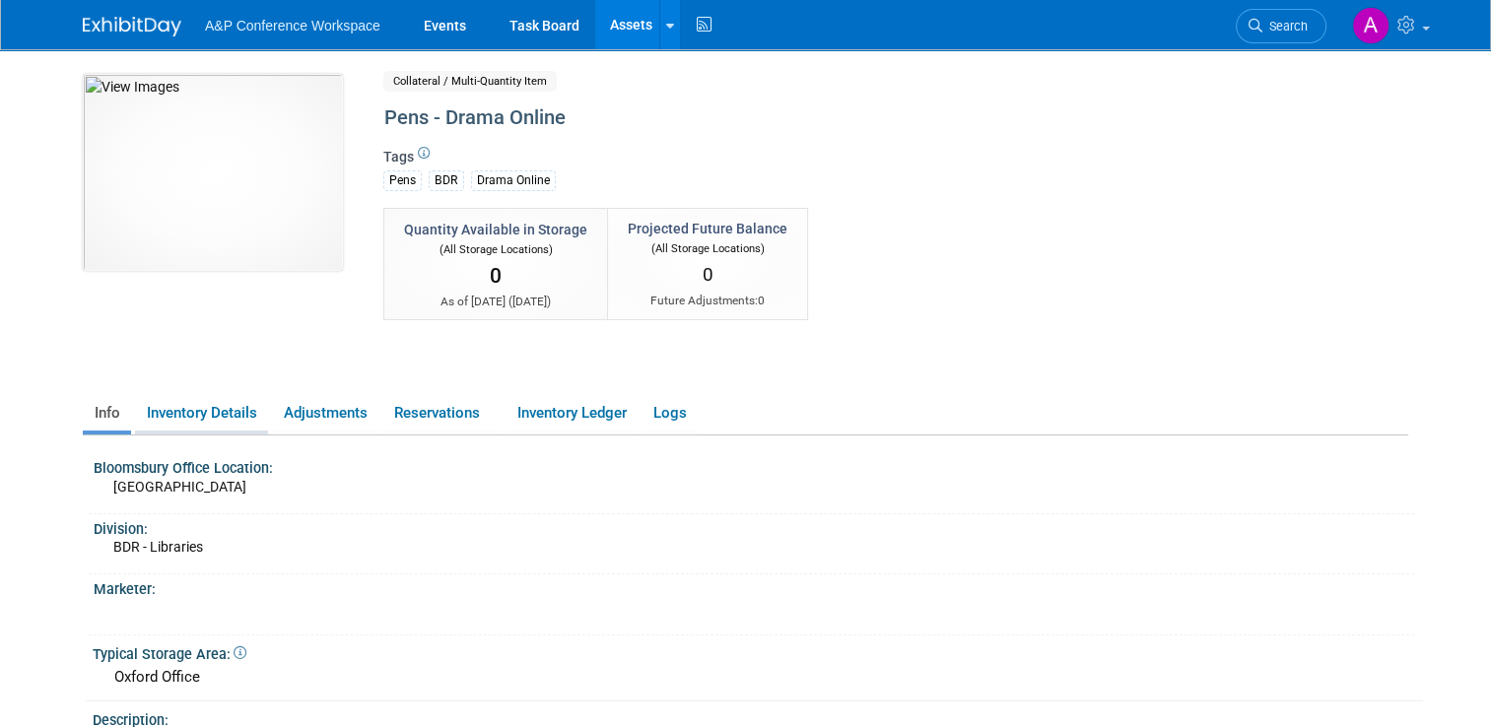
click at [176, 417] on link "Inventory Details" at bounding box center [201, 413] width 133 height 34
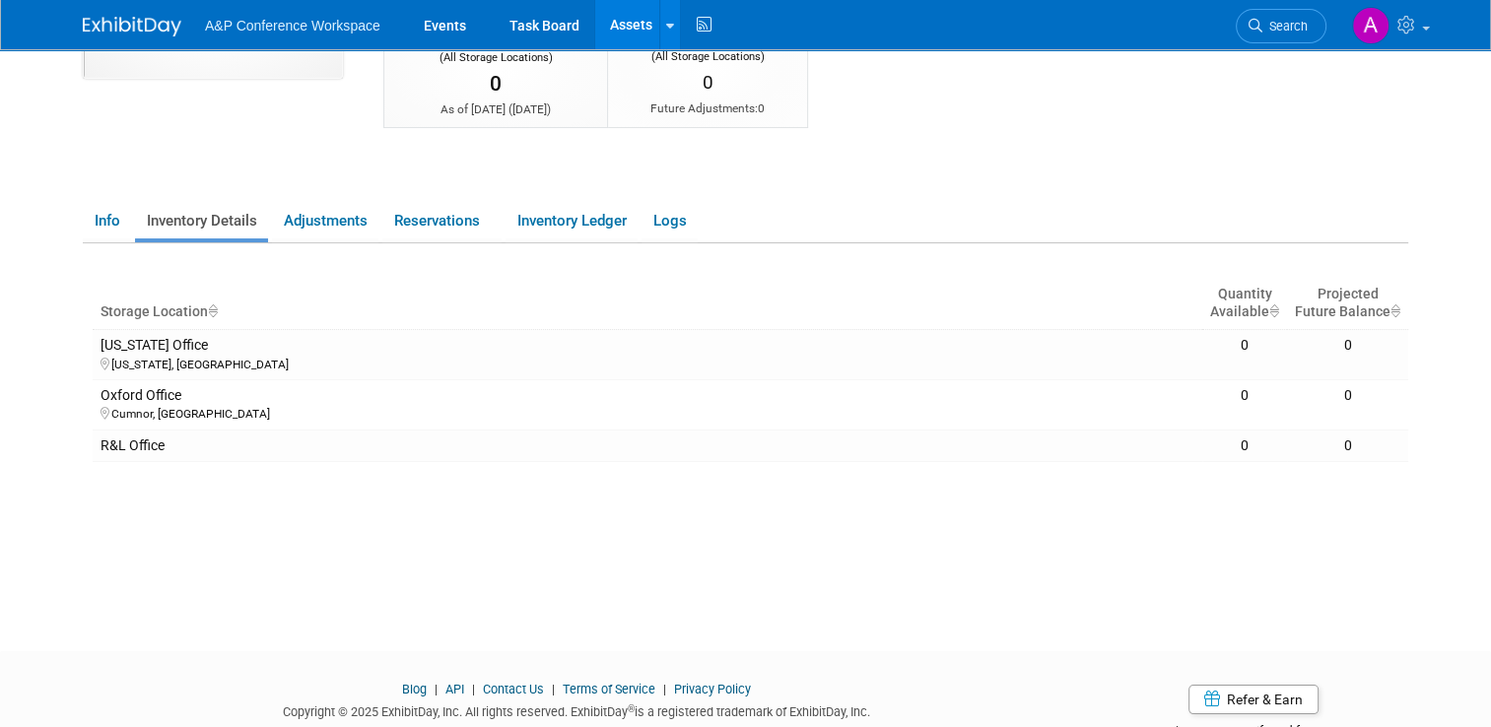
scroll to position [197, 0]
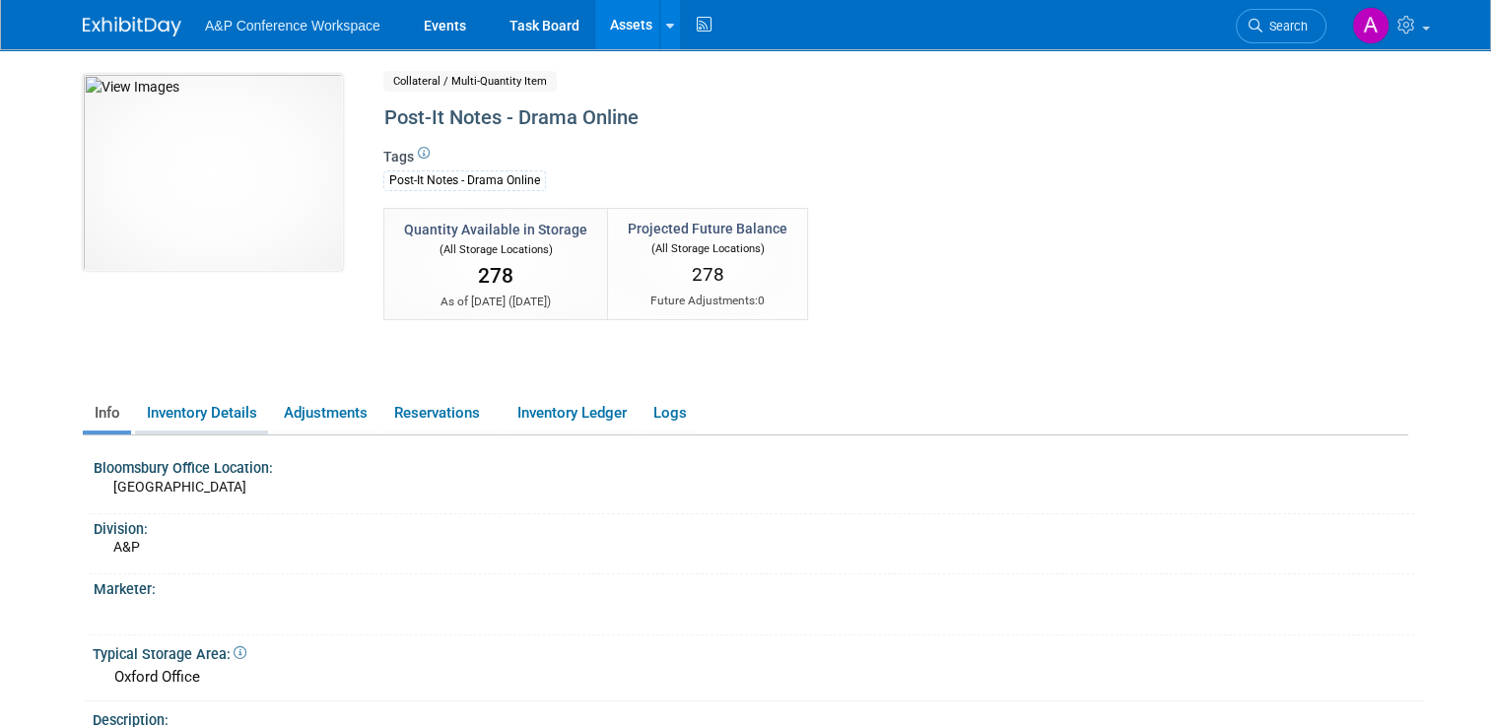
click at [165, 408] on link "Inventory Details" at bounding box center [201, 413] width 133 height 34
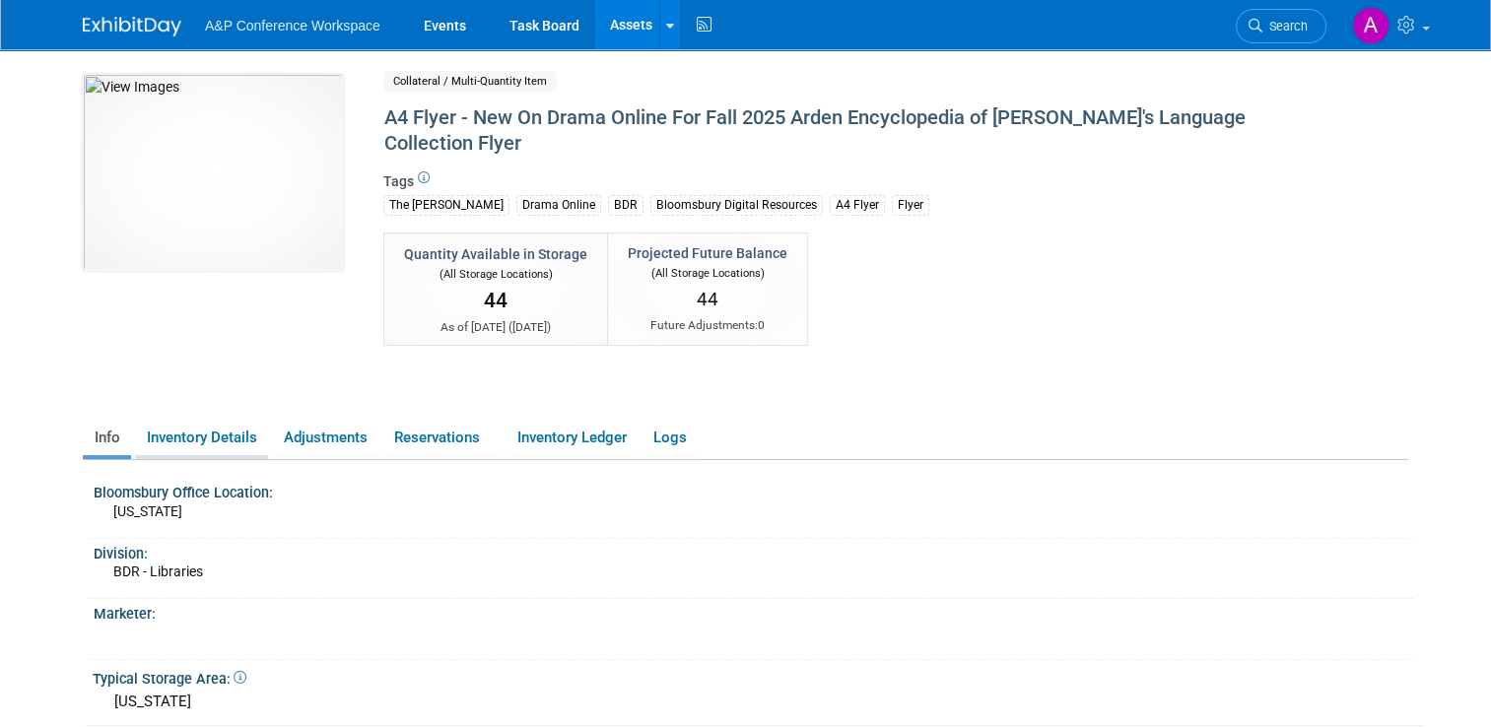
click at [235, 447] on link "Inventory Details" at bounding box center [201, 438] width 133 height 34
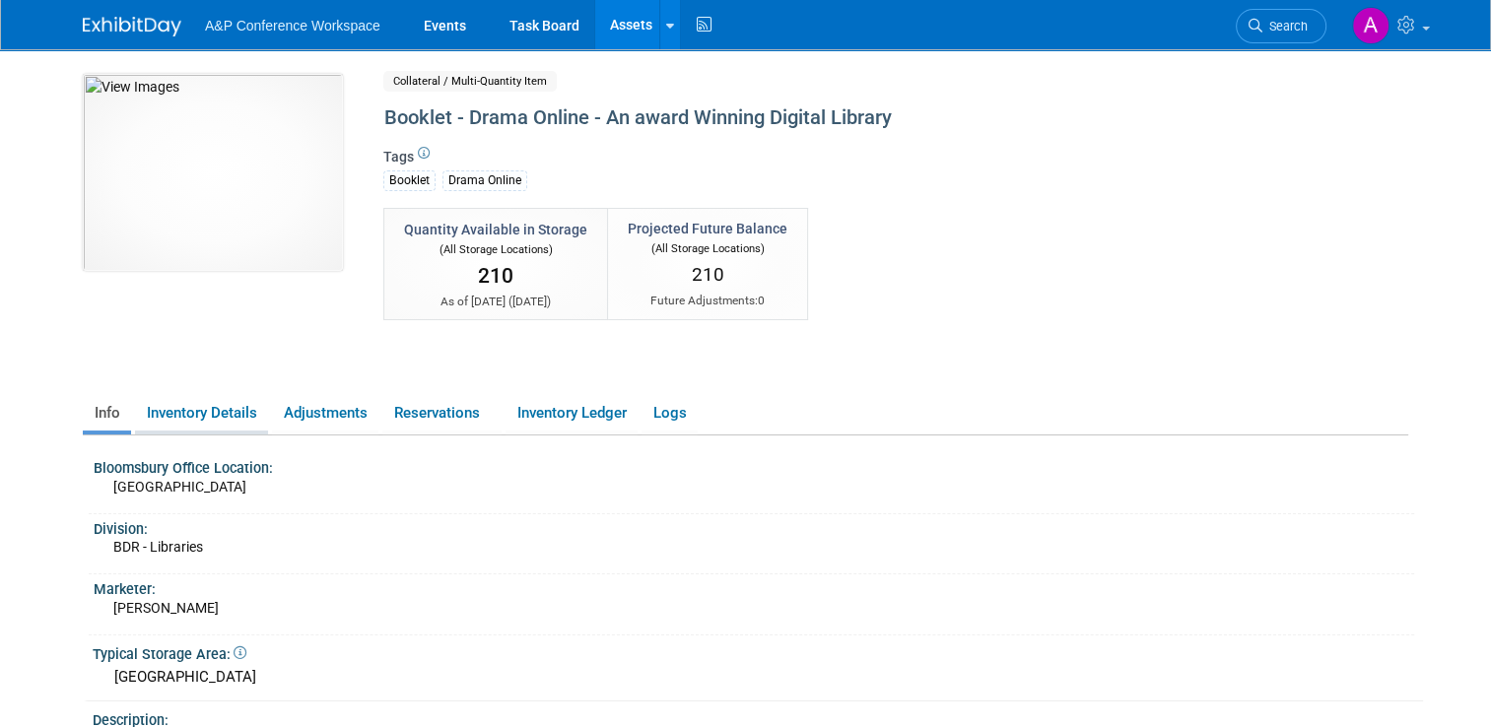
click at [177, 416] on link "Inventory Details" at bounding box center [201, 413] width 133 height 34
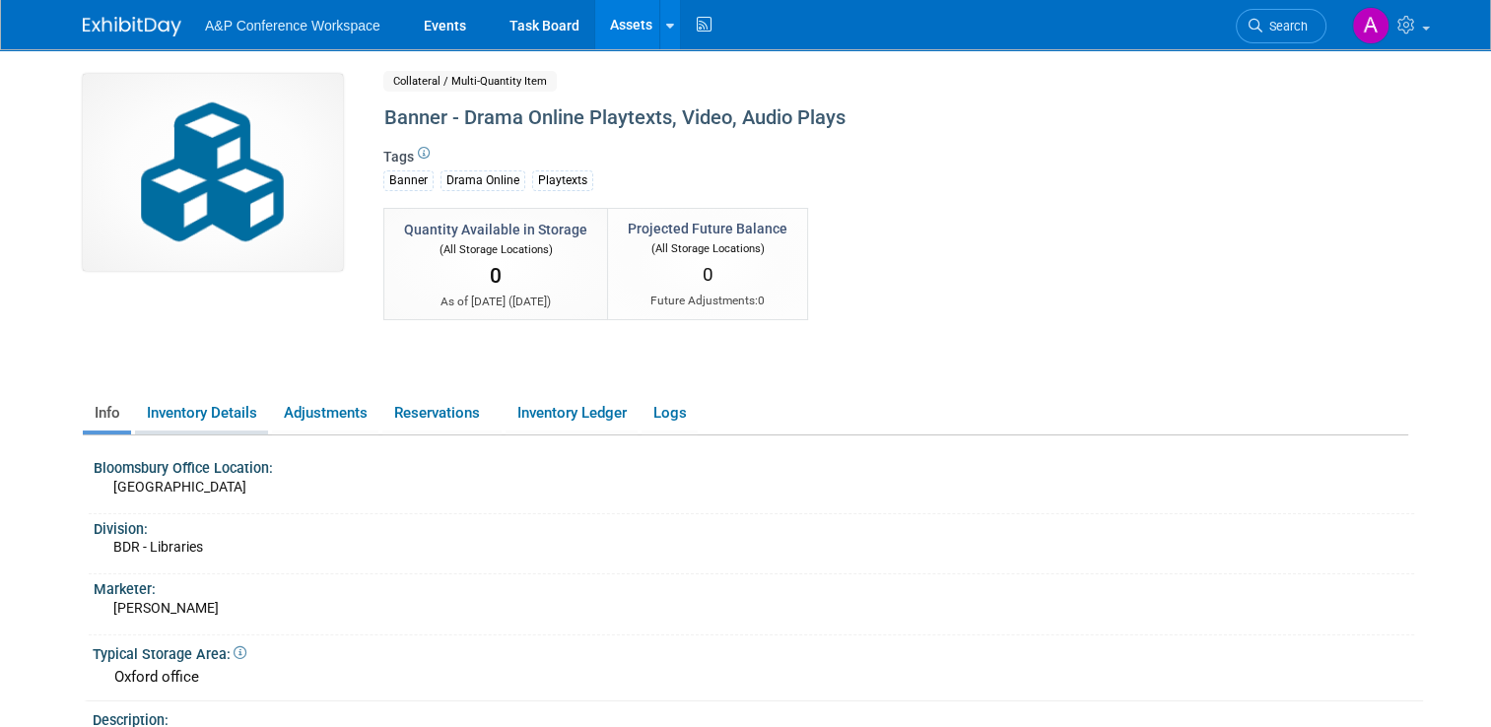
click at [207, 407] on link "Inventory Details" at bounding box center [201, 413] width 133 height 34
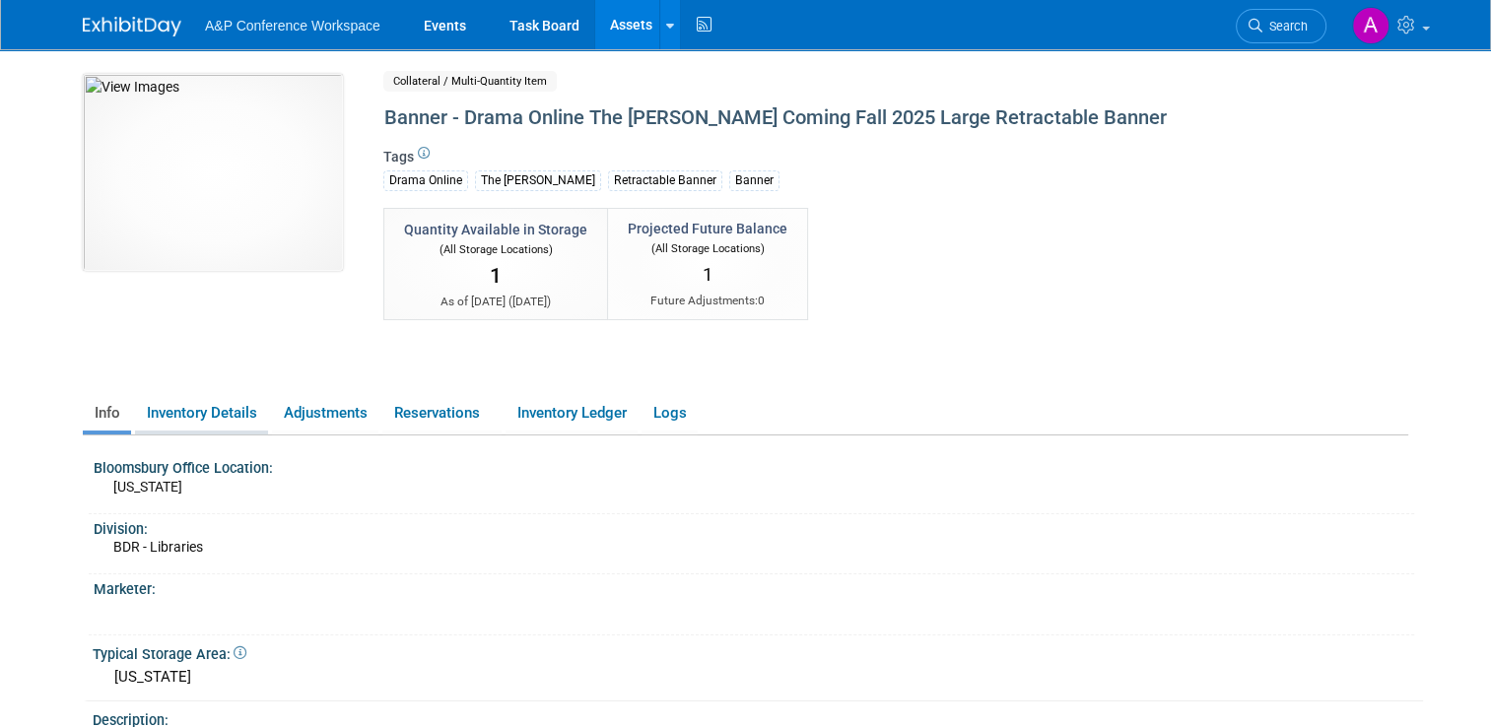
click at [204, 396] on link "Inventory Details" at bounding box center [201, 413] width 133 height 34
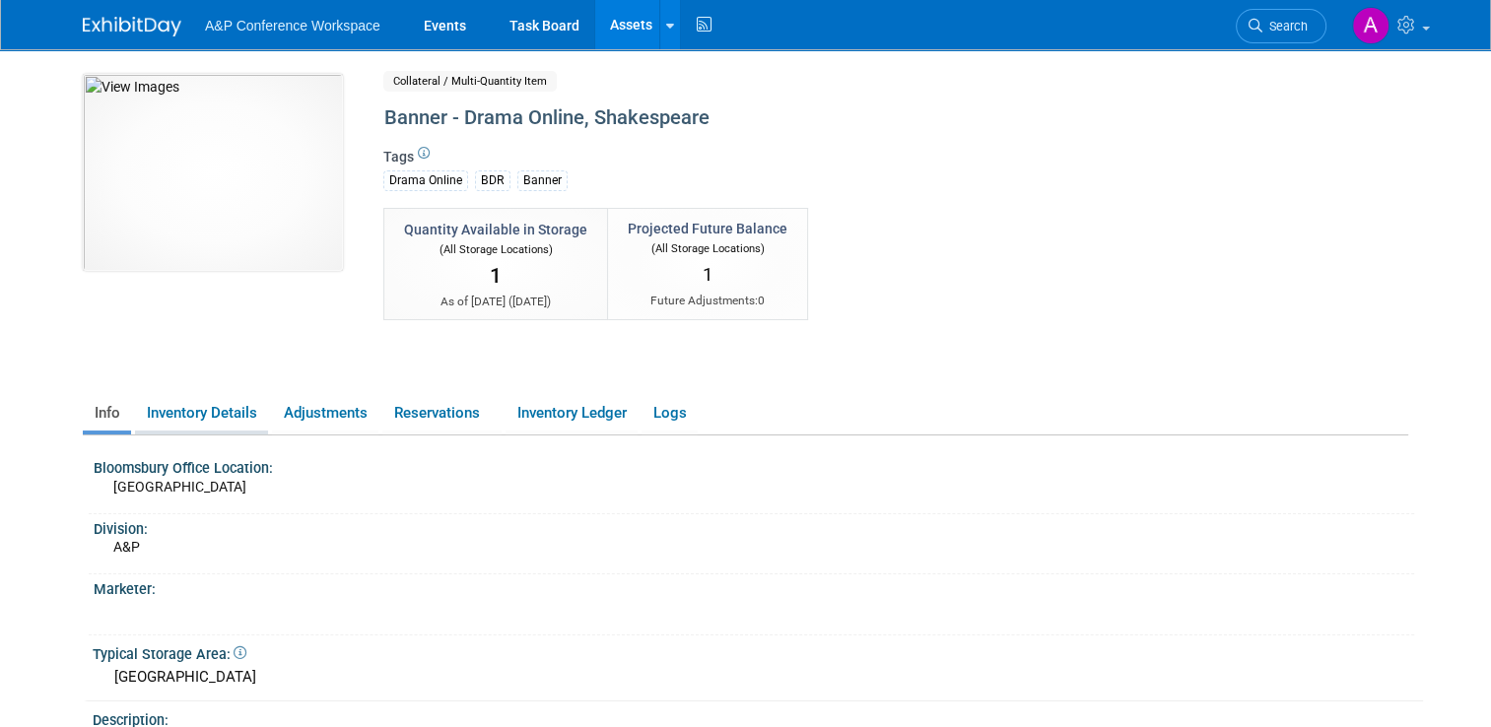
click at [236, 411] on link "Inventory Details" at bounding box center [201, 413] width 133 height 34
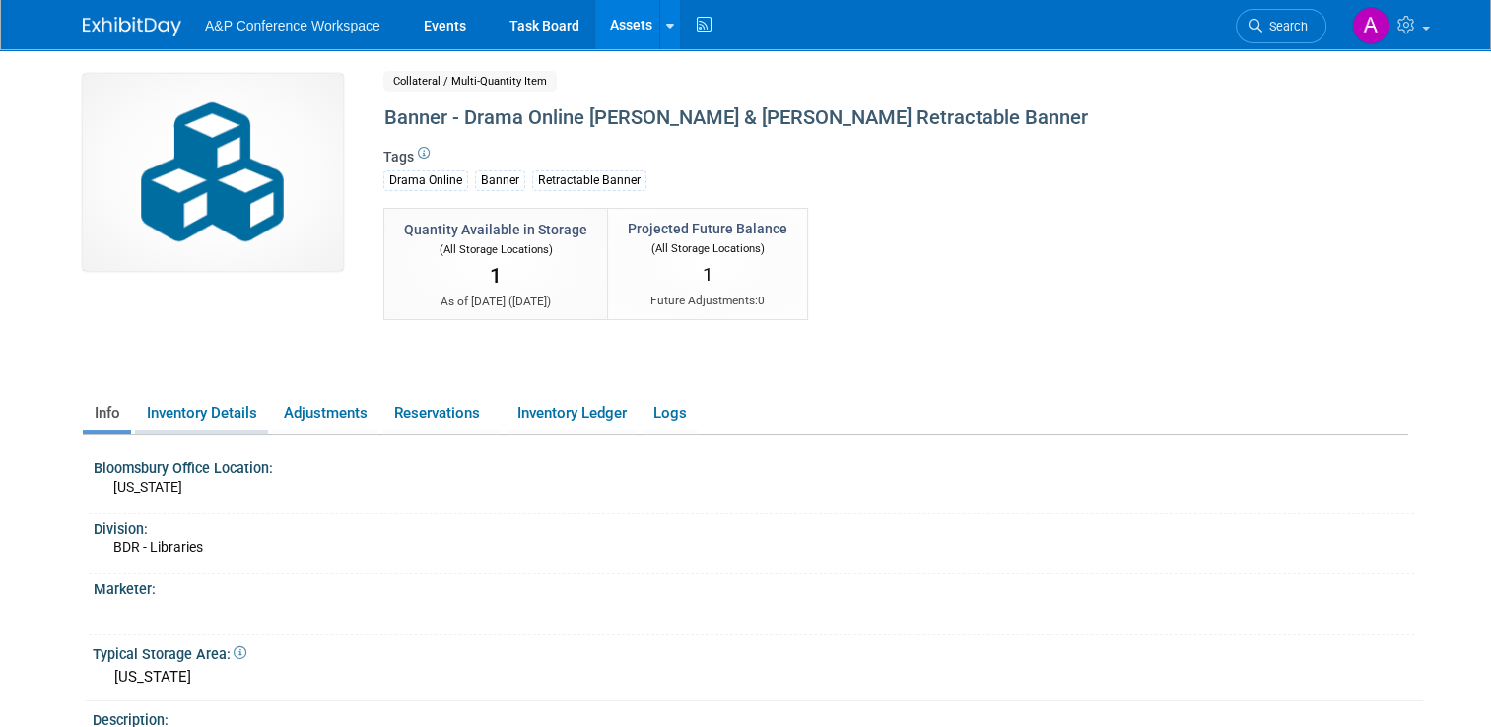
click at [205, 419] on link "Inventory Details" at bounding box center [201, 413] width 133 height 34
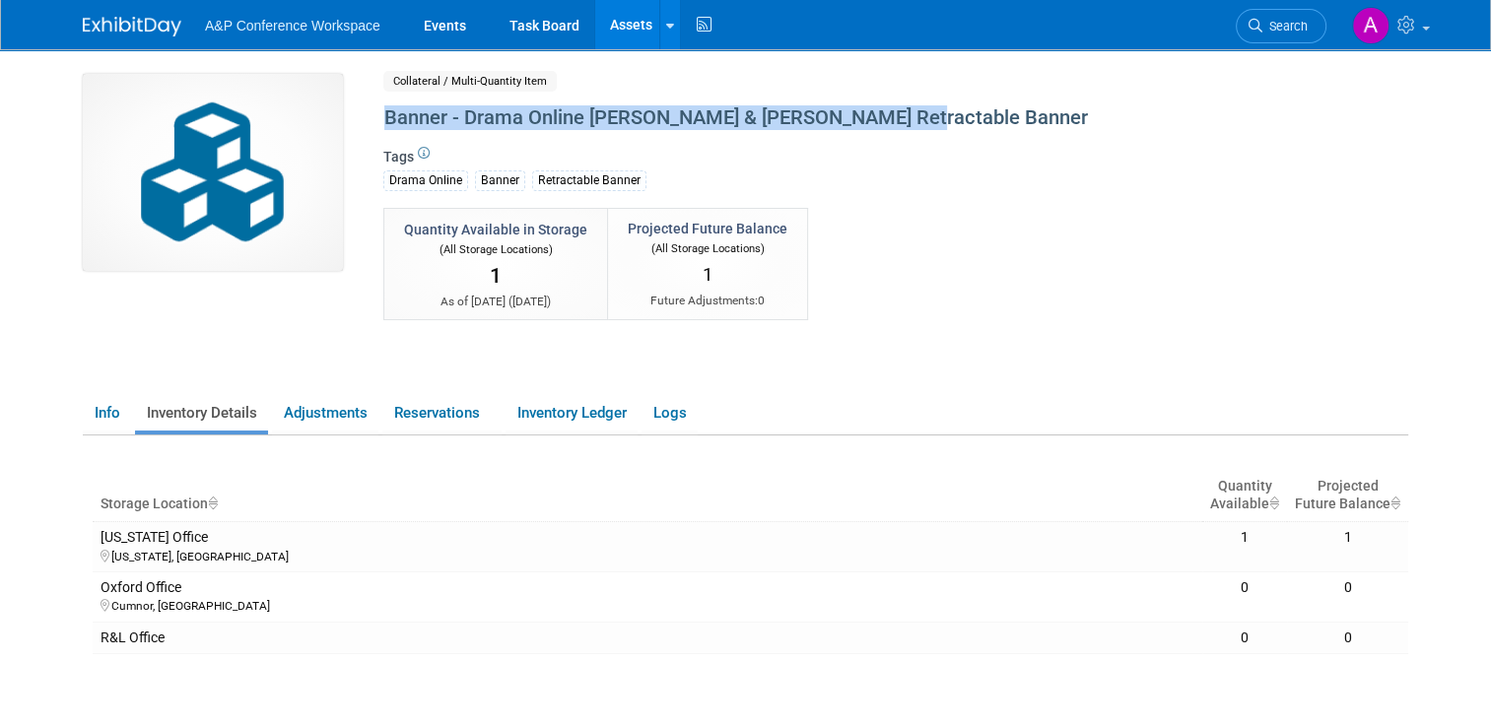
drag, startPoint x: 910, startPoint y: 120, endPoint x: 374, endPoint y: 124, distance: 536.0
click at [377, 124] on div "Banner - Drama Online Romeo & Juliet Retractable Banner" at bounding box center [817, 118] width 880 height 35
copy div "Banner - Drama Online Romeo & Juliet Retractable Banner"
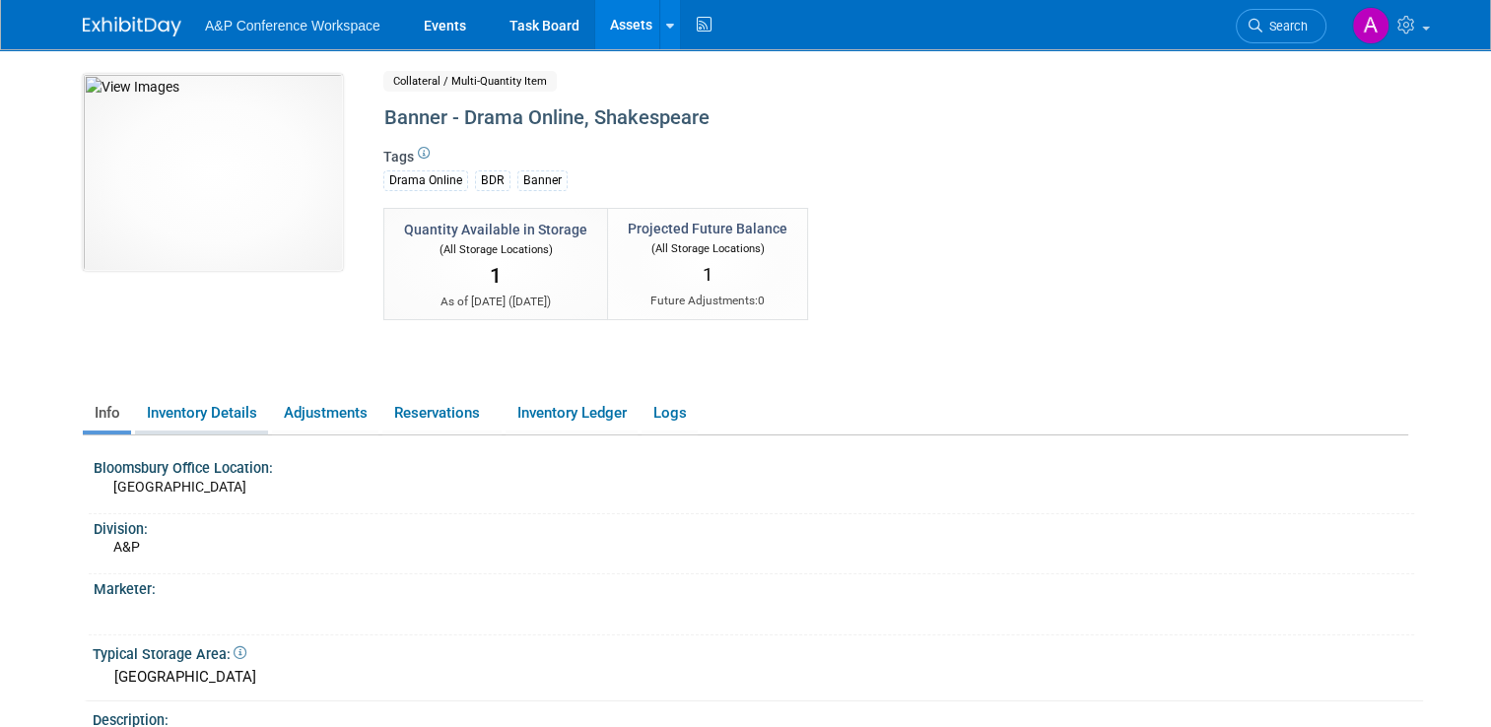
click at [175, 410] on link "Inventory Details" at bounding box center [201, 413] width 133 height 34
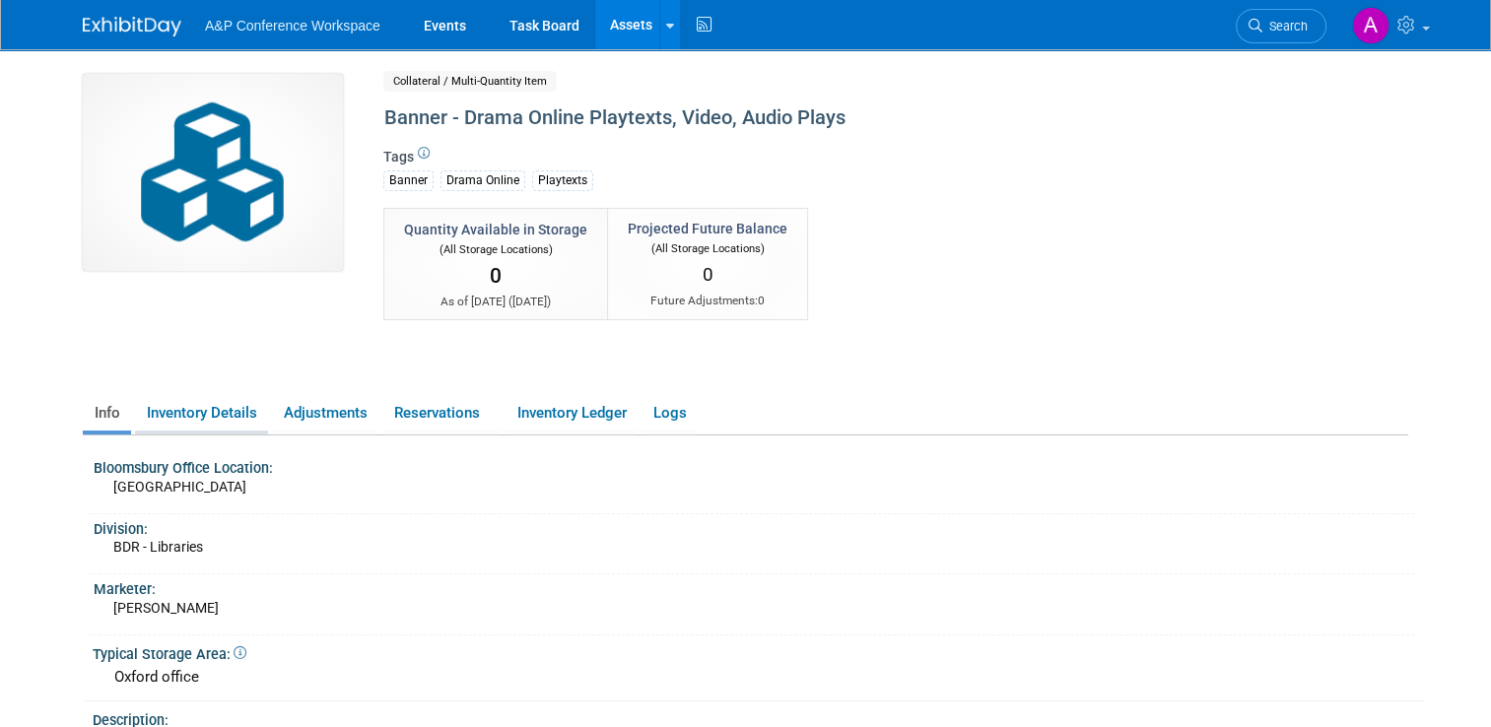
click at [236, 412] on link "Inventory Details" at bounding box center [201, 413] width 133 height 34
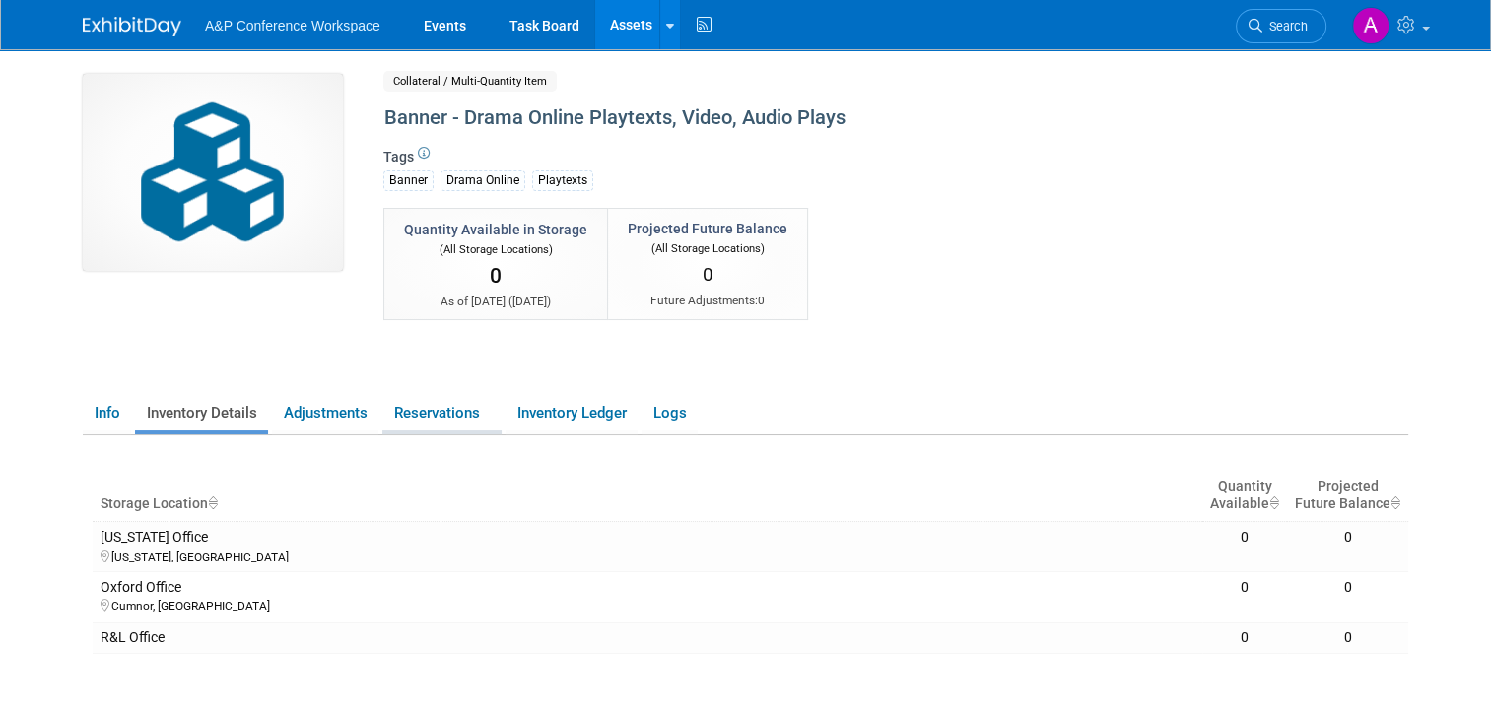
click at [445, 414] on link "Reservations" at bounding box center [441, 413] width 119 height 34
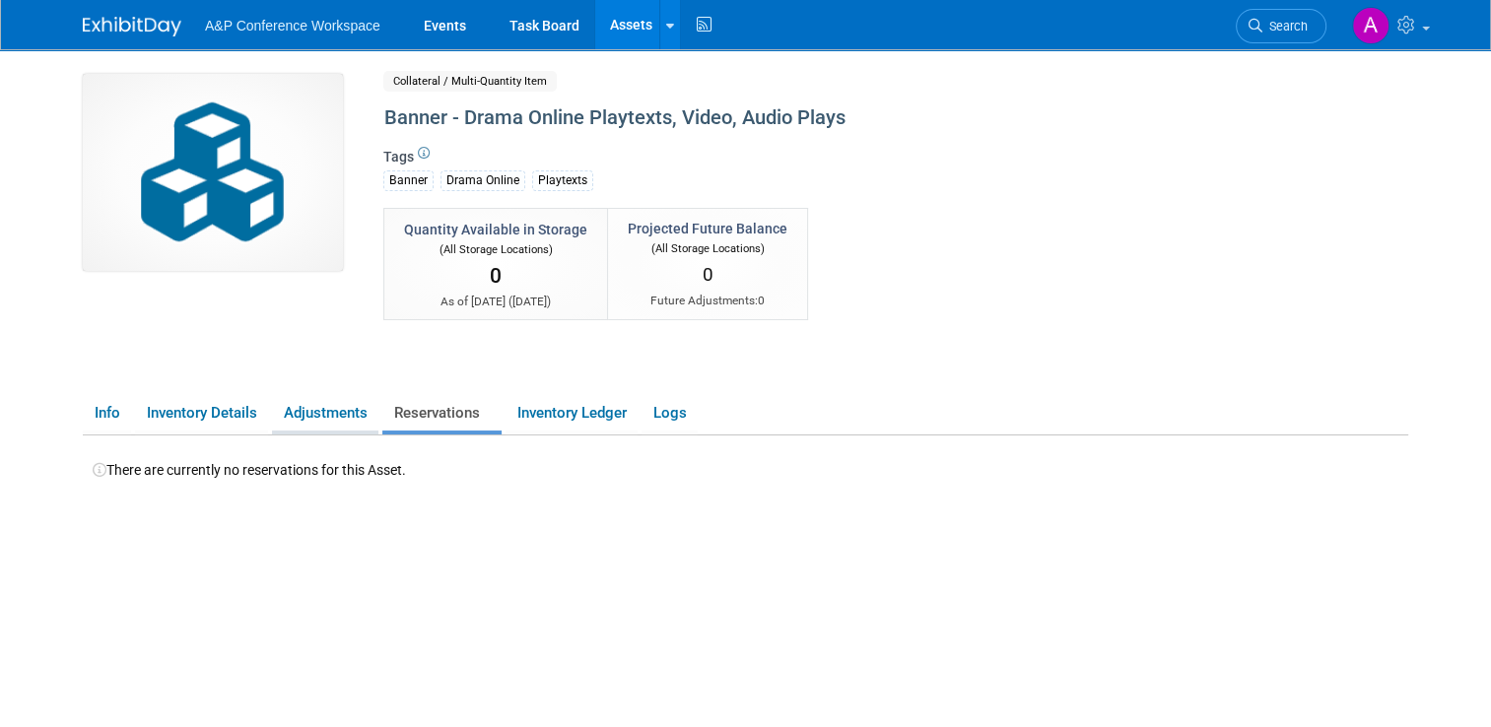
click at [326, 411] on link "Adjustments" at bounding box center [325, 413] width 106 height 34
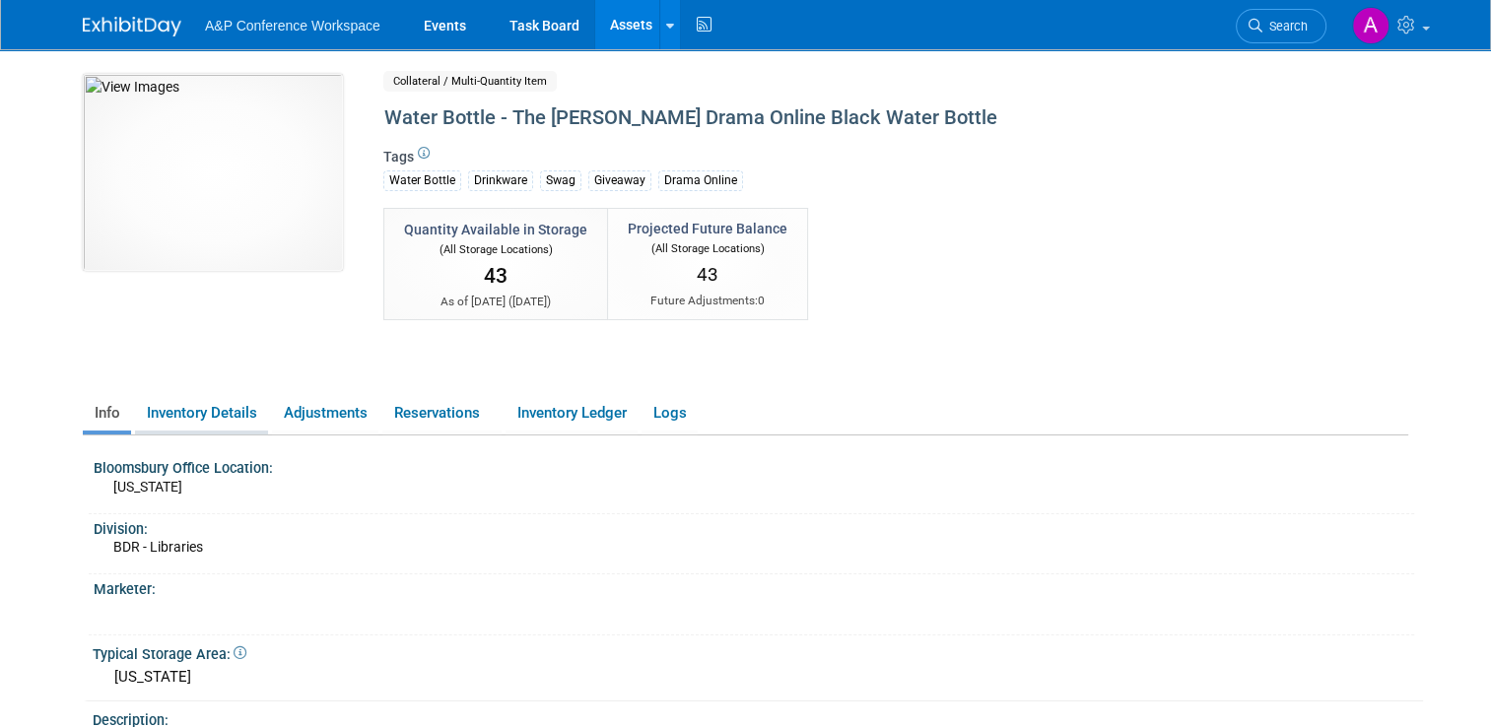
click at [212, 410] on link "Inventory Details" at bounding box center [201, 413] width 133 height 34
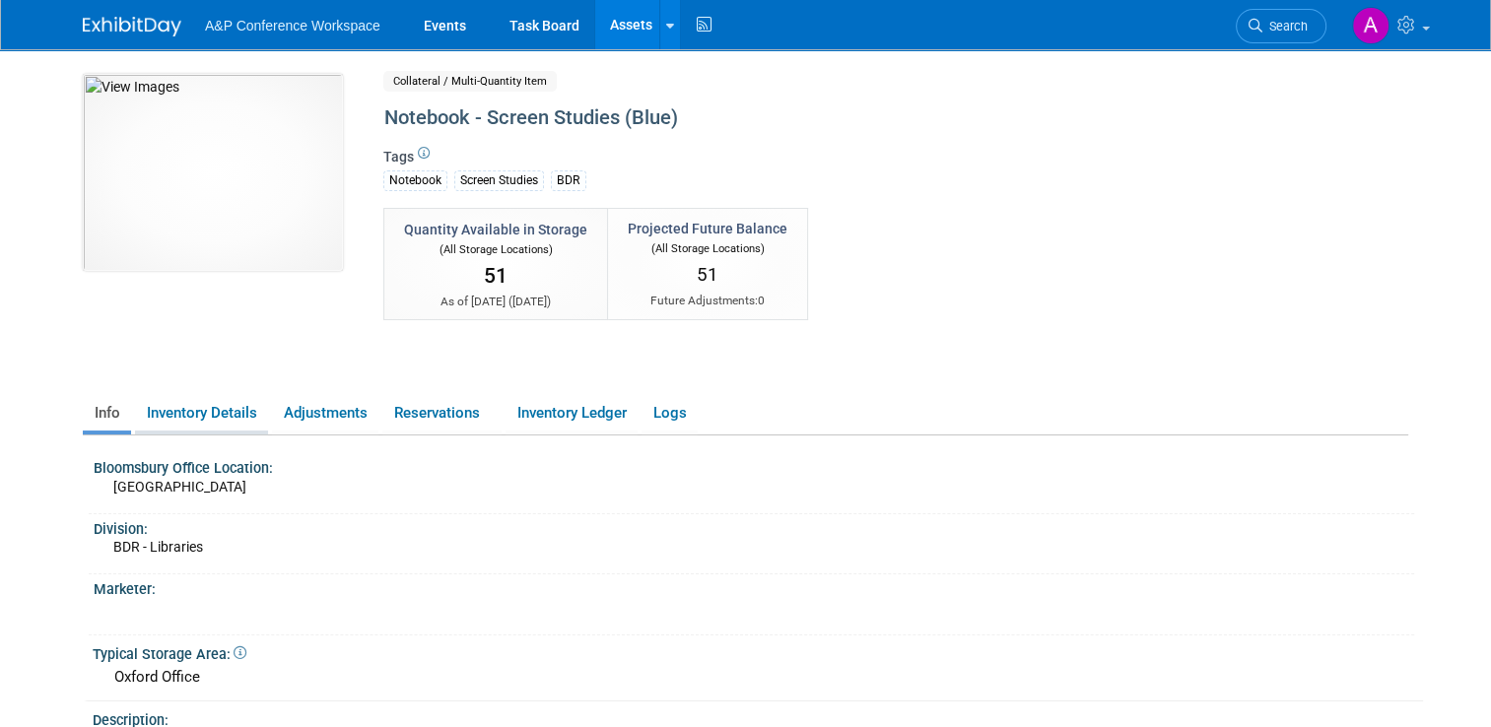
click at [200, 413] on link "Inventory Details" at bounding box center [201, 413] width 133 height 34
click at [204, 413] on link "Inventory Details" at bounding box center [201, 413] width 133 height 34
click at [204, 411] on link "Inventory Details" at bounding box center [201, 413] width 133 height 34
click at [177, 417] on link "Inventory Details" at bounding box center [201, 413] width 133 height 34
click at [192, 195] on img at bounding box center [213, 172] width 260 height 197
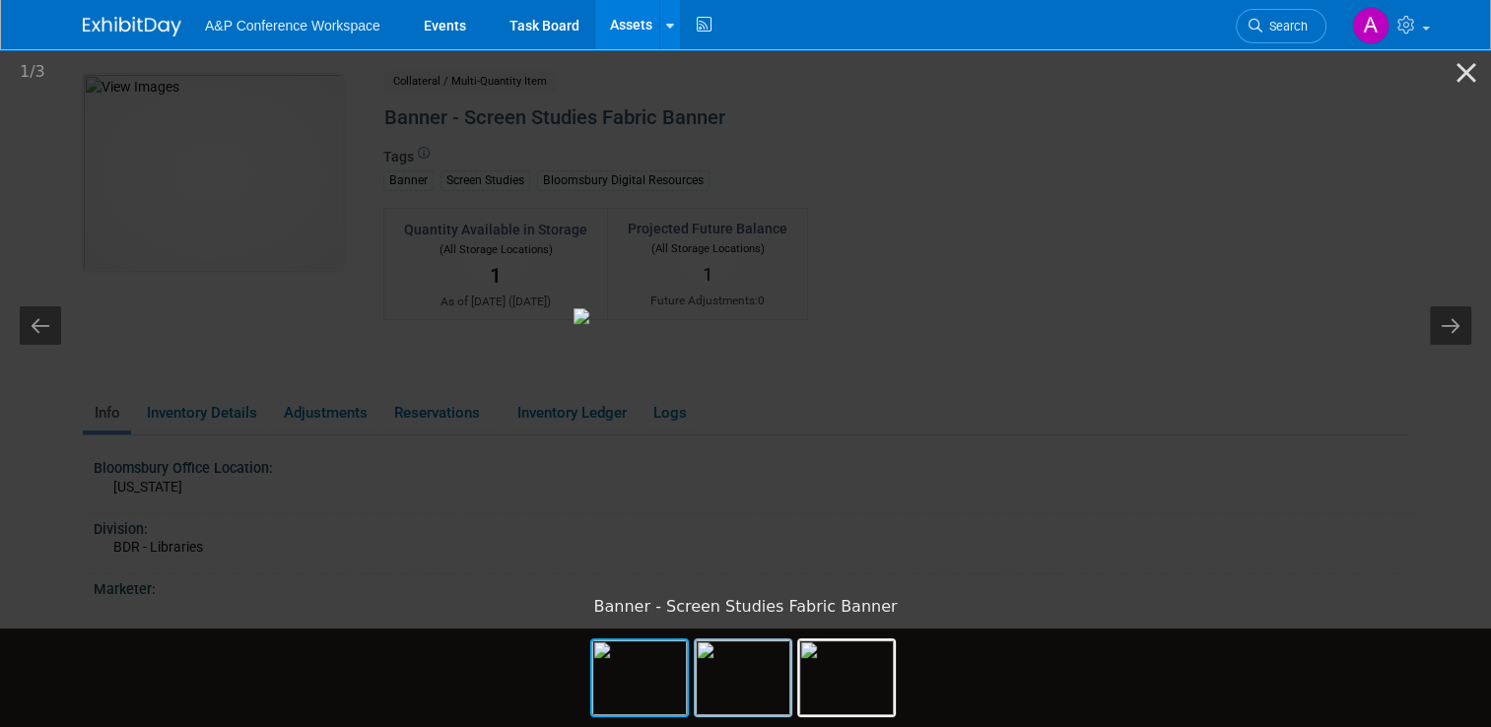
click at [733, 687] on img at bounding box center [743, 677] width 95 height 75
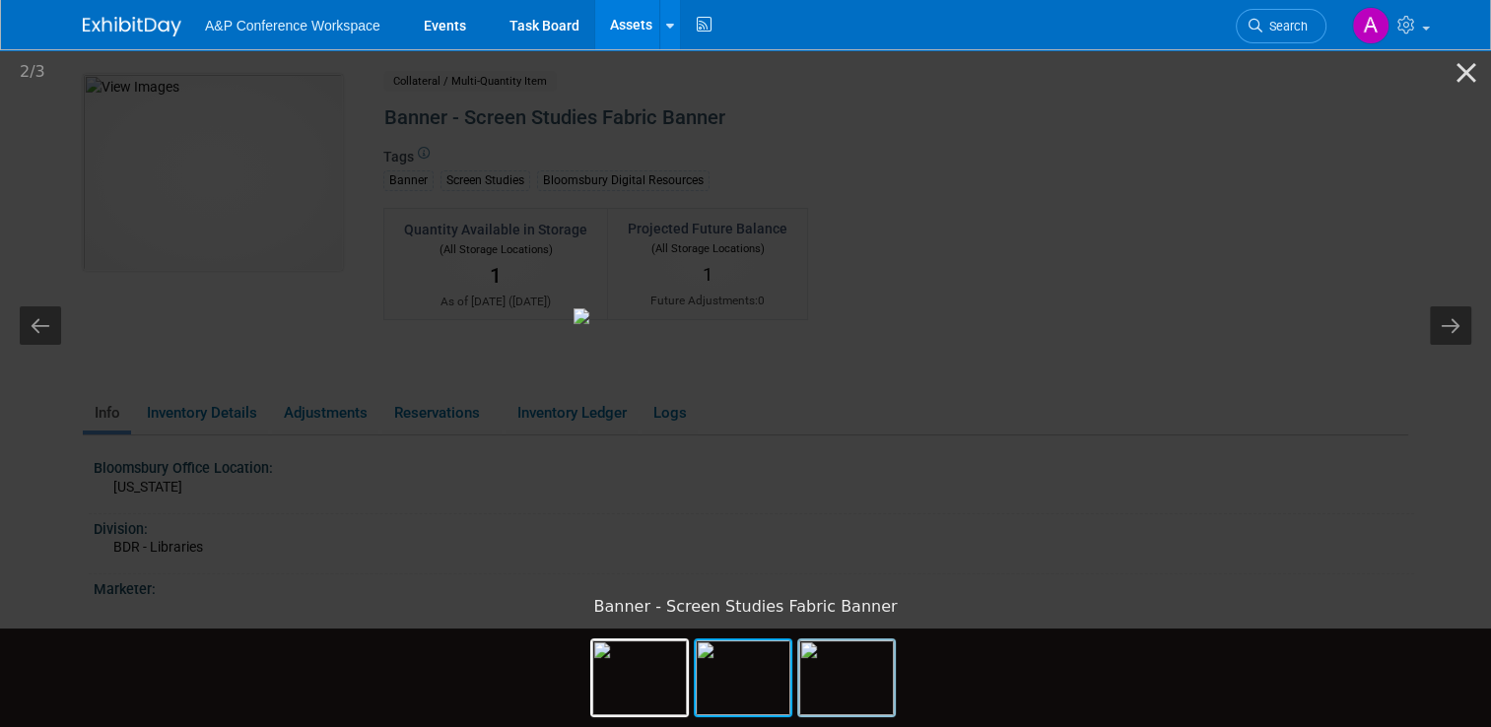
click at [843, 705] on img at bounding box center [846, 677] width 95 height 75
click at [1472, 73] on button "Close gallery" at bounding box center [1466, 72] width 49 height 46
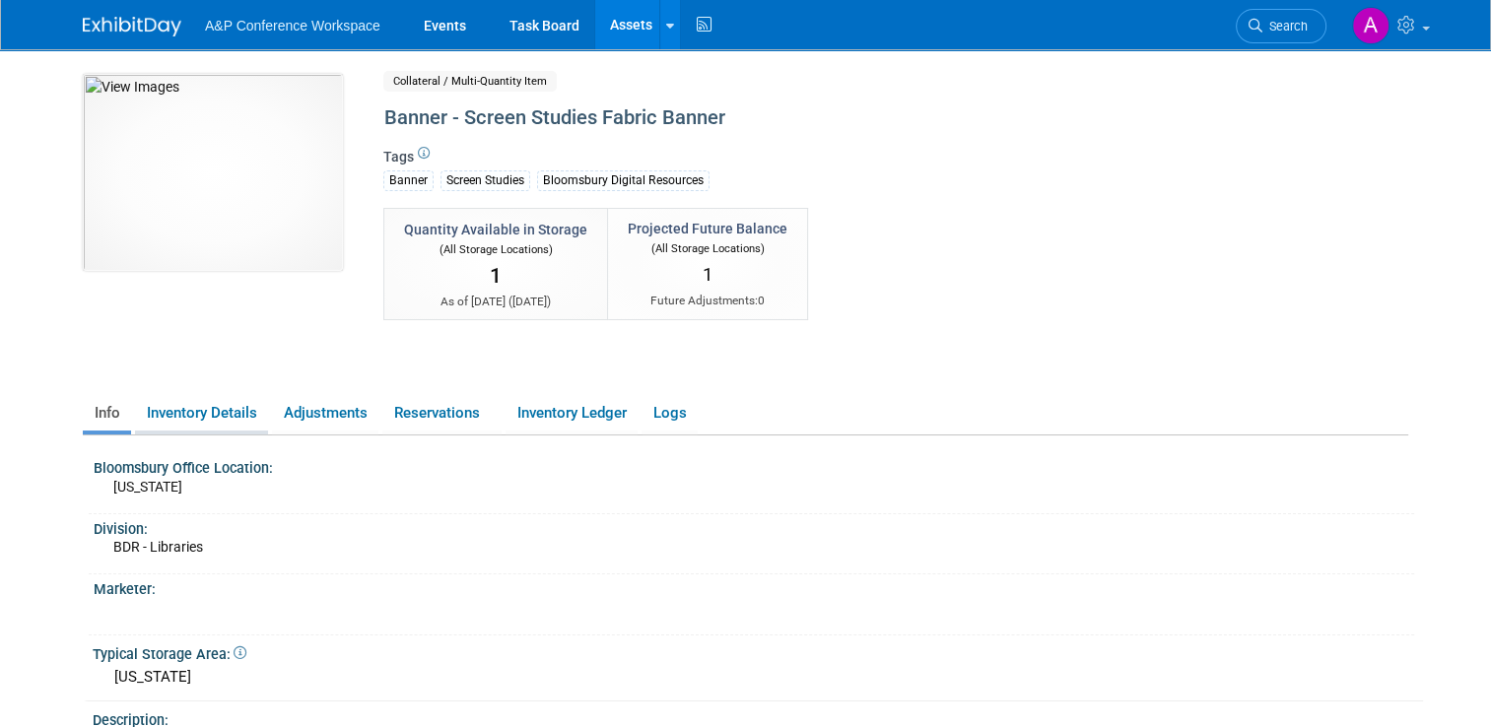
click at [180, 419] on link "Inventory Details" at bounding box center [201, 413] width 133 height 34
click at [208, 416] on link "Inventory Details" at bounding box center [201, 413] width 133 height 34
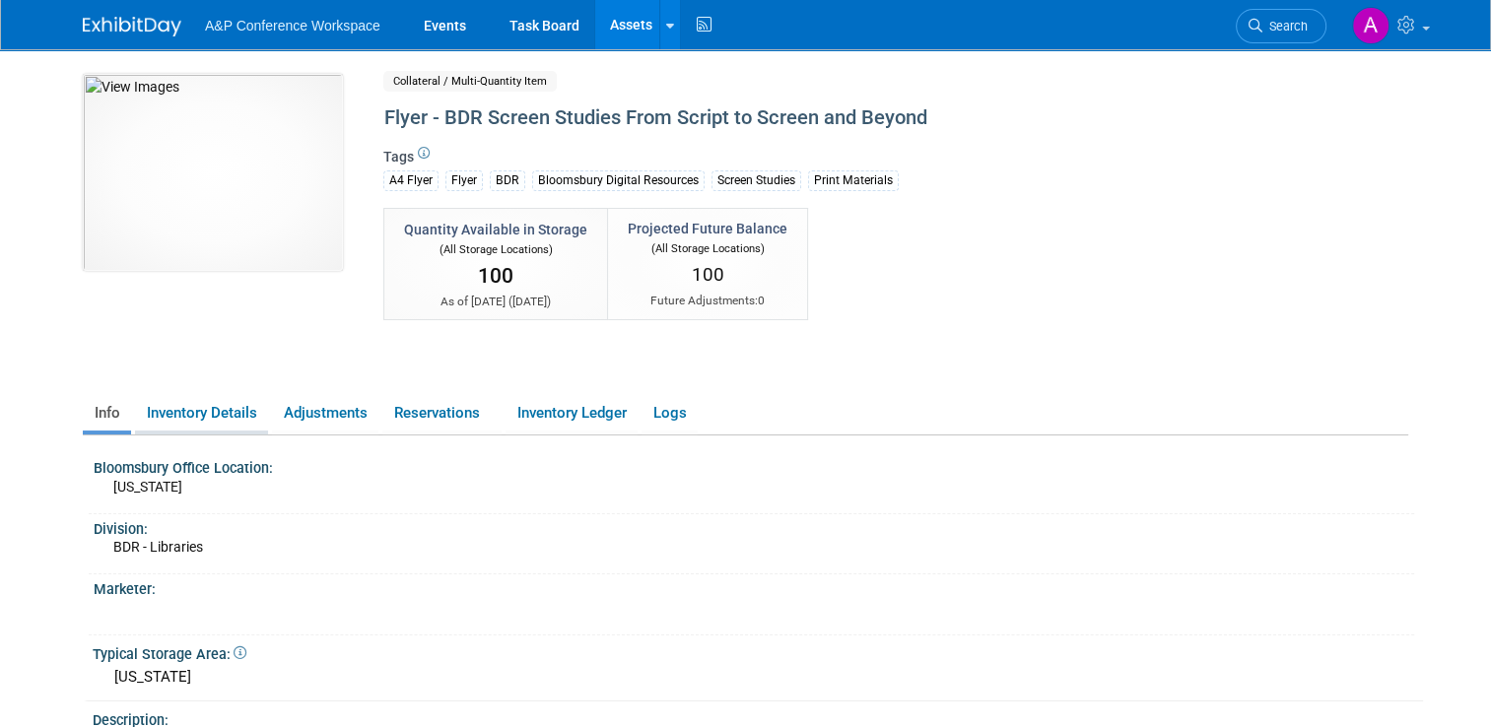
click at [186, 419] on link "Inventory Details" at bounding box center [201, 413] width 133 height 34
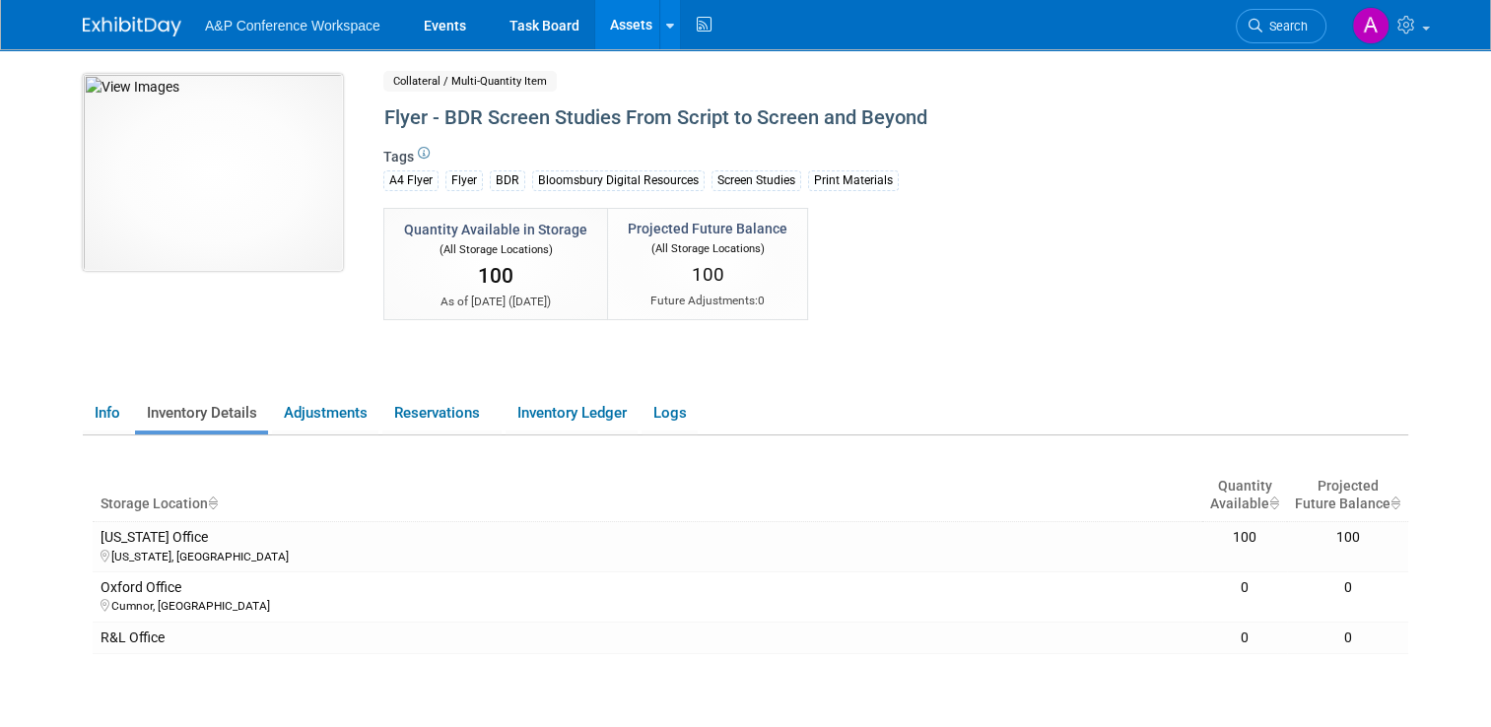
click at [202, 211] on img at bounding box center [213, 172] width 260 height 197
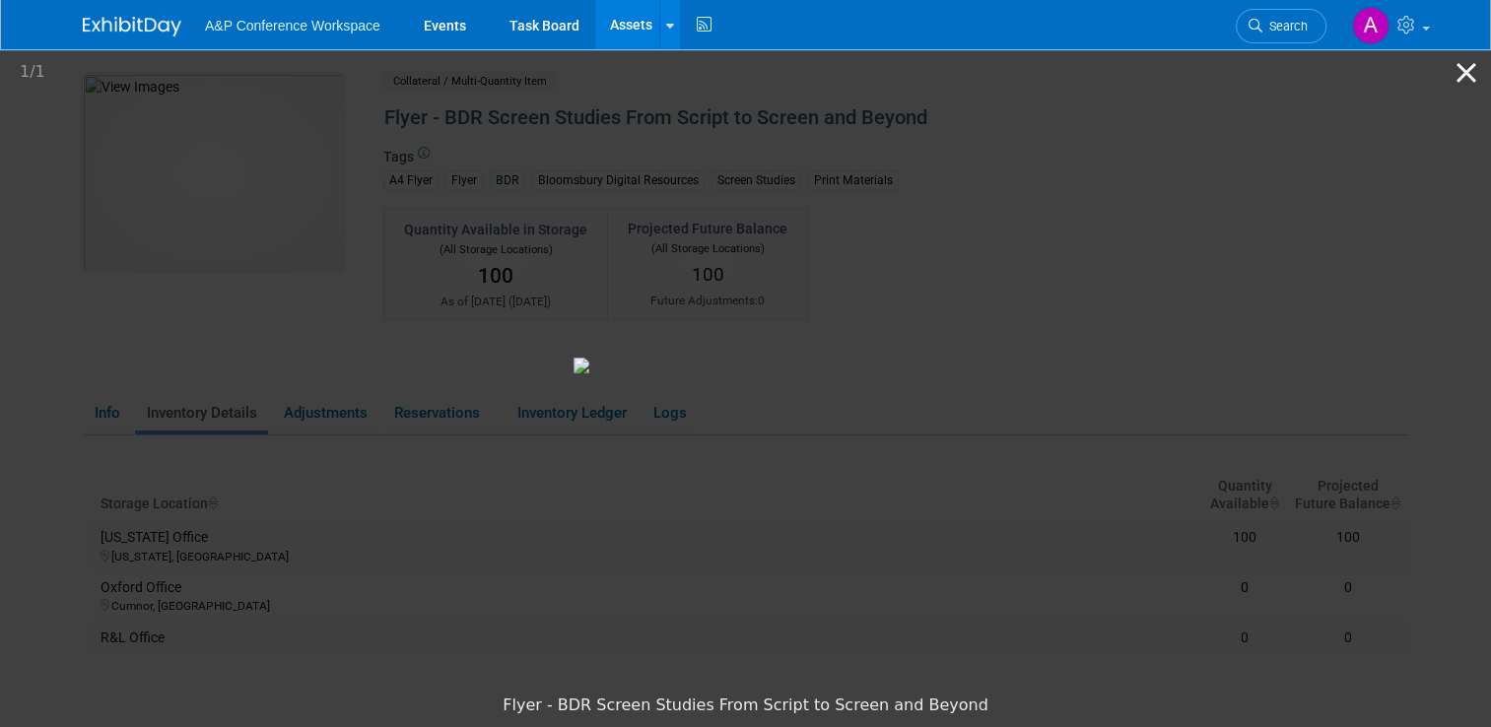
click at [1464, 67] on button "Close gallery" at bounding box center [1466, 72] width 49 height 46
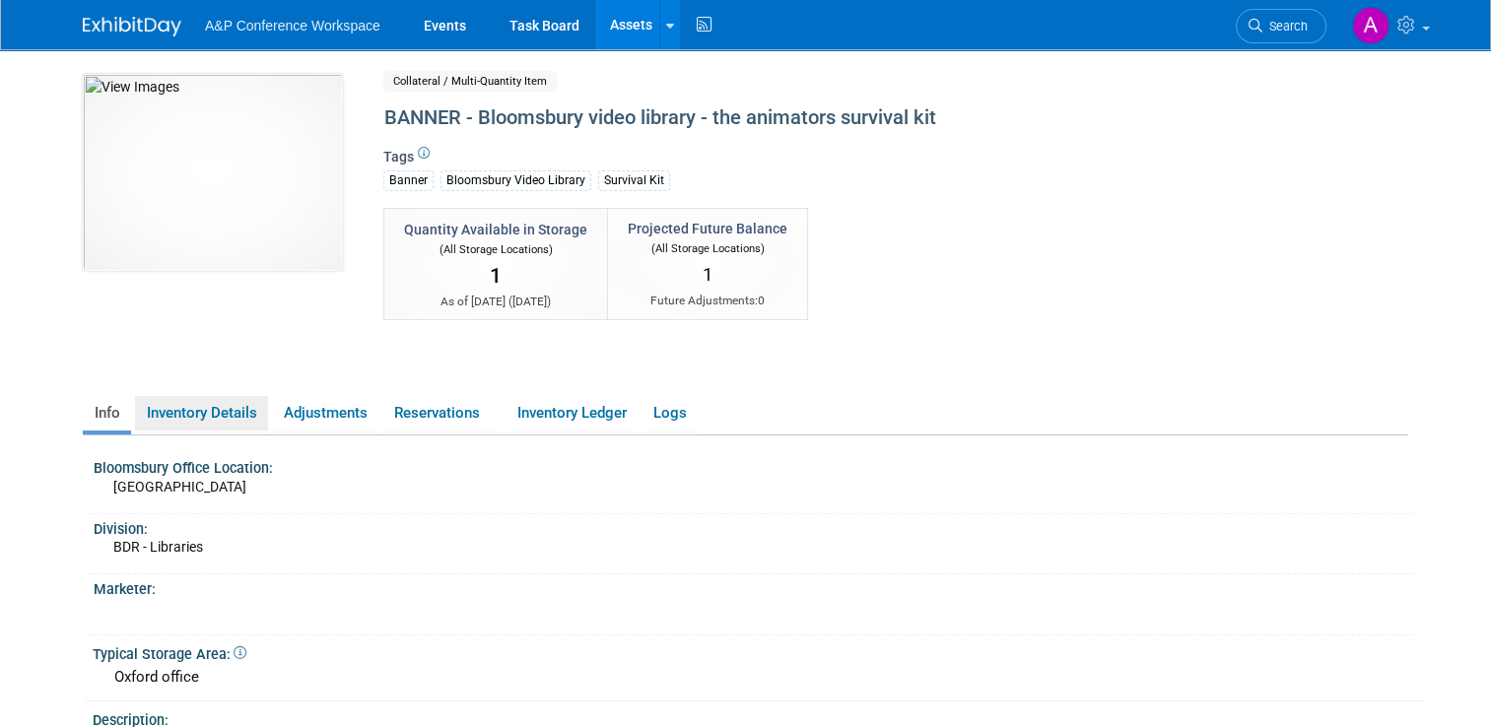
drag, startPoint x: 241, startPoint y: 416, endPoint x: 256, endPoint y: 437, distance: 25.4
click at [241, 416] on link "Inventory Details" at bounding box center [201, 413] width 133 height 34
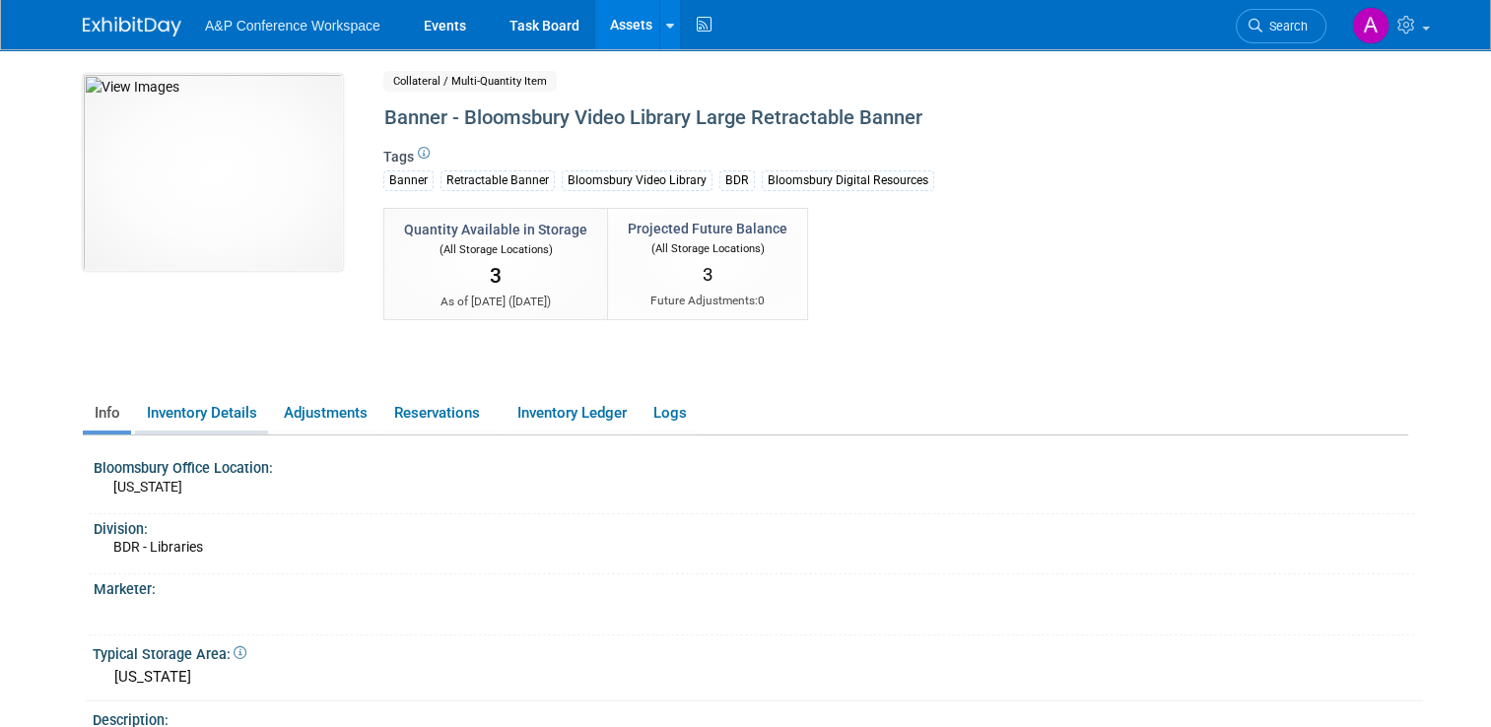
click at [212, 418] on link "Inventory Details" at bounding box center [201, 413] width 133 height 34
click at [222, 417] on link "Inventory Details" at bounding box center [201, 413] width 133 height 34
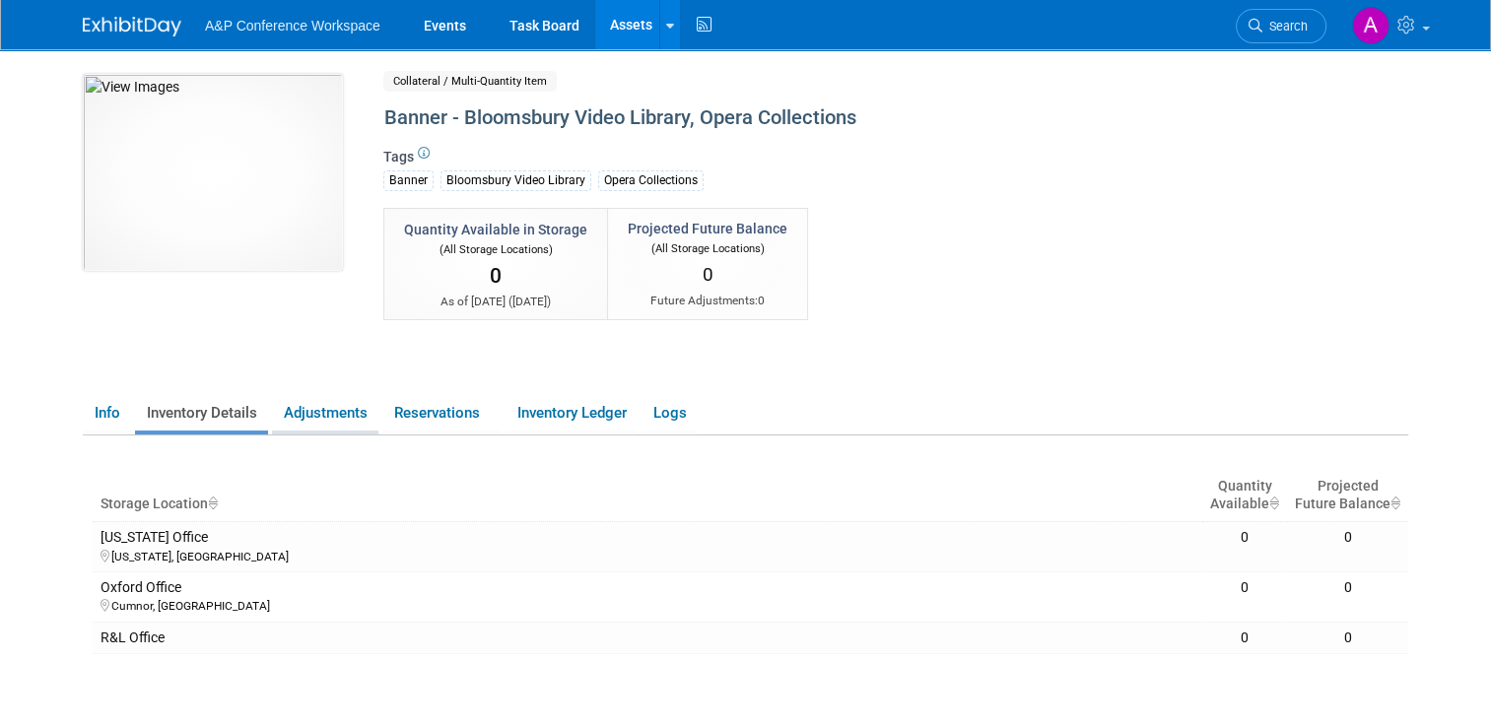
click at [338, 416] on link "Adjustments" at bounding box center [325, 413] width 106 height 34
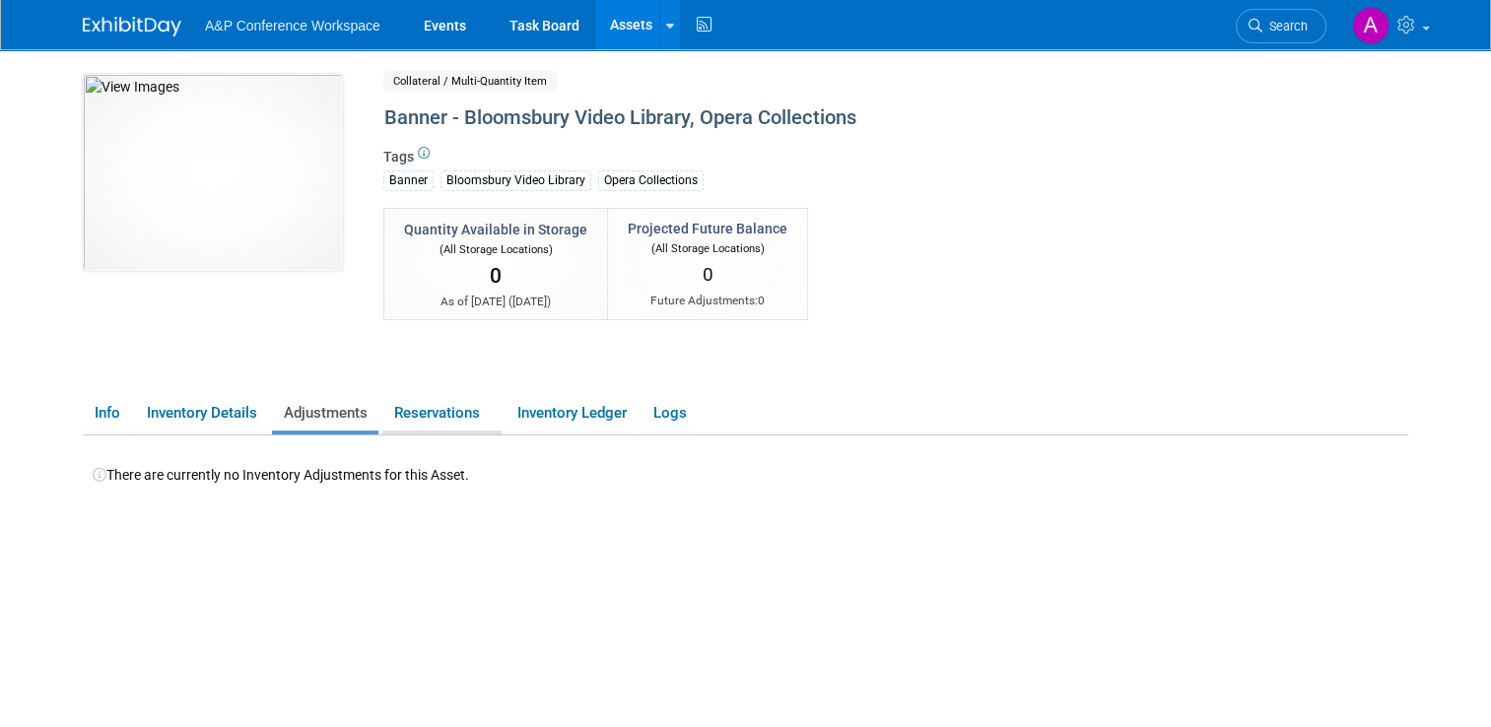
click at [397, 419] on link "Reservations" at bounding box center [441, 413] width 119 height 34
click at [559, 423] on link "Inventory Ledger" at bounding box center [571, 413] width 132 height 34
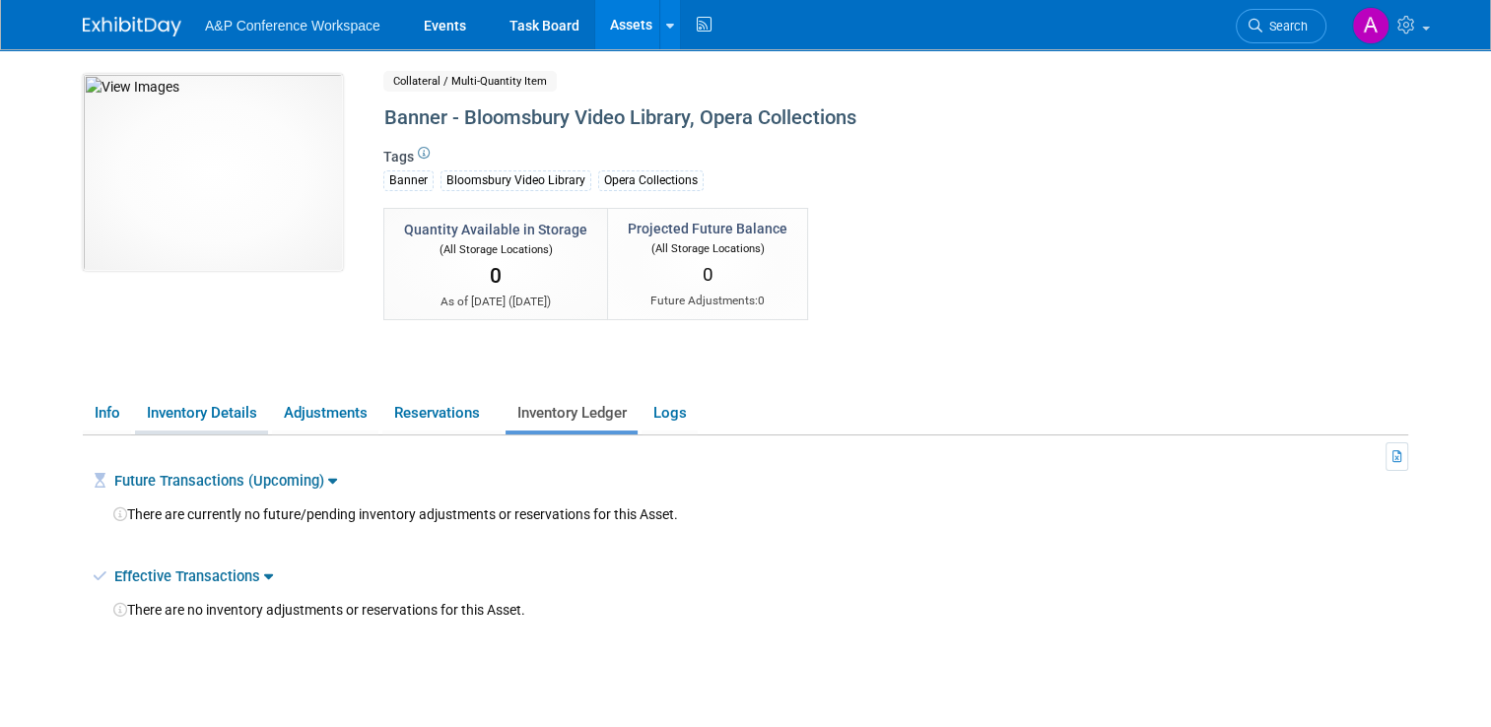
click at [191, 404] on link "Inventory Details" at bounding box center [201, 413] width 133 height 34
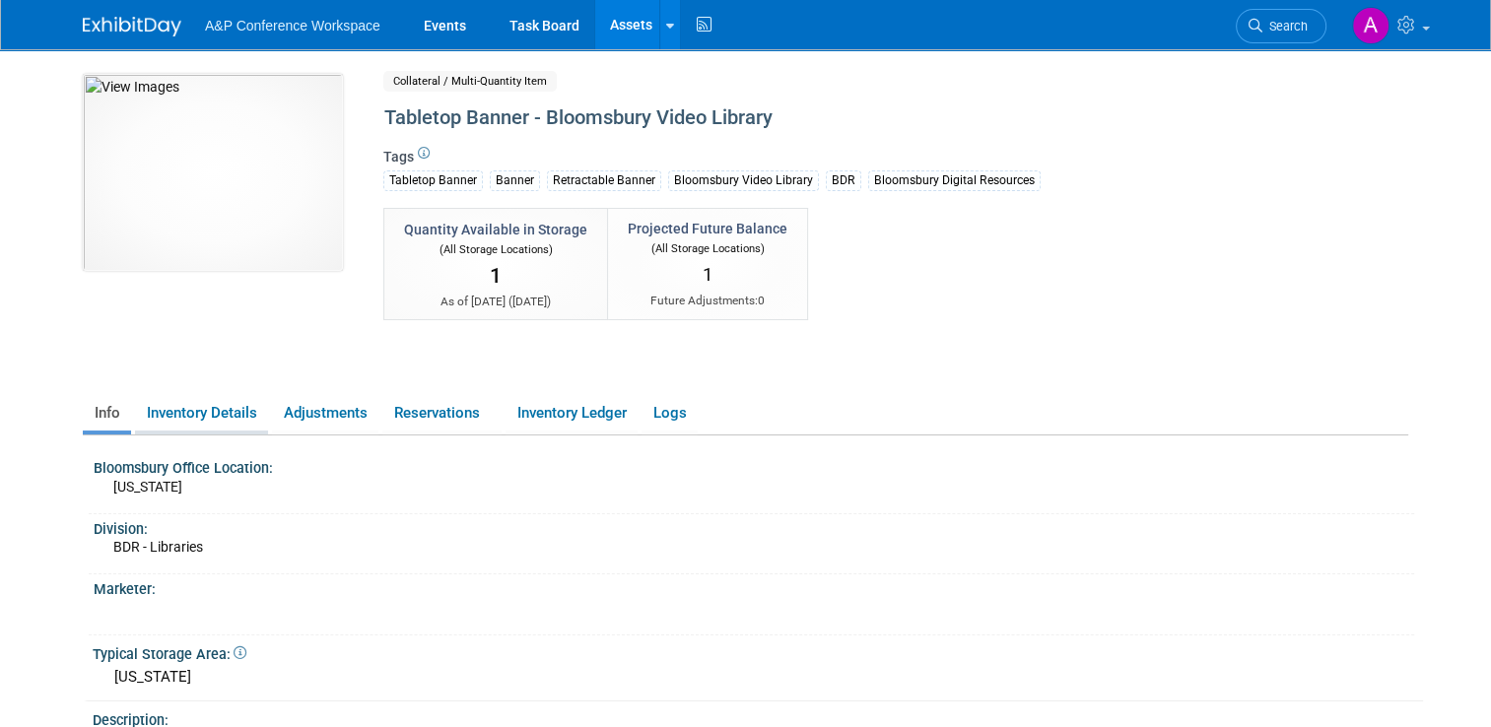
click at [216, 416] on link "Inventory Details" at bounding box center [201, 413] width 133 height 34
click at [195, 409] on link "Inventory Details" at bounding box center [201, 413] width 133 height 34
click at [218, 420] on link "Inventory Details" at bounding box center [201, 413] width 133 height 34
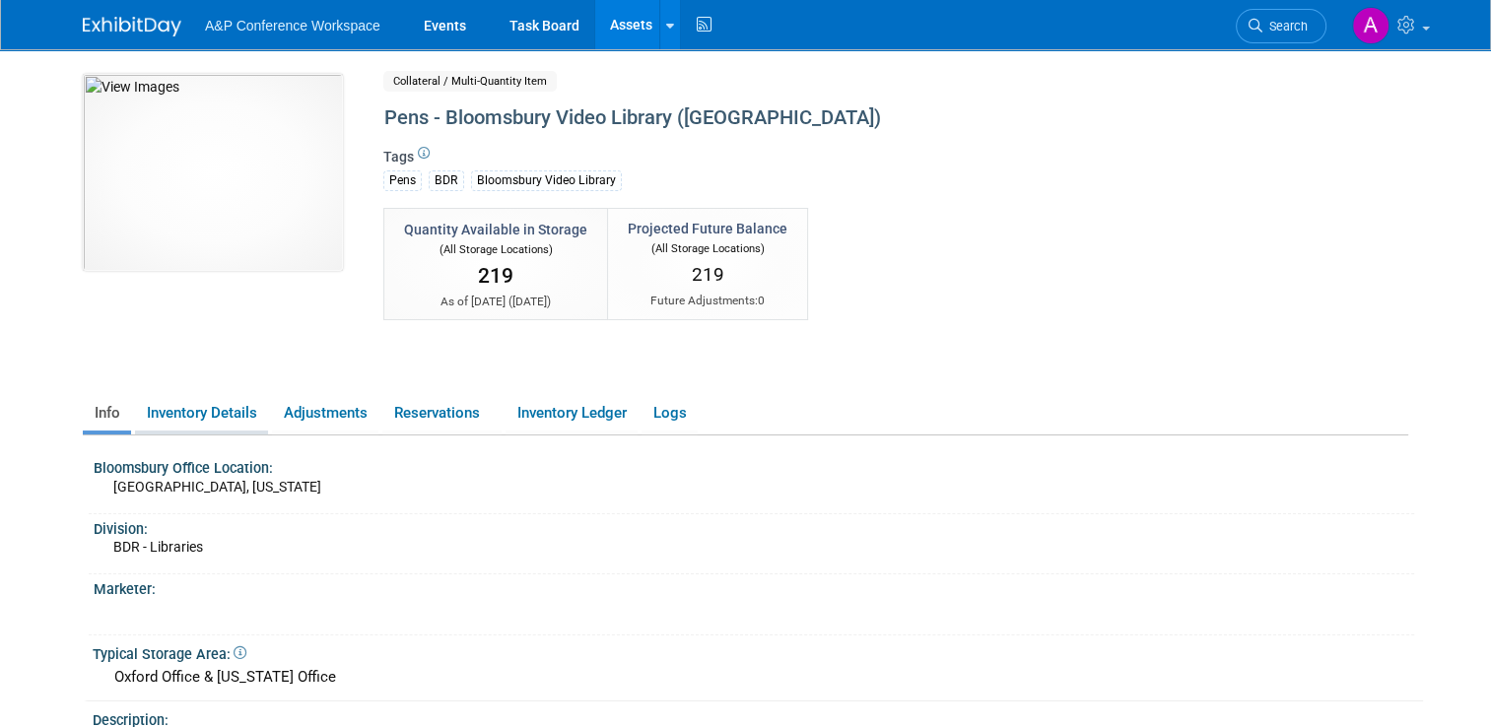
click at [202, 411] on link "Inventory Details" at bounding box center [201, 413] width 133 height 34
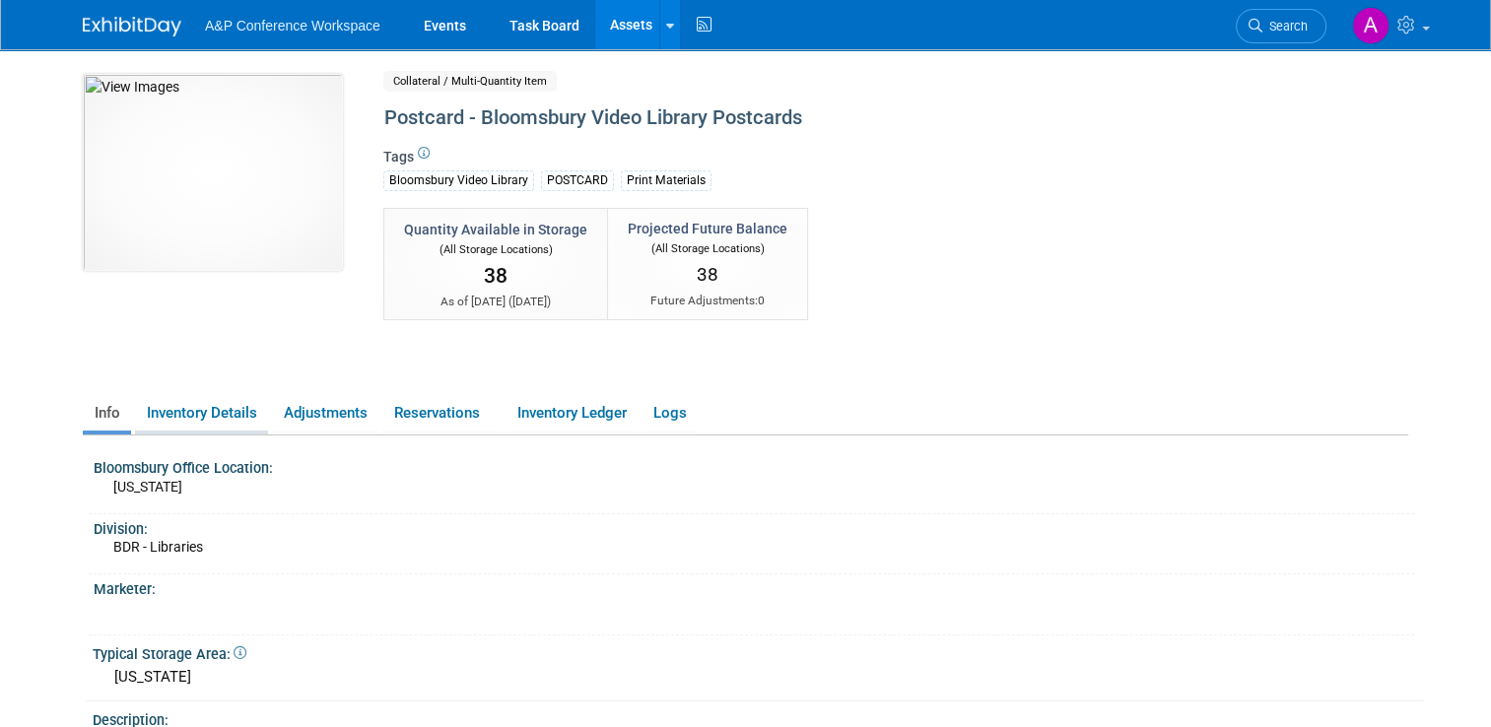
click at [217, 420] on link "Inventory Details" at bounding box center [201, 413] width 133 height 34
click at [186, 417] on link "Inventory Details" at bounding box center [201, 413] width 133 height 34
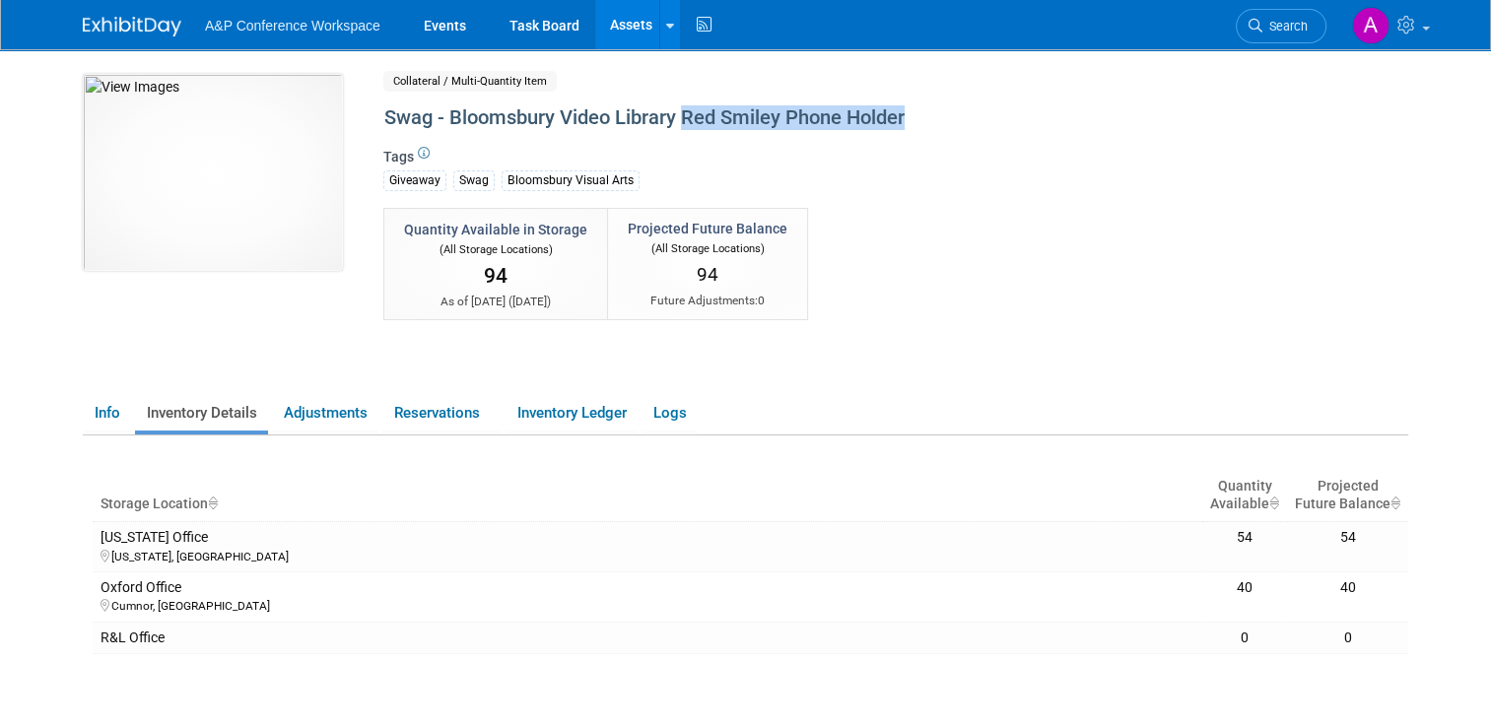
drag, startPoint x: 675, startPoint y: 119, endPoint x: 938, endPoint y: 111, distance: 263.2
click at [938, 111] on div "Swag - Bloomsbury Video Library Red Smiley Phone Holder" at bounding box center [817, 118] width 880 height 35
copy div "Red Smiley Phone Holder"
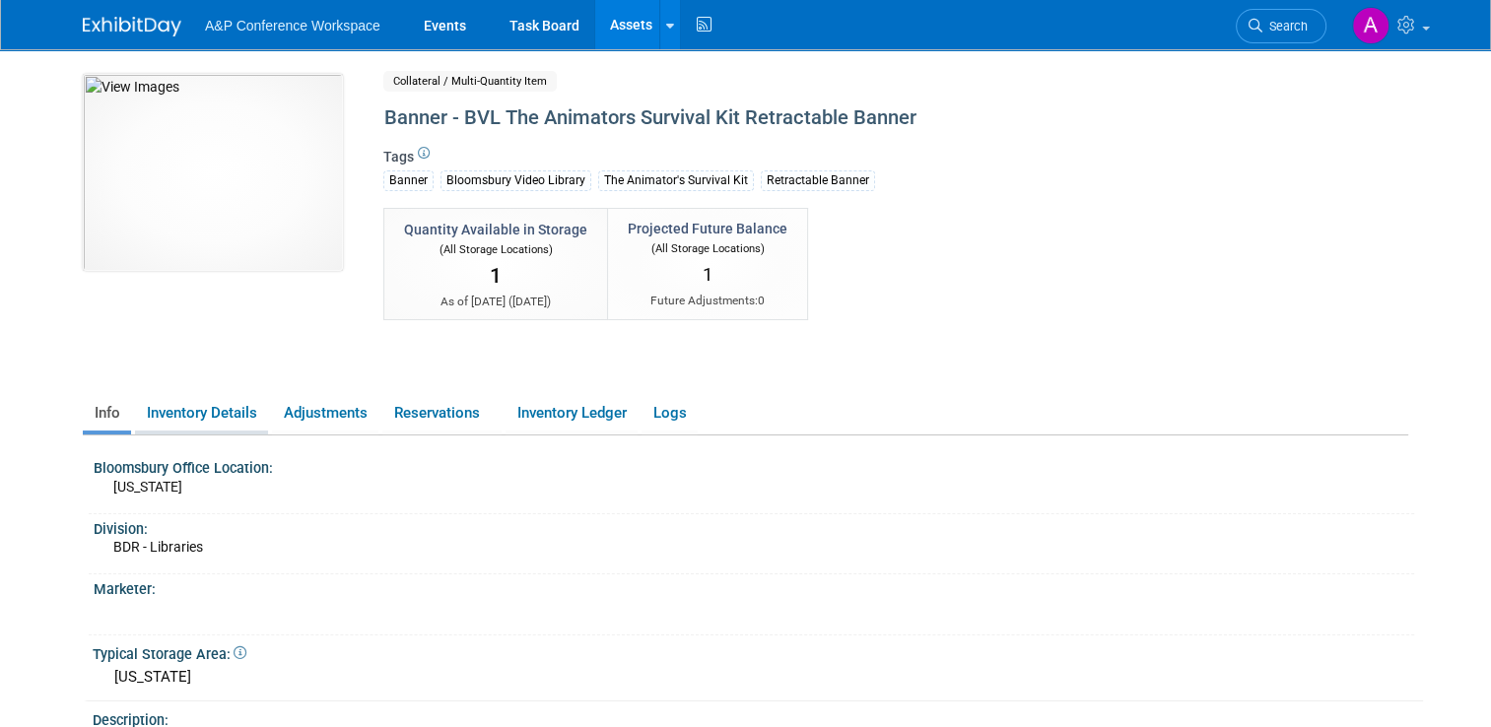
click at [211, 407] on link "Inventory Details" at bounding box center [201, 413] width 133 height 34
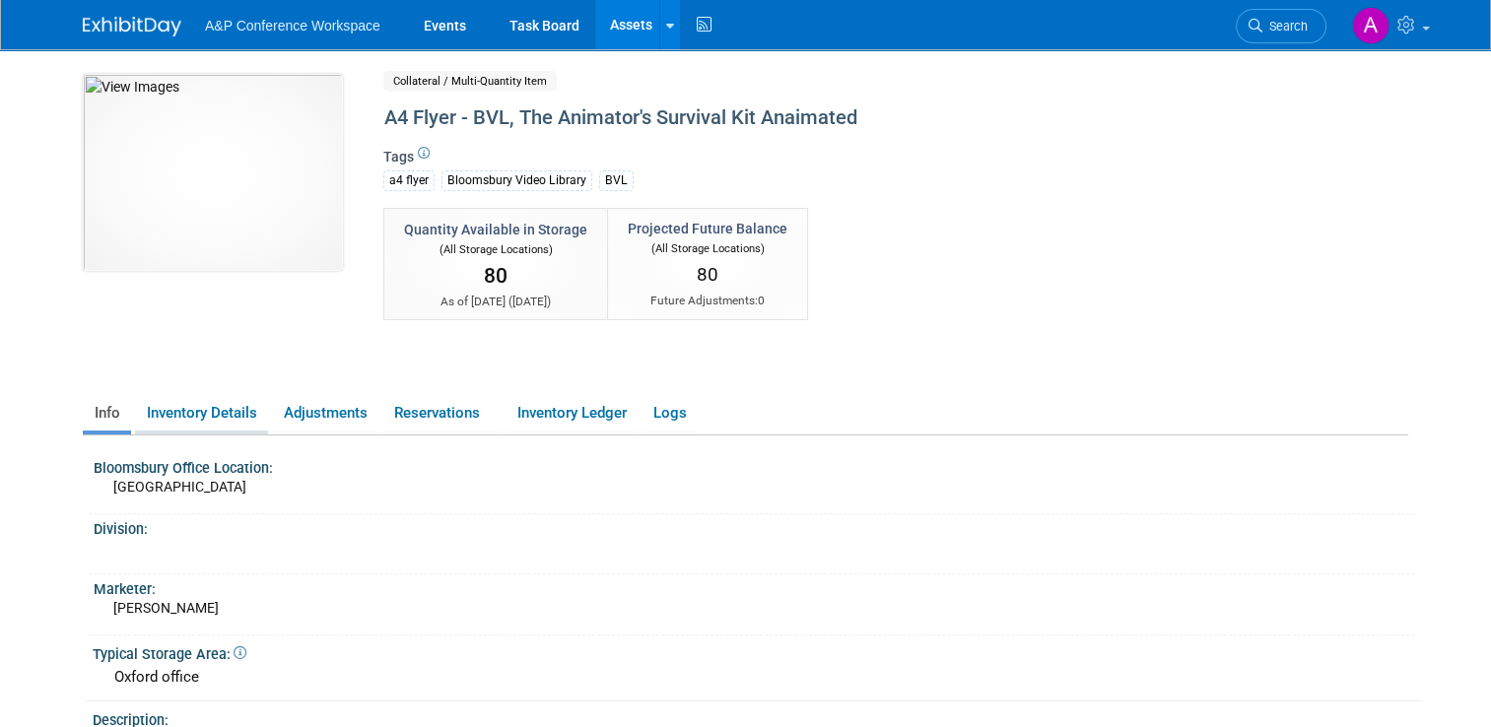
click at [233, 422] on link "Inventory Details" at bounding box center [201, 413] width 133 height 34
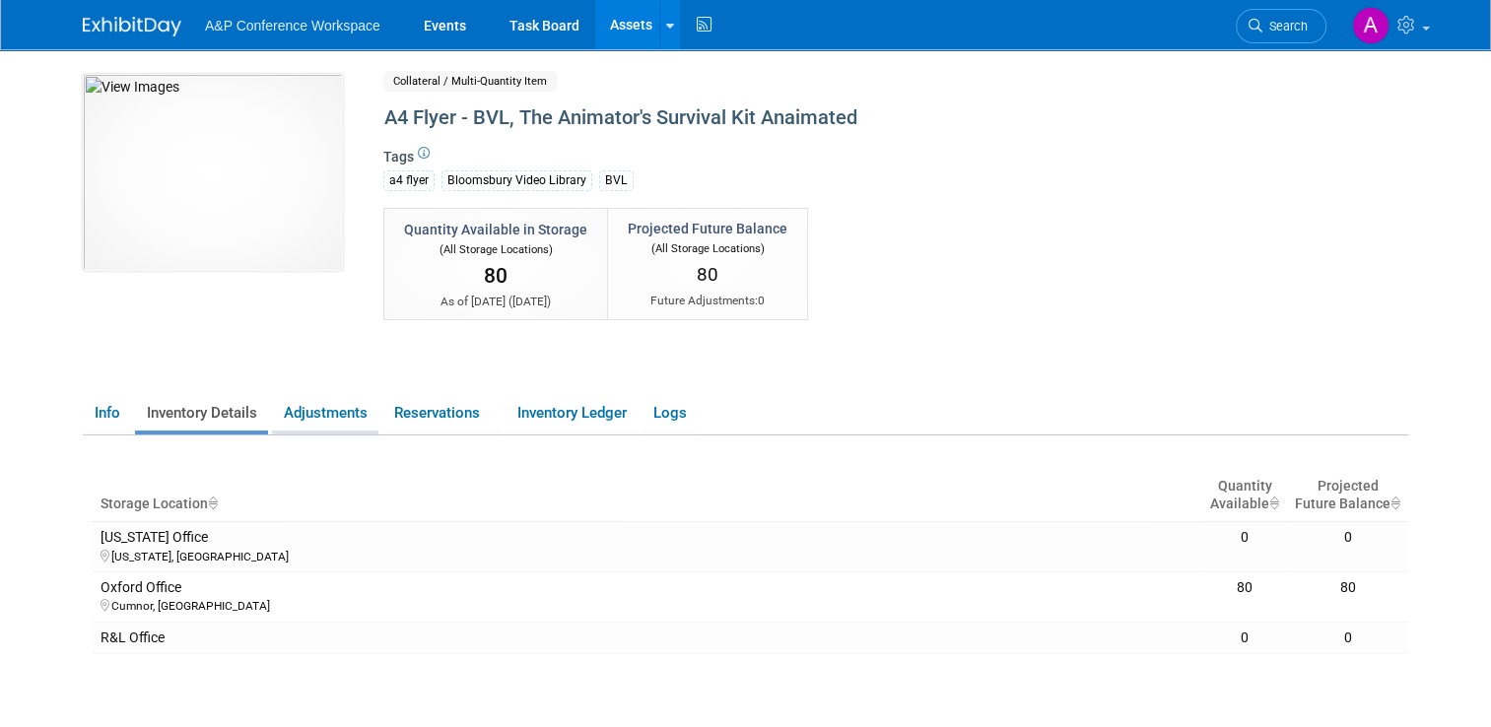
click at [332, 420] on link "Adjustments" at bounding box center [325, 413] width 106 height 34
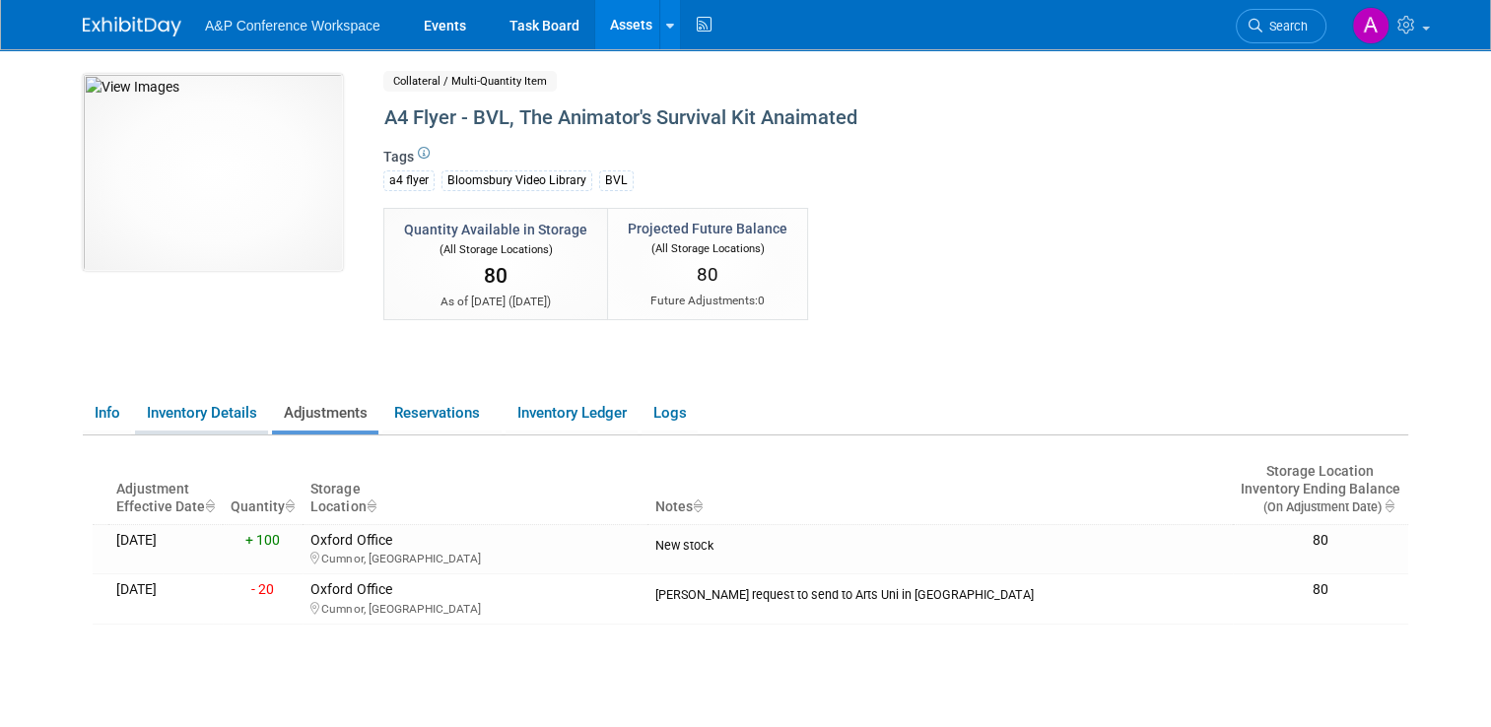
click at [217, 416] on link "Inventory Details" at bounding box center [201, 413] width 133 height 34
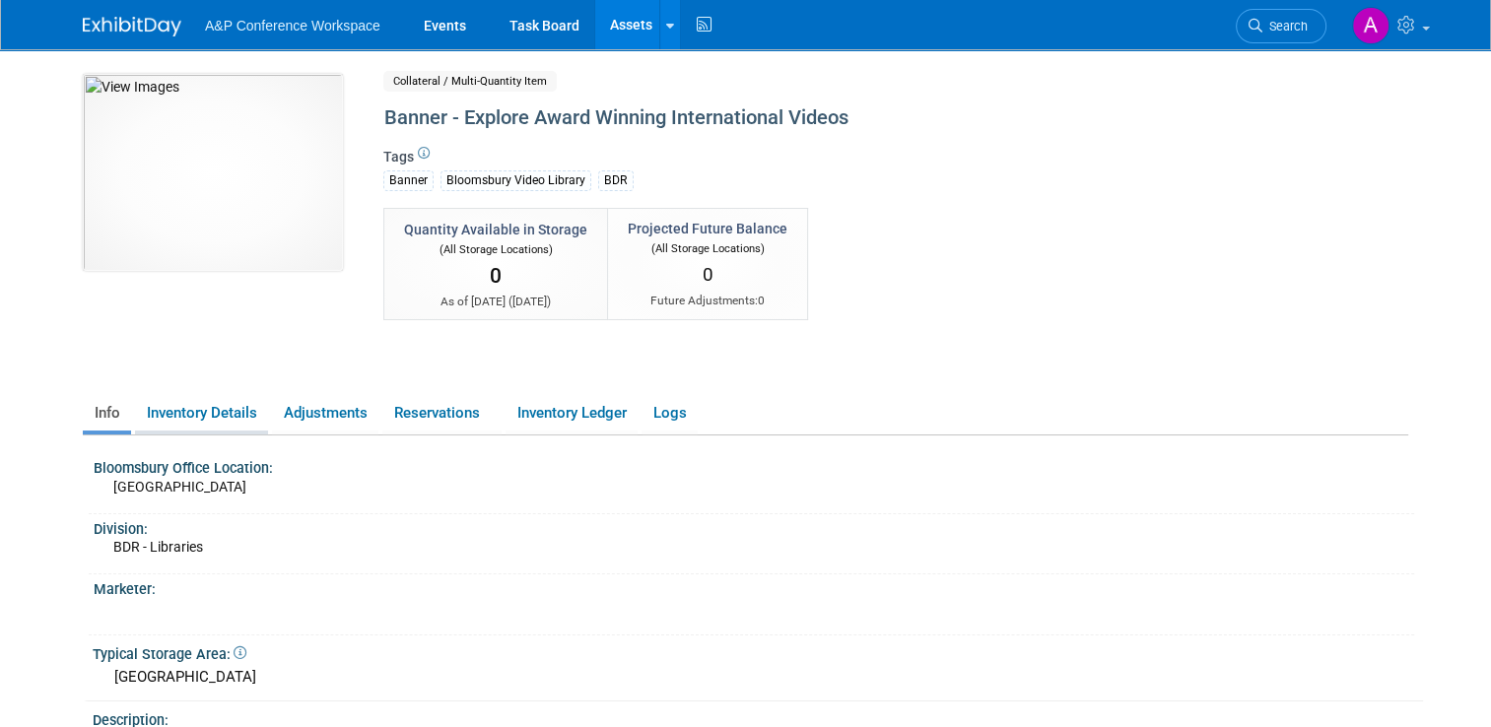
click at [215, 423] on link "Inventory Details" at bounding box center [201, 413] width 133 height 34
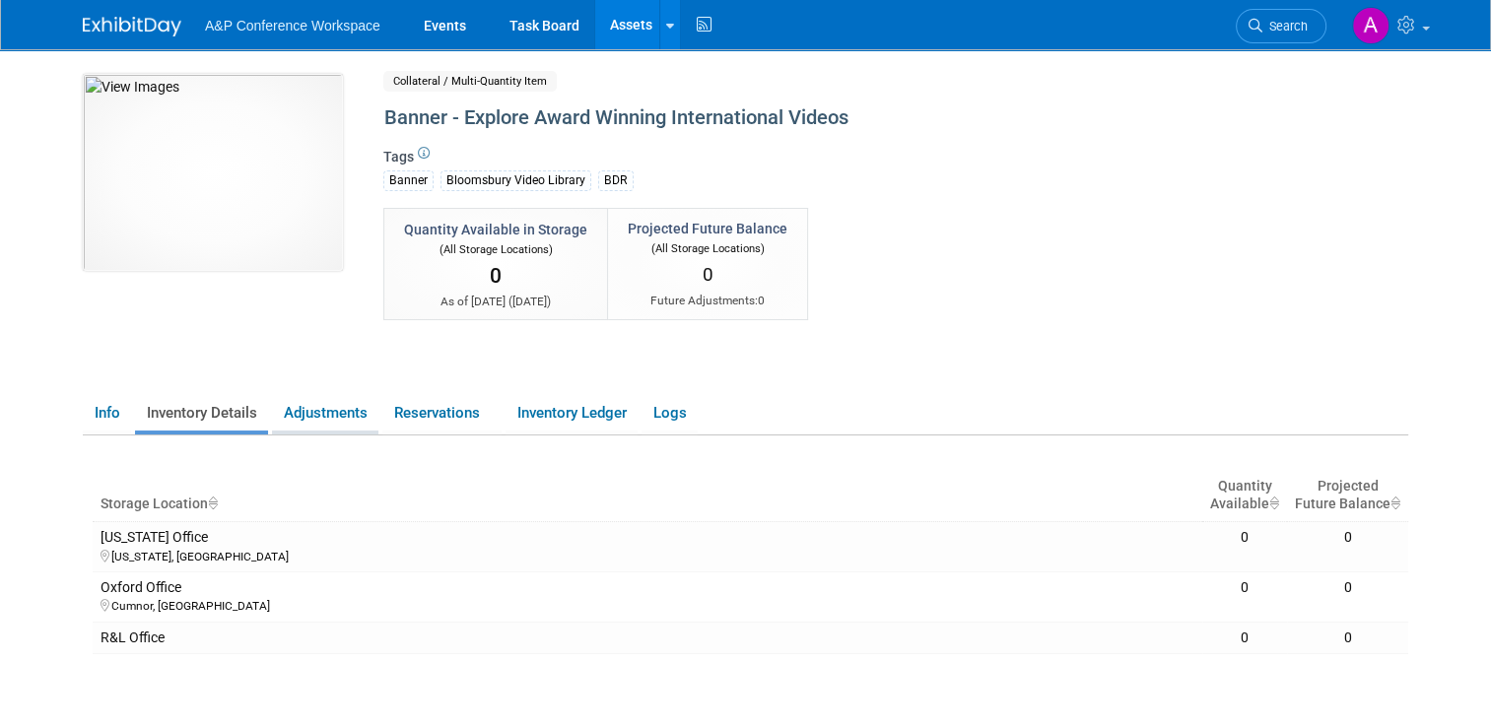
click at [323, 401] on link "Adjustments" at bounding box center [325, 413] width 106 height 34
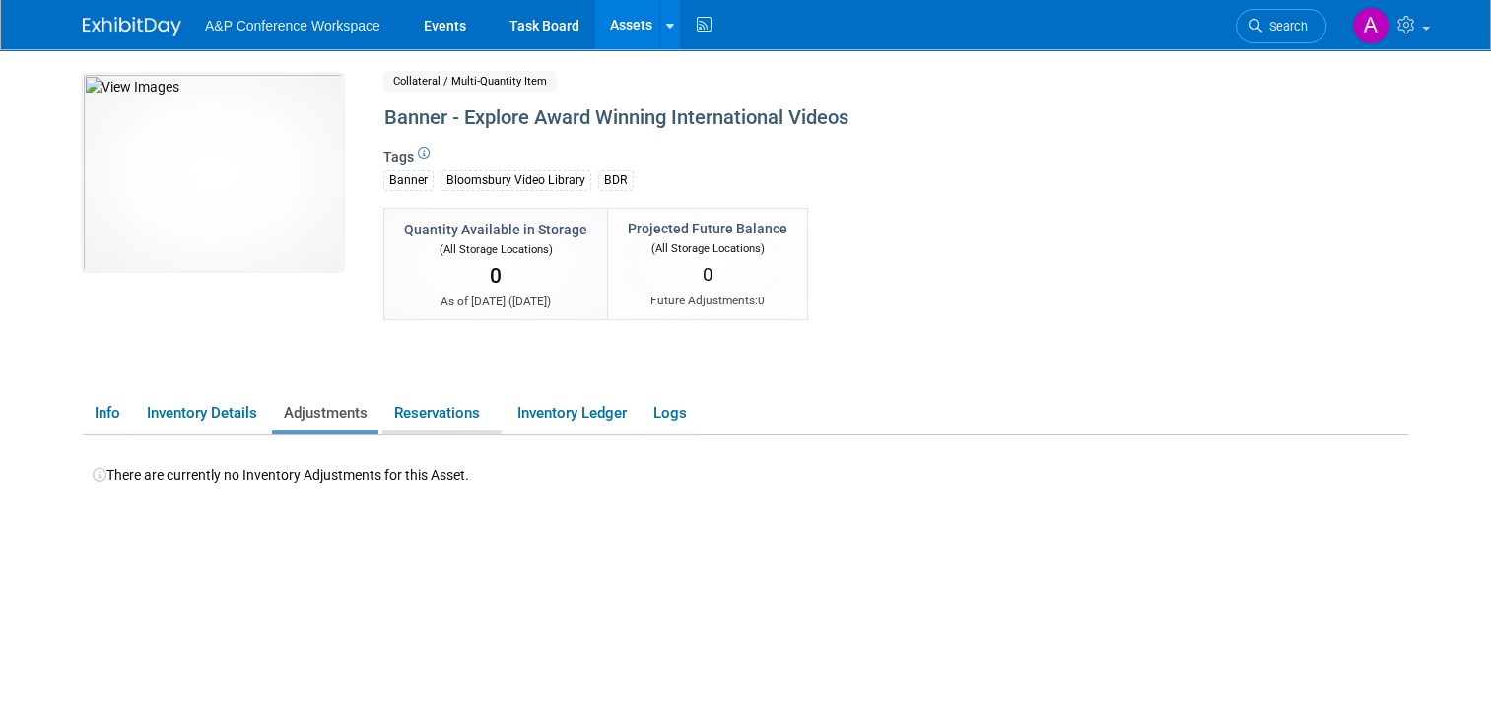
click at [443, 416] on link "Reservations" at bounding box center [441, 413] width 119 height 34
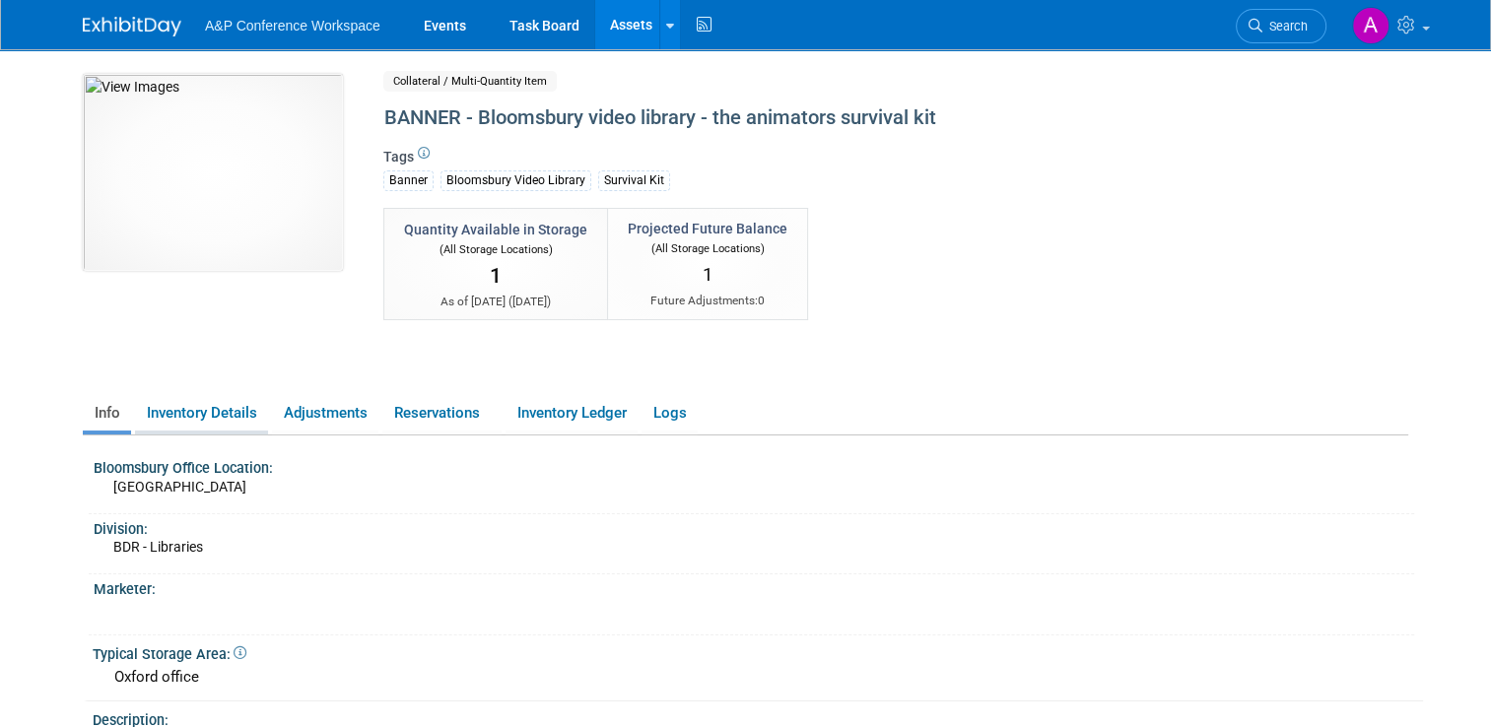
click at [211, 406] on link "Inventory Details" at bounding box center [201, 413] width 133 height 34
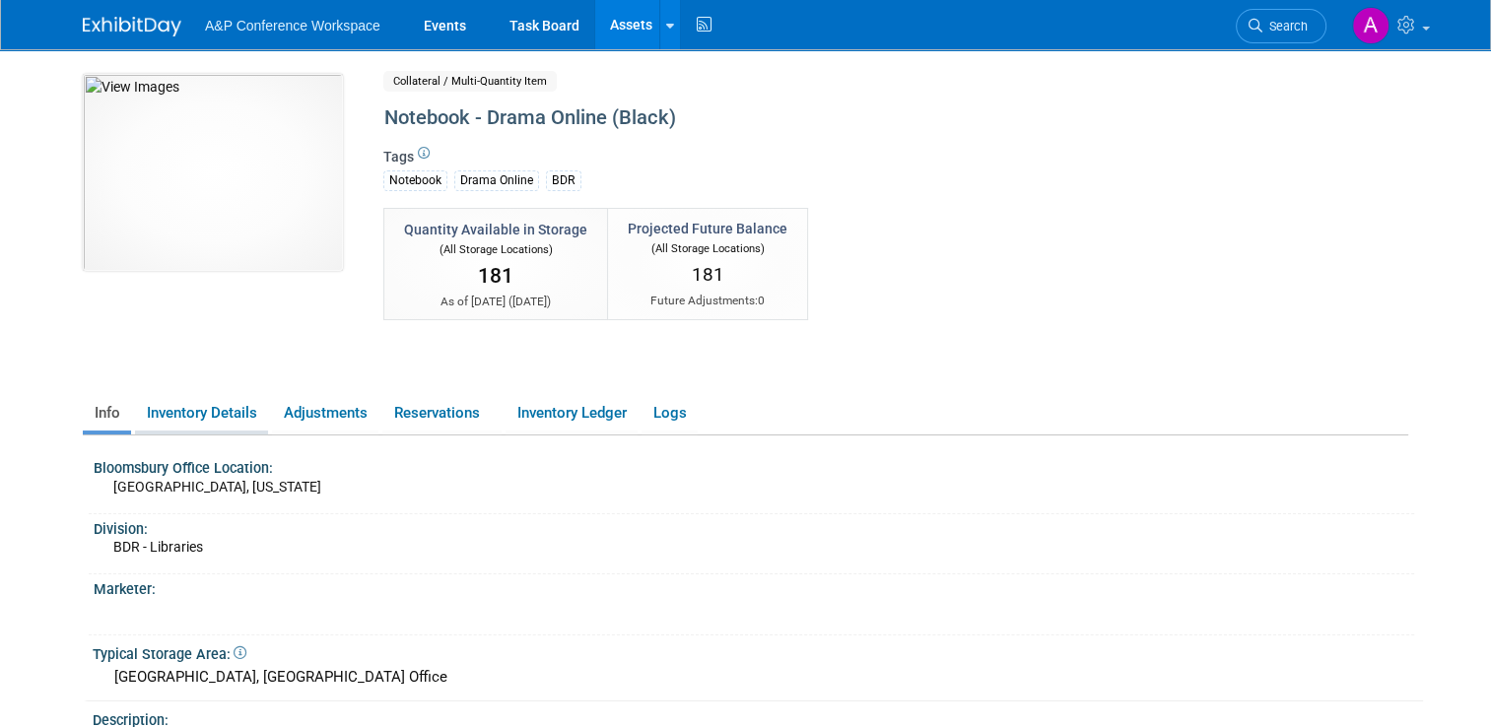
click at [205, 416] on link "Inventory Details" at bounding box center [201, 413] width 133 height 34
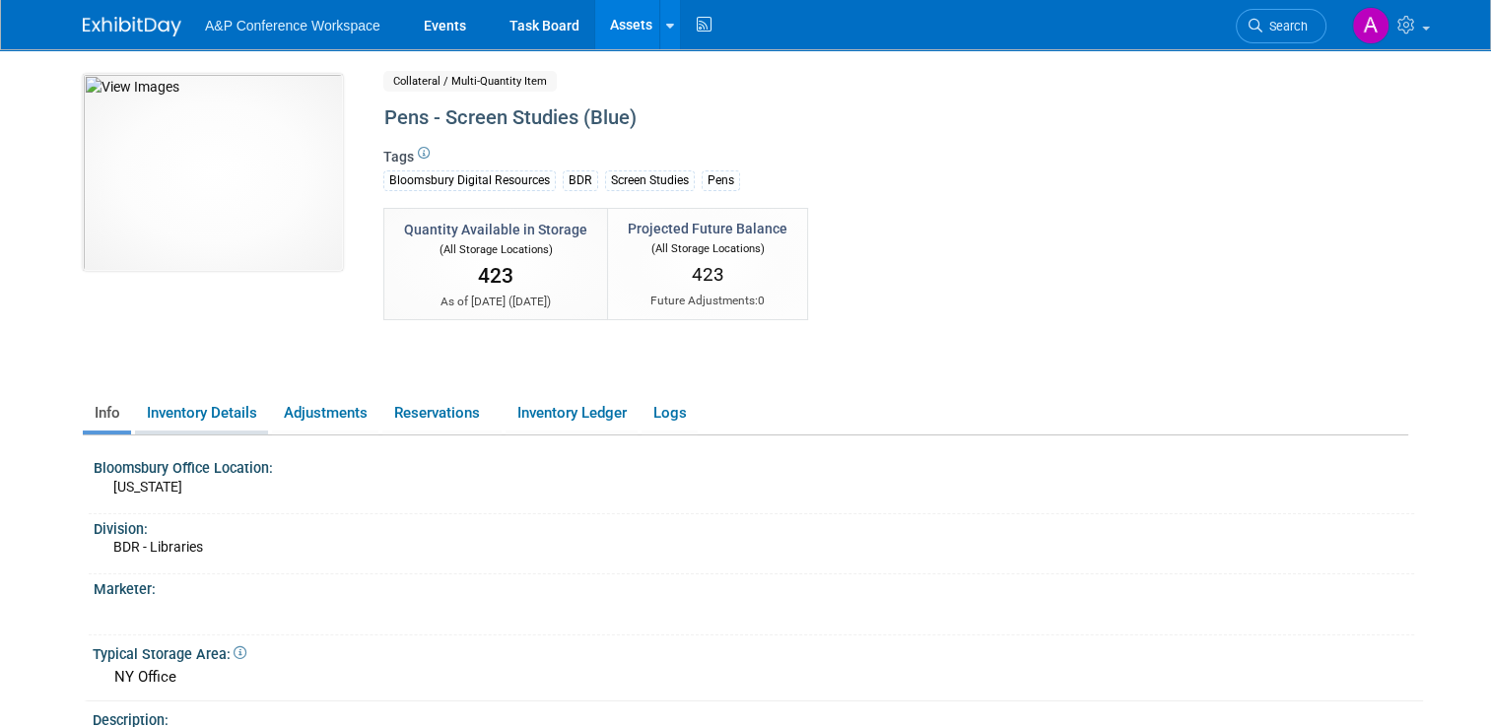
click at [209, 408] on link "Inventory Details" at bounding box center [201, 413] width 133 height 34
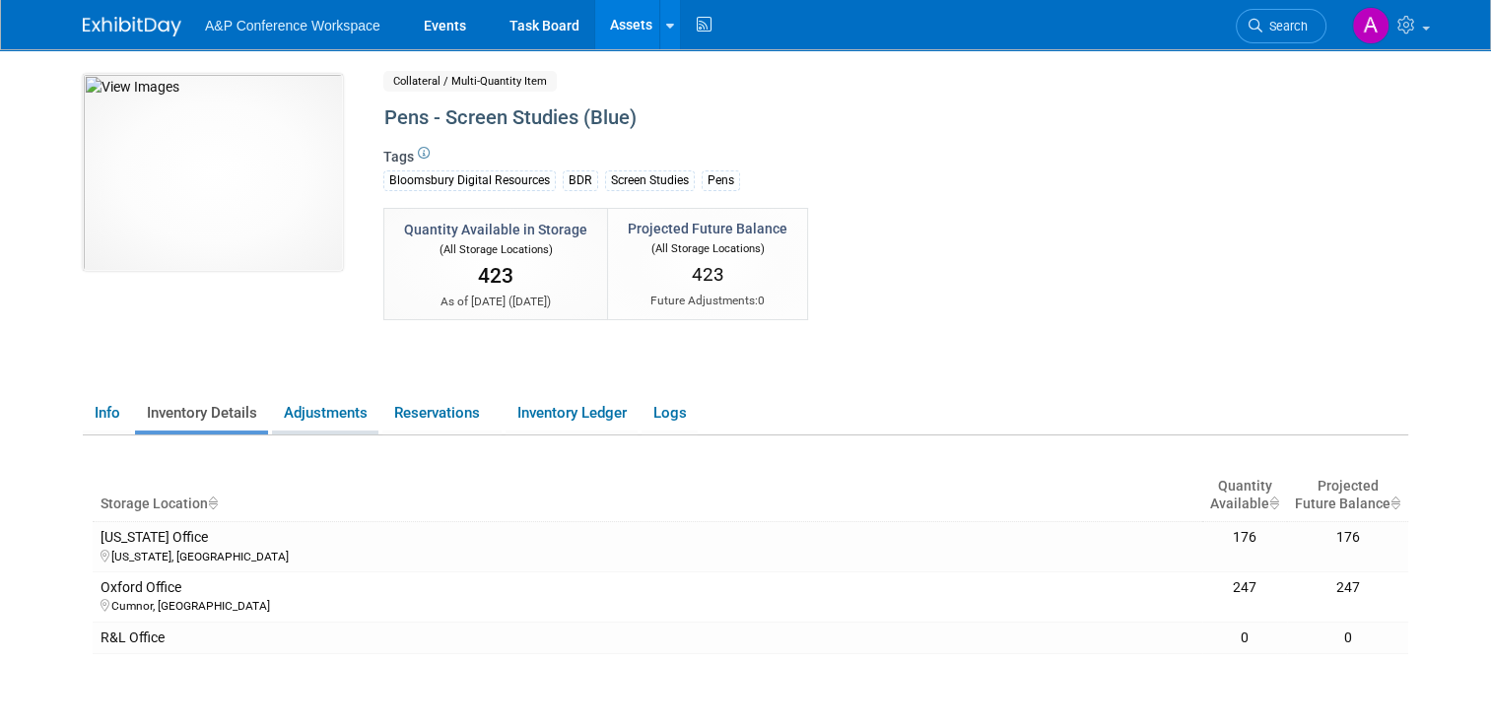
click at [294, 407] on link "Adjustments" at bounding box center [325, 413] width 106 height 34
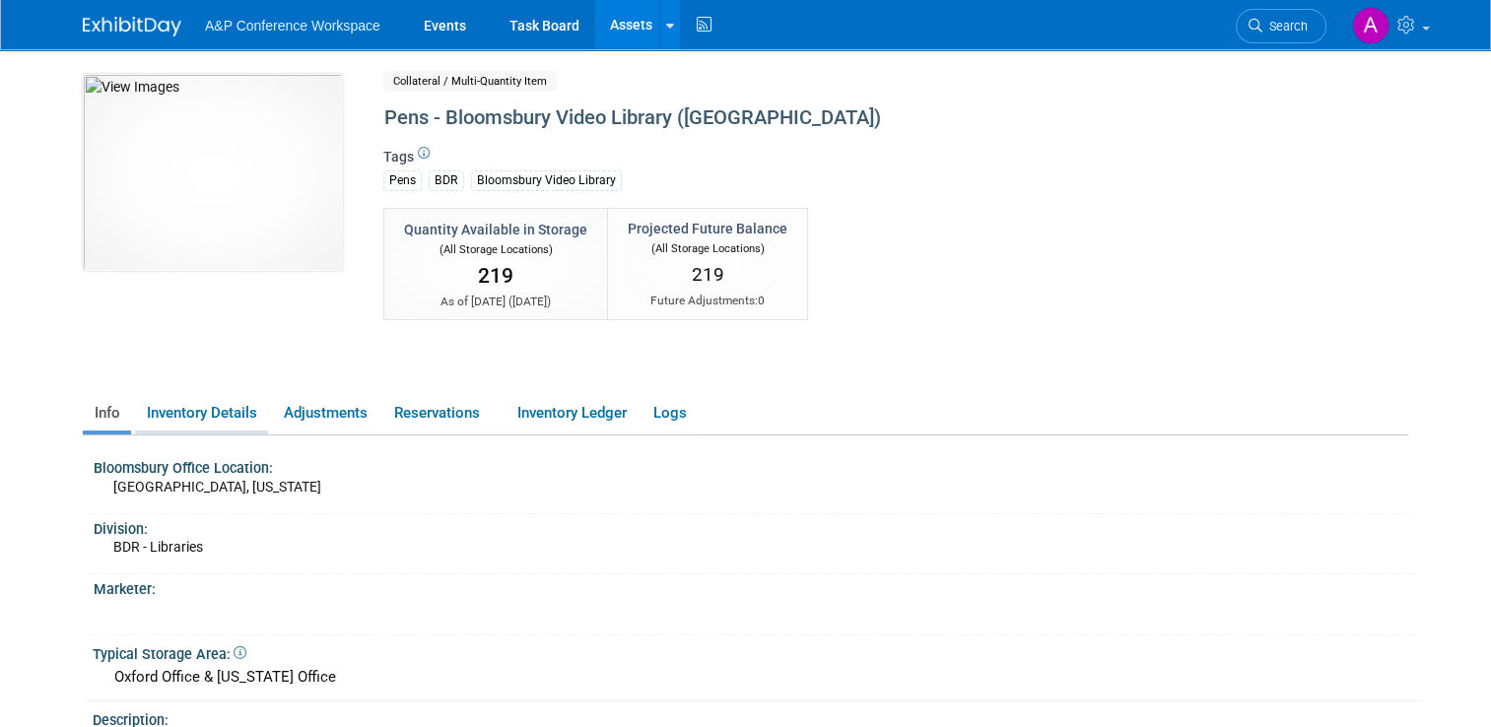
click at [246, 405] on link "Inventory Details" at bounding box center [201, 413] width 133 height 34
